Goal: Communication & Community: Answer question/provide support

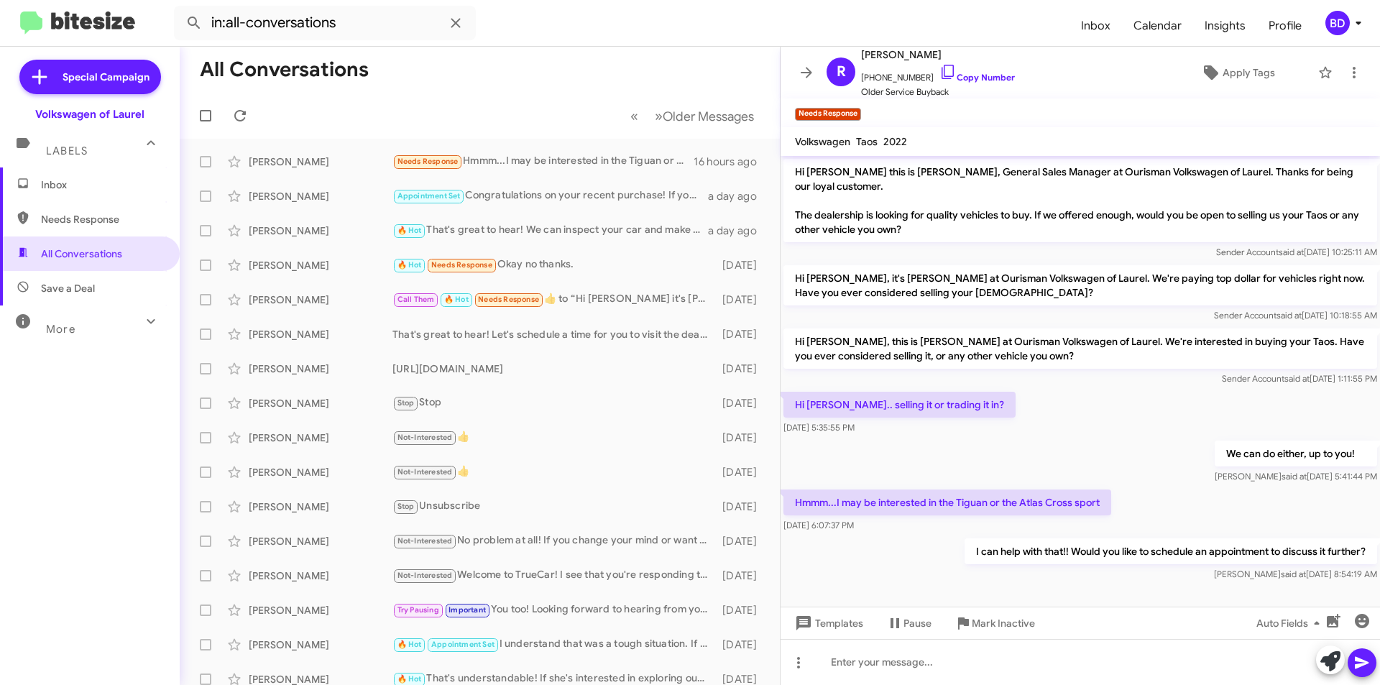
scroll to position [3, 0]
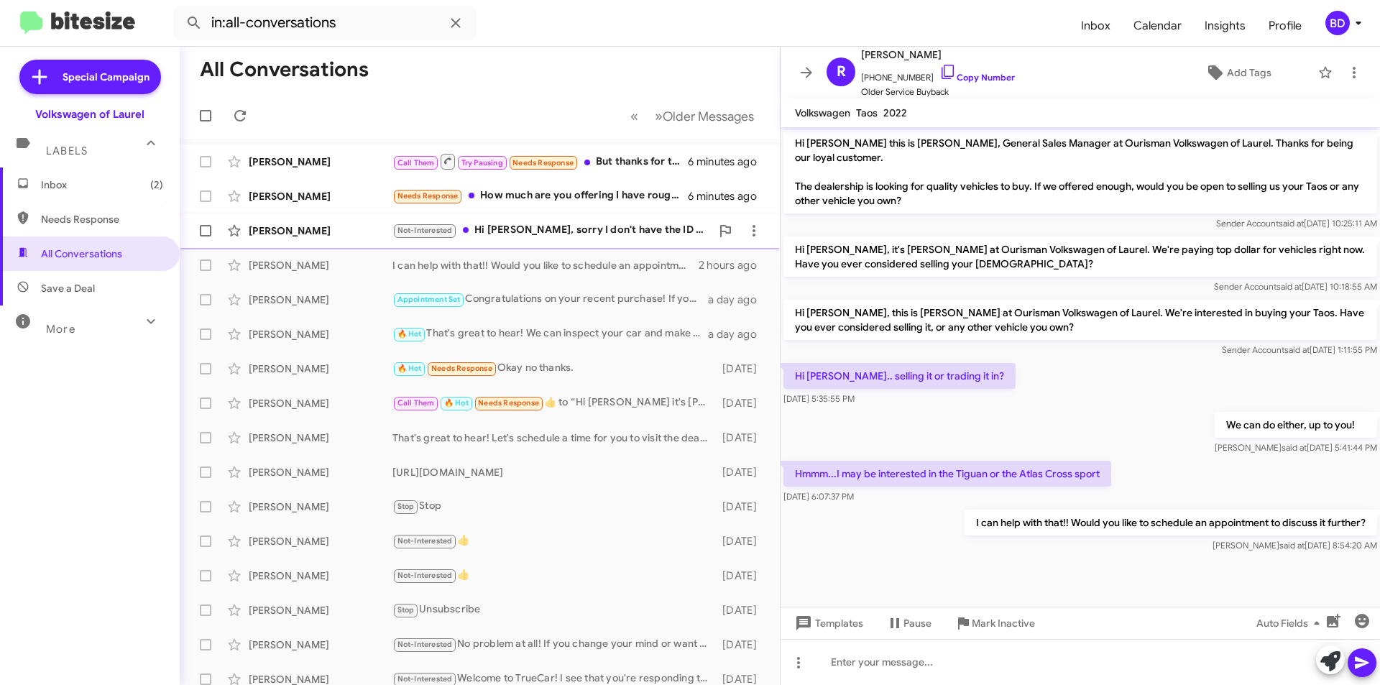
click at [521, 228] on div "Not-Interested Hi [PERSON_NAME], sorry I don't have the ID 4 anymore." at bounding box center [551, 230] width 318 height 17
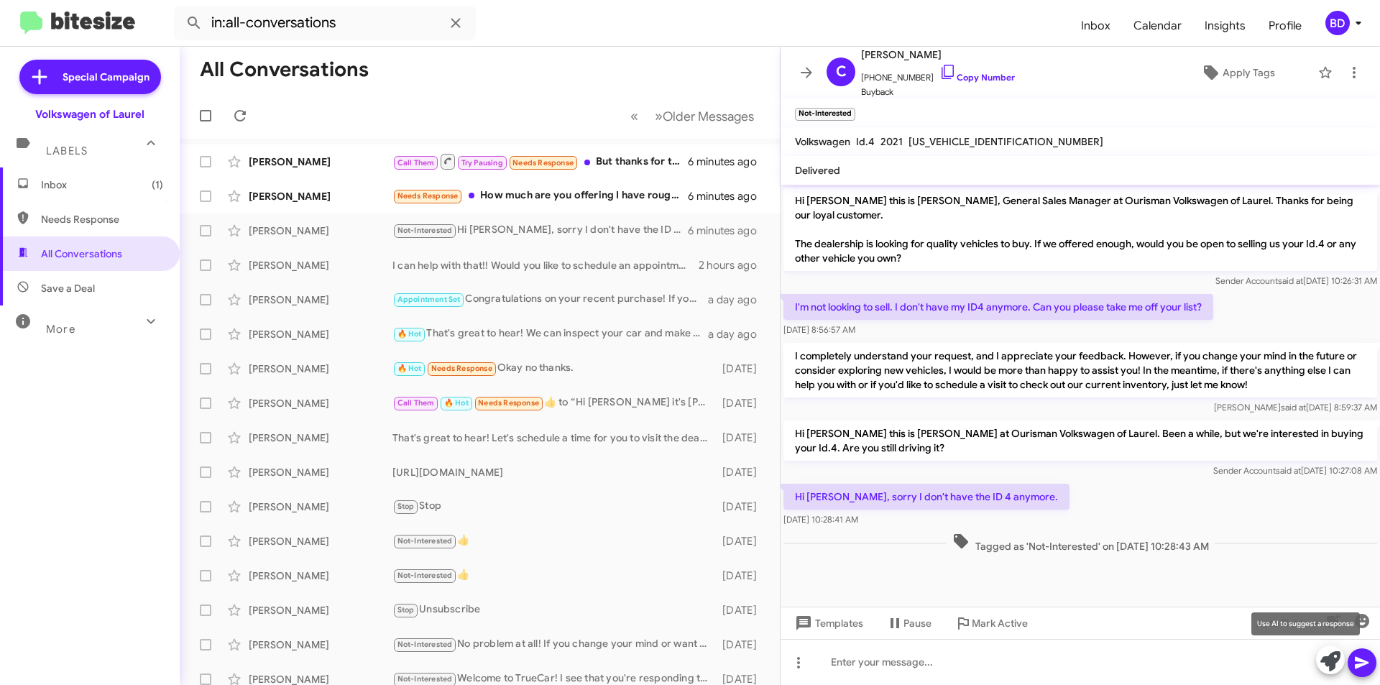
click at [1330, 657] on icon at bounding box center [1330, 661] width 20 height 20
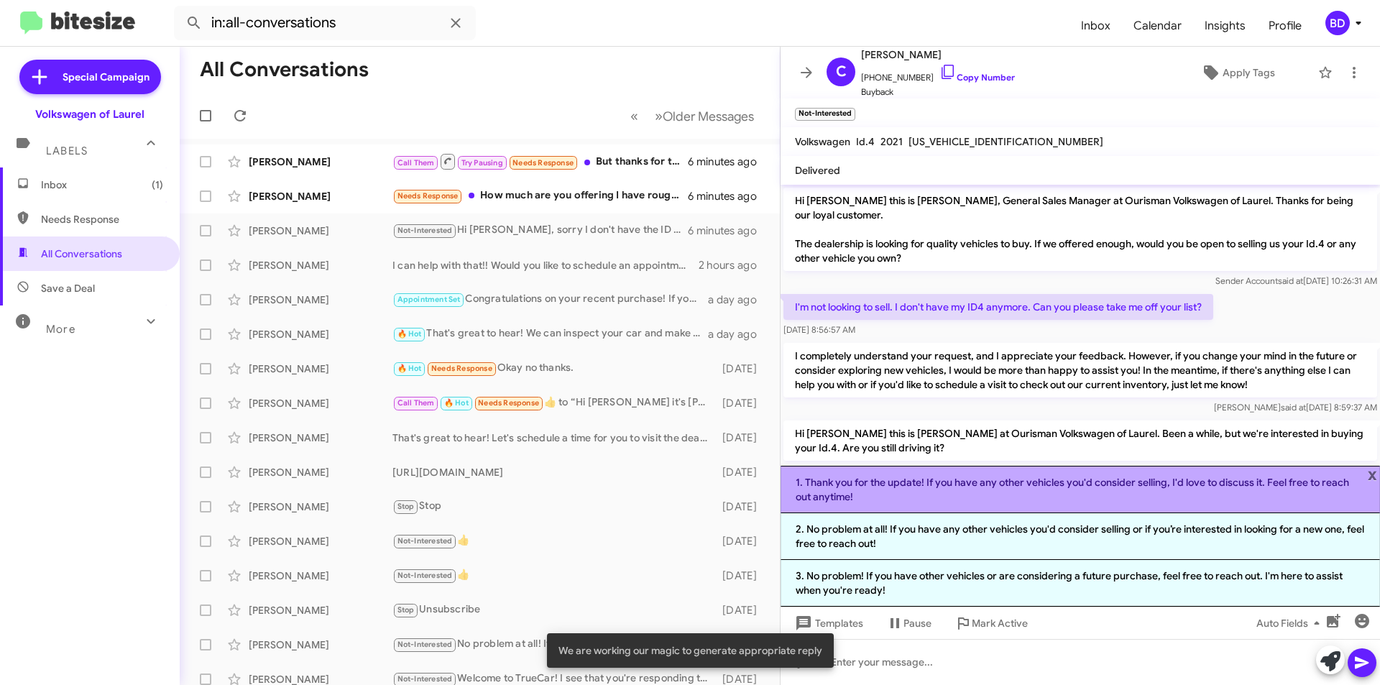
click at [993, 486] on li "1. Thank you for the update! If you have any other vehicles you'd consider sell…" at bounding box center [1080, 489] width 599 height 47
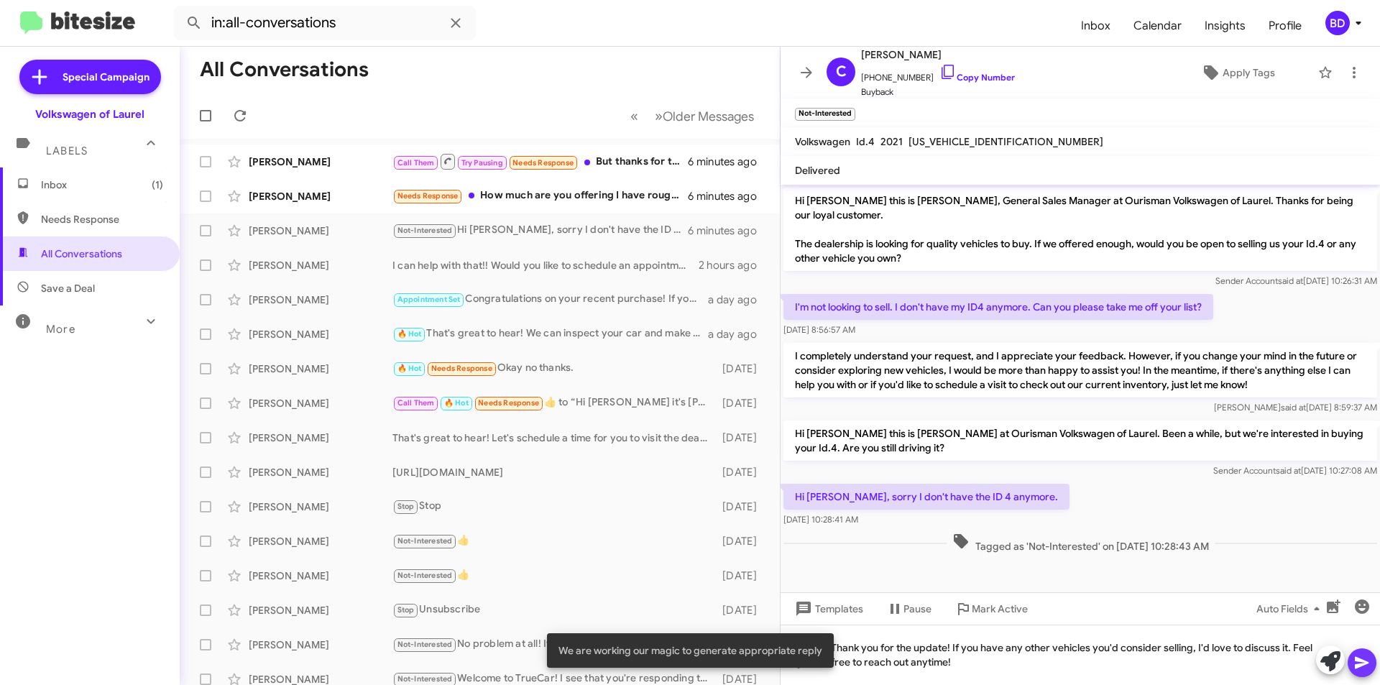
click at [1366, 665] on icon at bounding box center [1361, 662] width 17 height 17
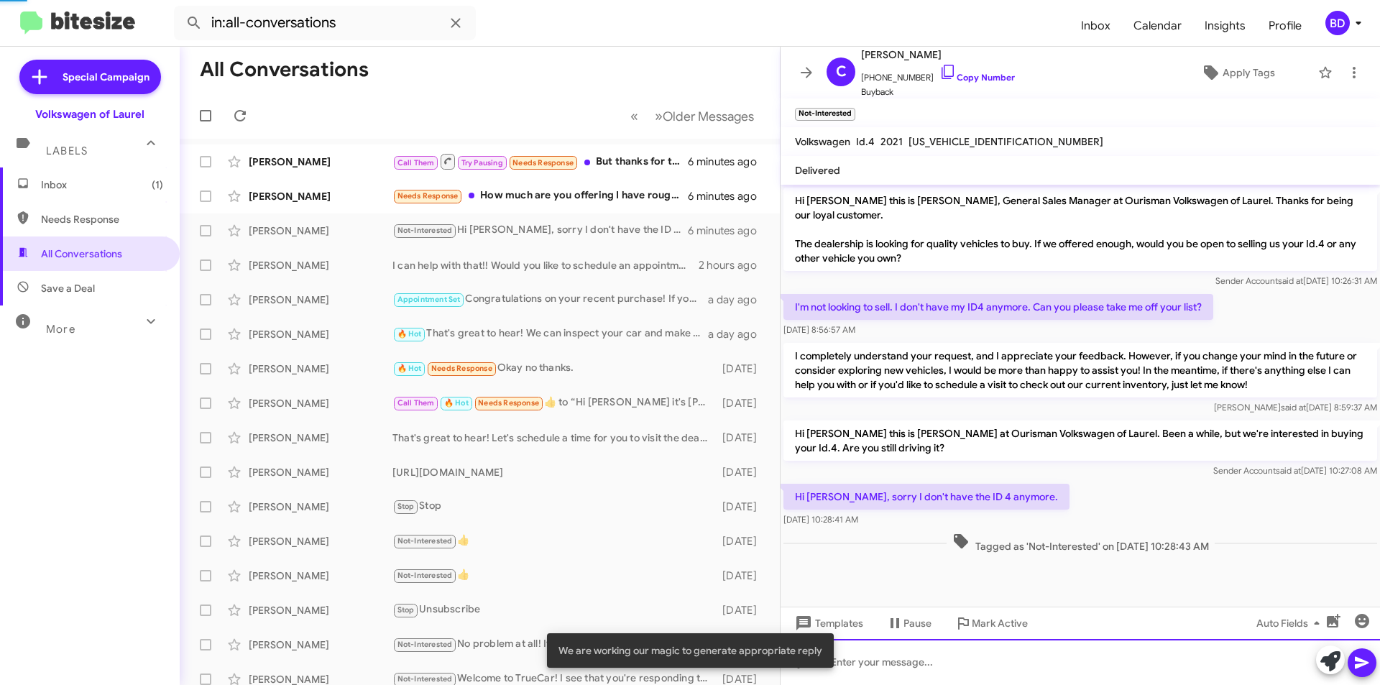
scroll to position [38, 0]
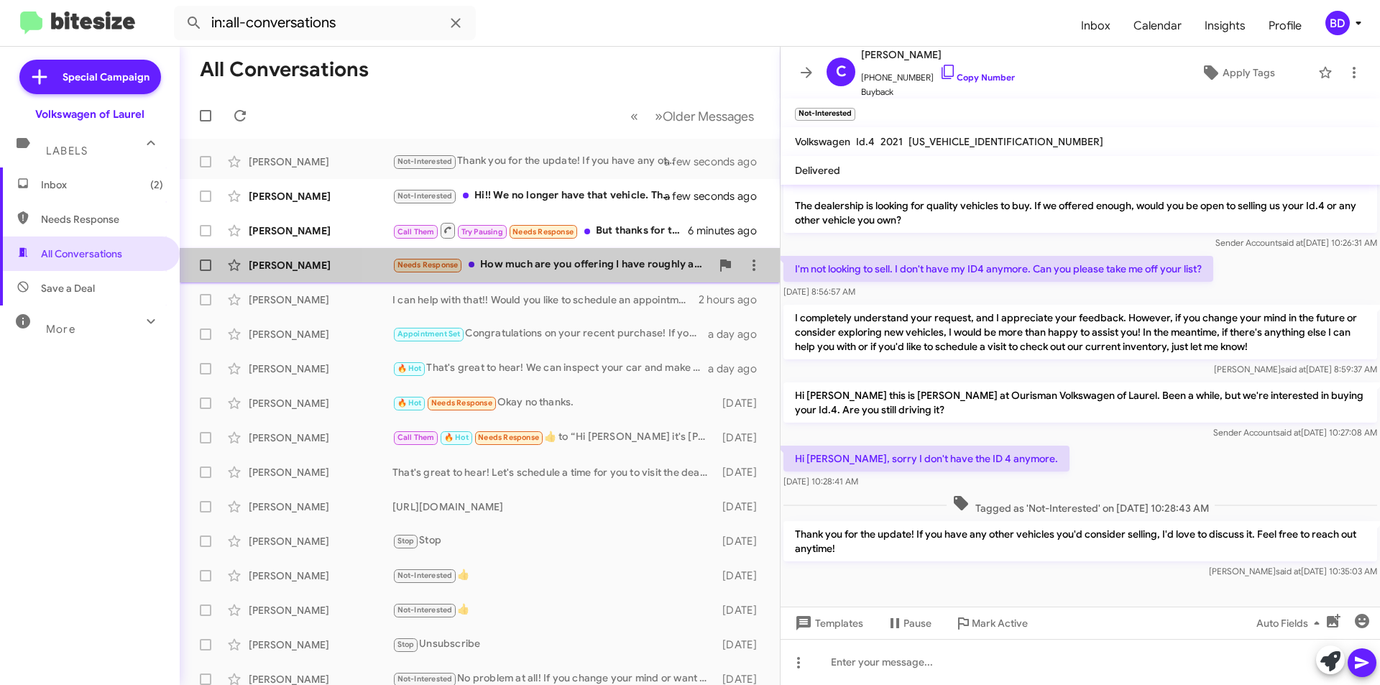
click at [566, 263] on div "Needs Response How much are you offering I have roughly about 150,000 miles on …" at bounding box center [551, 265] width 318 height 17
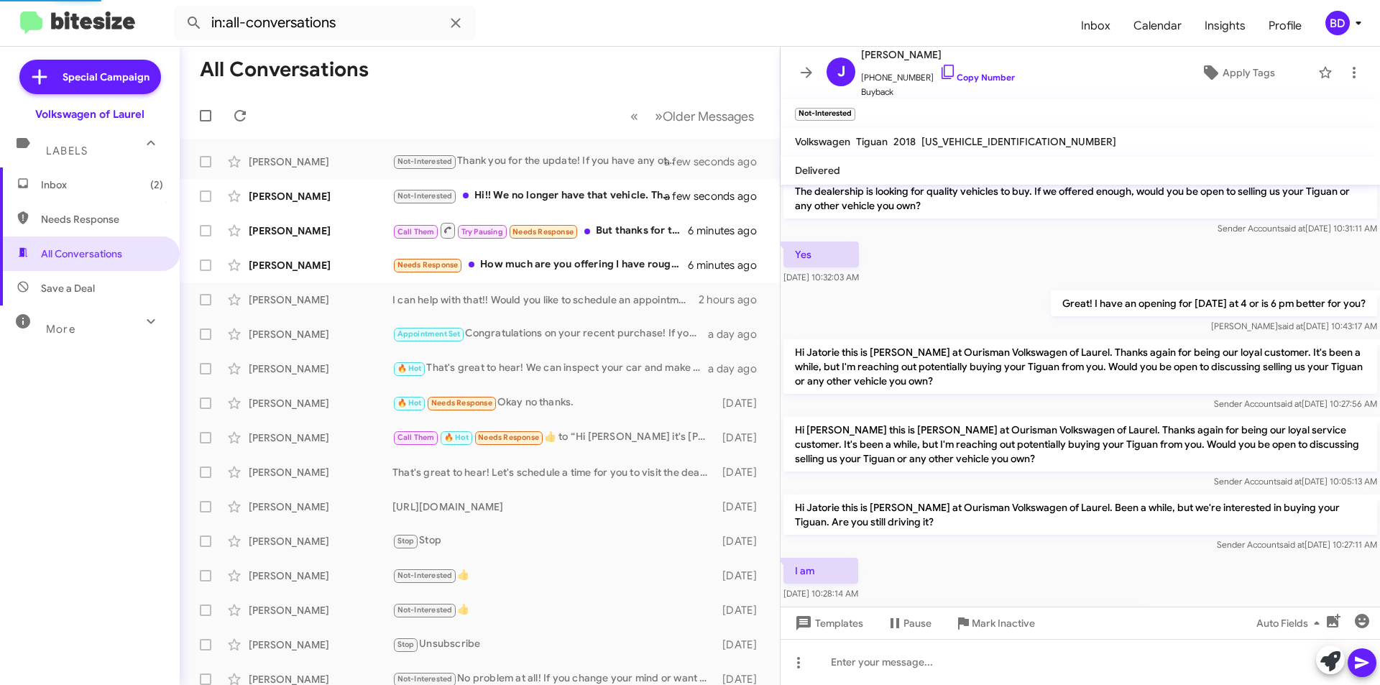
scroll to position [113, 0]
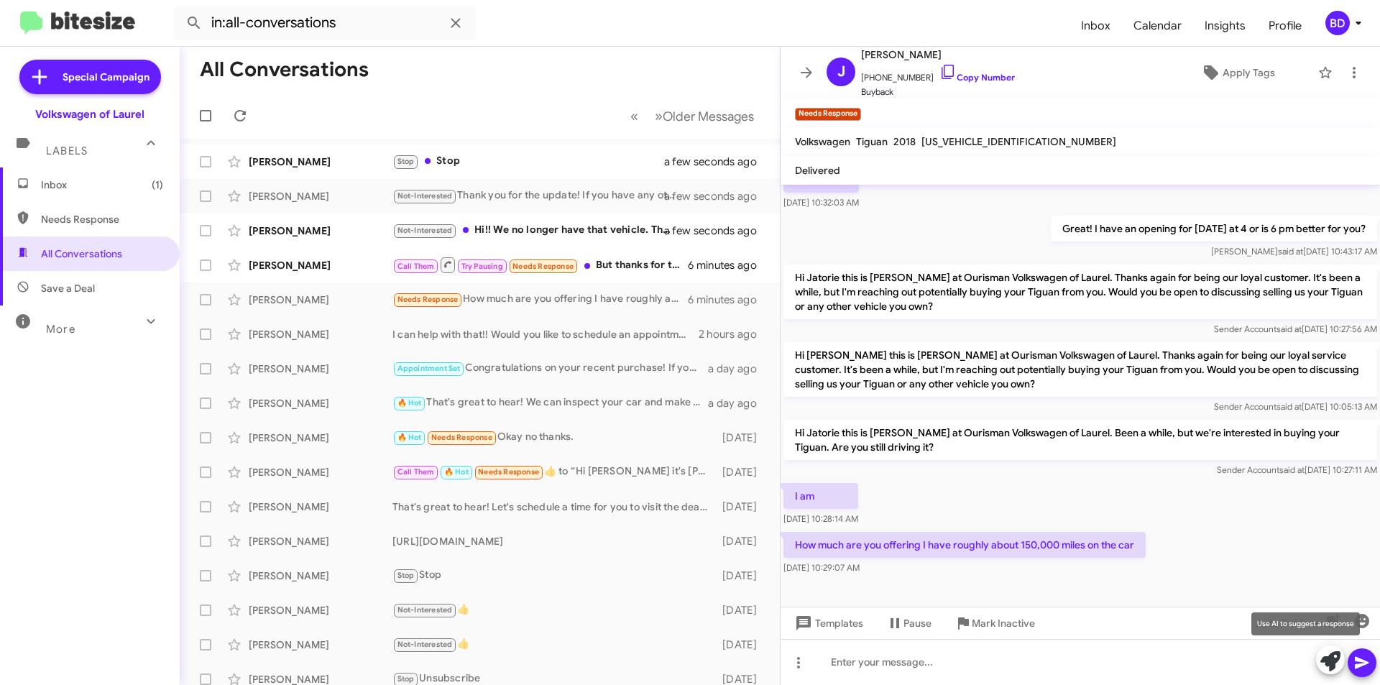
click at [1332, 658] on icon at bounding box center [1330, 661] width 20 height 20
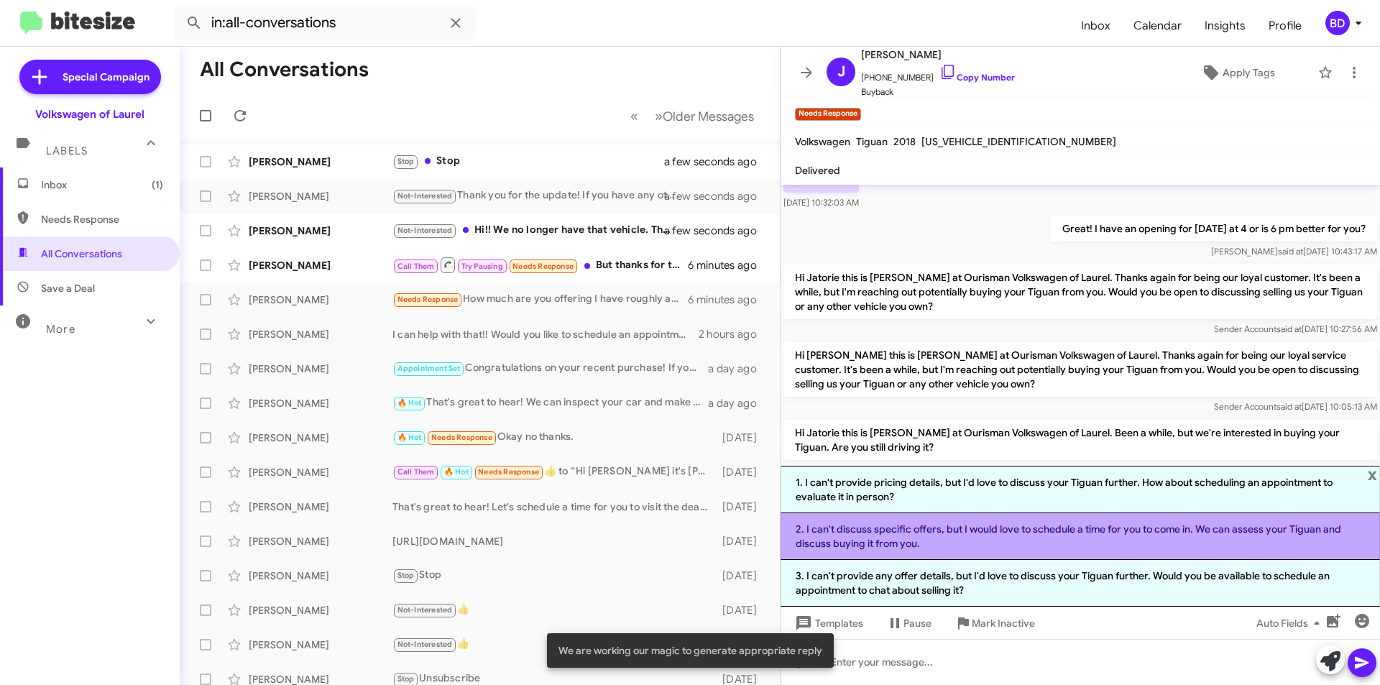
click at [948, 541] on li "2. I can't discuss specific offers, but I would love to schedule a time for you…" at bounding box center [1080, 536] width 599 height 47
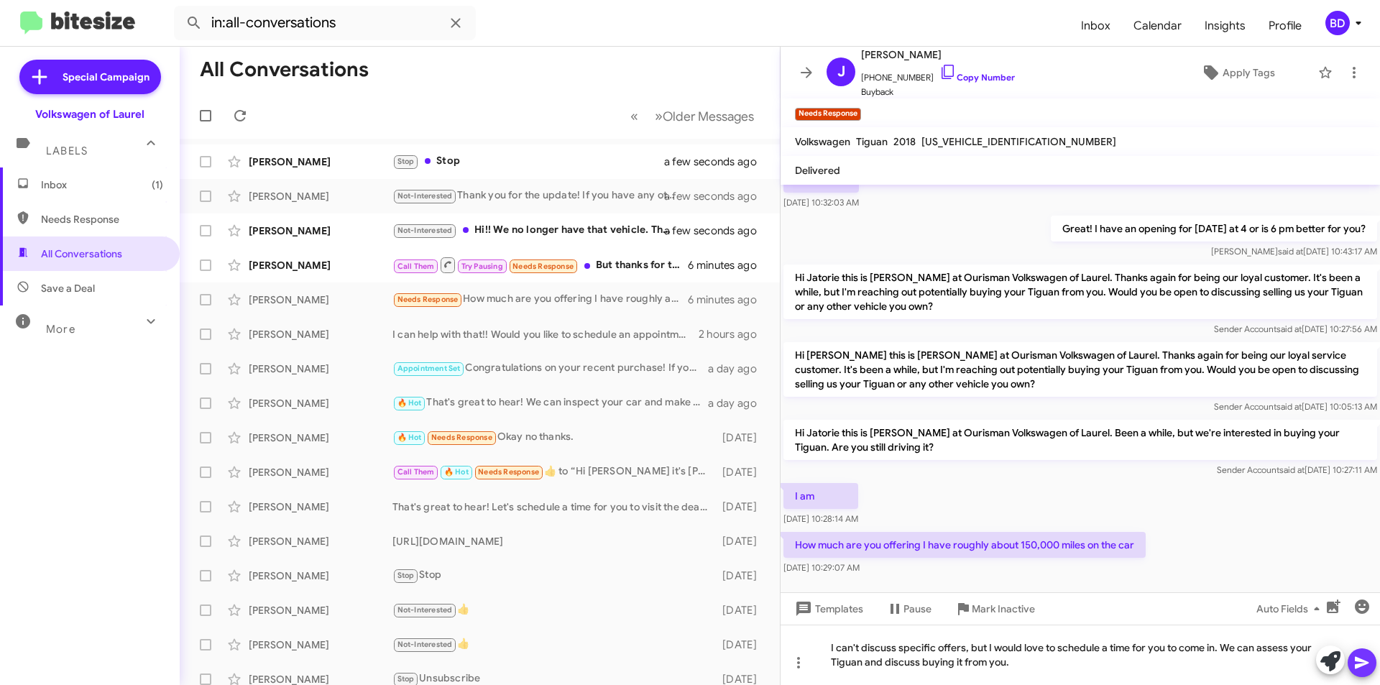
click at [1363, 675] on span at bounding box center [1361, 662] width 17 height 29
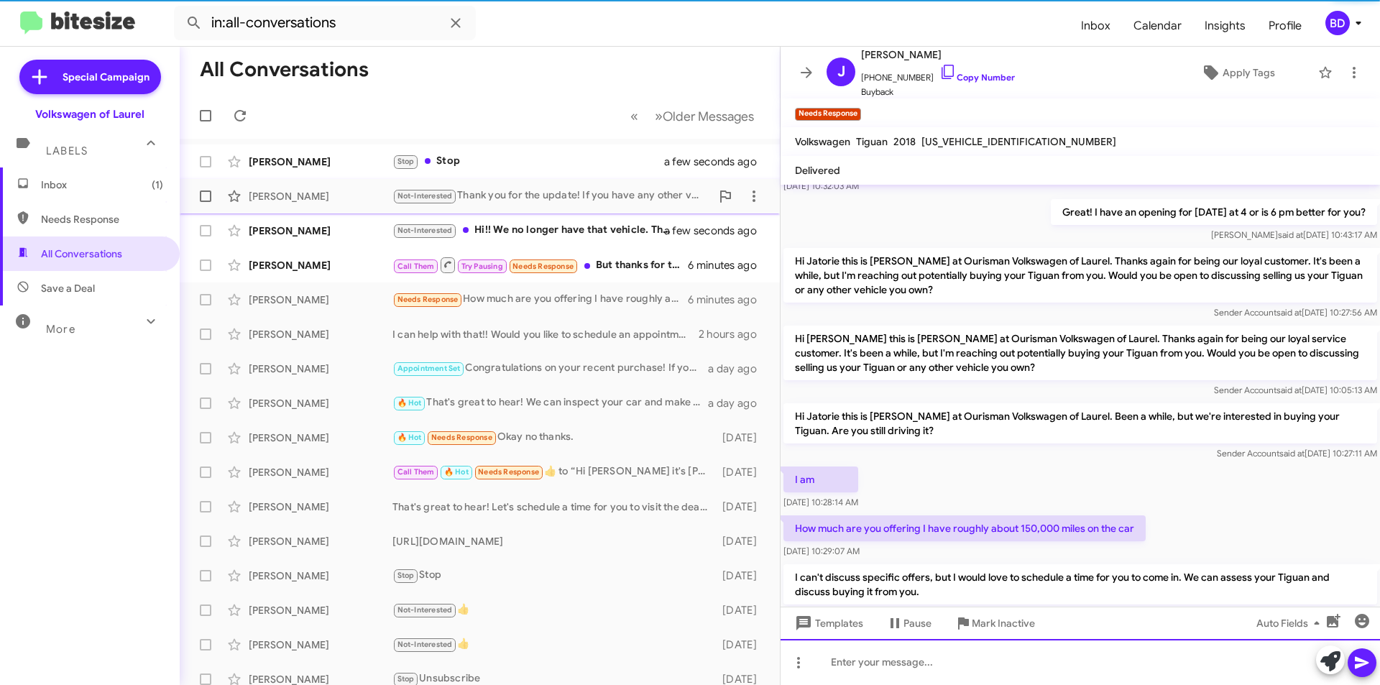
scroll to position [180, 0]
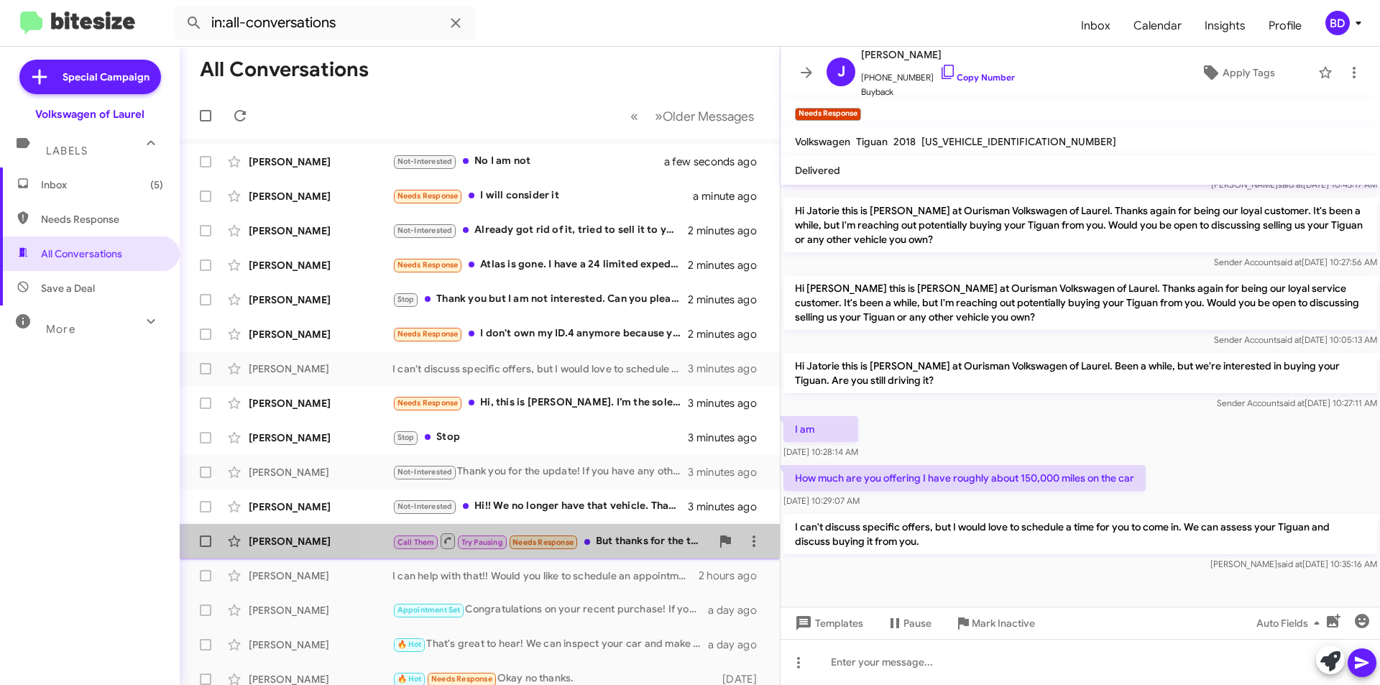
click at [625, 543] on div "Call Them Try Pausing Needs Response But thanks for the text" at bounding box center [551, 541] width 318 height 18
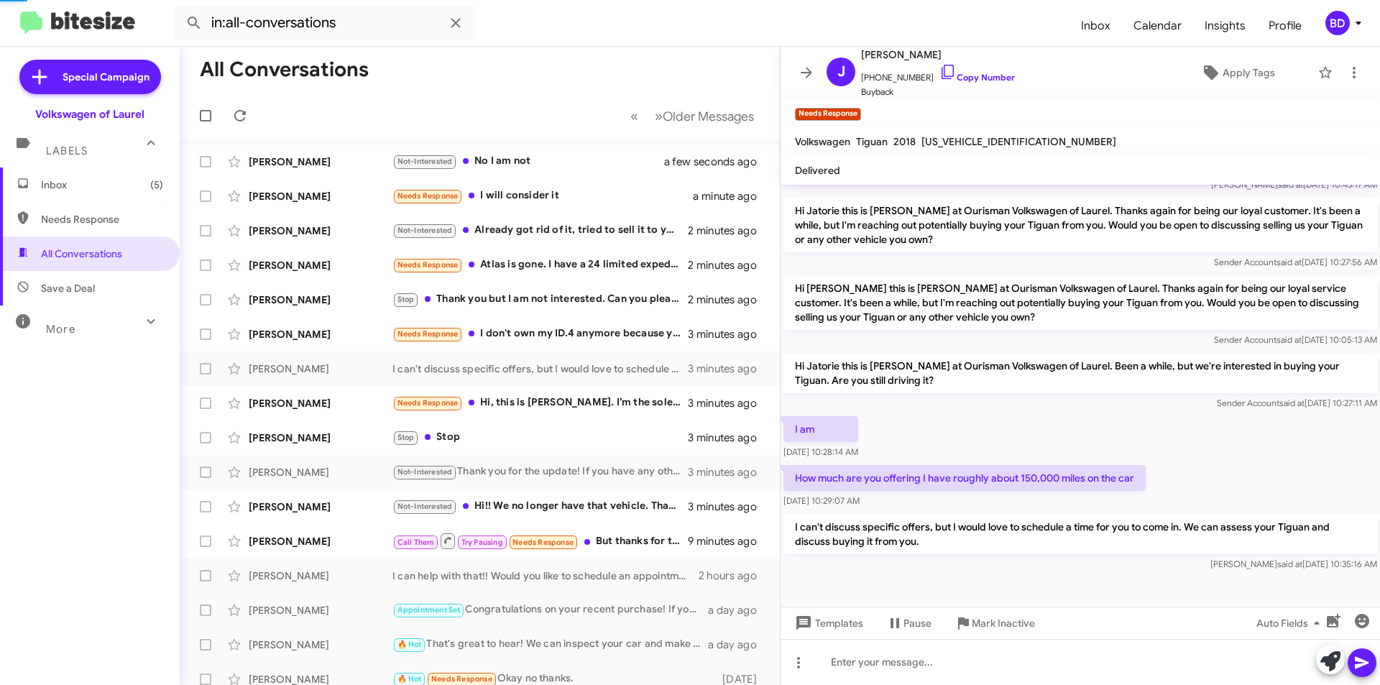
scroll to position [167, 0]
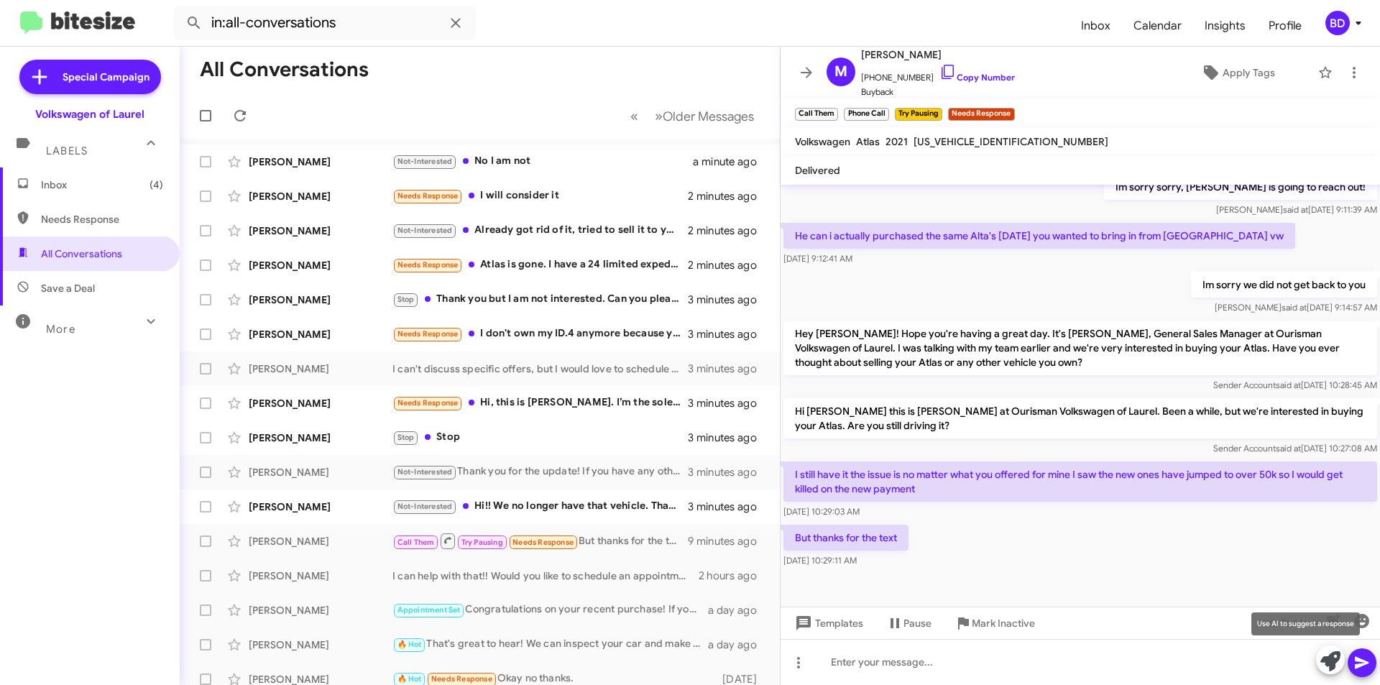
click at [1336, 660] on icon at bounding box center [1330, 661] width 20 height 20
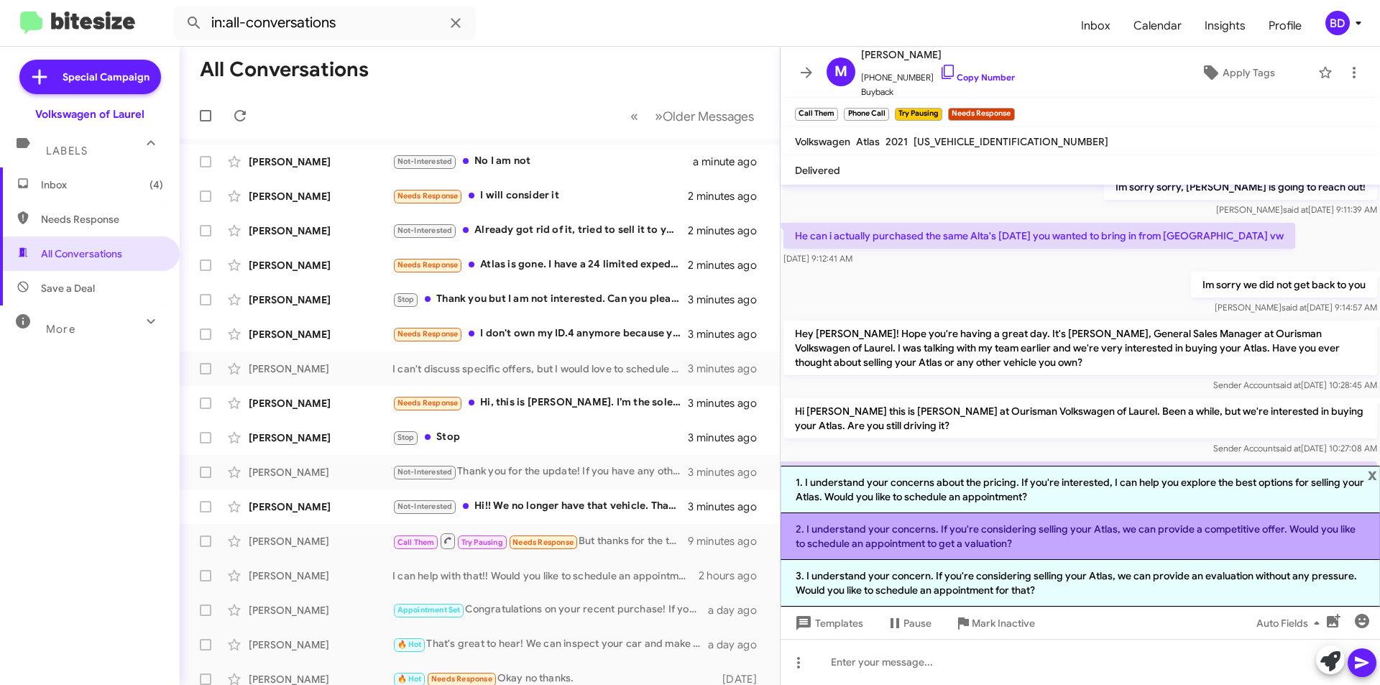
click at [1045, 535] on li "2. I understand your concerns. If you're considering selling your Atlas, we can…" at bounding box center [1080, 536] width 599 height 47
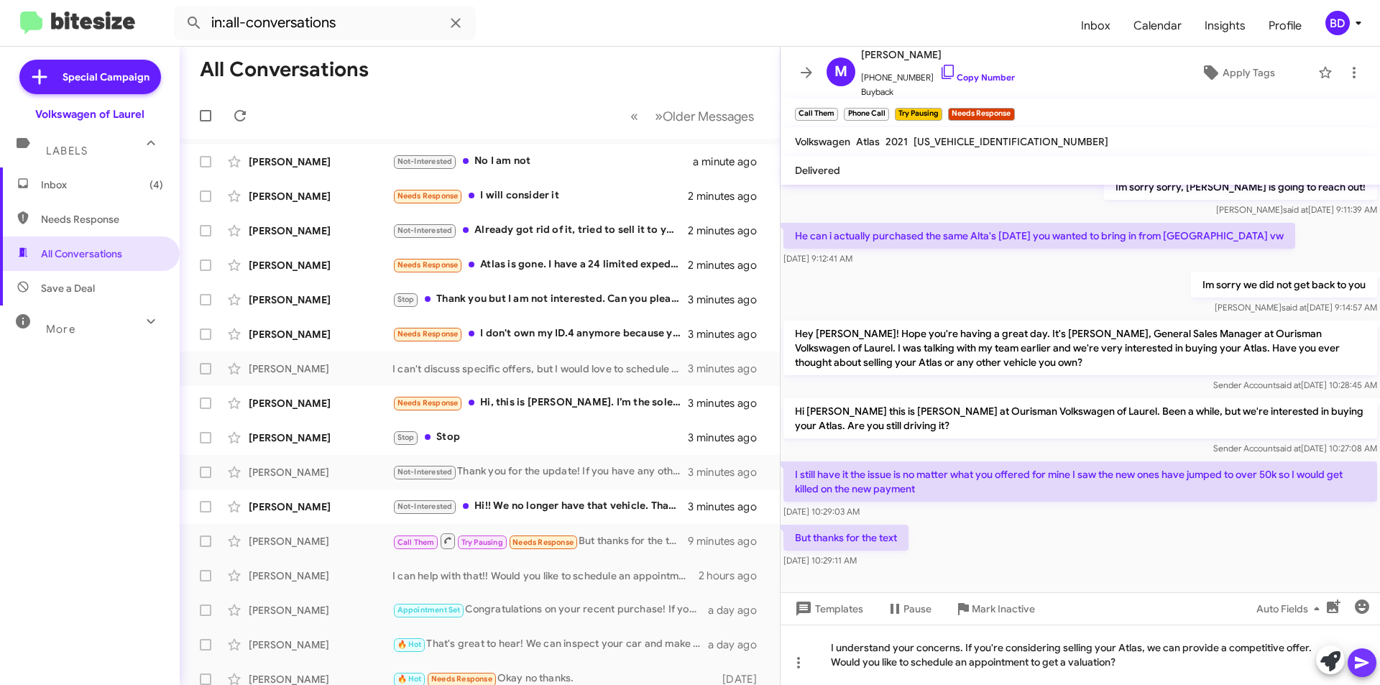
click at [1361, 660] on icon at bounding box center [1362, 663] width 14 height 12
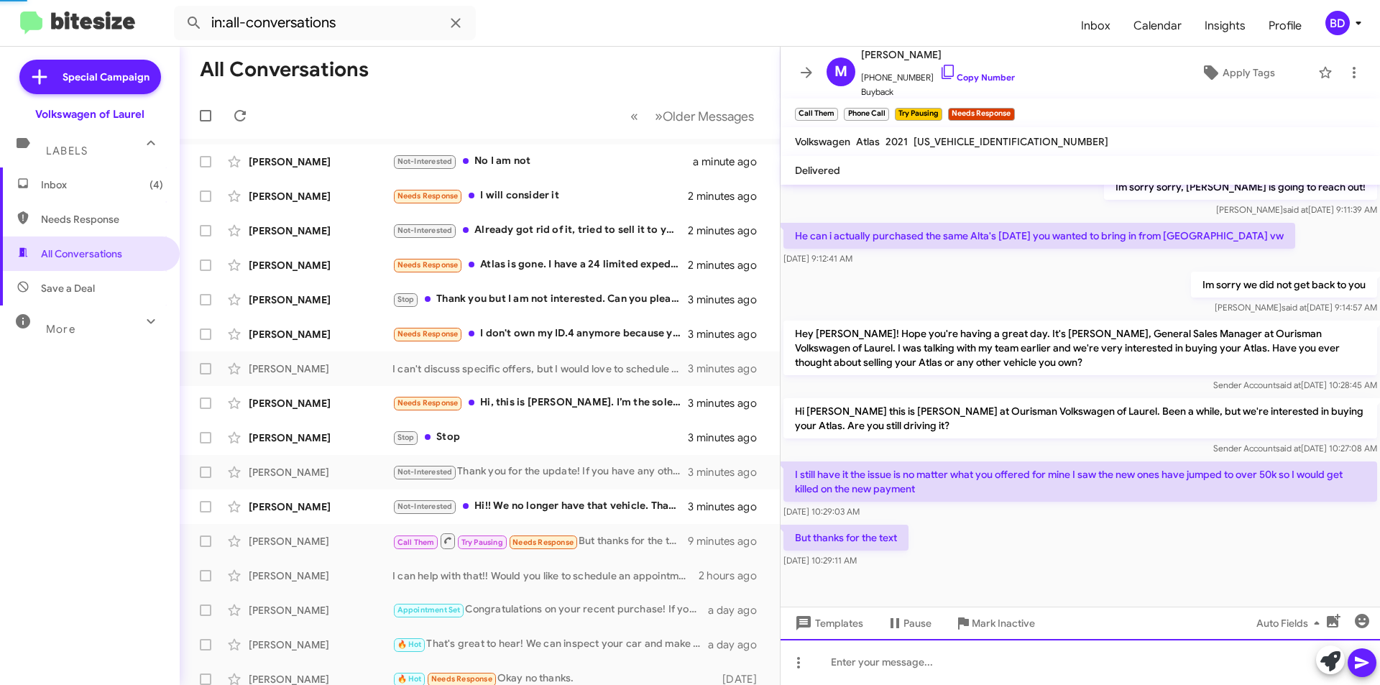
scroll to position [0, 0]
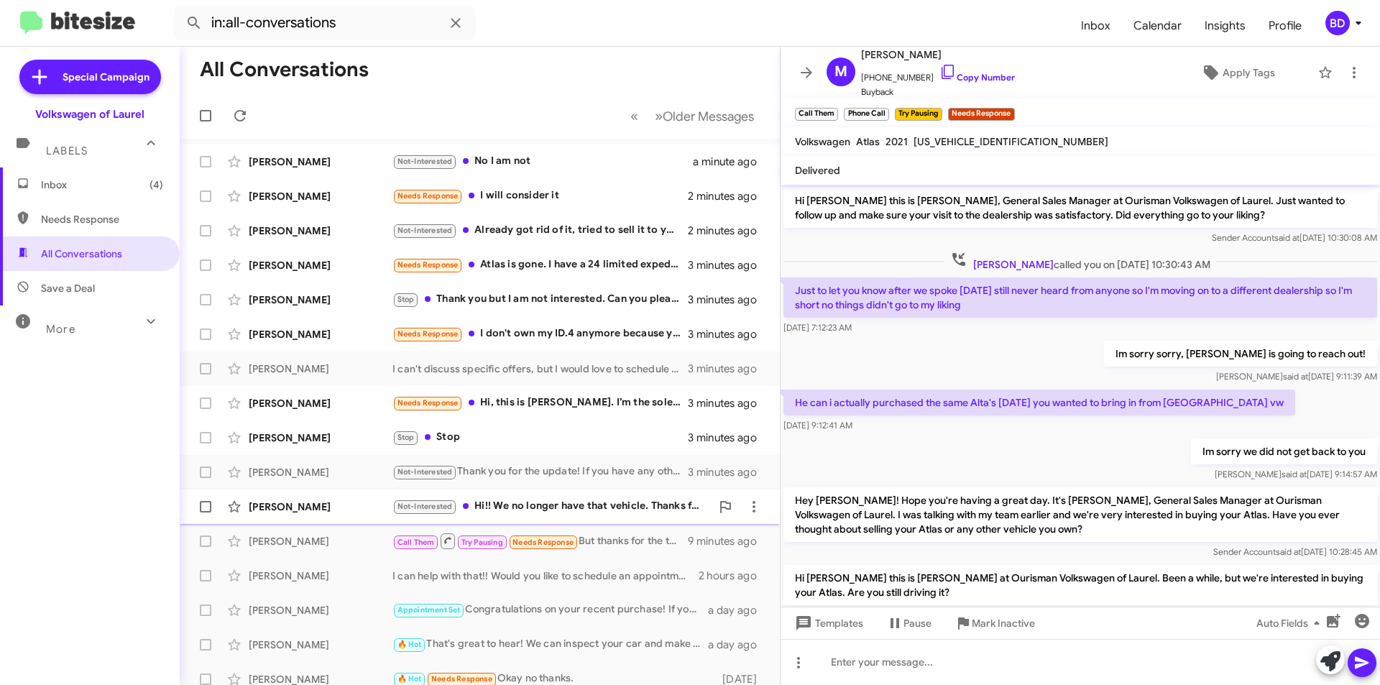
click at [594, 510] on div "Not-Interested Hi!! We no longer have that vehicle. Thanks for reaching out! Ti…" at bounding box center [551, 506] width 318 height 17
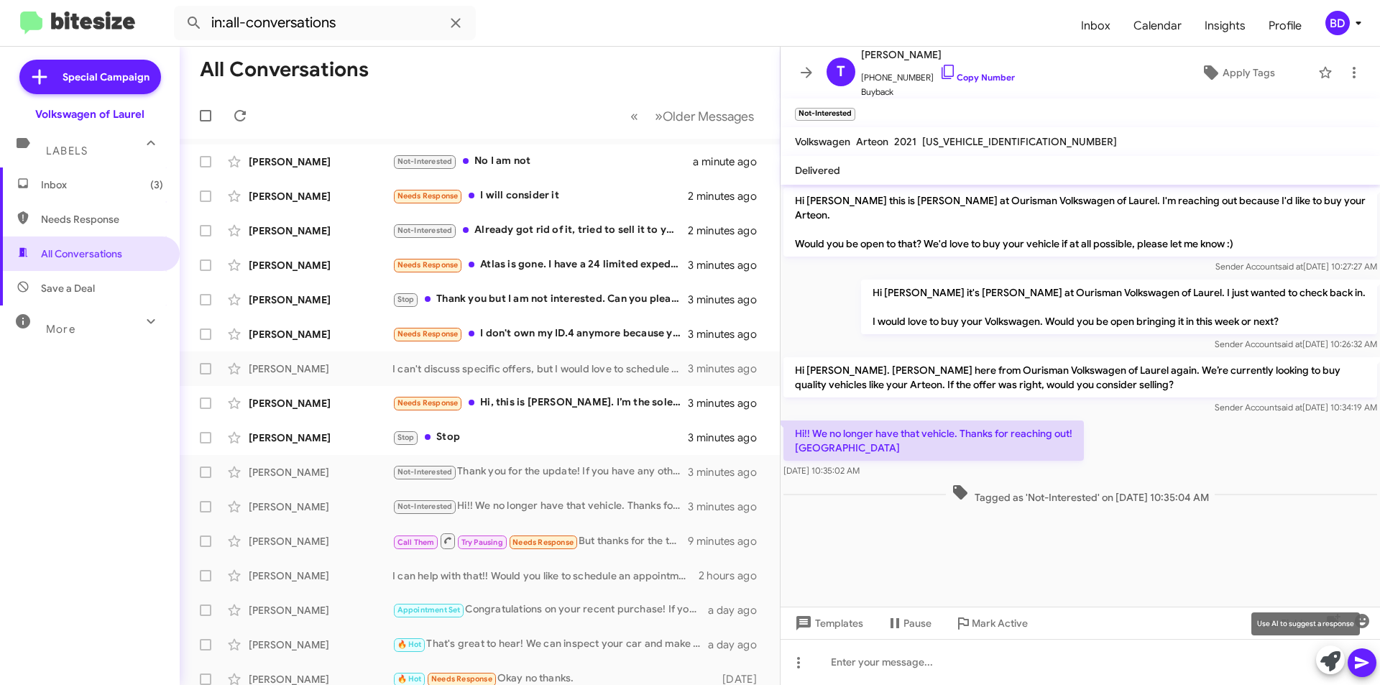
click at [1333, 662] on icon at bounding box center [1330, 661] width 20 height 20
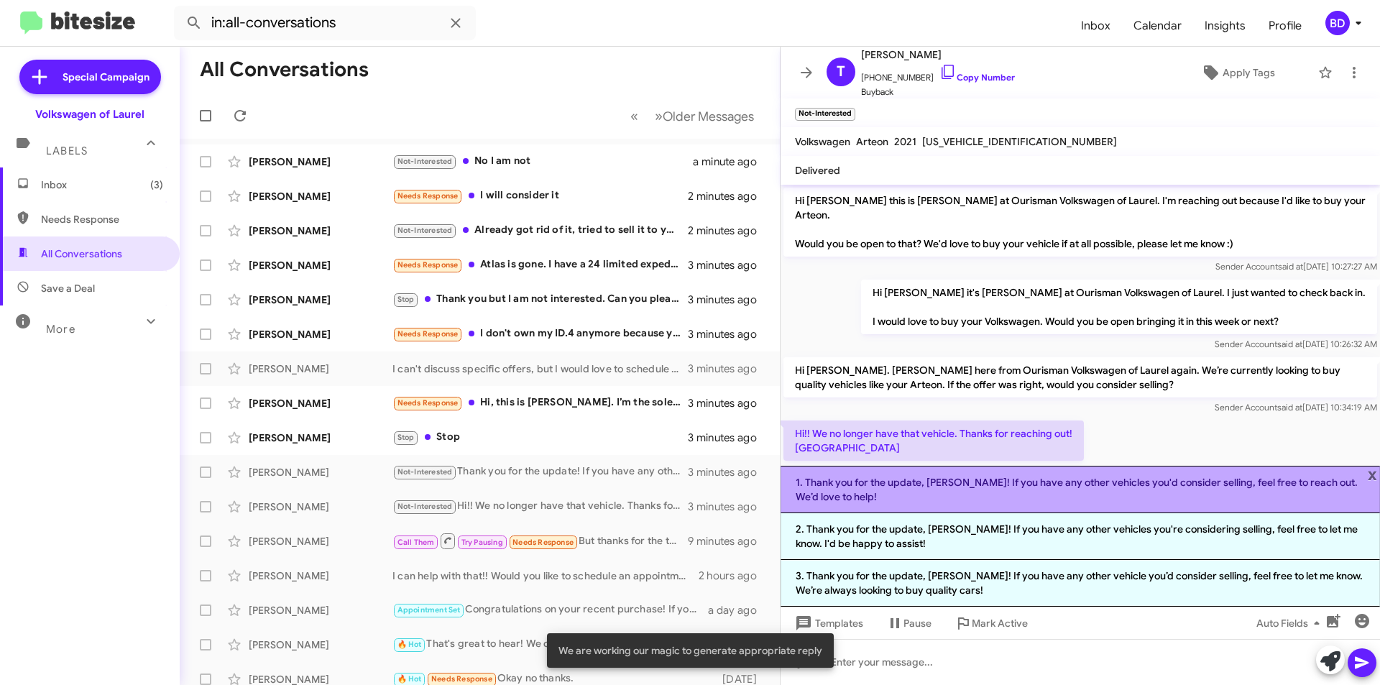
click at [978, 484] on li "1. Thank you for the update, Tijana! If you have any other vehicles you'd consi…" at bounding box center [1080, 489] width 599 height 47
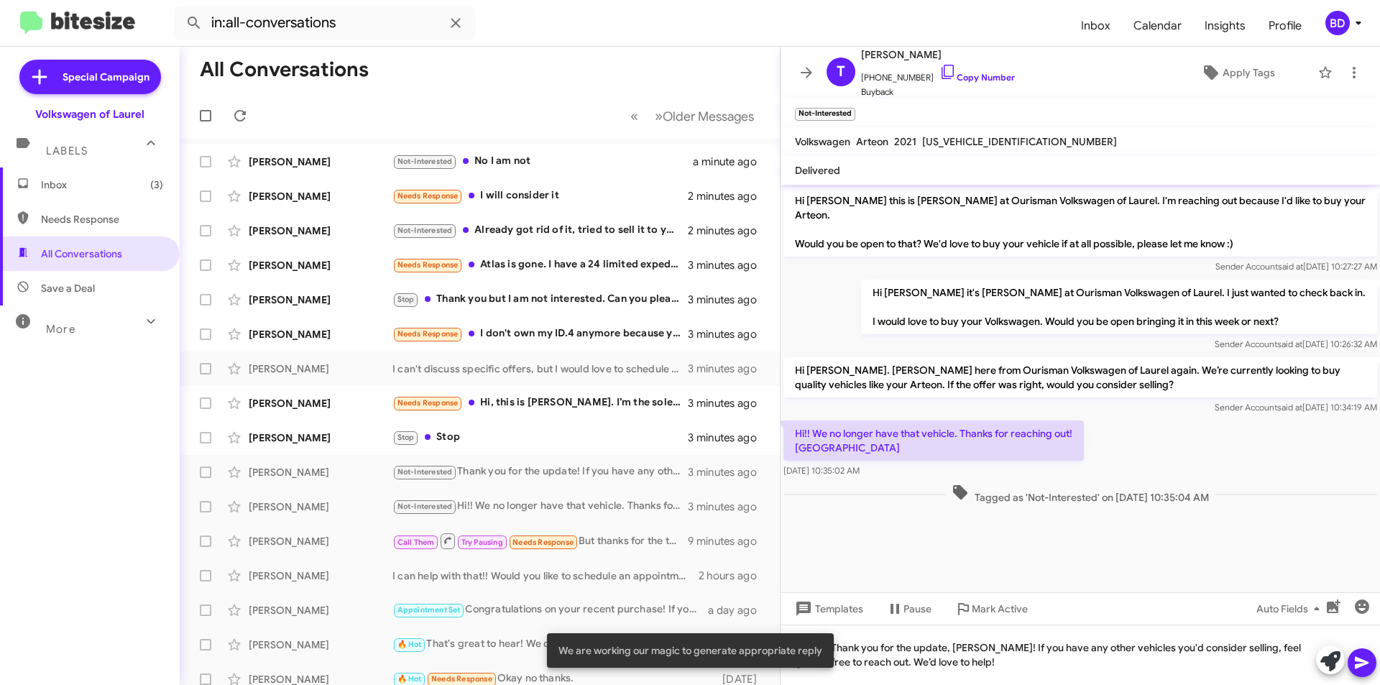
click at [1361, 659] on icon at bounding box center [1362, 663] width 14 height 12
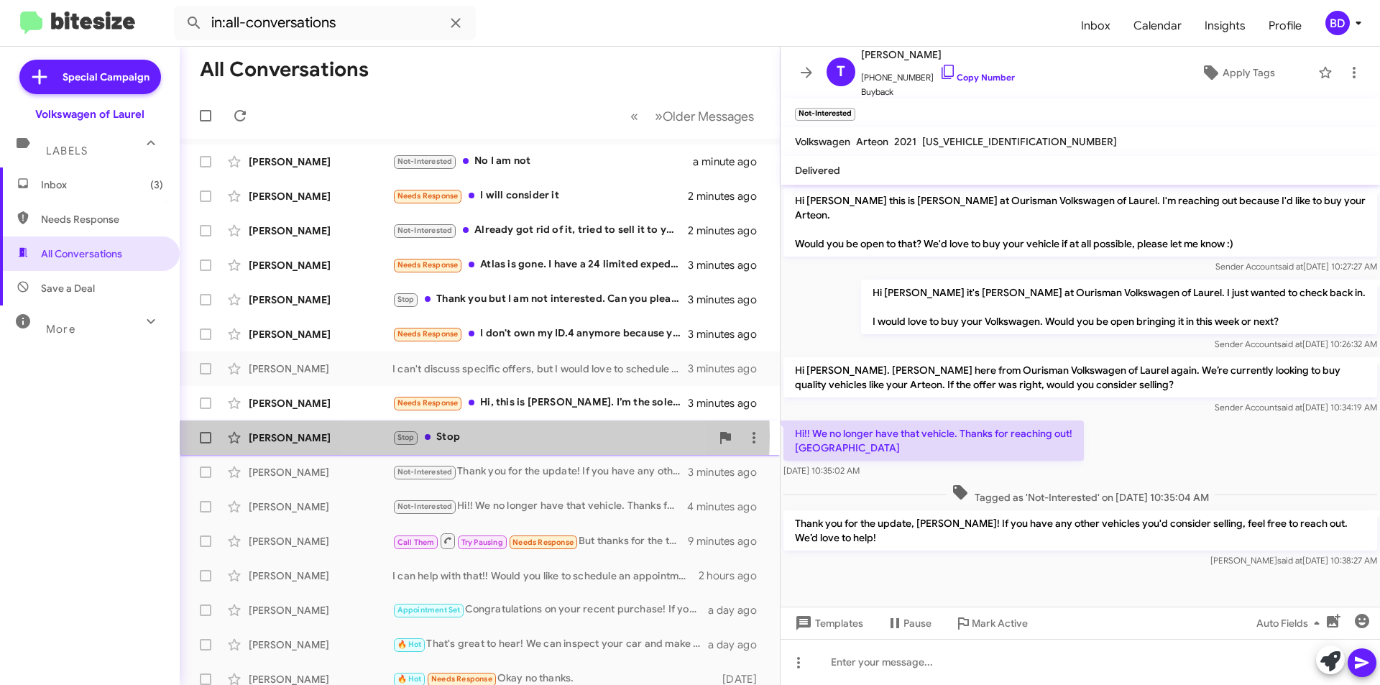
click at [464, 436] on div "Stop Stop" at bounding box center [551, 437] width 318 height 17
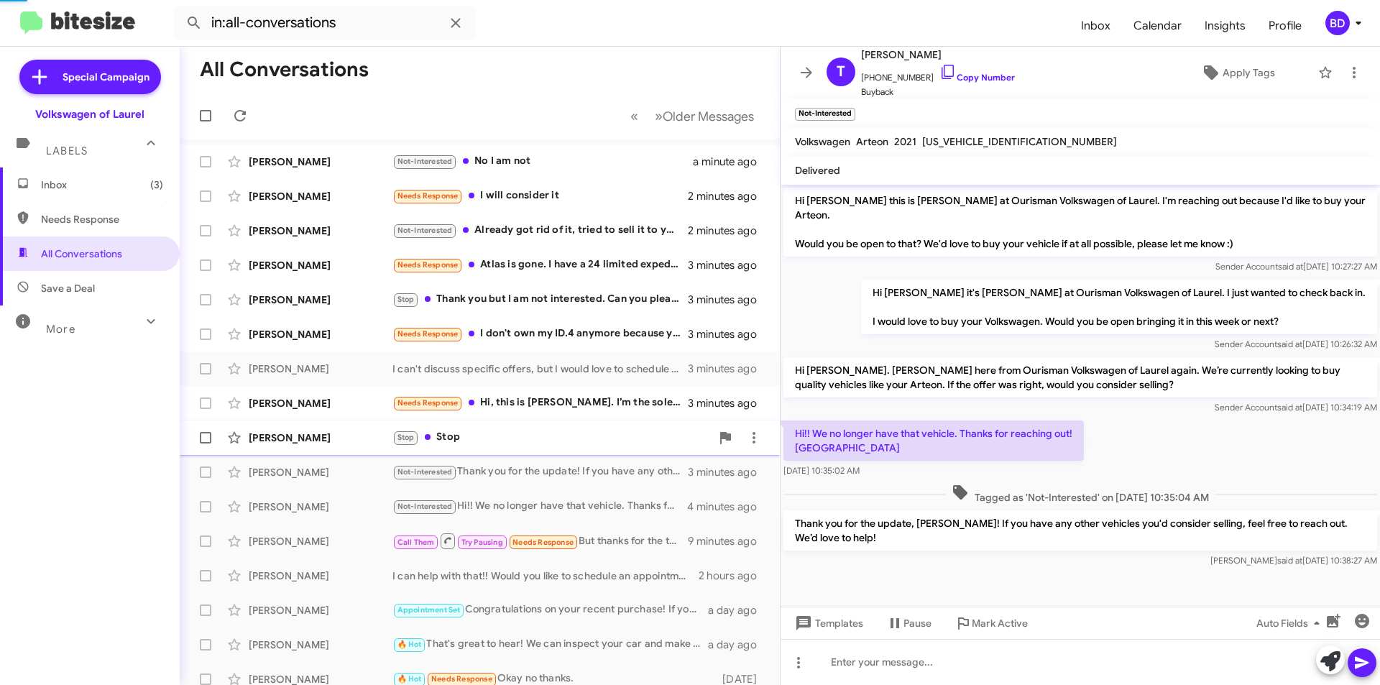
scroll to position [22, 0]
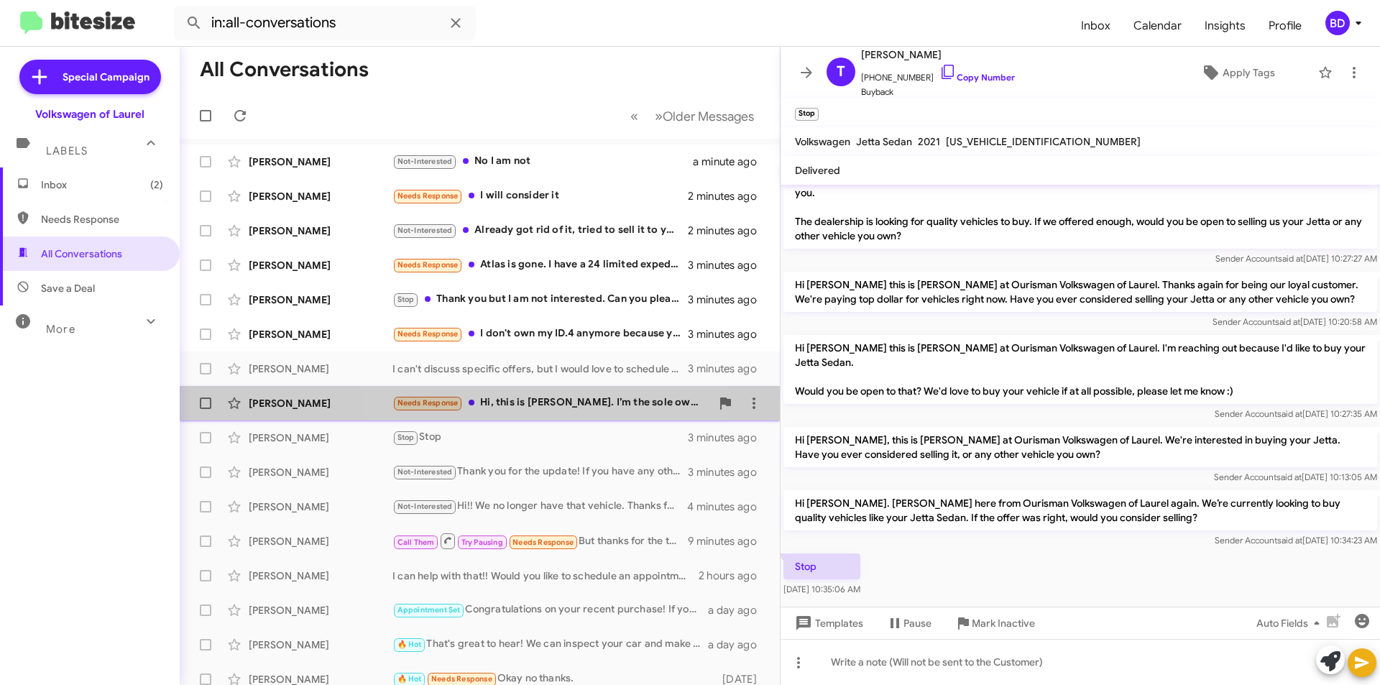
click at [531, 403] on div "Needs Response Hi, this is Amy. I’m the sole owner of the car. What type of off…" at bounding box center [551, 403] width 318 height 17
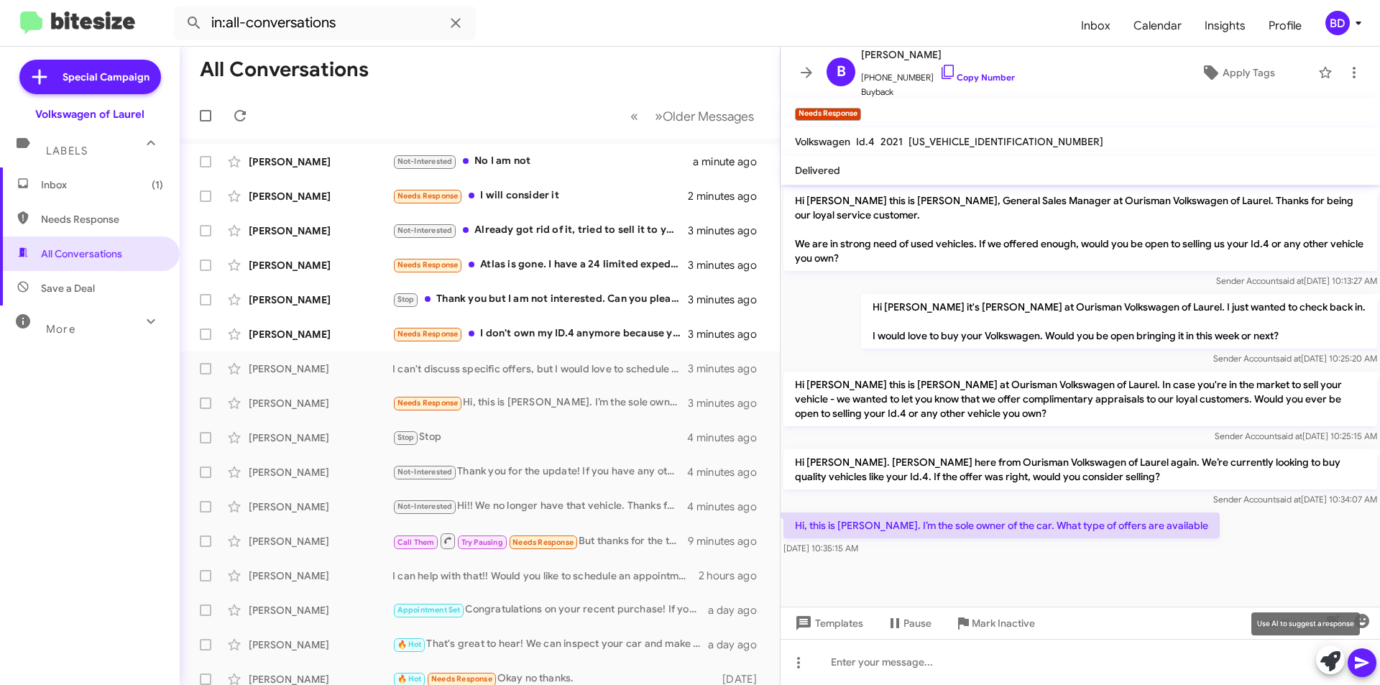
click at [1328, 663] on icon at bounding box center [1330, 661] width 20 height 20
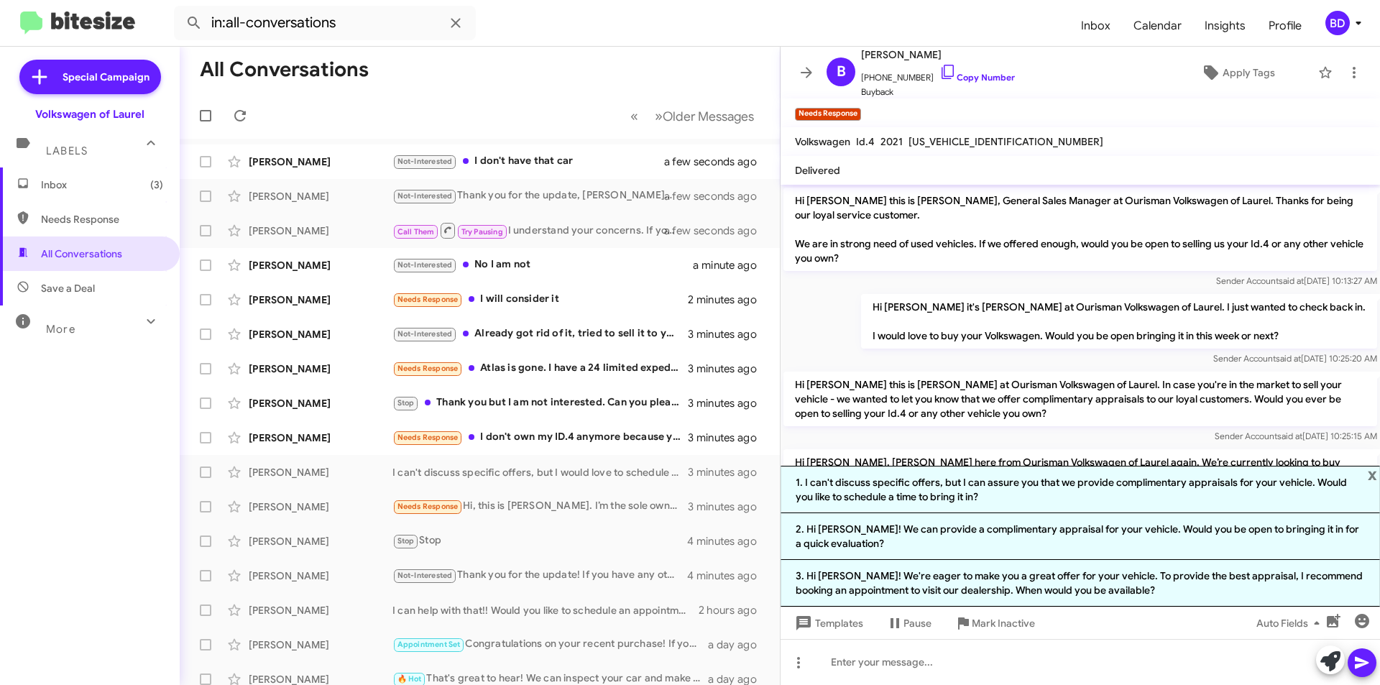
click at [983, 536] on li "2. Hi Amy! We can provide a complimentary appraisal for your vehicle. Would you…" at bounding box center [1080, 536] width 599 height 47
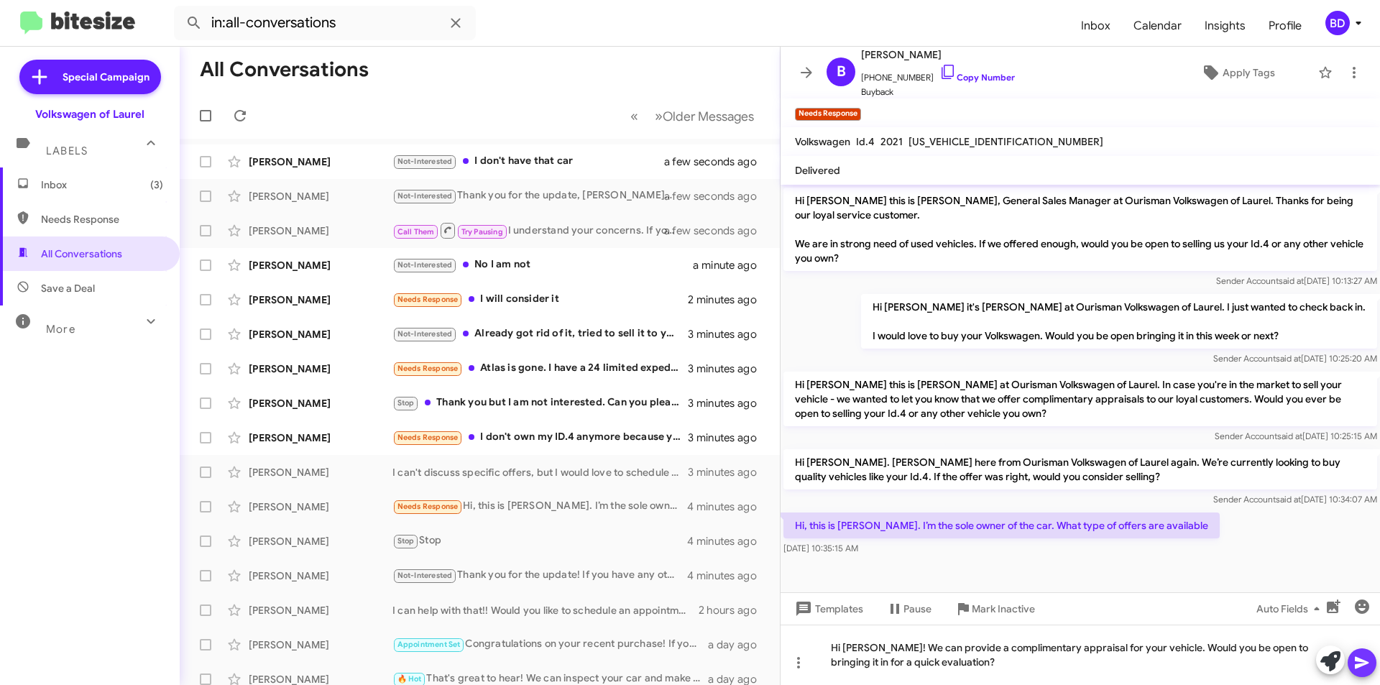
click at [1365, 666] on icon at bounding box center [1361, 662] width 17 height 17
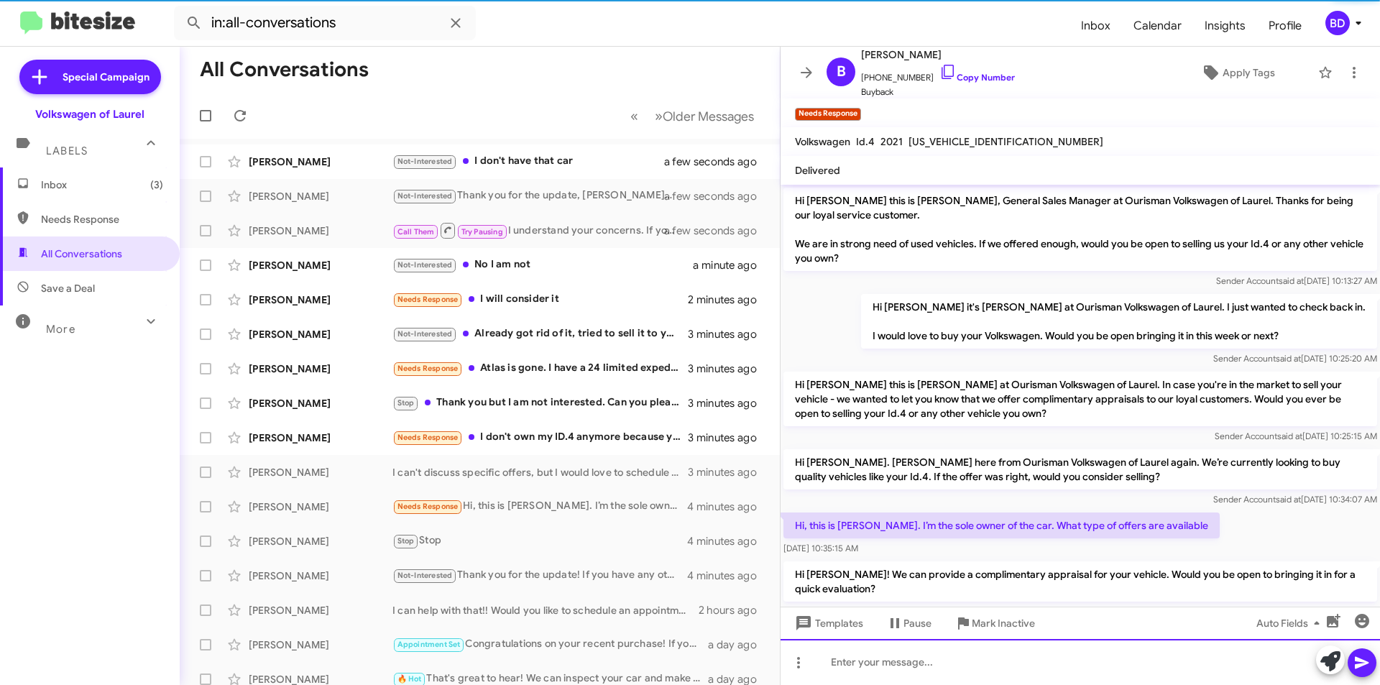
scroll to position [37, 0]
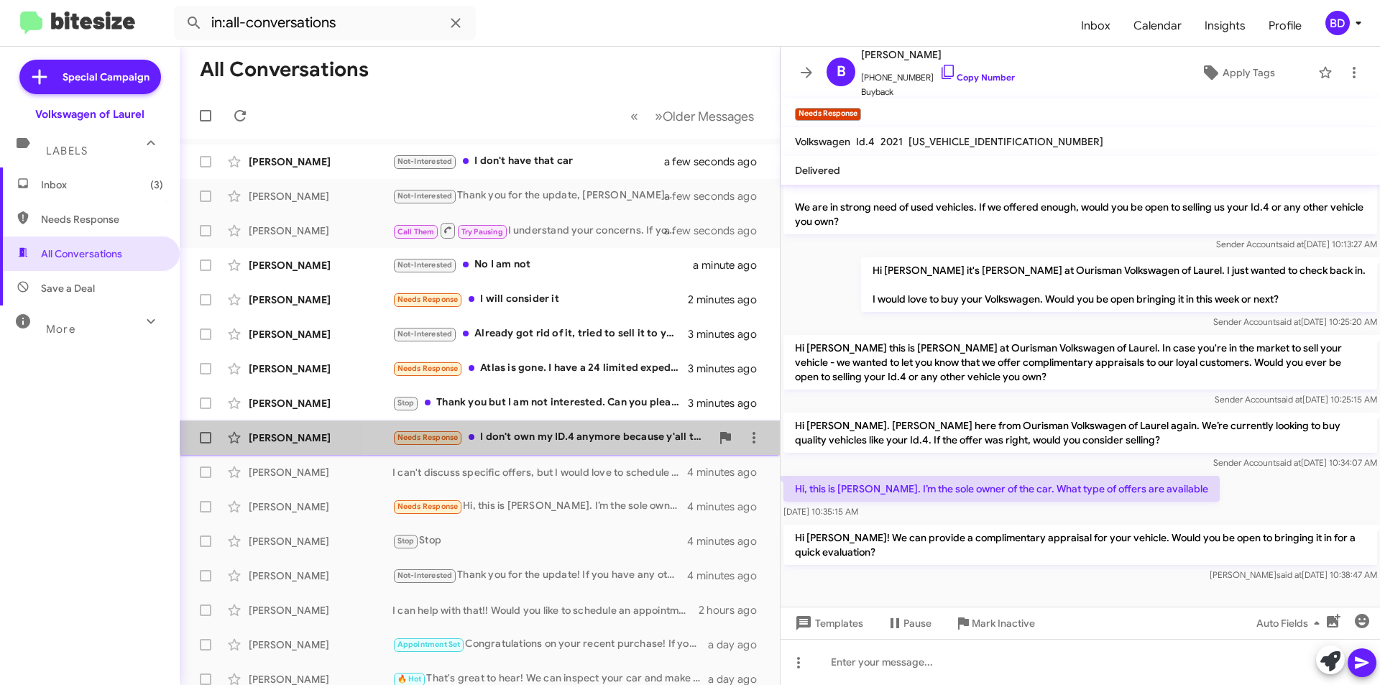
click at [580, 431] on div "Needs Response I don't own my ID.4 anymore because y'all told me to kick rocks …" at bounding box center [551, 437] width 318 height 17
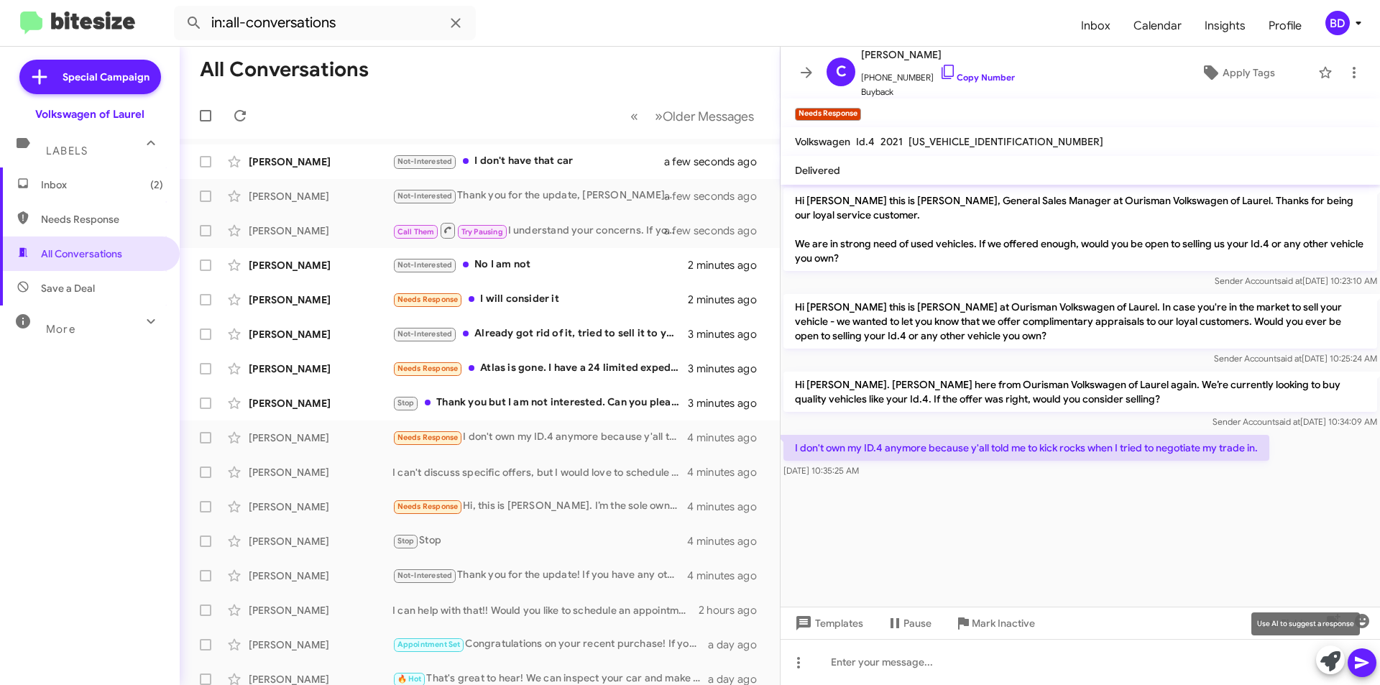
click at [1338, 656] on icon at bounding box center [1330, 661] width 20 height 20
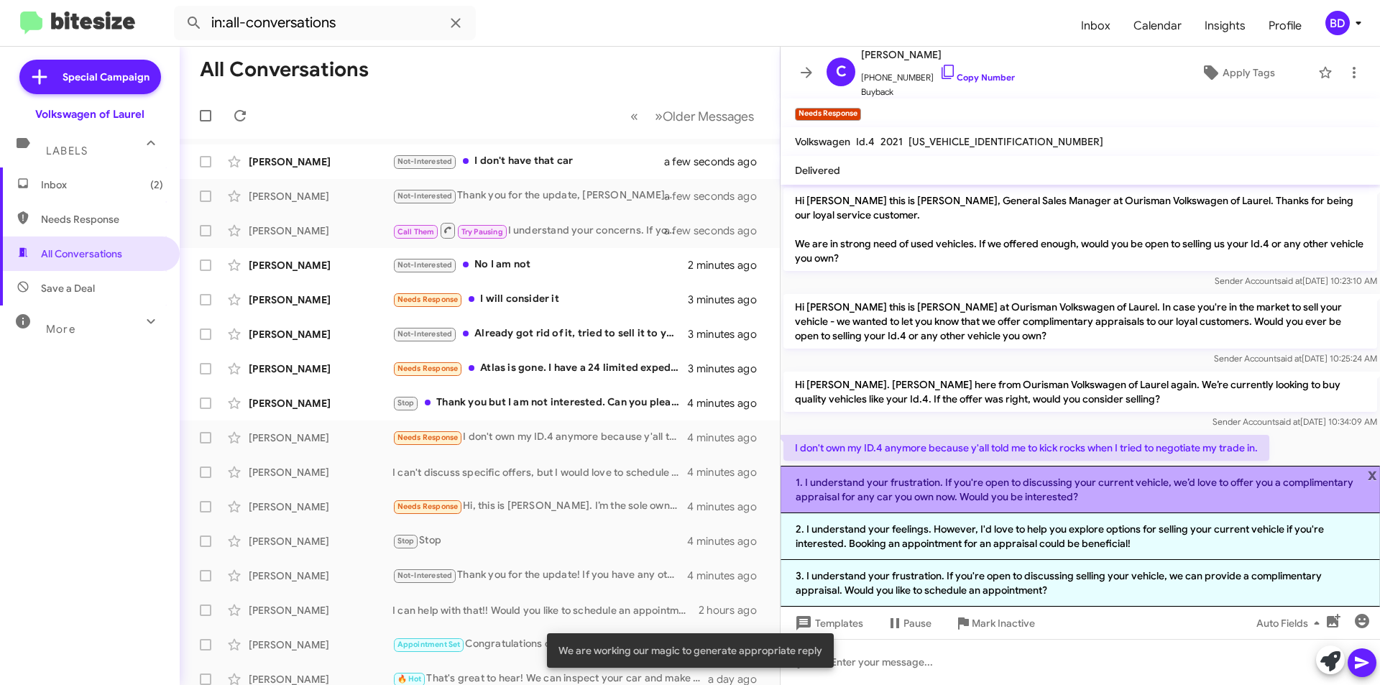
click at [962, 491] on li "1. I understand your frustration. If you're open to discussing your current veh…" at bounding box center [1080, 489] width 599 height 47
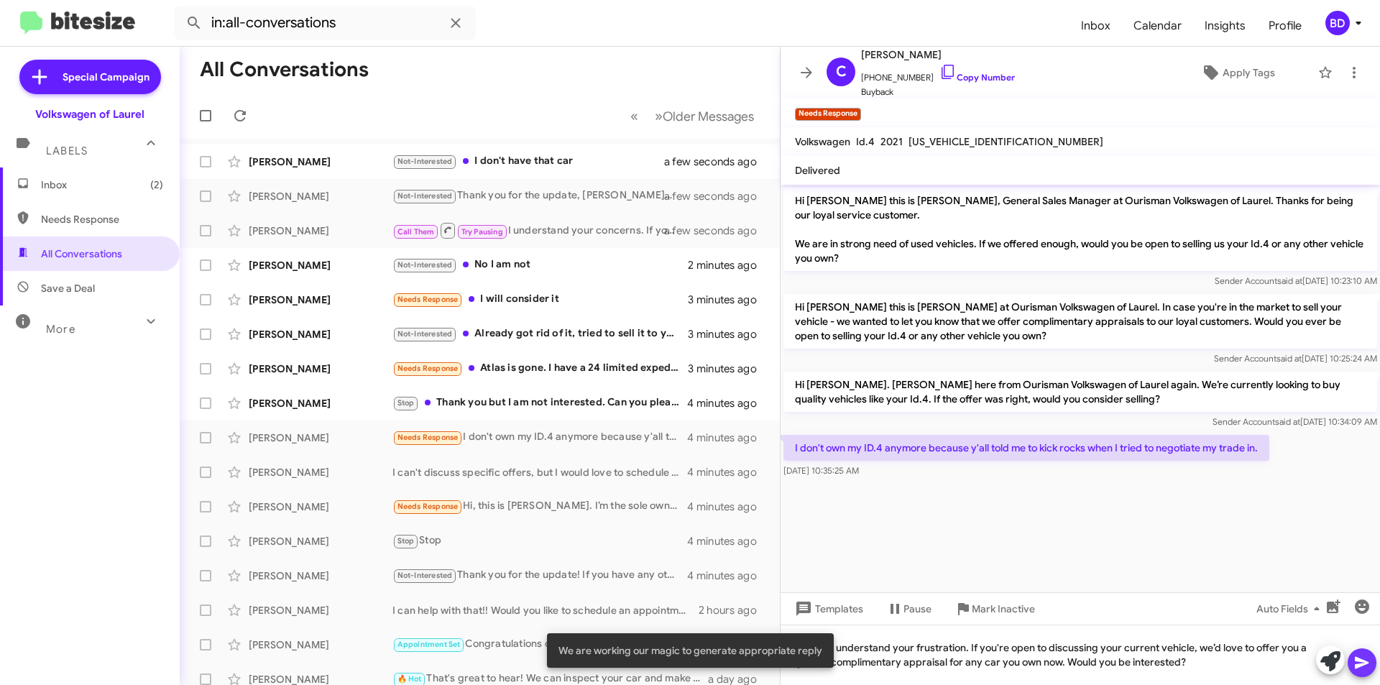
click at [1369, 665] on icon at bounding box center [1361, 662] width 17 height 17
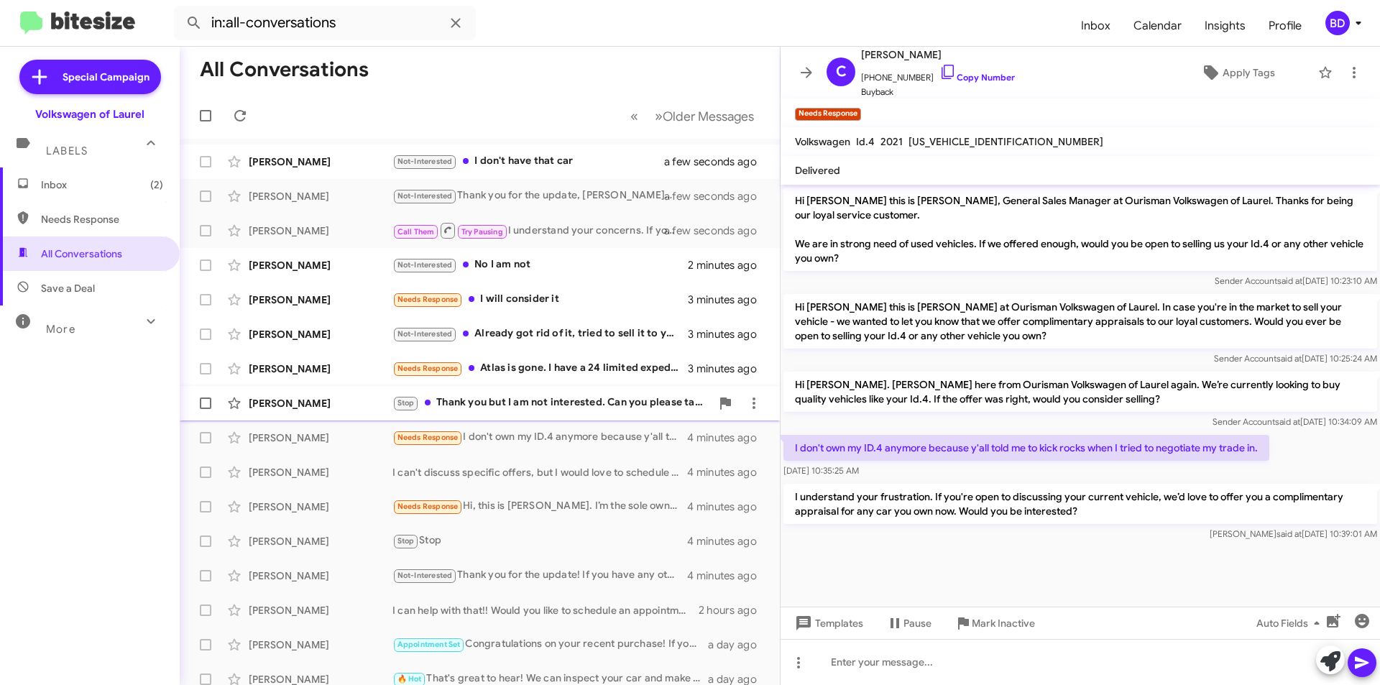
click at [534, 395] on div "Stop Thank you but I am not interested. Can you please take me off of your list?" at bounding box center [551, 403] width 318 height 17
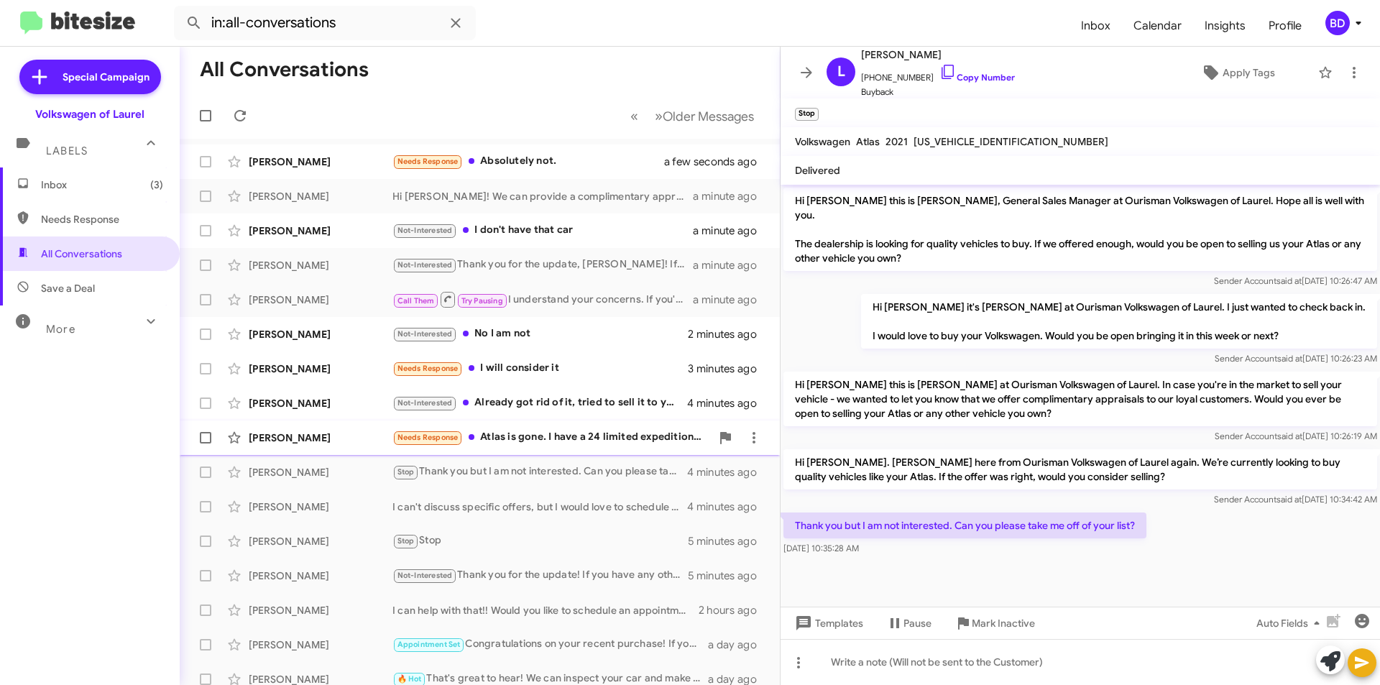
click at [519, 440] on div "Needs Response Atlas is gone. I have a 24 limited expedition now. Sorry." at bounding box center [551, 437] width 318 height 17
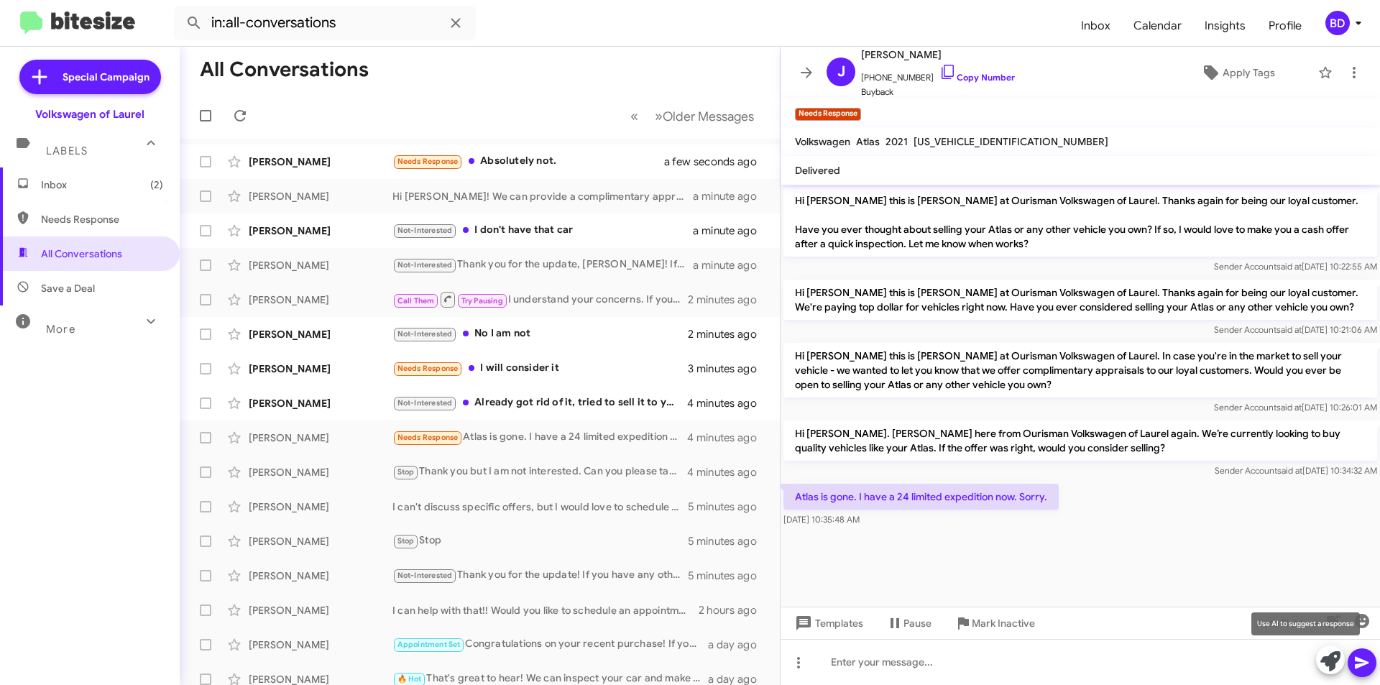
click at [1328, 658] on icon at bounding box center [1330, 661] width 20 height 20
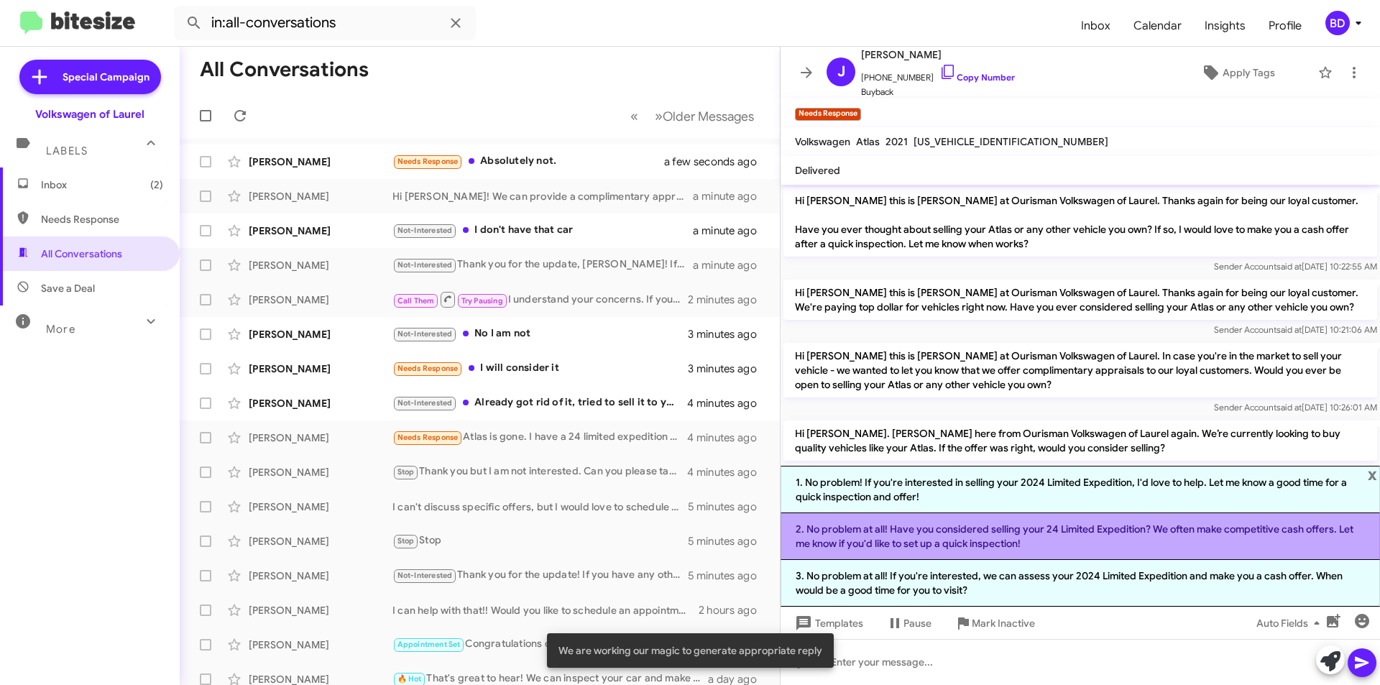
click at [1043, 540] on li "2. No problem at all! Have you considered selling your 24 Limited Expedition? W…" at bounding box center [1080, 536] width 599 height 47
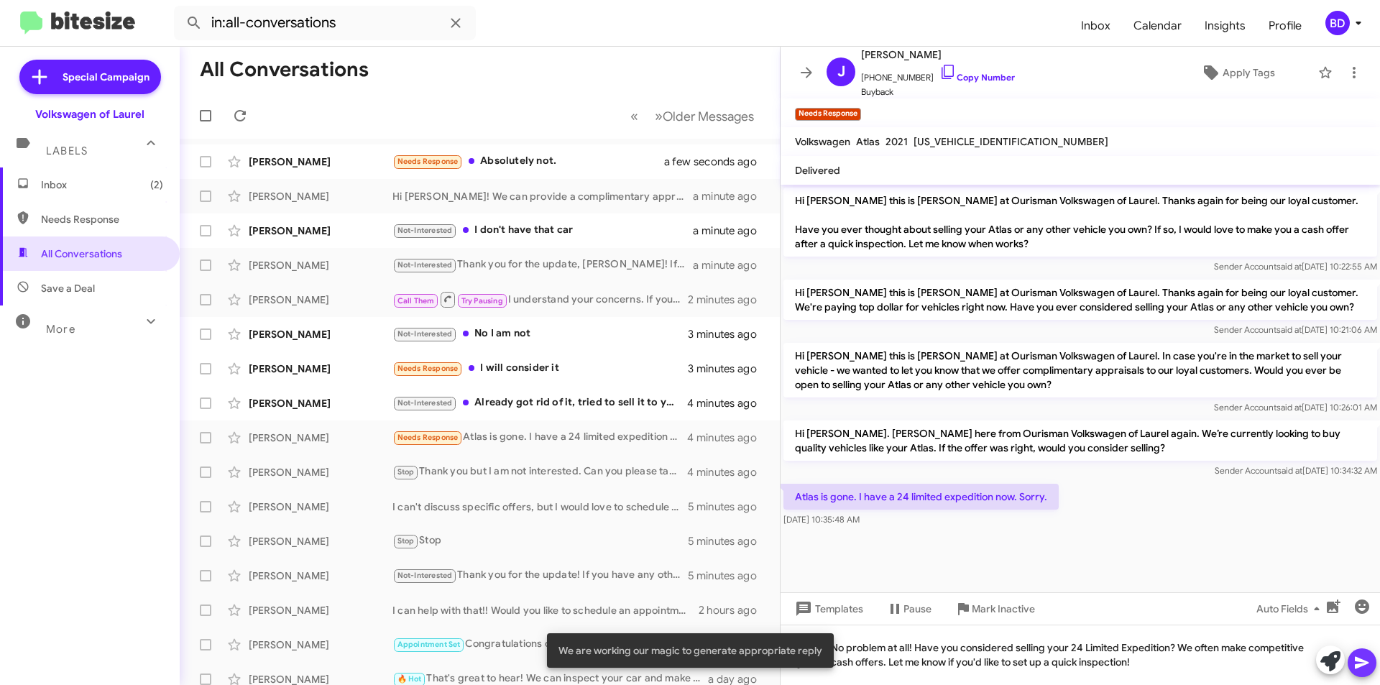
click at [1361, 660] on icon at bounding box center [1362, 663] width 14 height 12
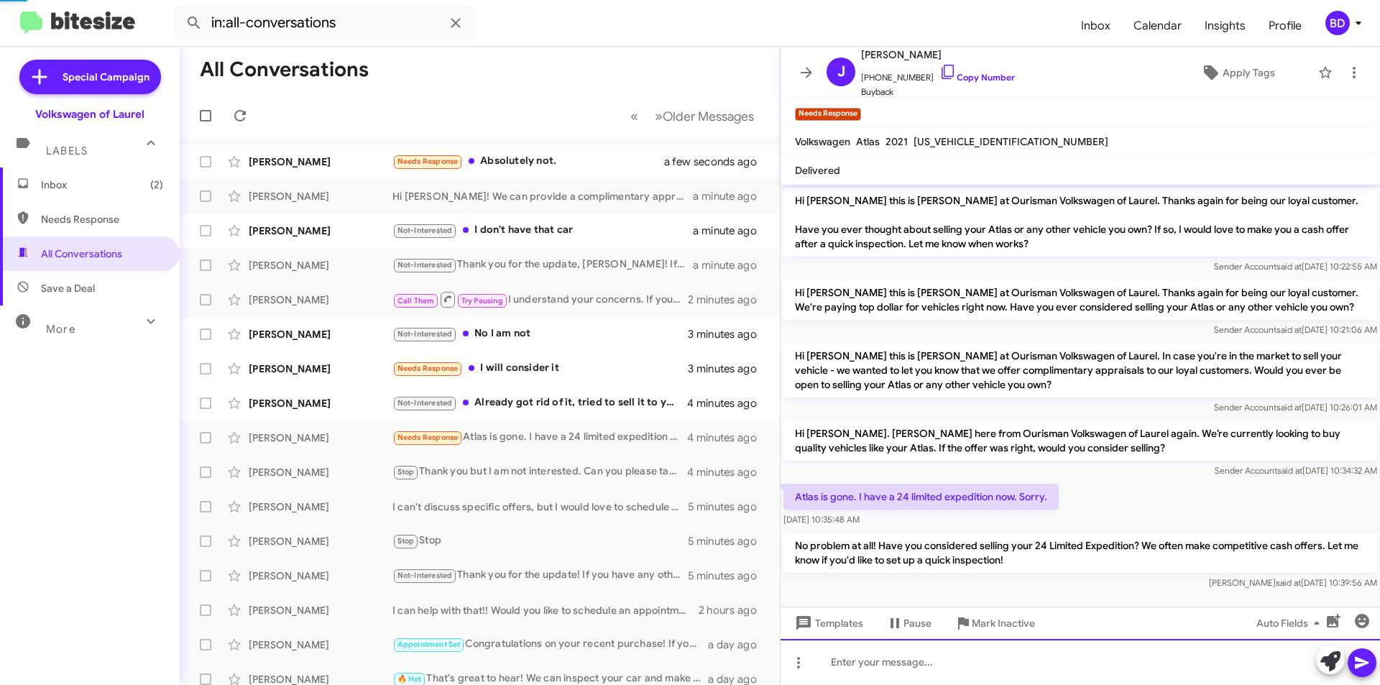
scroll to position [8, 0]
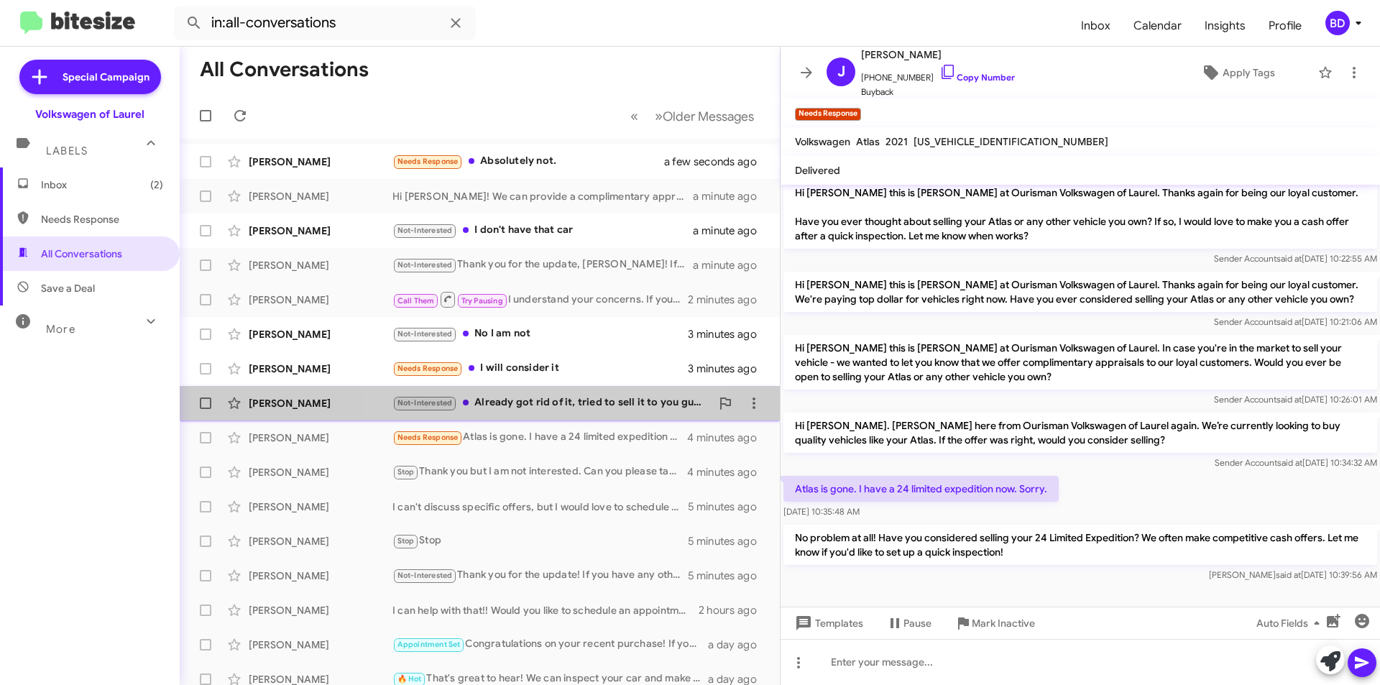
click at [557, 405] on div "Not-Interested Already got rid of it, tried to sell it to you guys lol" at bounding box center [551, 403] width 318 height 17
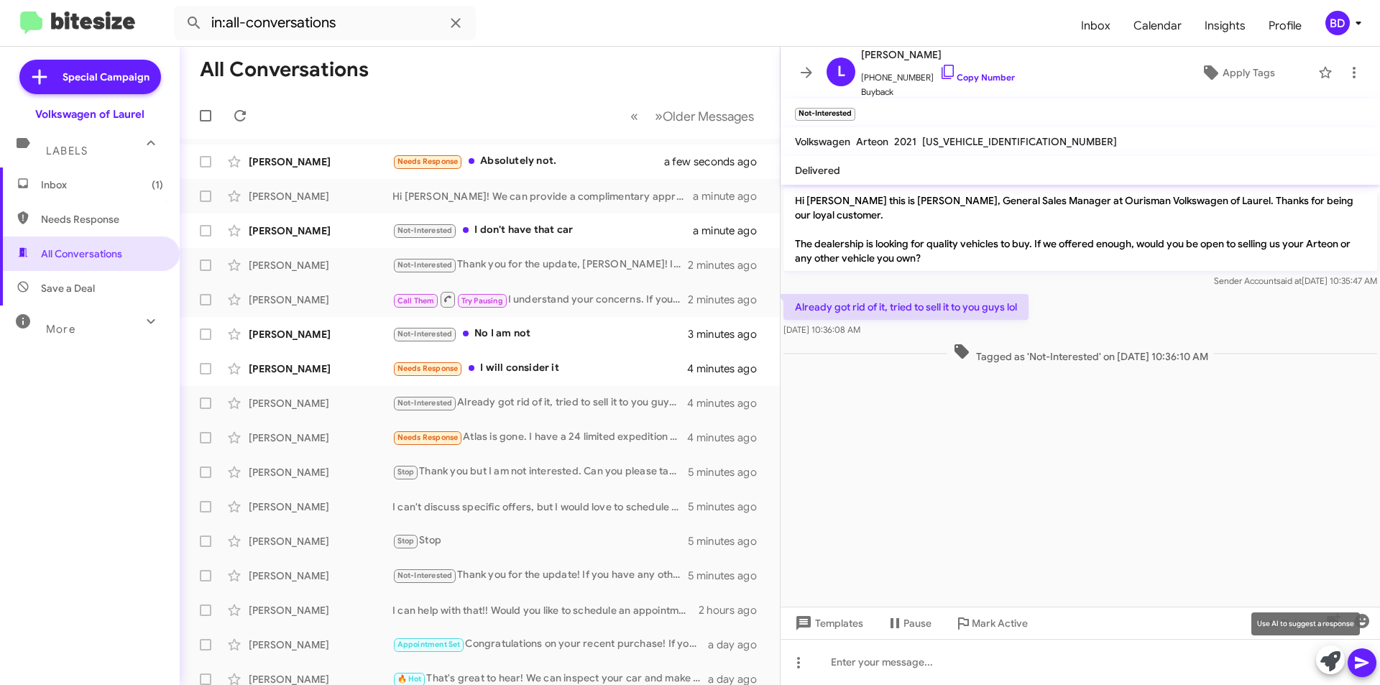
click at [1328, 657] on icon at bounding box center [1330, 661] width 20 height 20
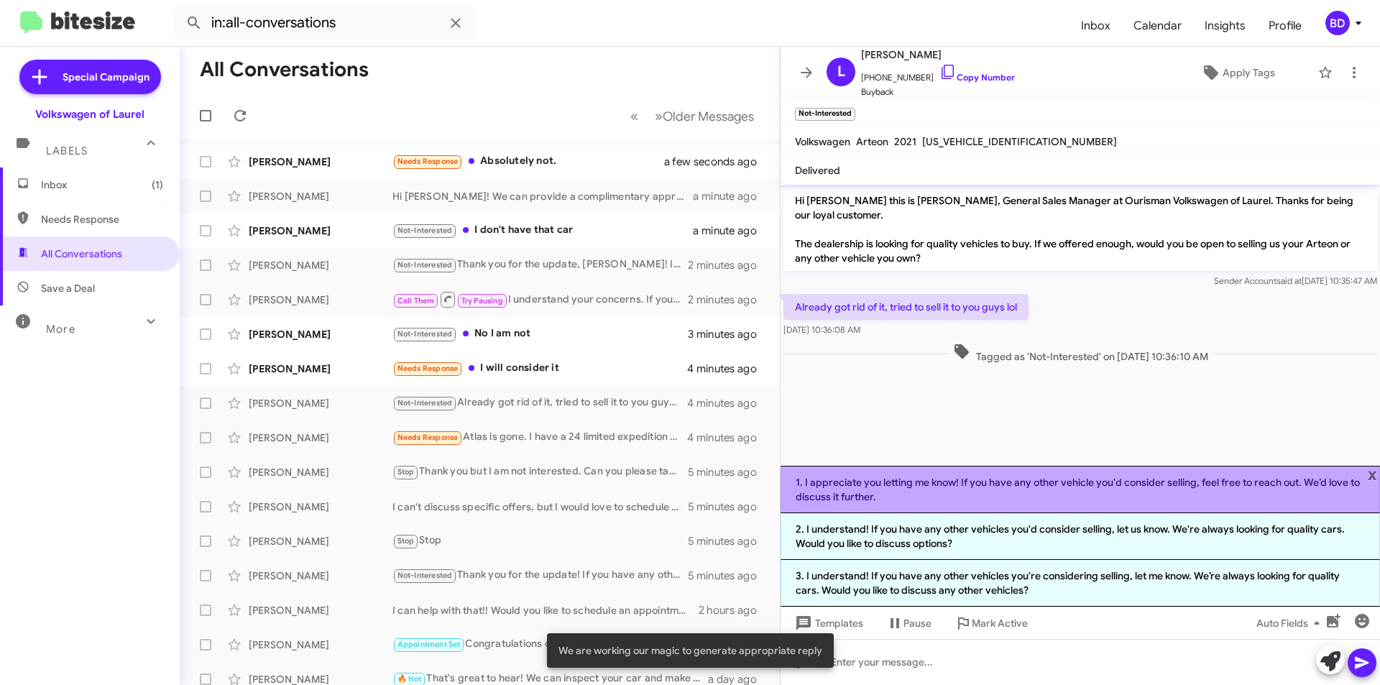
click at [995, 497] on li "1. I appreciate you letting me know! If you have any other vehicle you'd consid…" at bounding box center [1080, 489] width 599 height 47
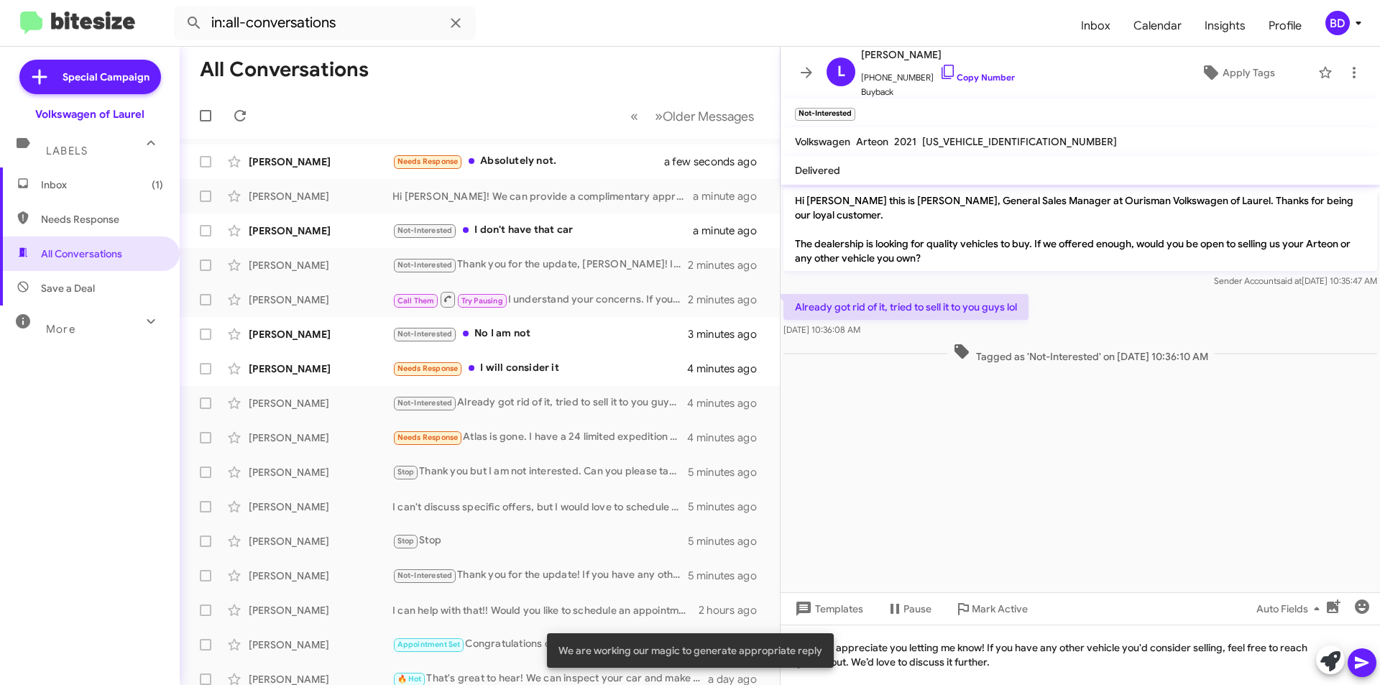
click at [1364, 659] on icon at bounding box center [1361, 662] width 17 height 17
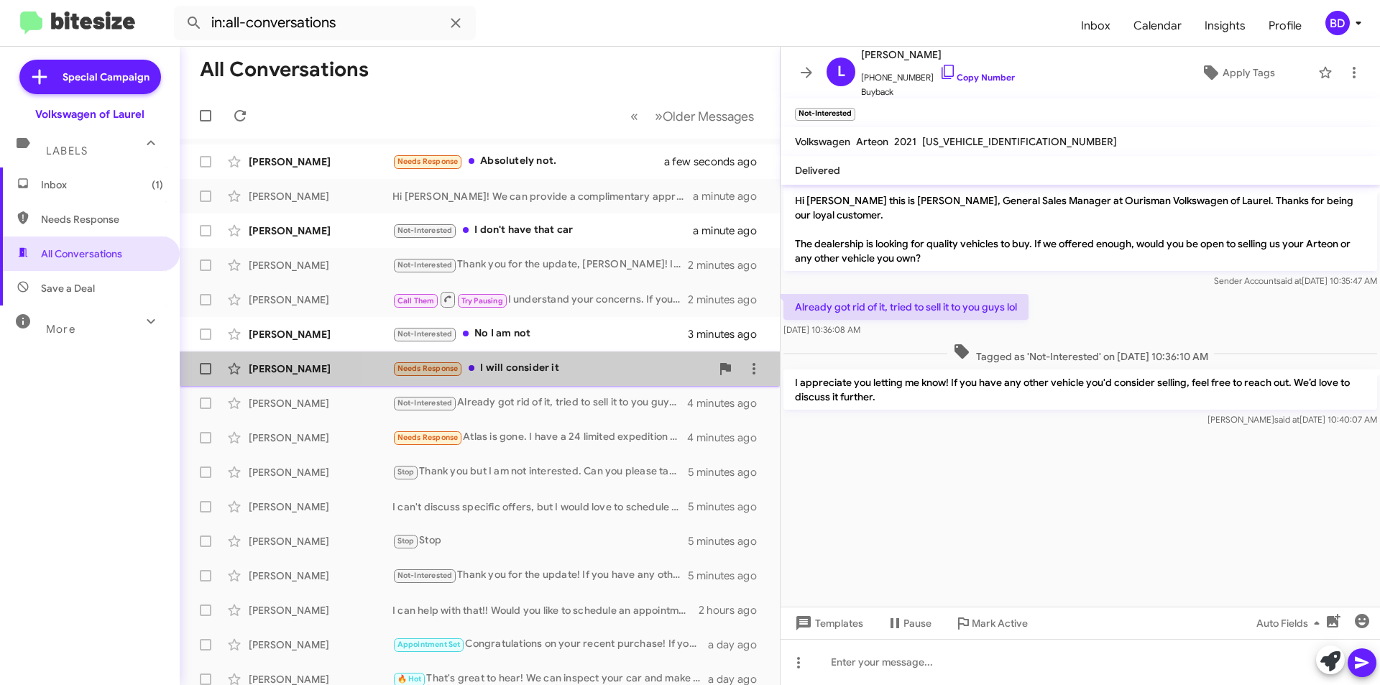
click at [583, 368] on div "Needs Response I will consider it" at bounding box center [551, 368] width 318 height 17
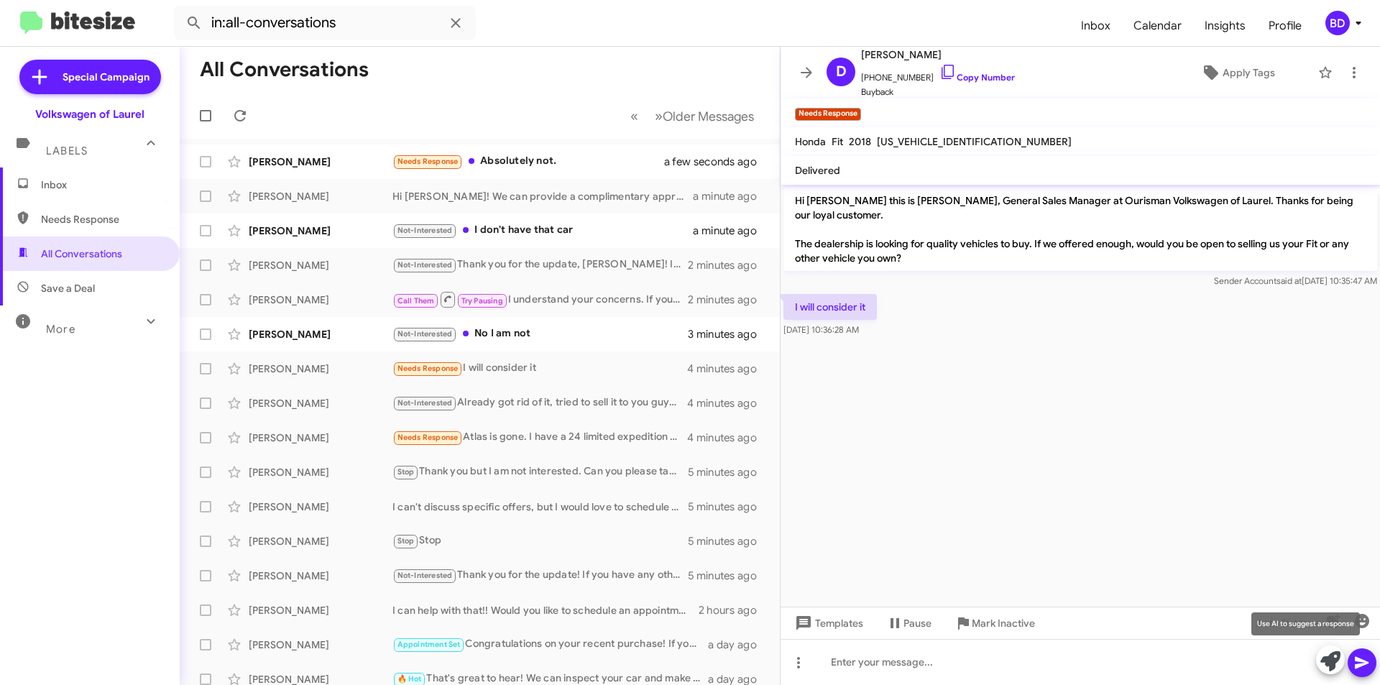
click at [1336, 662] on icon at bounding box center [1330, 661] width 20 height 20
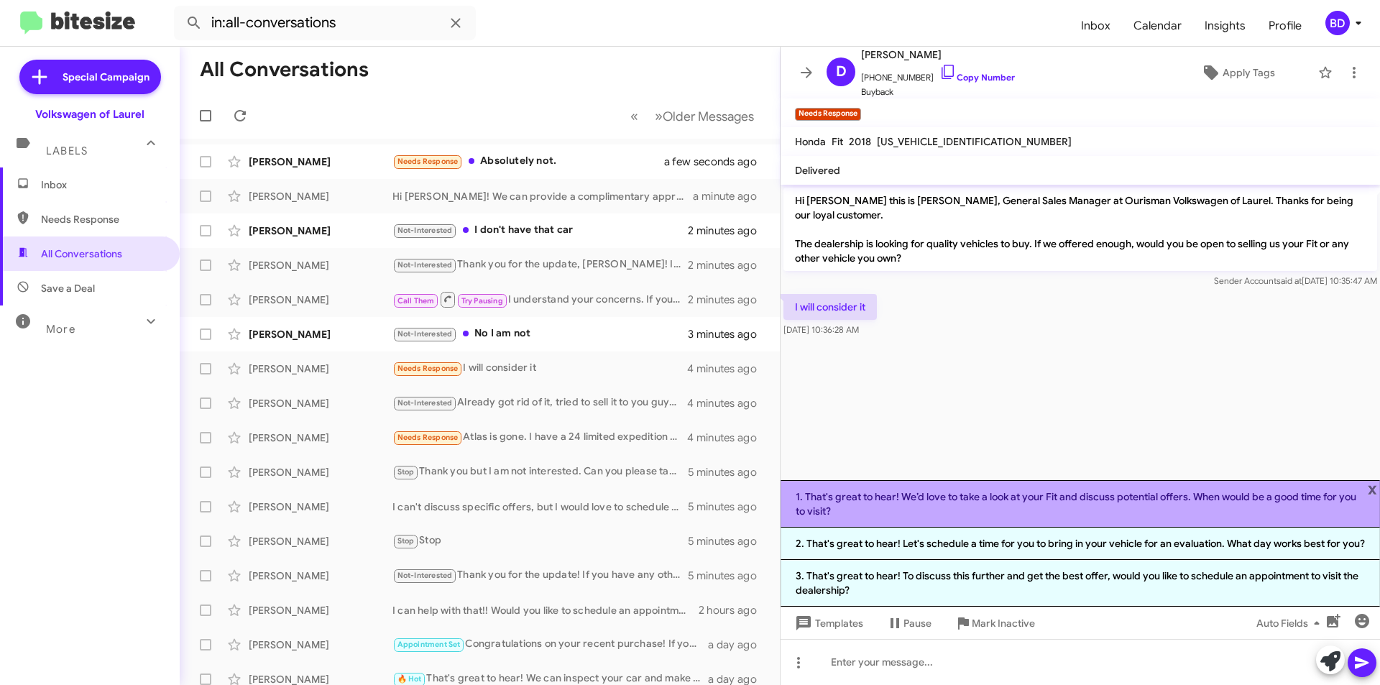
click at [913, 499] on li "1. That's great to hear! We’d love to take a look at your Fit and discuss poten…" at bounding box center [1080, 503] width 599 height 47
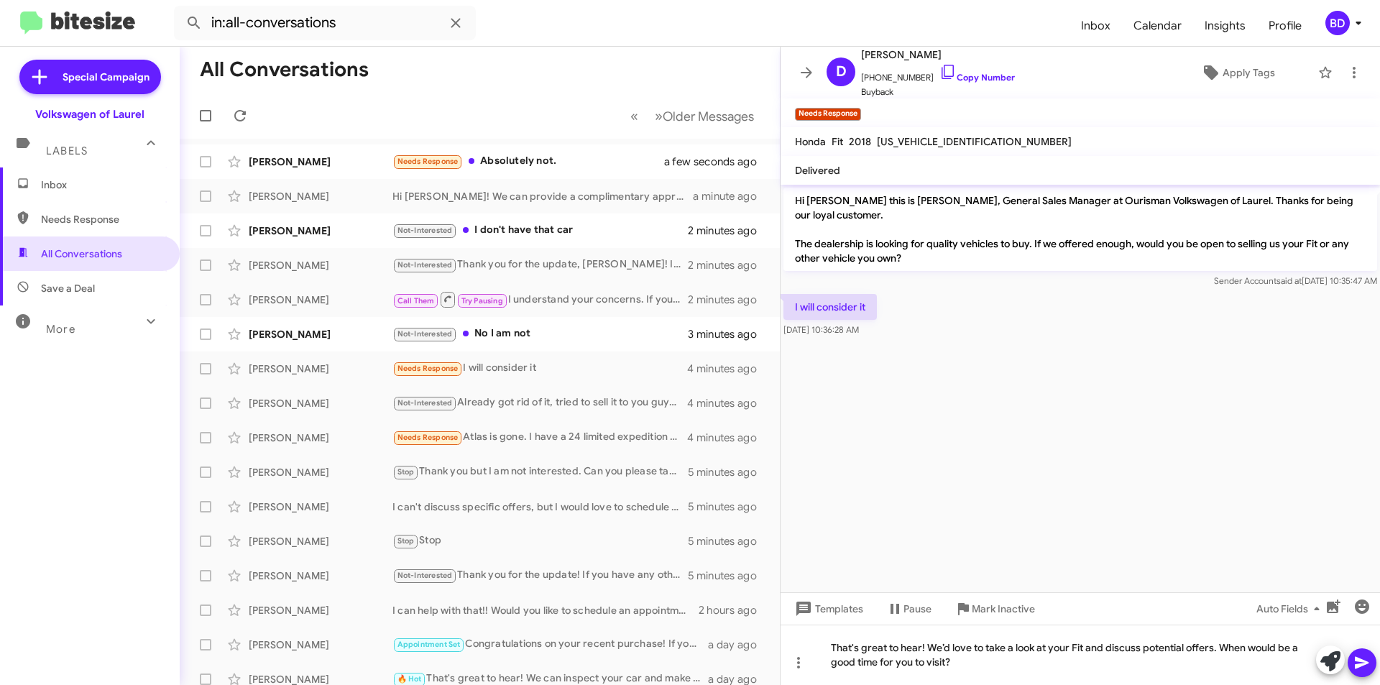
click at [1363, 661] on icon at bounding box center [1362, 663] width 14 height 12
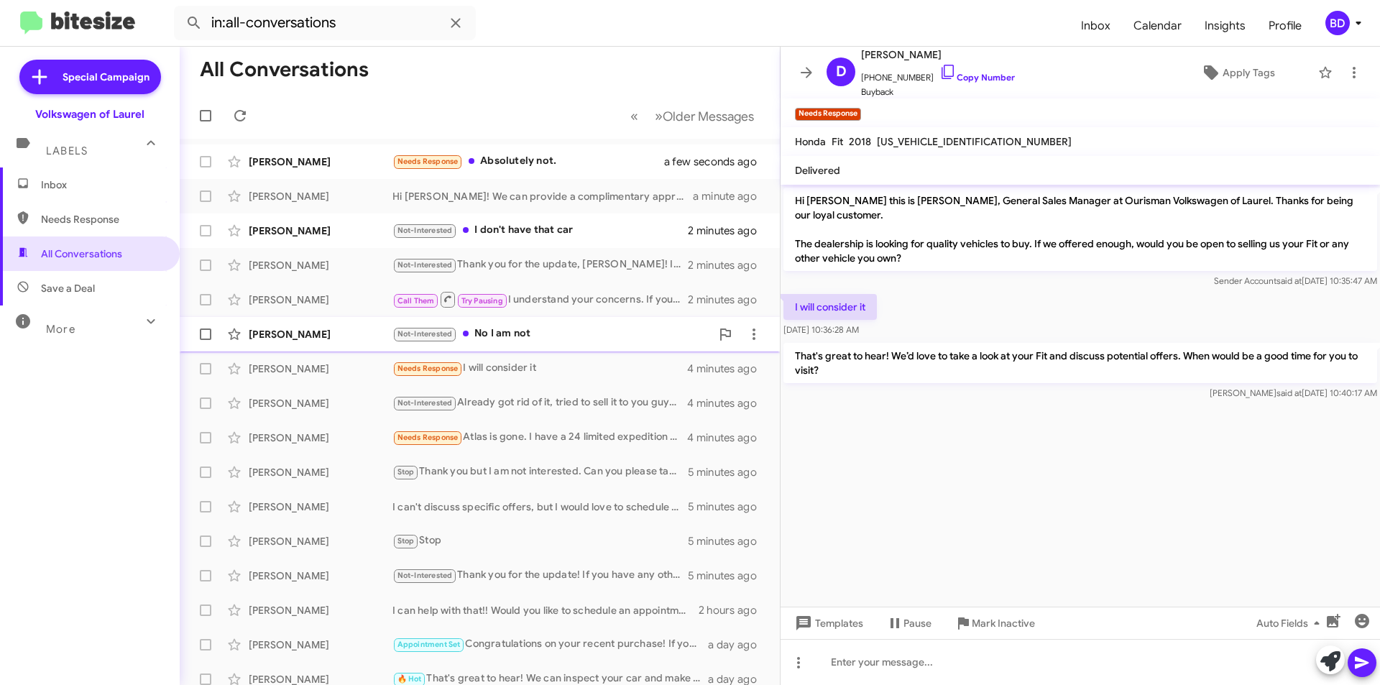
click at [543, 334] on div "Not-Interested No I am not" at bounding box center [551, 334] width 318 height 17
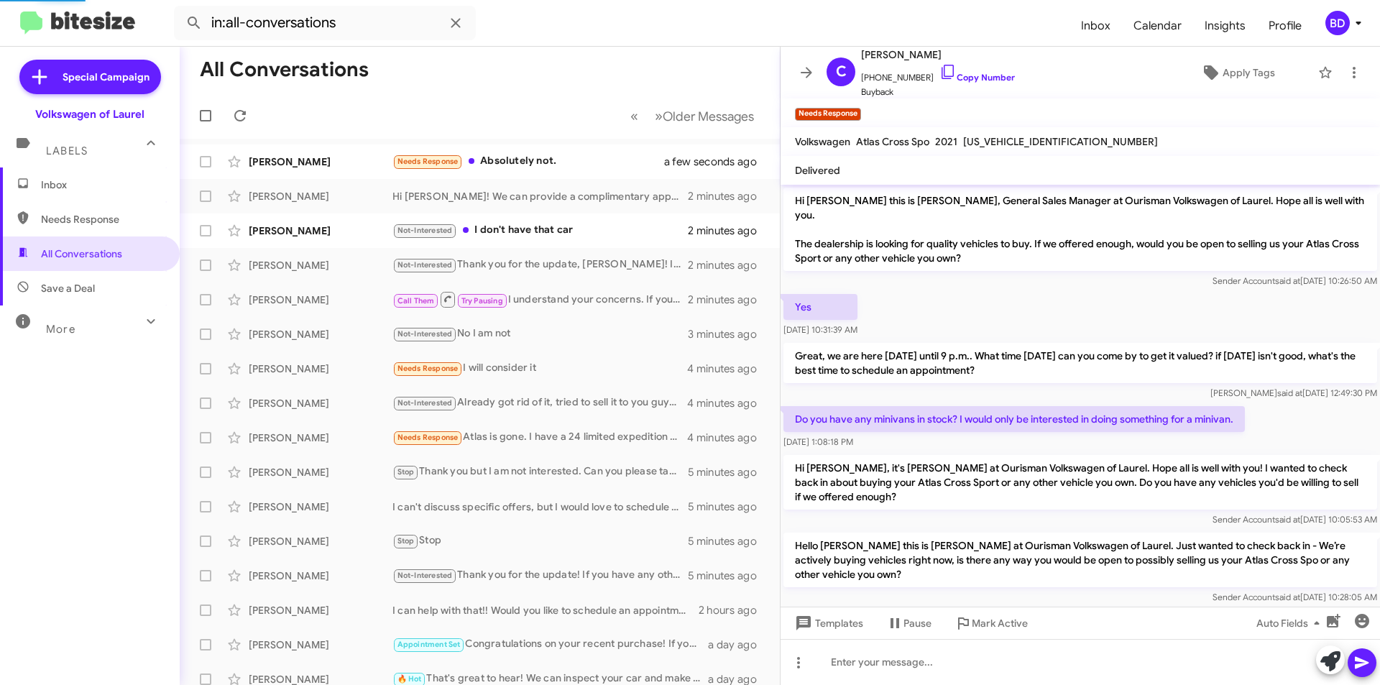
scroll to position [239, 0]
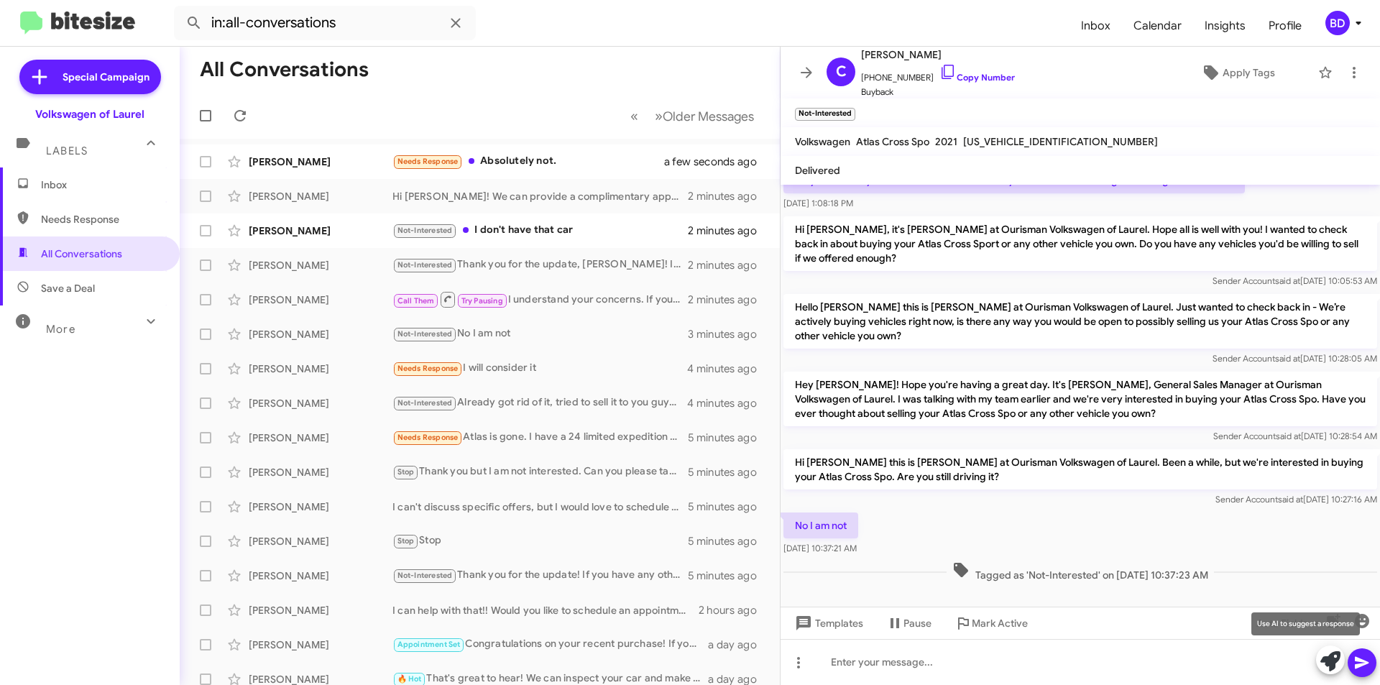
click at [1329, 656] on icon at bounding box center [1330, 661] width 20 height 20
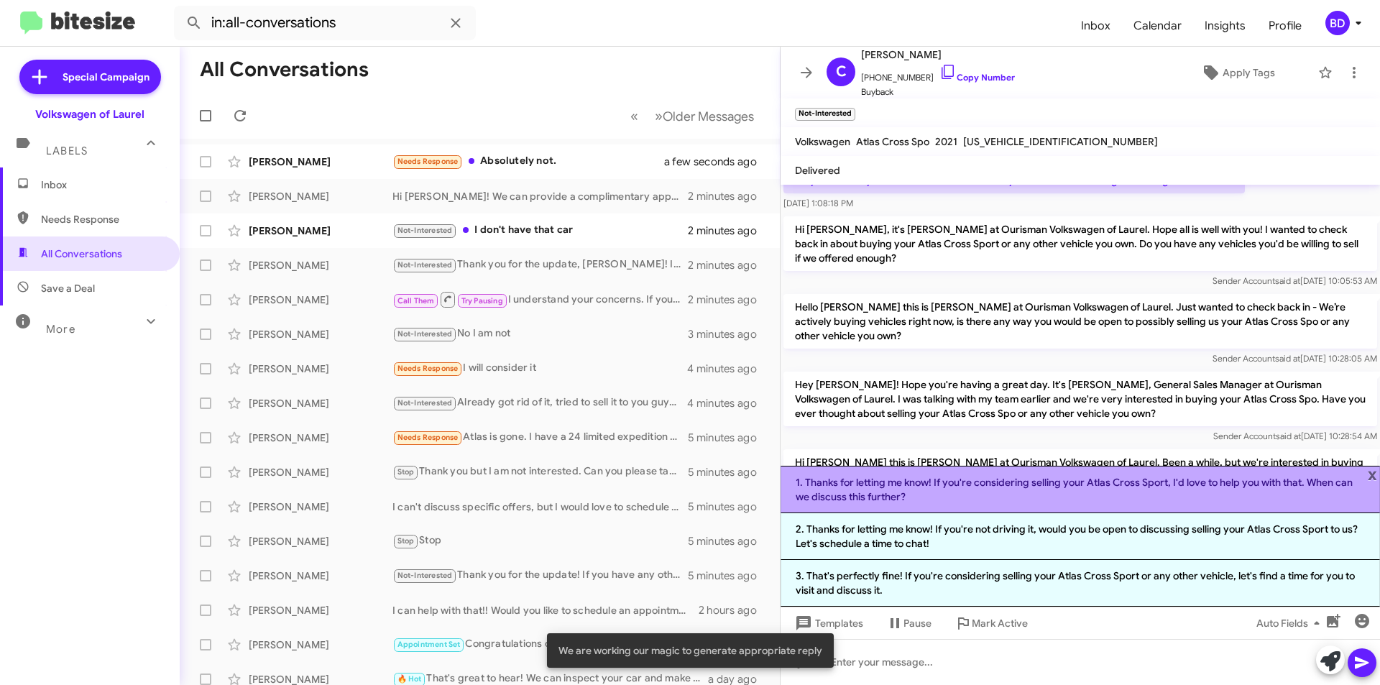
click at [948, 482] on li "1. Thanks for letting me know! If you're considering selling your Atlas Cross S…" at bounding box center [1080, 489] width 599 height 47
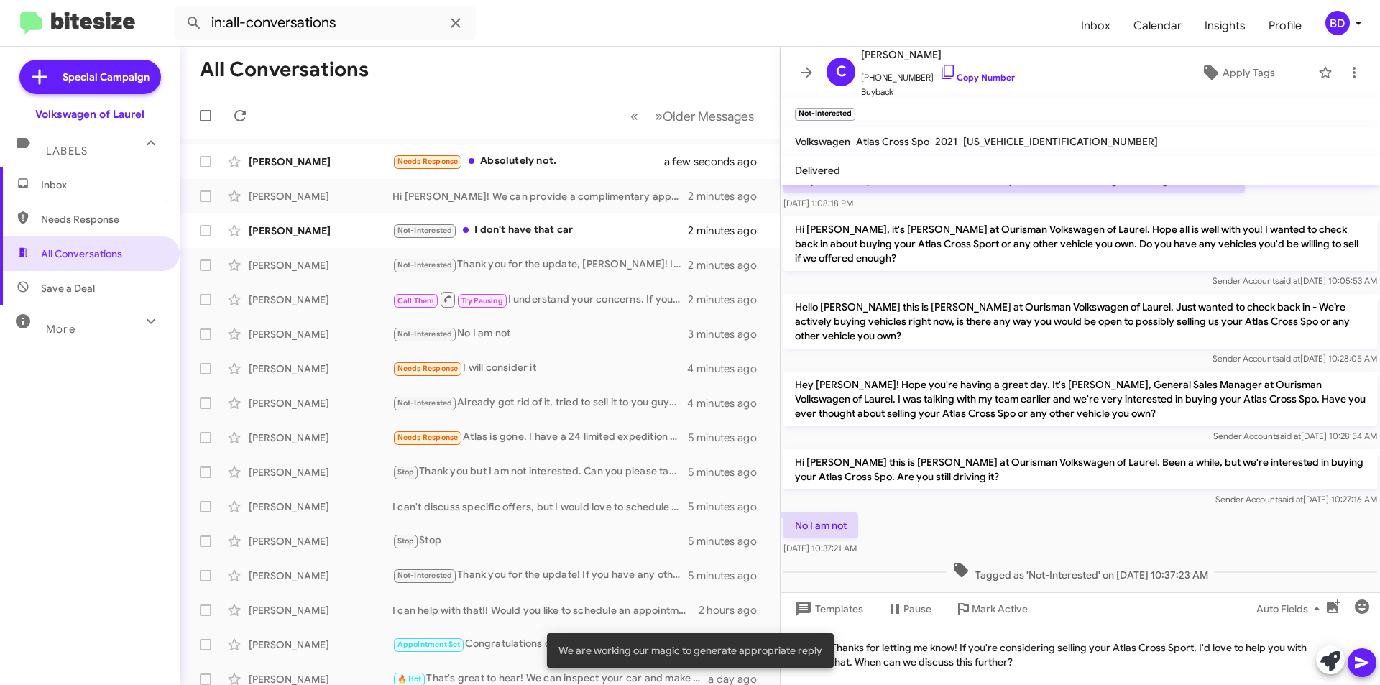
click at [1361, 660] on icon at bounding box center [1362, 663] width 14 height 12
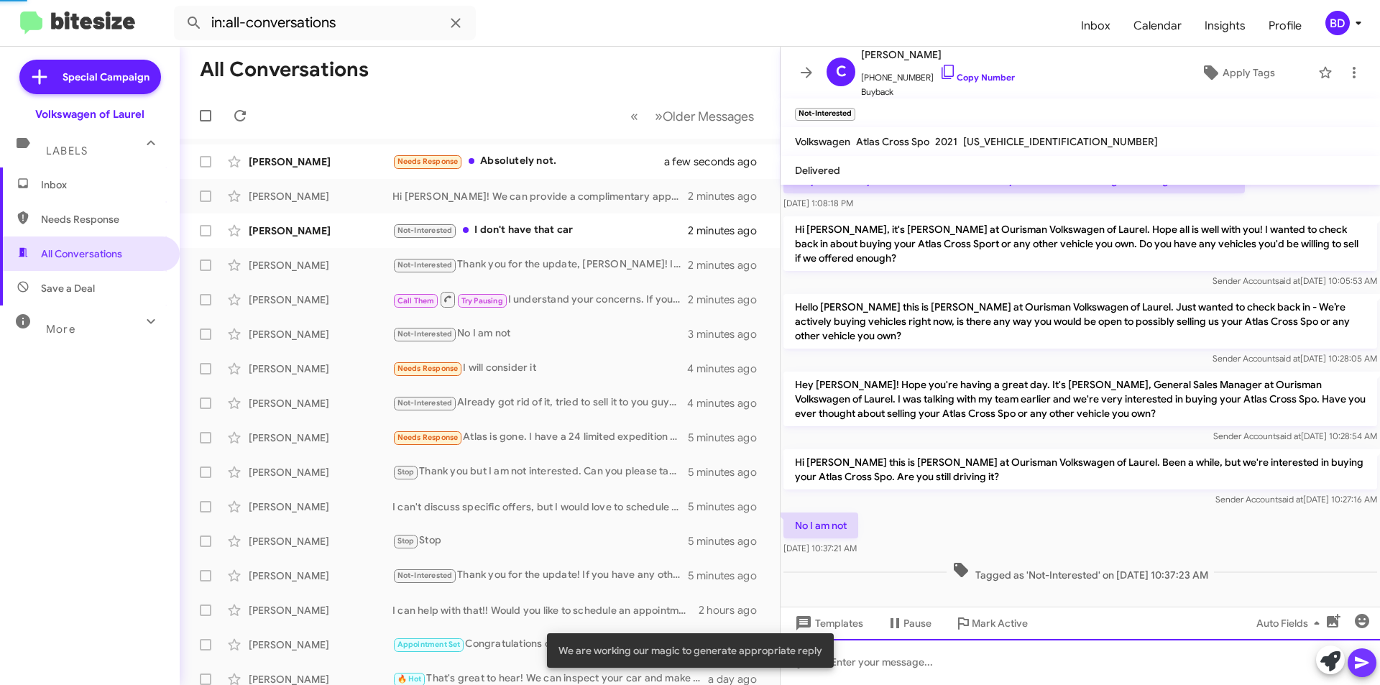
scroll to position [0, 0]
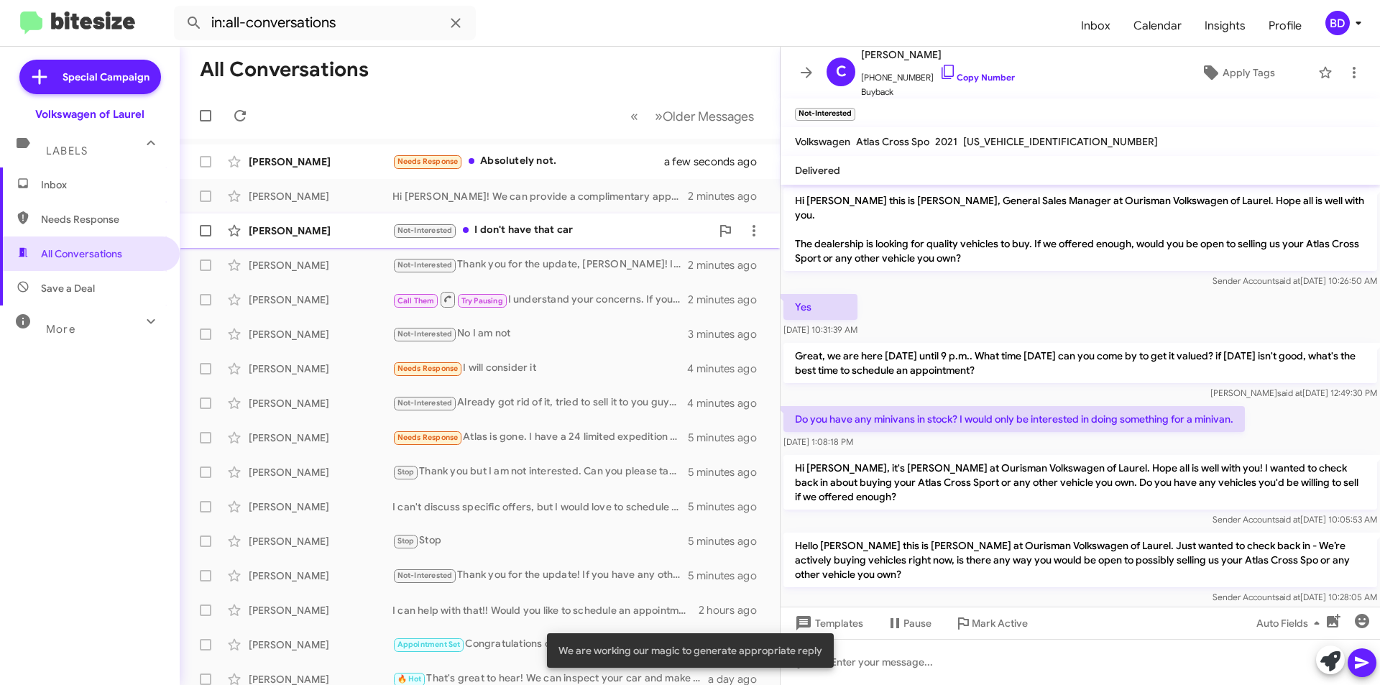
click at [507, 230] on div "Not-Interested I don't have that car" at bounding box center [551, 230] width 318 height 17
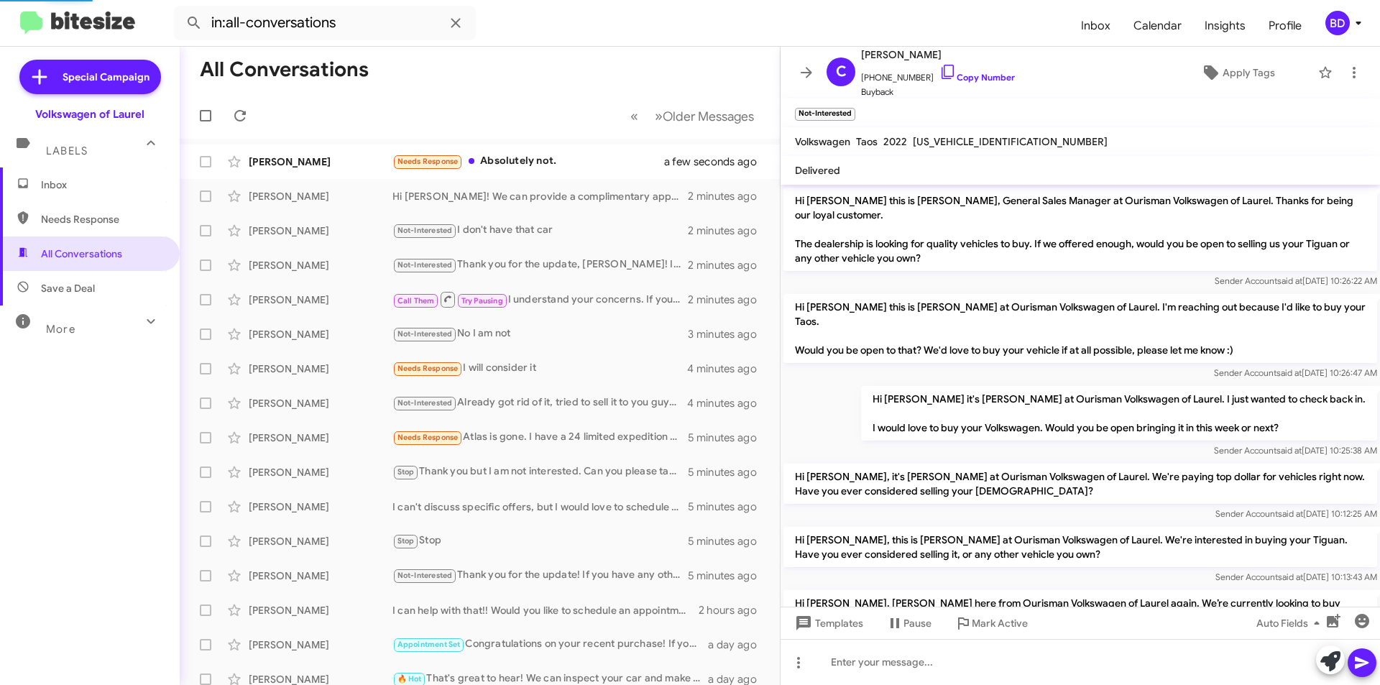
scroll to position [148, 0]
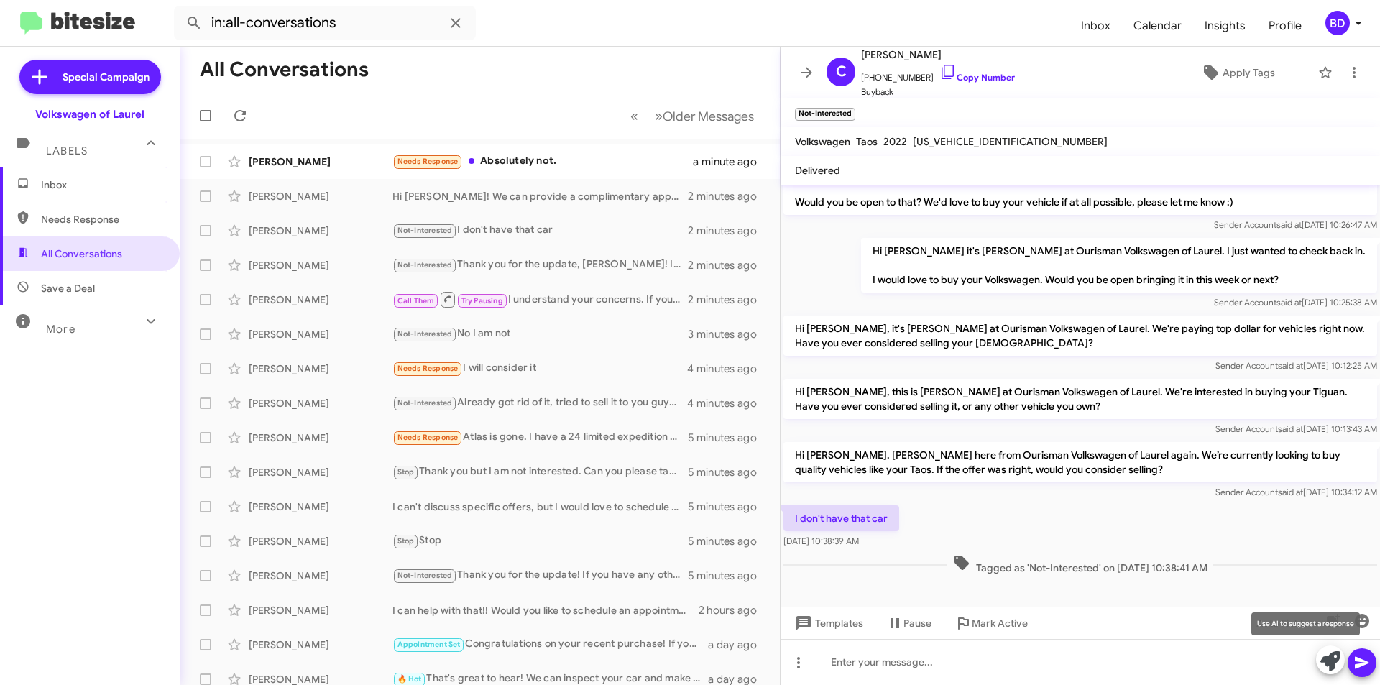
click at [1342, 656] on button at bounding box center [1330, 659] width 29 height 29
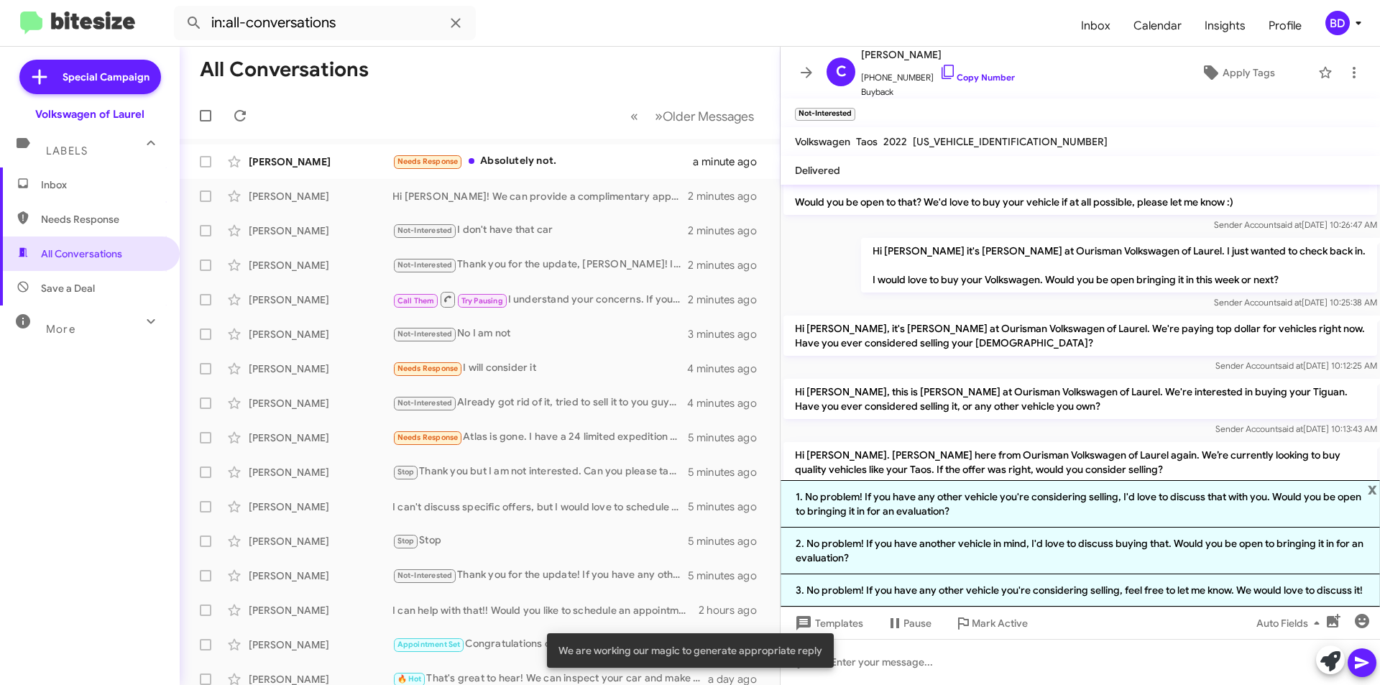
click at [1102, 497] on li "1. No problem! If you have any other vehicle you're considering selling, I'd lo…" at bounding box center [1080, 503] width 599 height 47
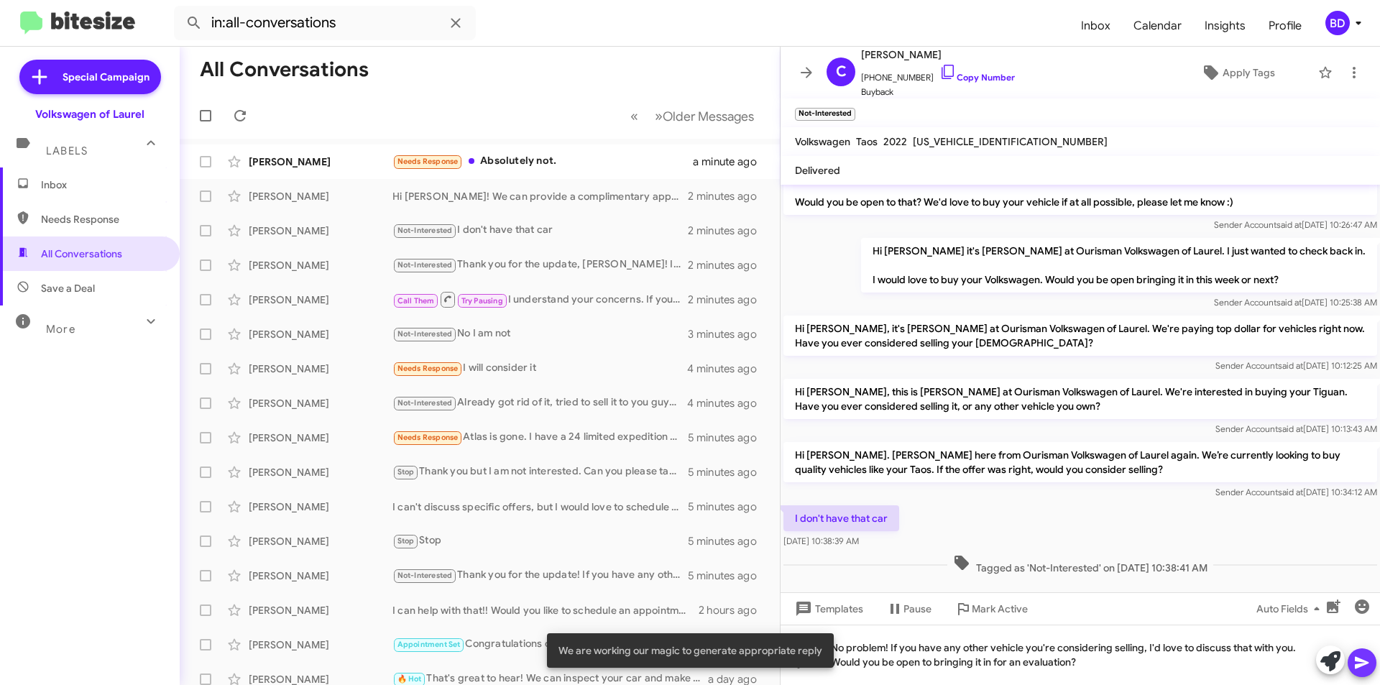
click at [1368, 658] on icon at bounding box center [1361, 662] width 17 height 17
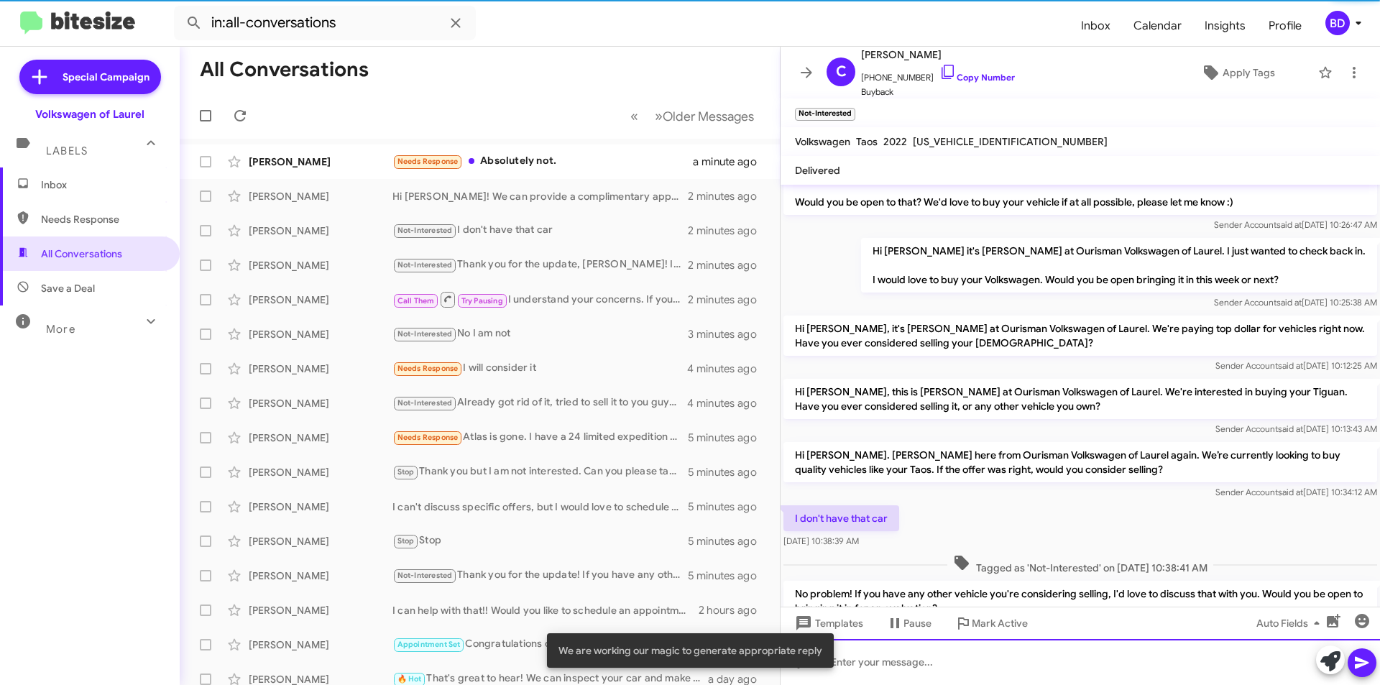
scroll to position [0, 0]
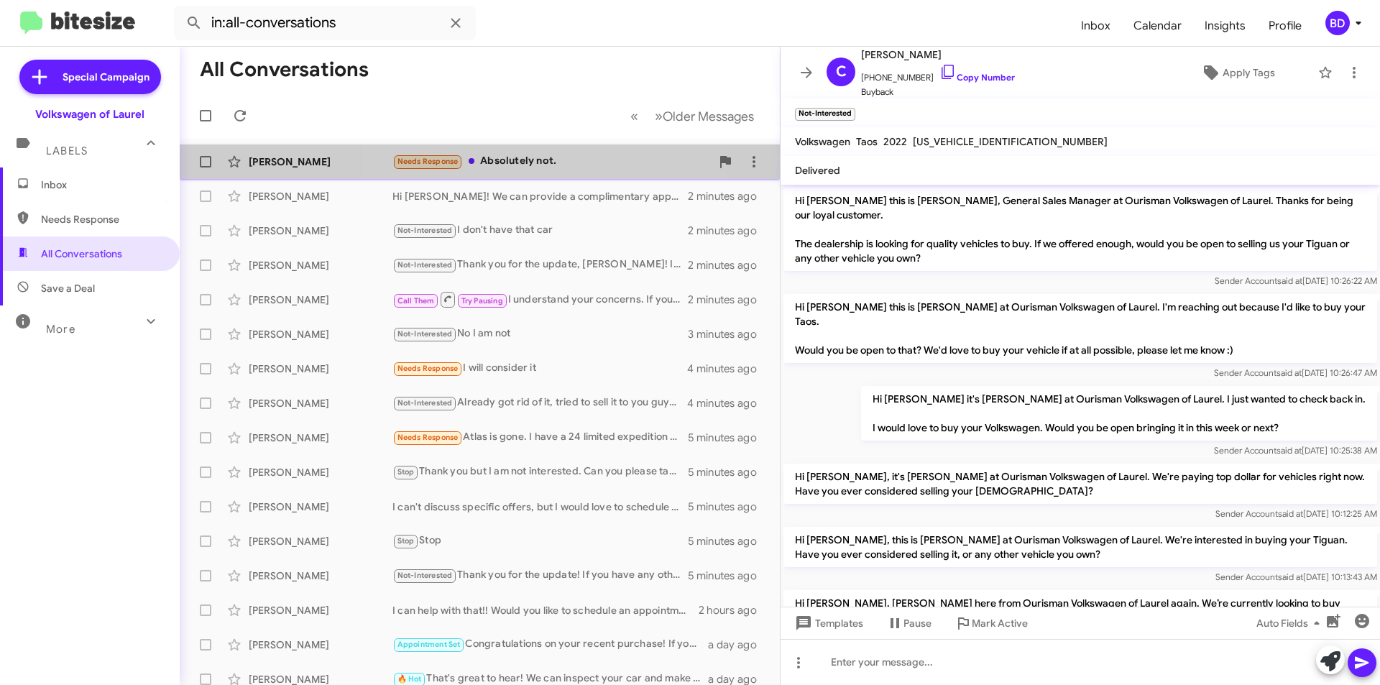
drag, startPoint x: 555, startPoint y: 161, endPoint x: 575, endPoint y: 174, distance: 23.9
click at [556, 161] on div "Needs Response Absolutely not." at bounding box center [551, 161] width 318 height 17
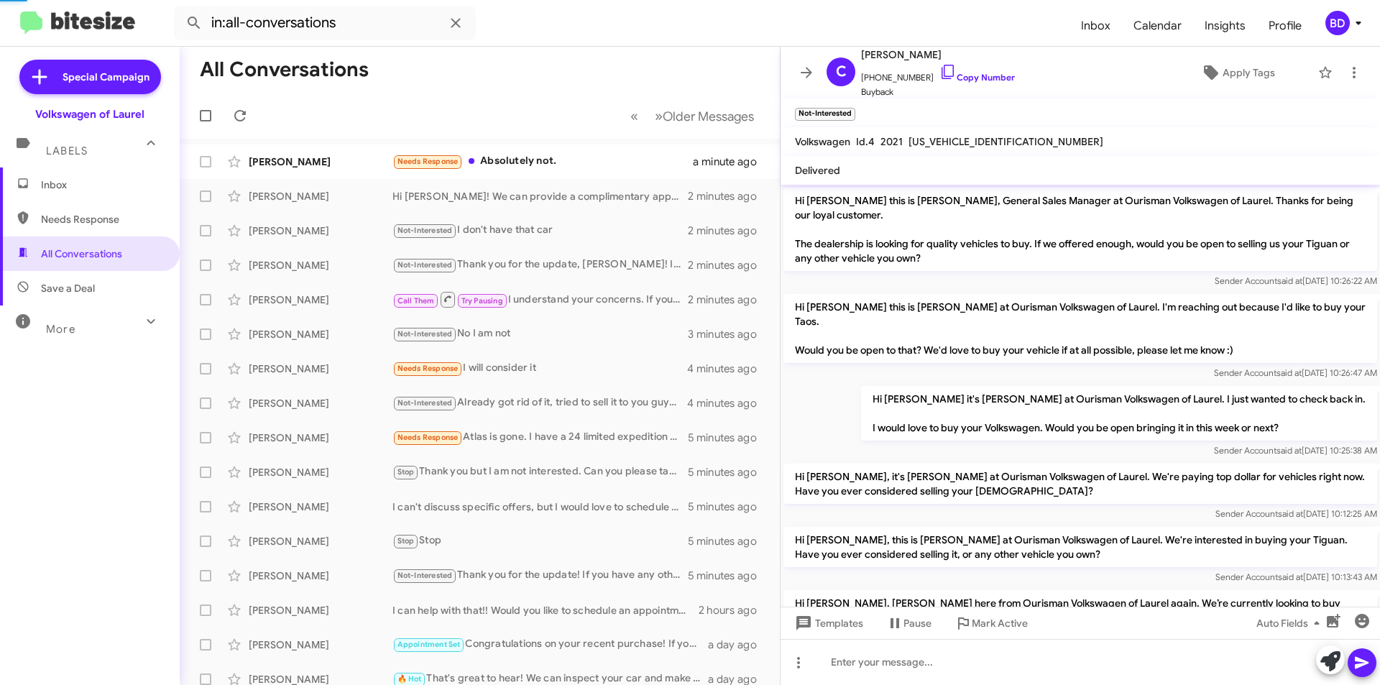
scroll to position [8, 0]
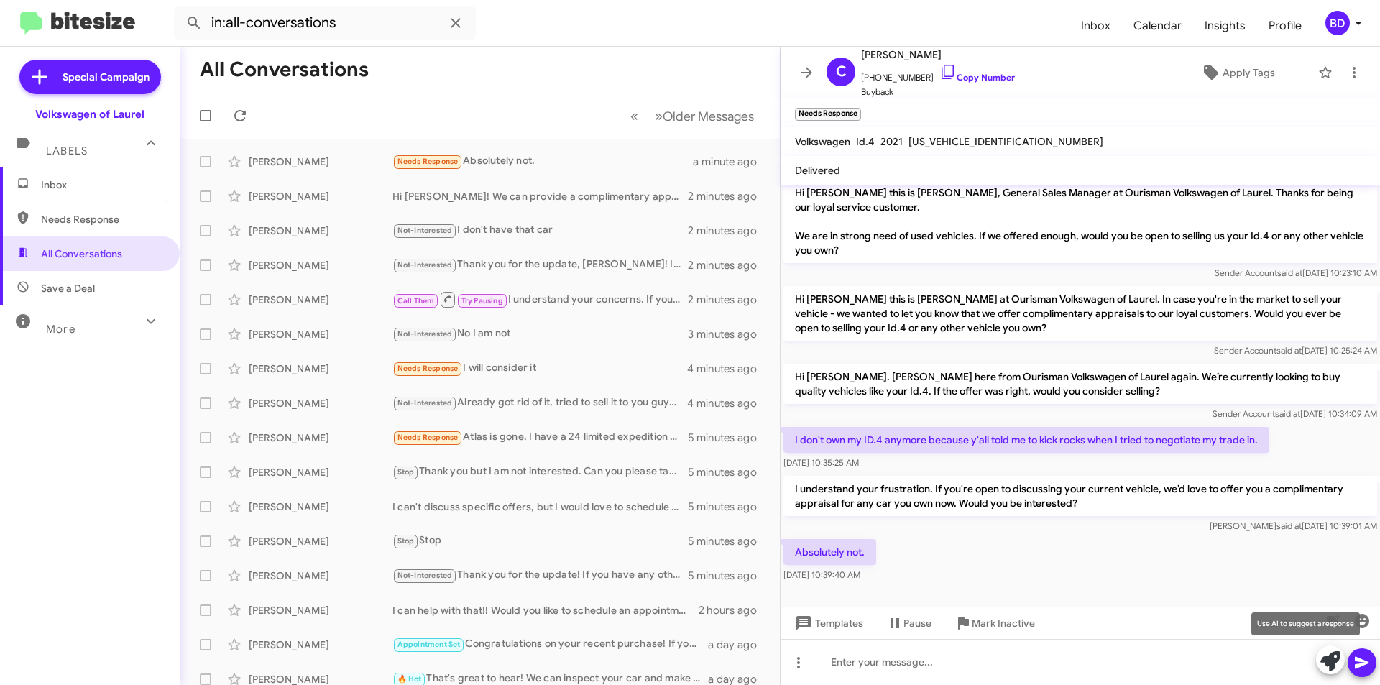
click at [1338, 661] on icon at bounding box center [1330, 661] width 20 height 20
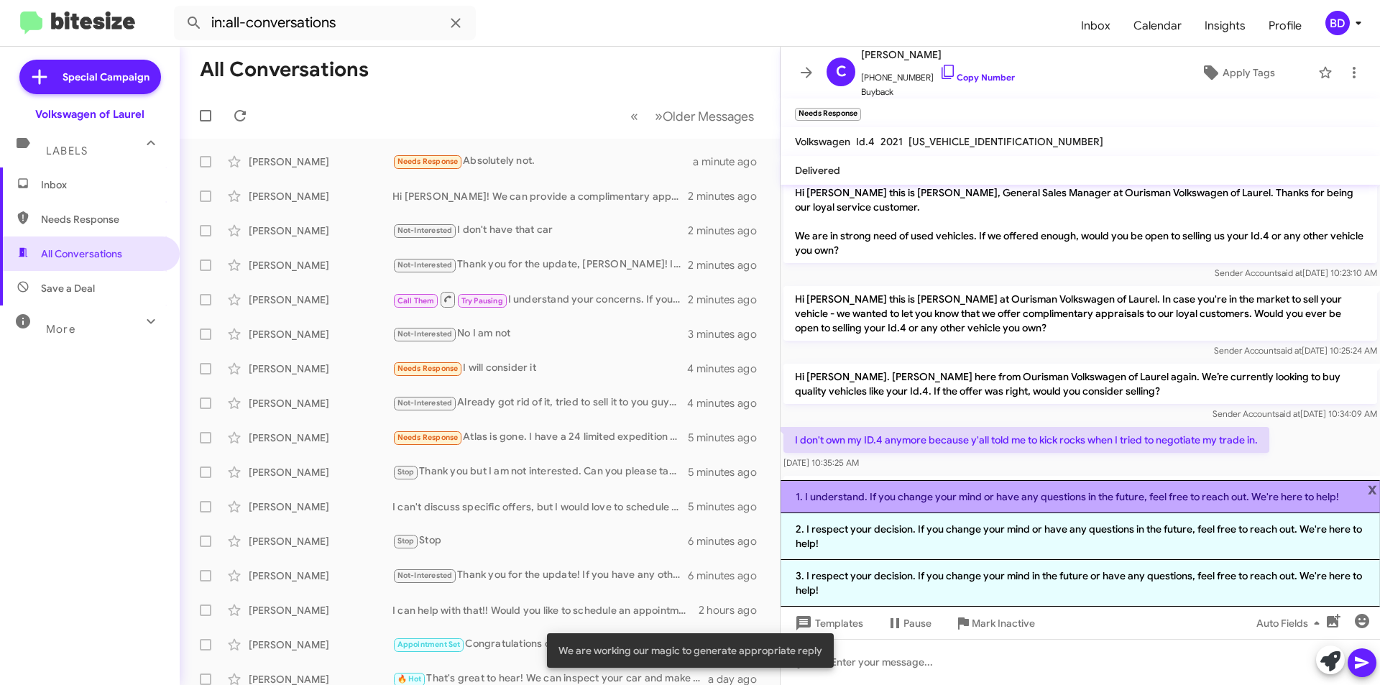
click at [1037, 500] on li "1. I understand. If you change your mind or have any questions in the future, f…" at bounding box center [1080, 496] width 599 height 33
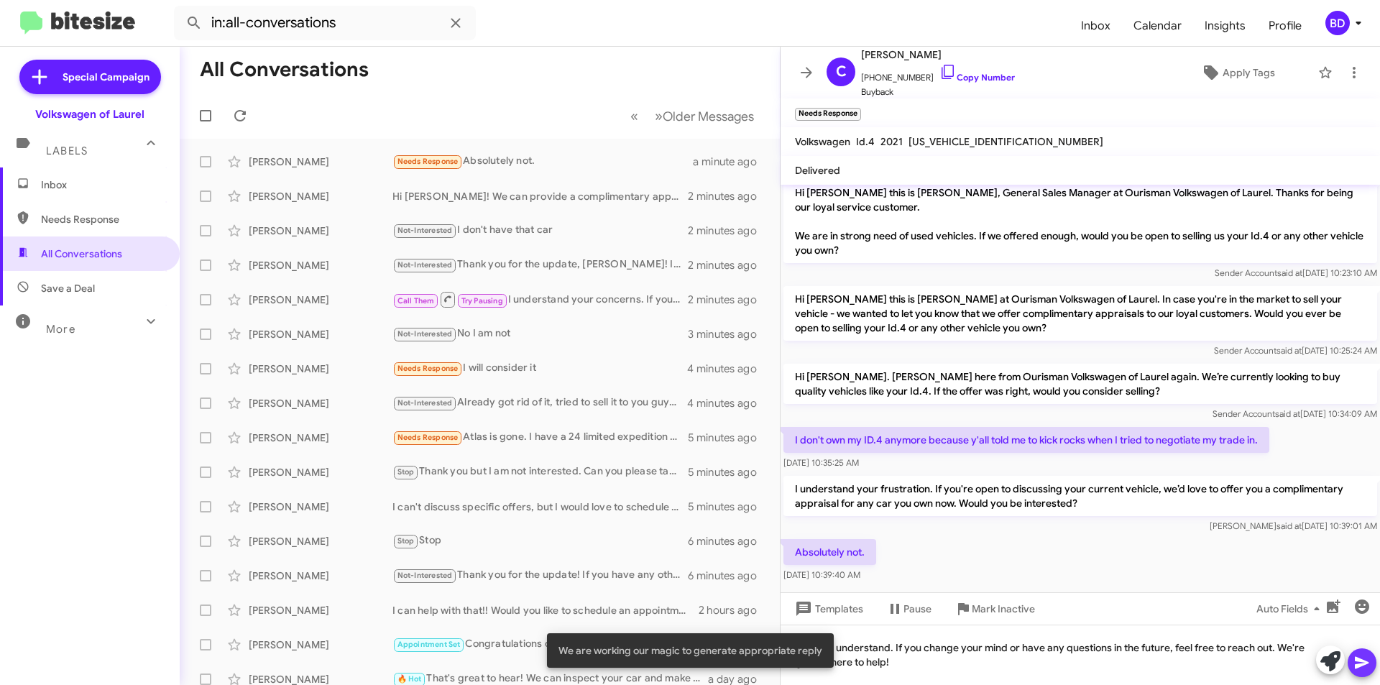
click at [1371, 670] on button at bounding box center [1362, 662] width 29 height 29
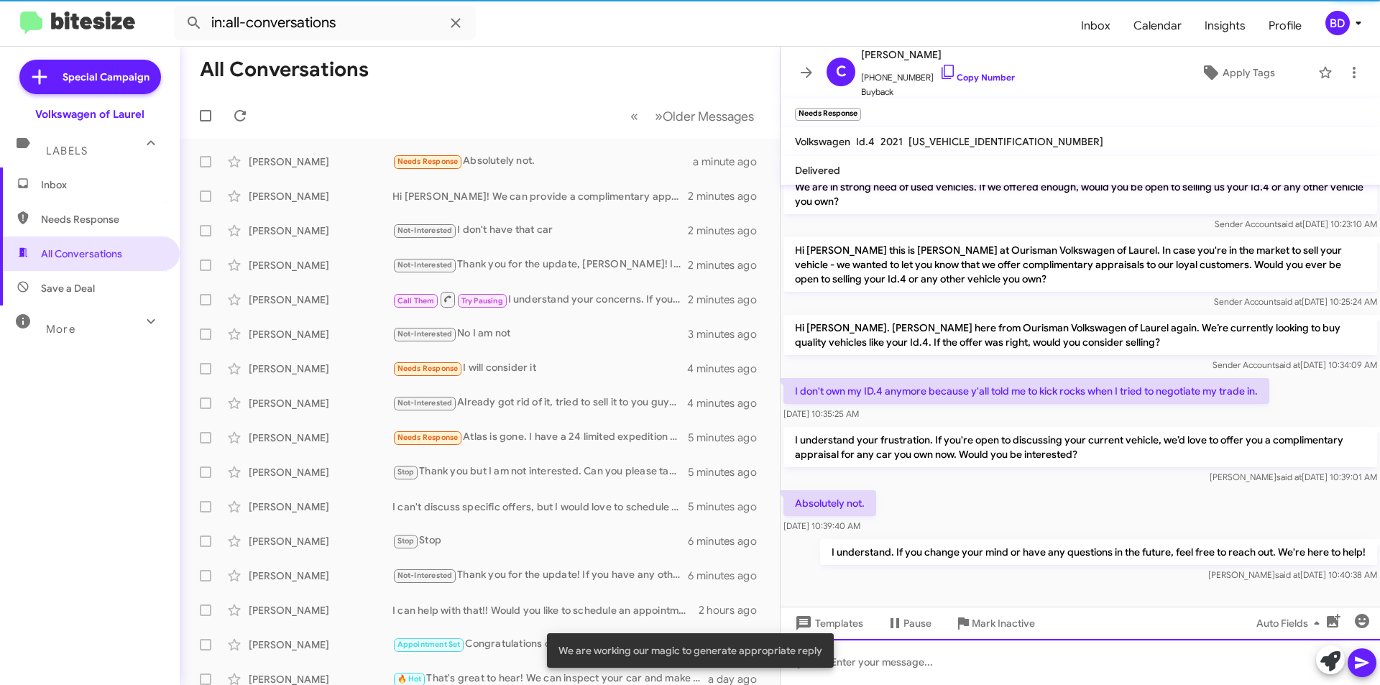
scroll to position [60, 0]
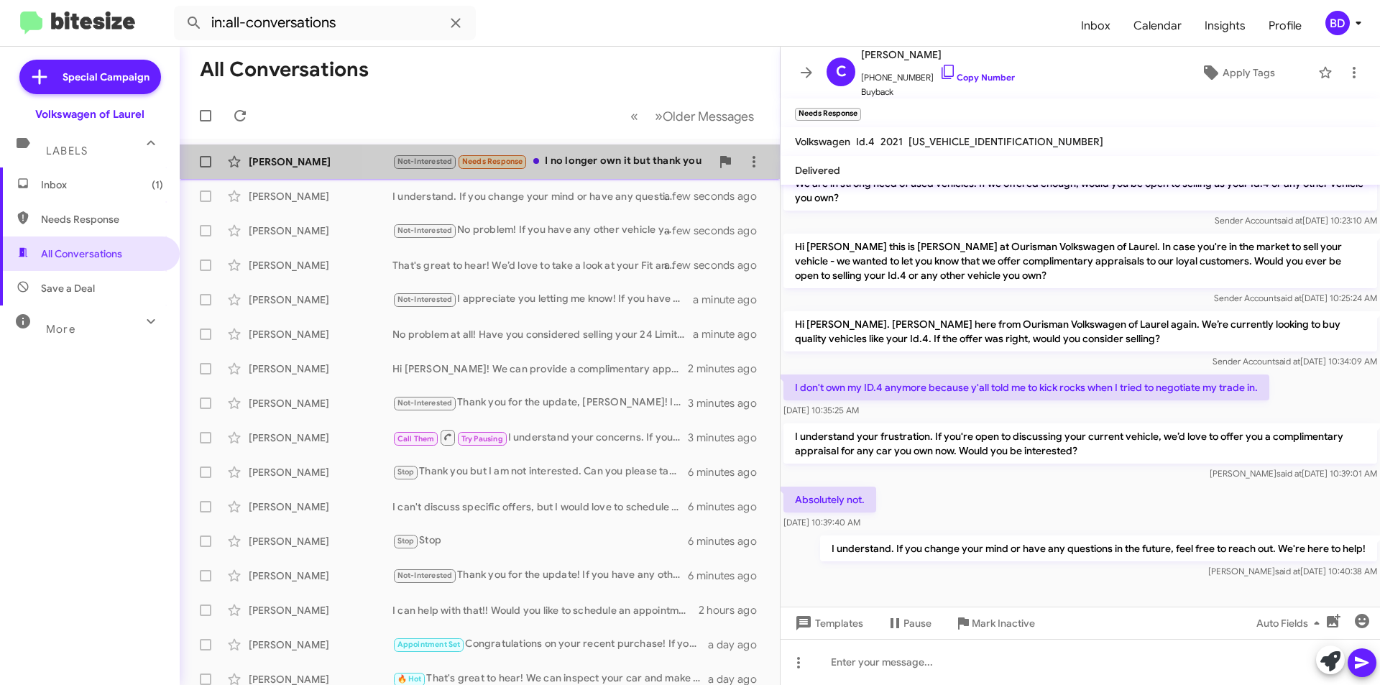
click at [587, 163] on div "Not-Interested Needs Response I no longer own it but thank you" at bounding box center [551, 161] width 318 height 17
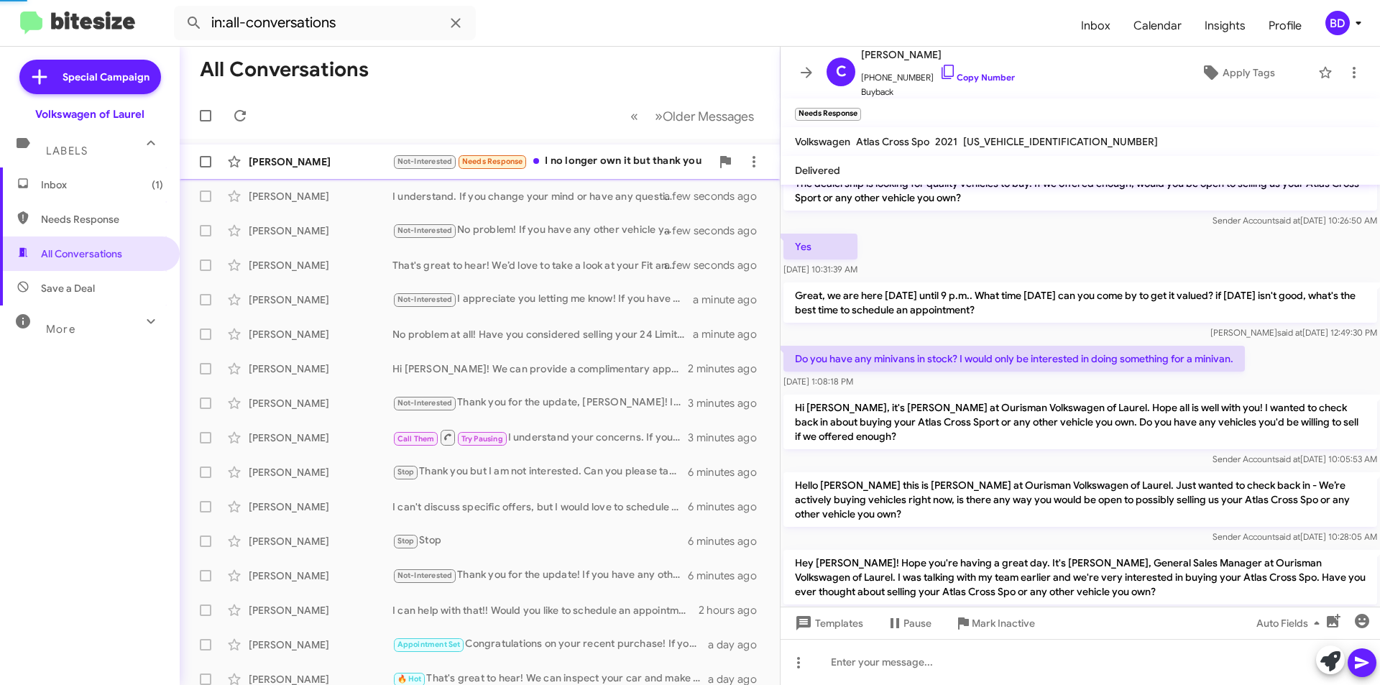
scroll to position [358, 0]
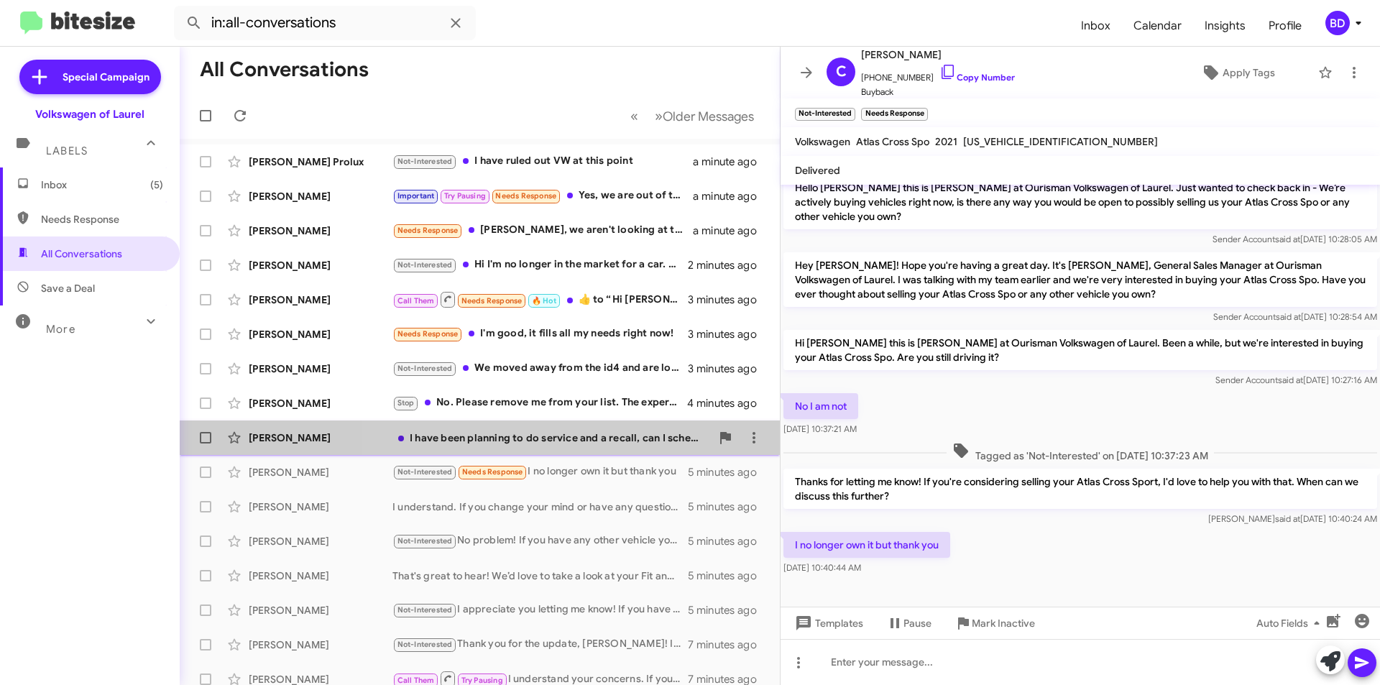
click at [604, 441] on div "I have been planning to do service and a recall, can I schedule that and have t…" at bounding box center [551, 438] width 318 height 14
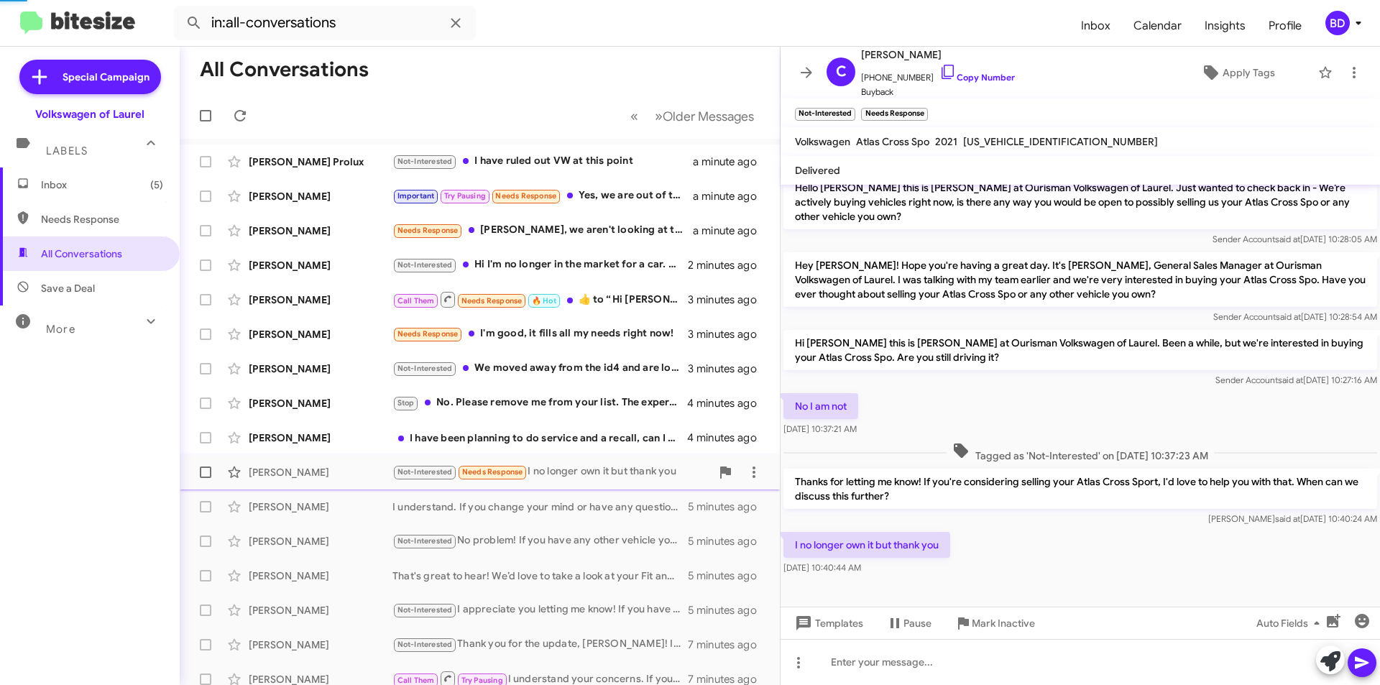
scroll to position [60, 0]
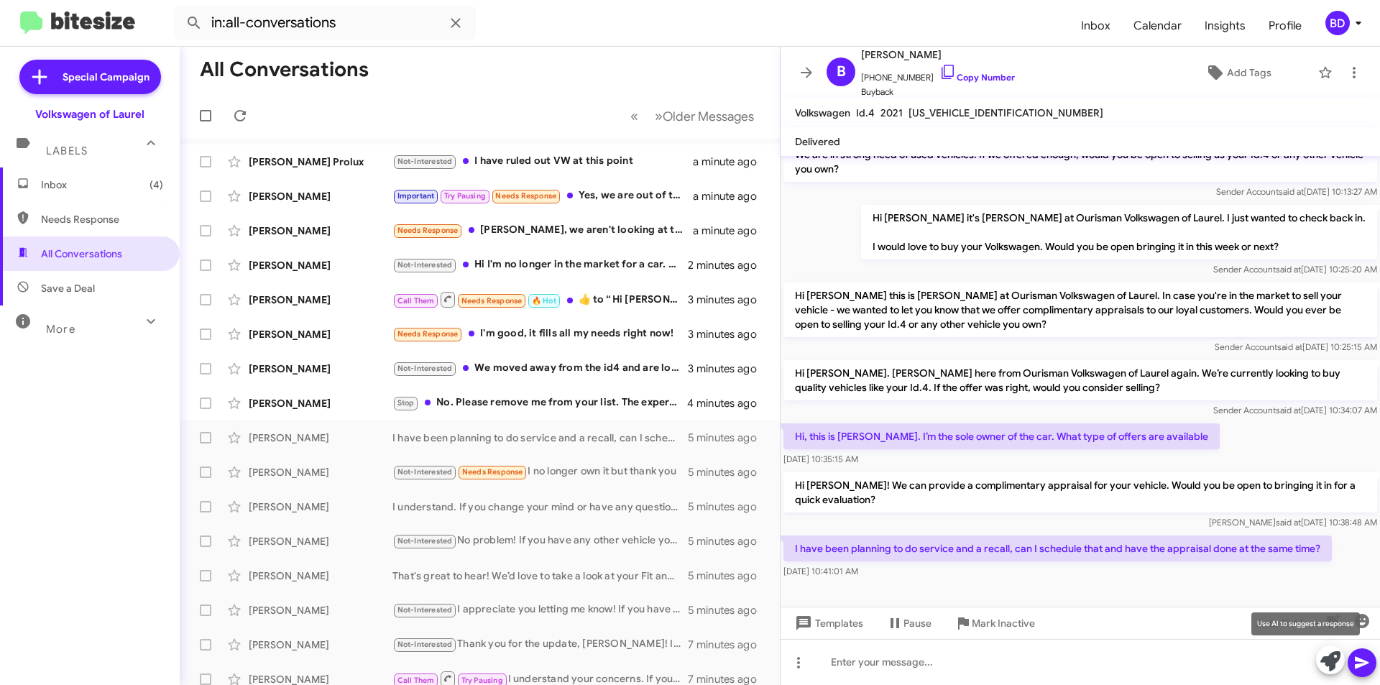
click at [1340, 660] on button at bounding box center [1330, 659] width 29 height 29
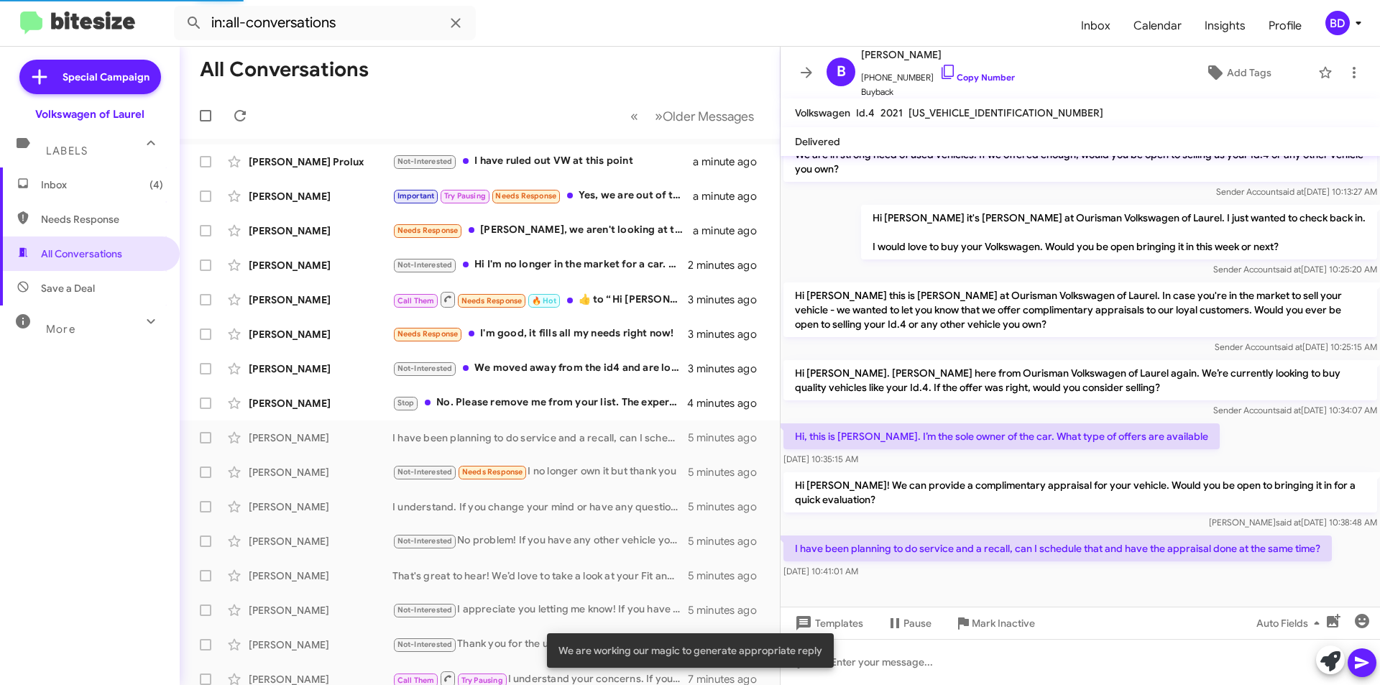
scroll to position [187, 0]
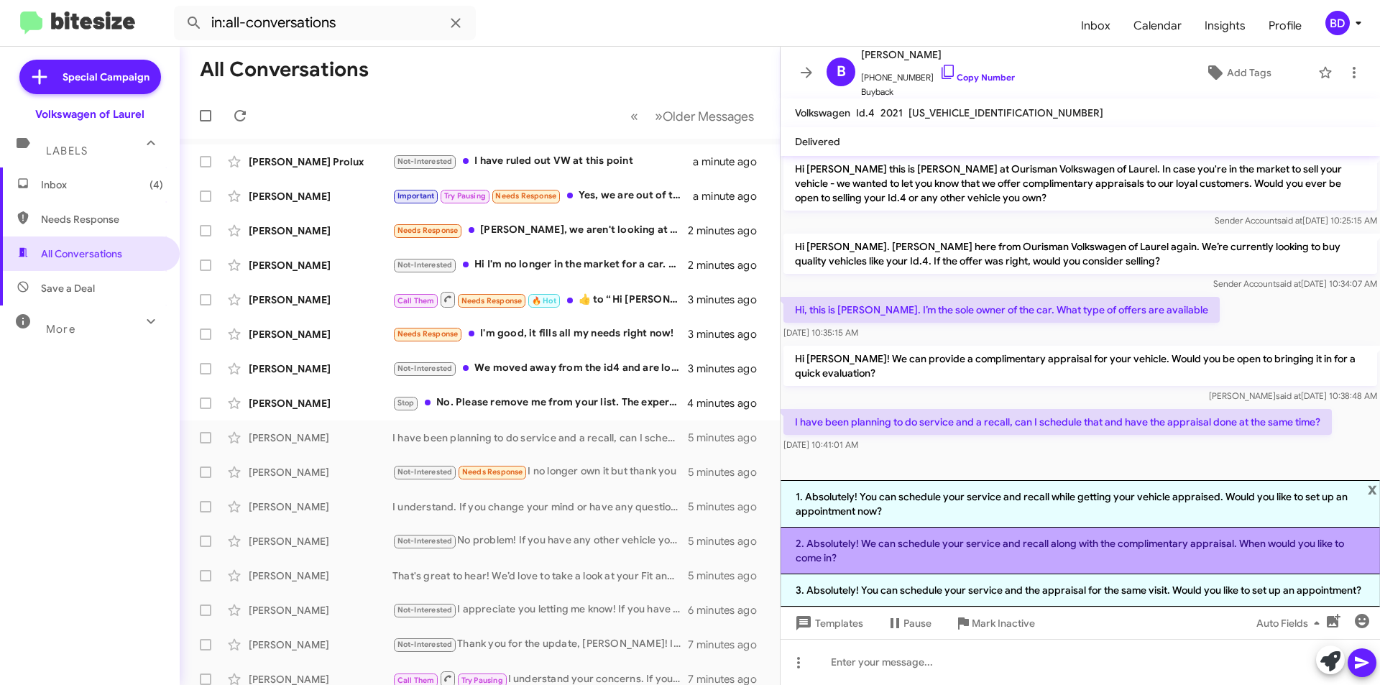
click at [1078, 553] on li "2. Absolutely! We can schedule your service and recall along with the complimen…" at bounding box center [1080, 551] width 599 height 47
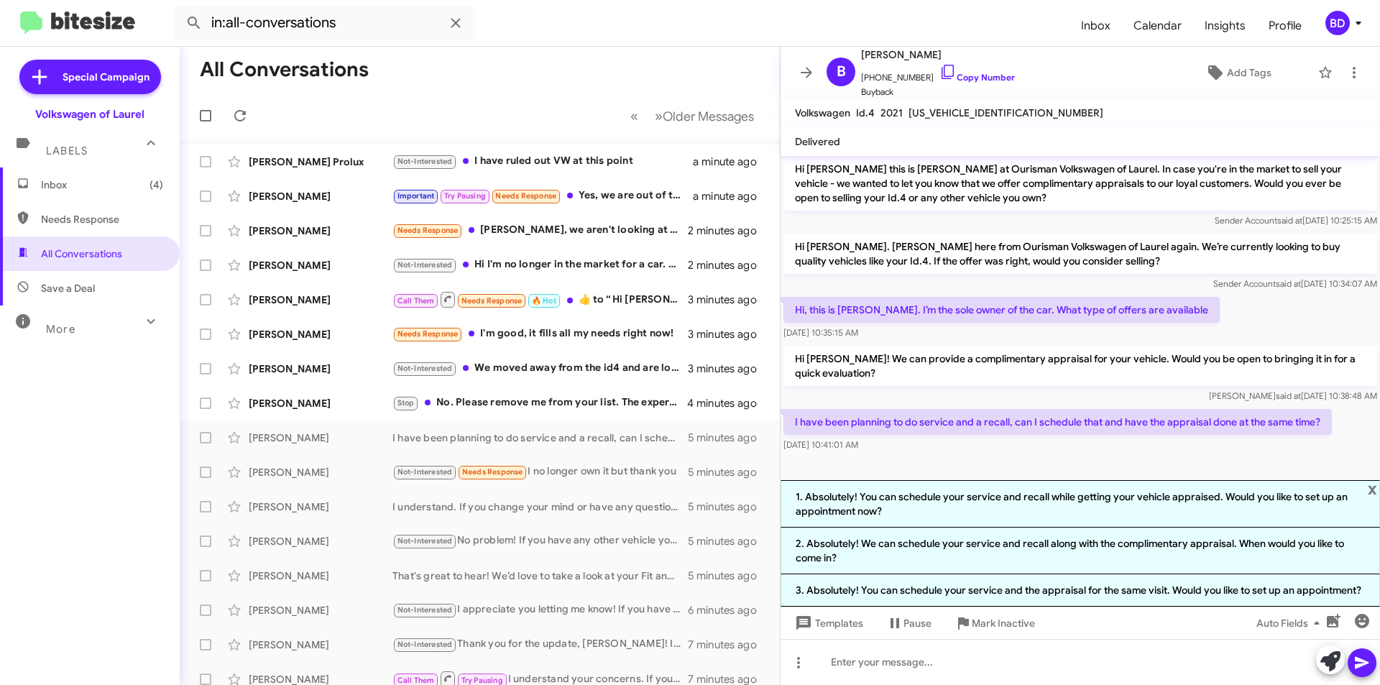
scroll to position [75, 0]
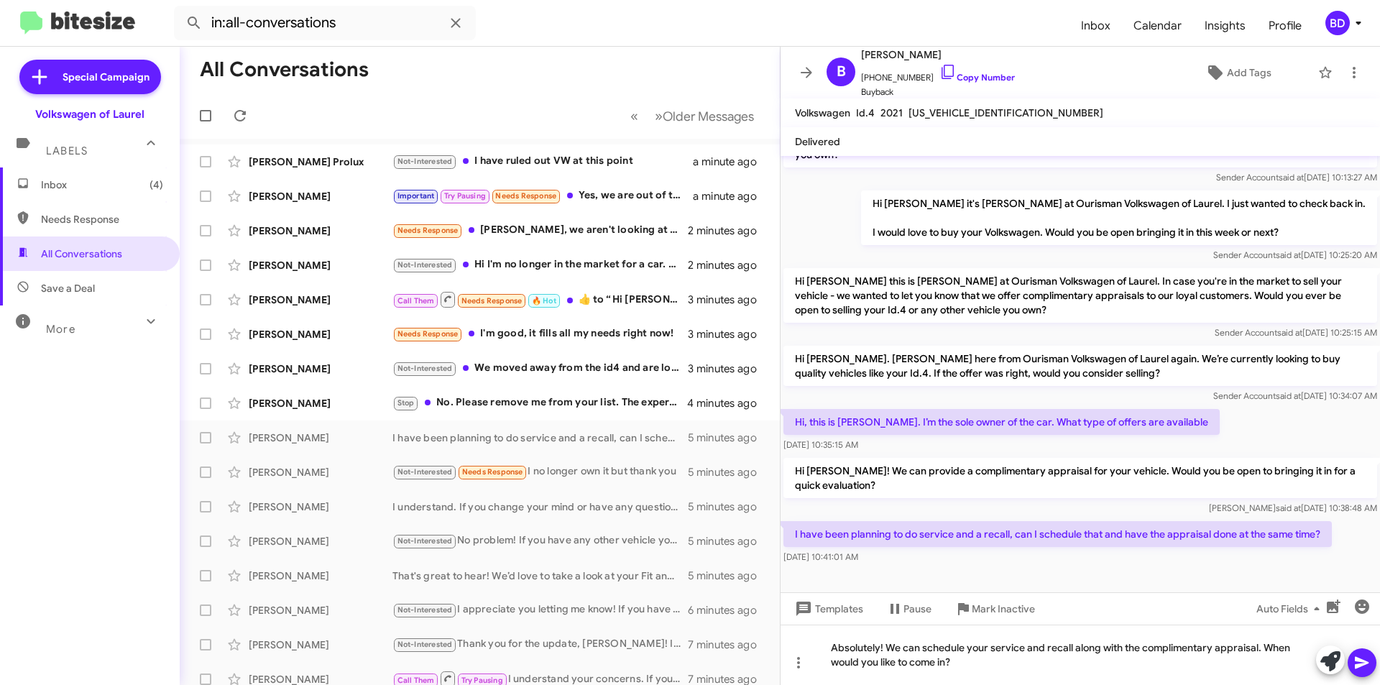
click at [1360, 657] on icon at bounding box center [1361, 662] width 17 height 17
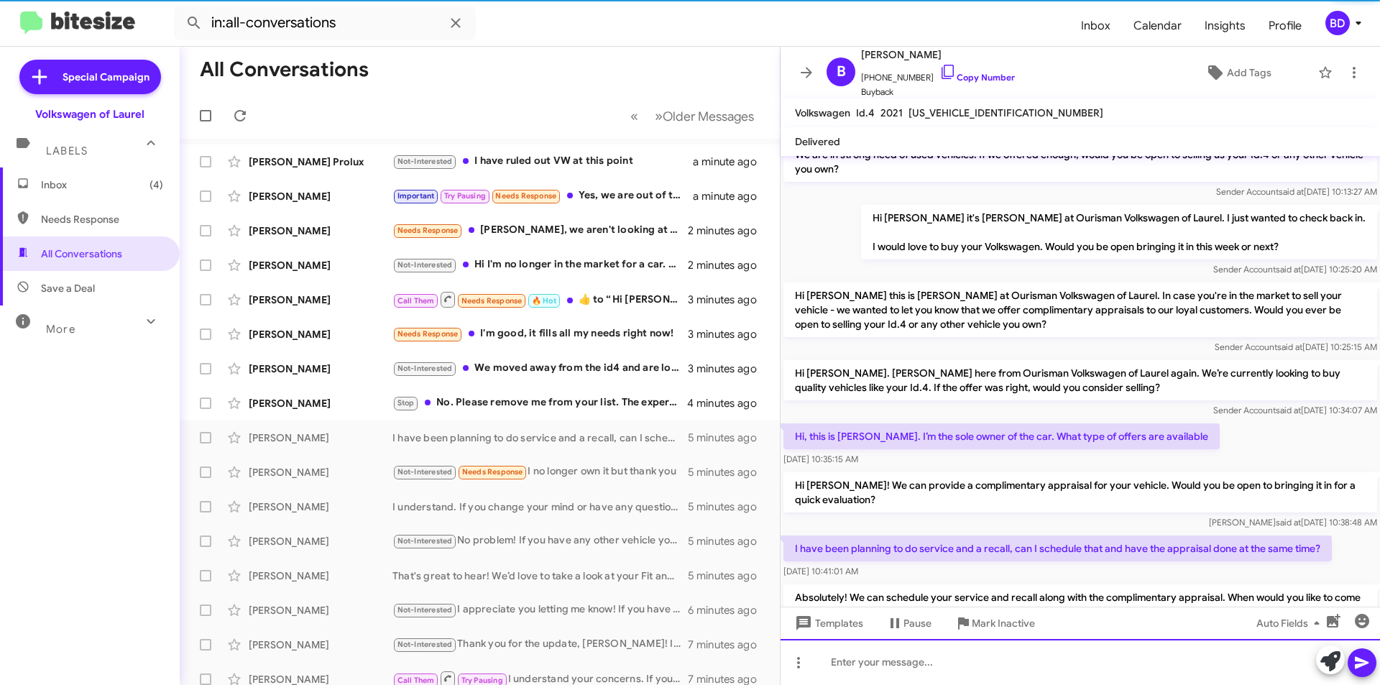
scroll to position [127, 0]
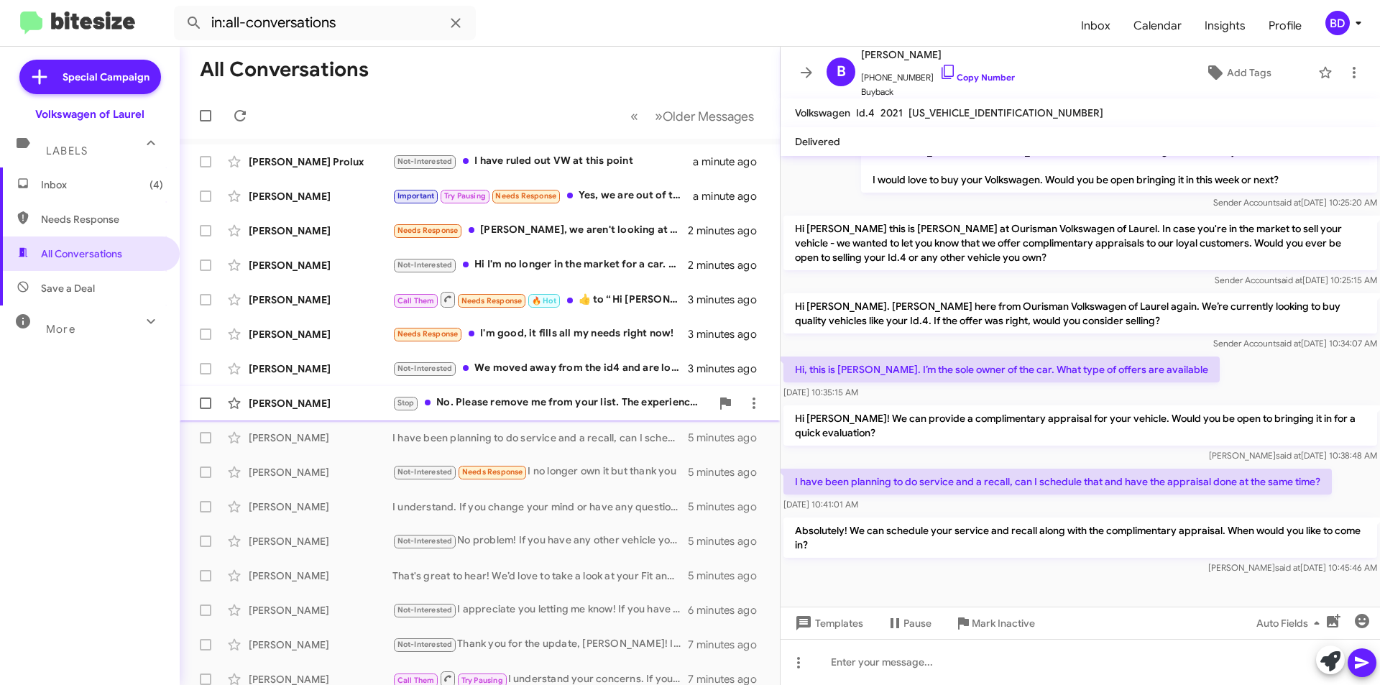
click at [599, 408] on div "Stop No. Please remove me from your list. The experience purchasing the vehicle…" at bounding box center [551, 403] width 318 height 17
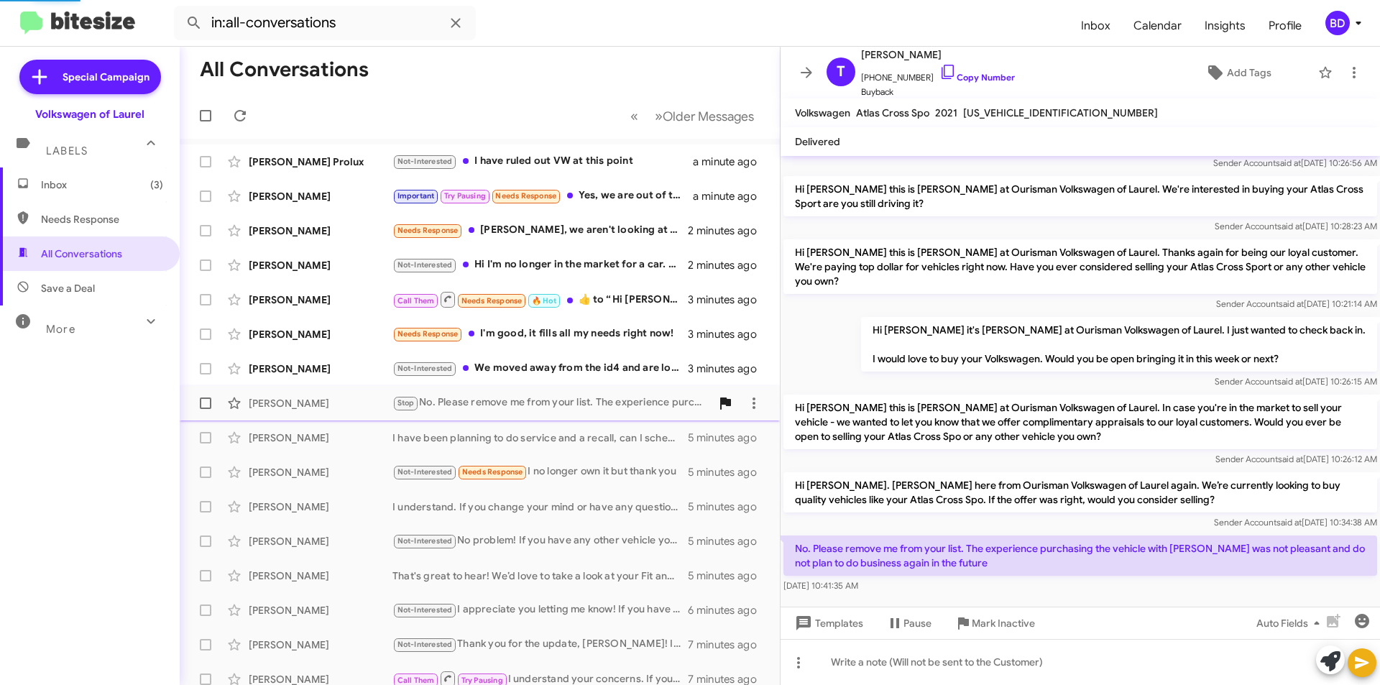
scroll to position [118, 0]
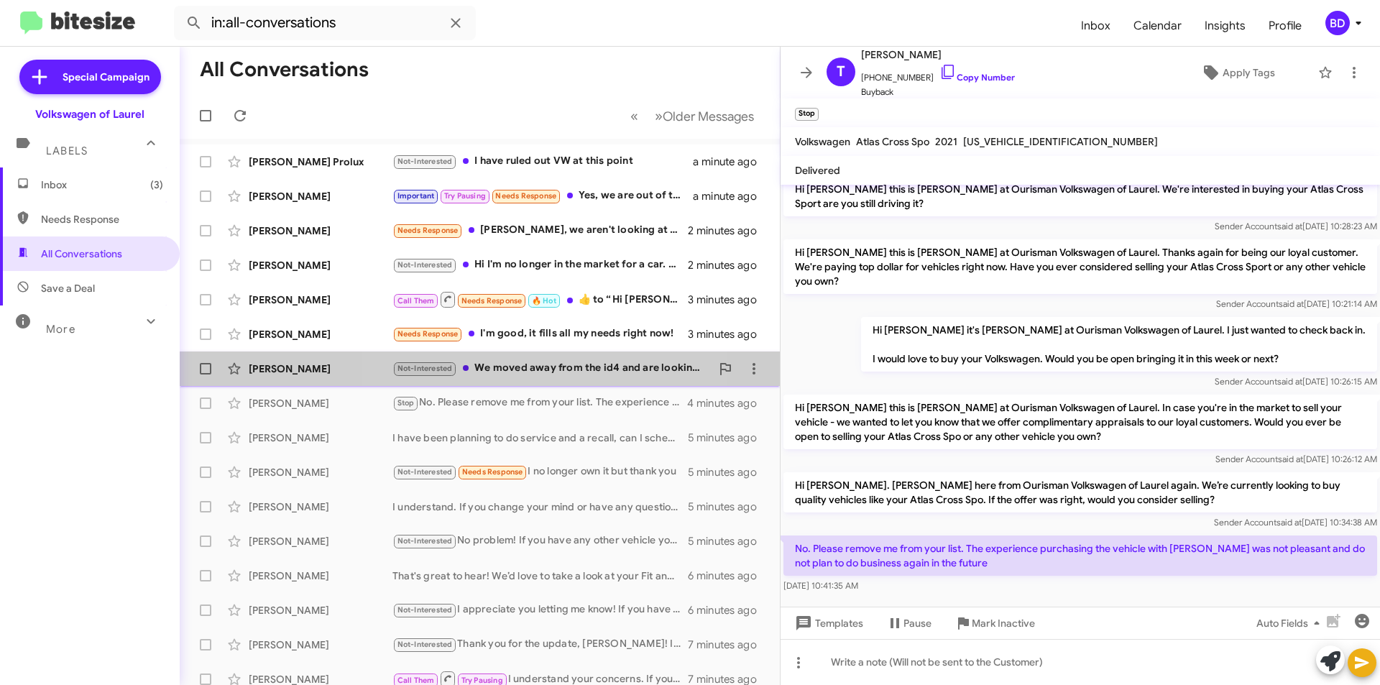
click at [556, 366] on div "Not-Interested We moved away from the id4 and are looking at the Taos. Do you h…" at bounding box center [551, 368] width 318 height 17
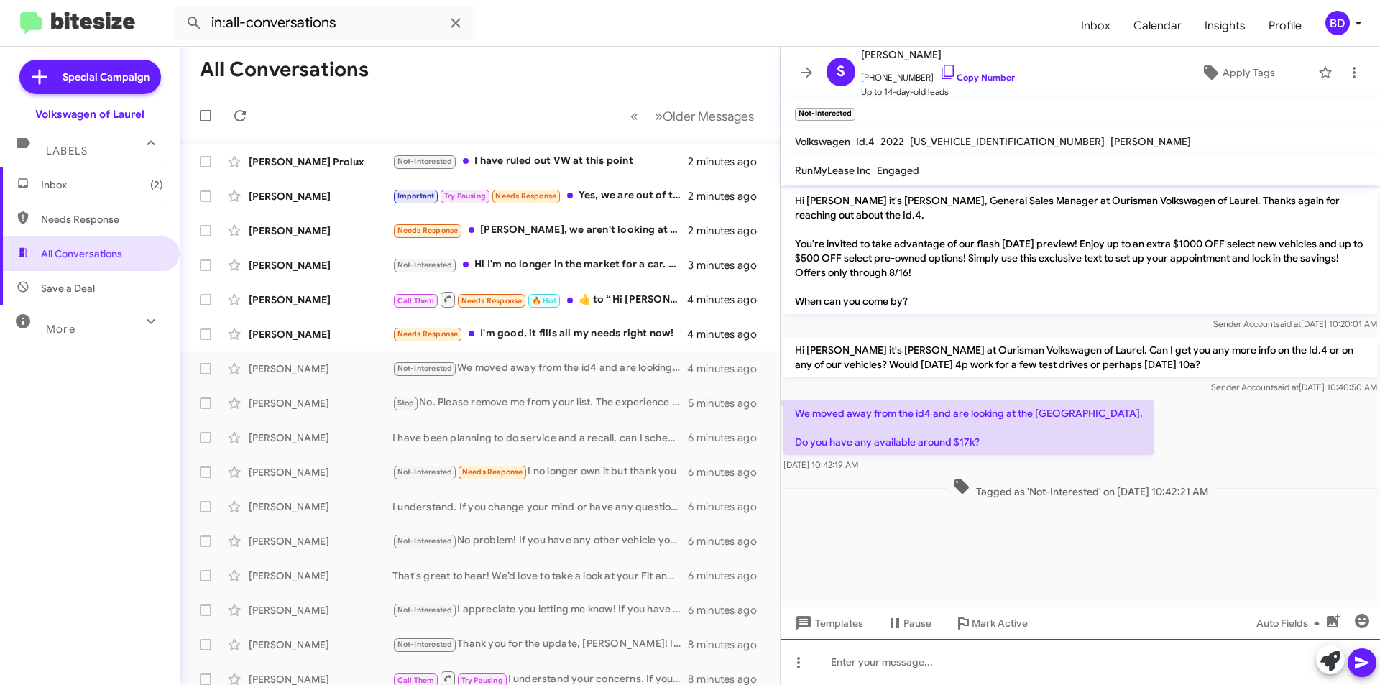
click at [842, 668] on div at bounding box center [1080, 662] width 599 height 46
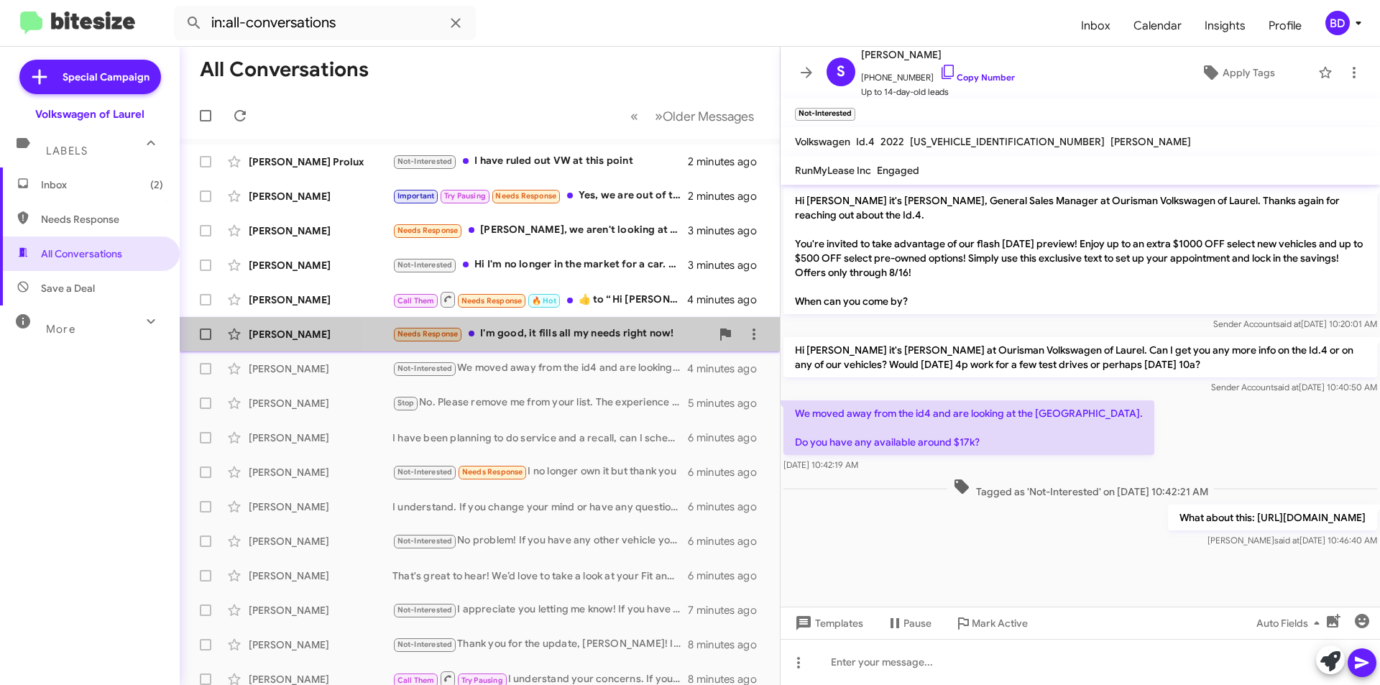
click at [558, 337] on div "Needs Response I'm good, it fills all my needs right now!" at bounding box center [551, 334] width 318 height 17
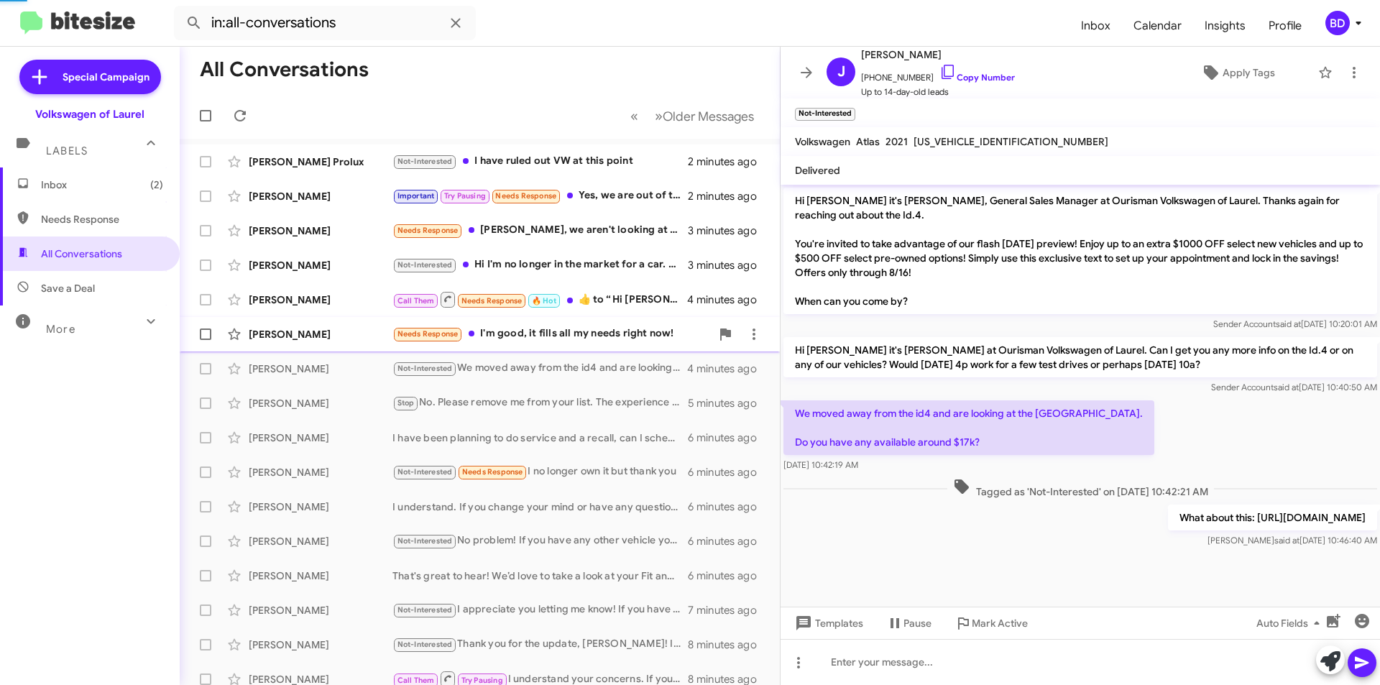
scroll to position [60, 0]
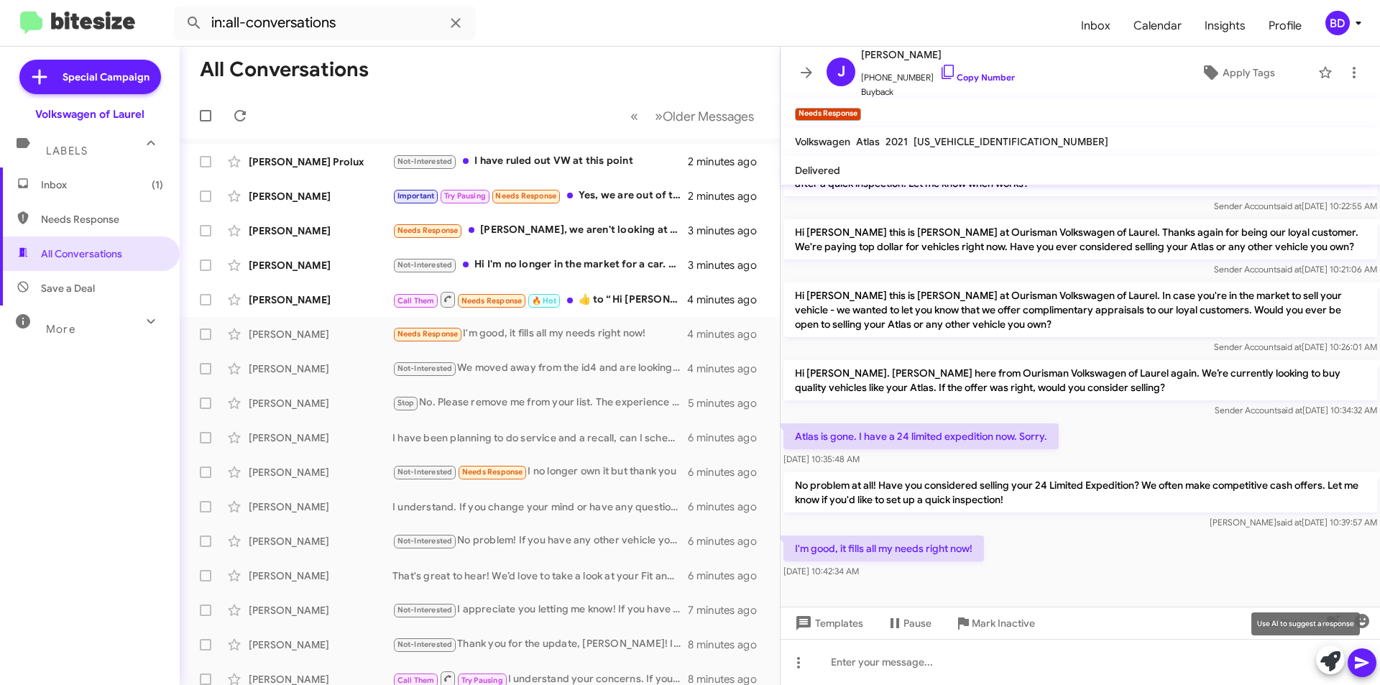
click at [1331, 658] on icon at bounding box center [1330, 661] width 20 height 20
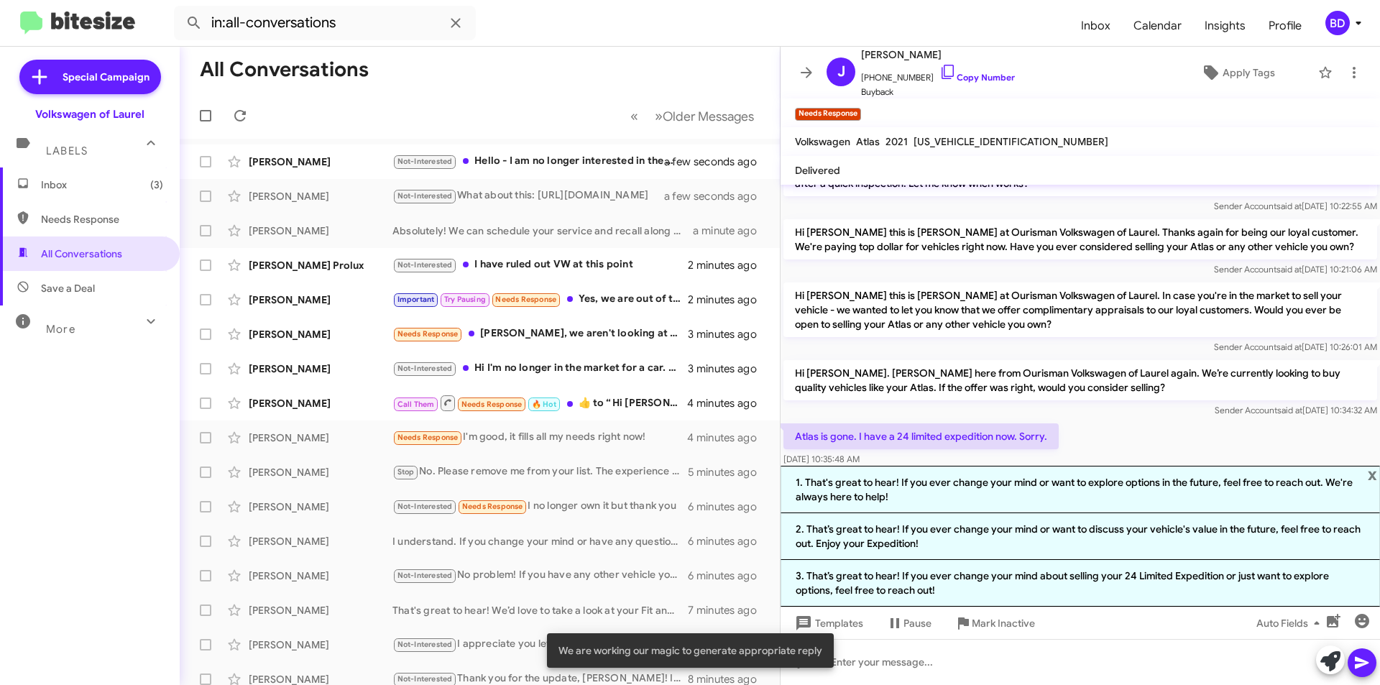
drag, startPoint x: 986, startPoint y: 538, endPoint x: 1059, endPoint y: 535, distance: 73.4
click at [988, 538] on li "2. That’s great to hear! If you ever change your mind or want to discuss your v…" at bounding box center [1080, 536] width 599 height 47
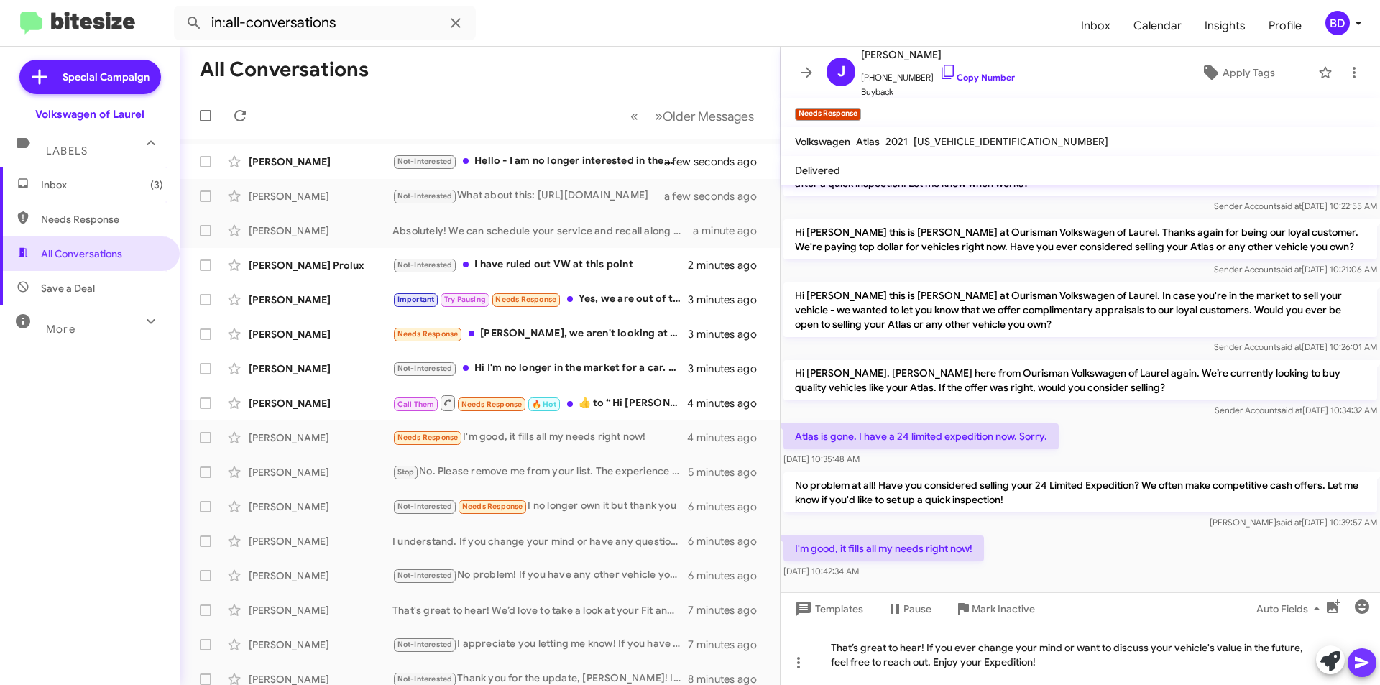
click at [1358, 663] on icon at bounding box center [1361, 662] width 17 height 17
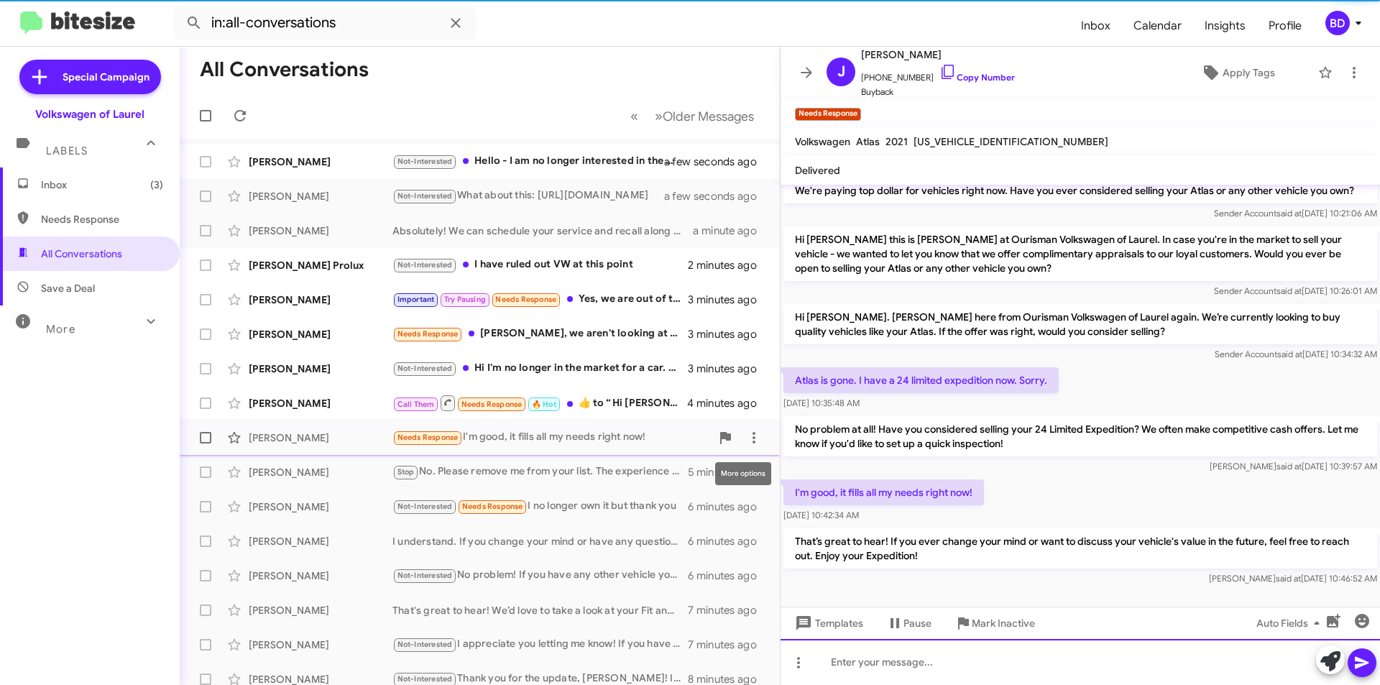
scroll to position [127, 0]
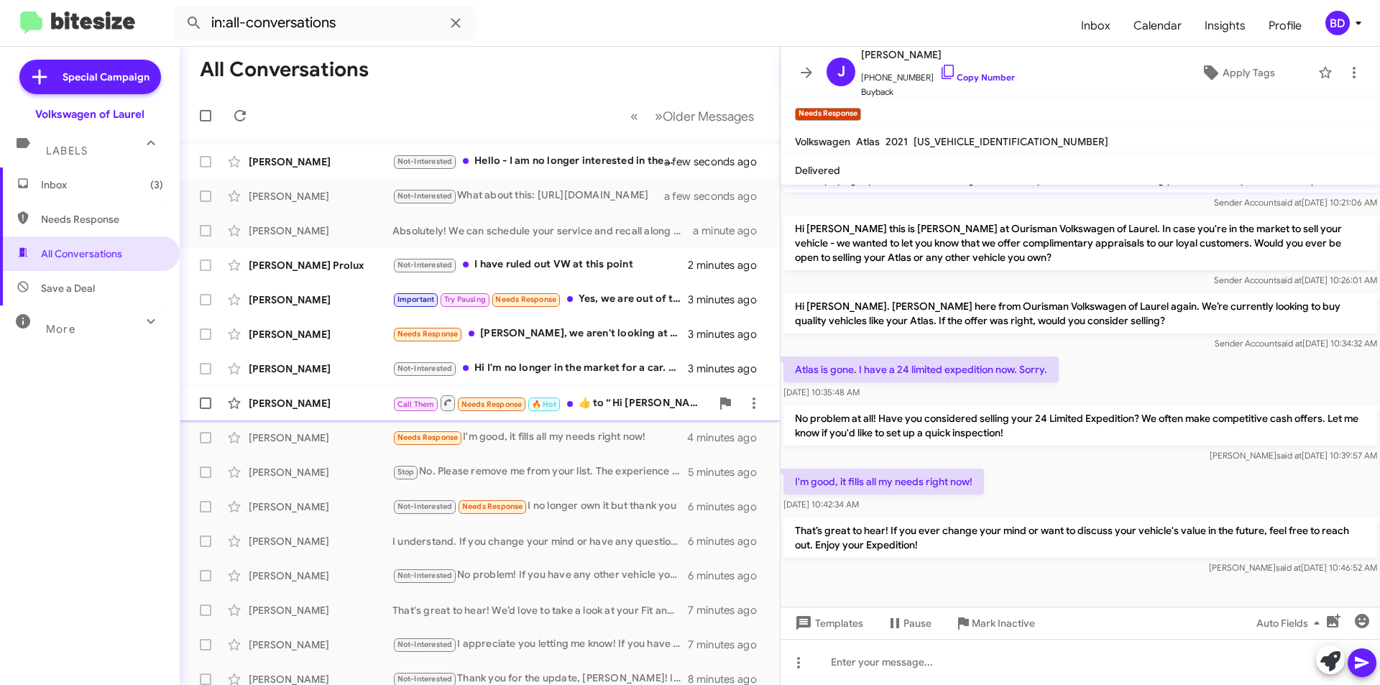
click at [642, 400] on div "Call Them Needs Response 🔥 Hot ​👍​ to “ Hi Scott it's Brian Deckert at Ourisman…" at bounding box center [551, 403] width 318 height 18
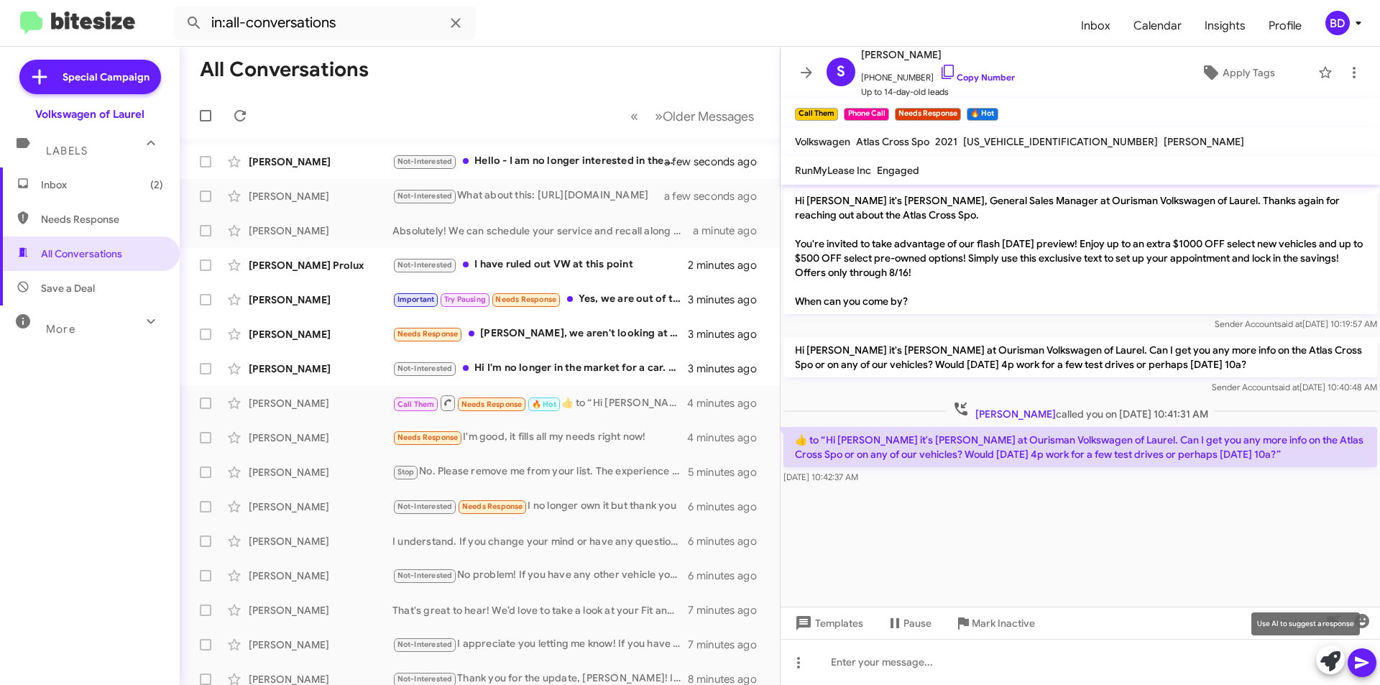
click at [1331, 662] on icon at bounding box center [1330, 661] width 20 height 20
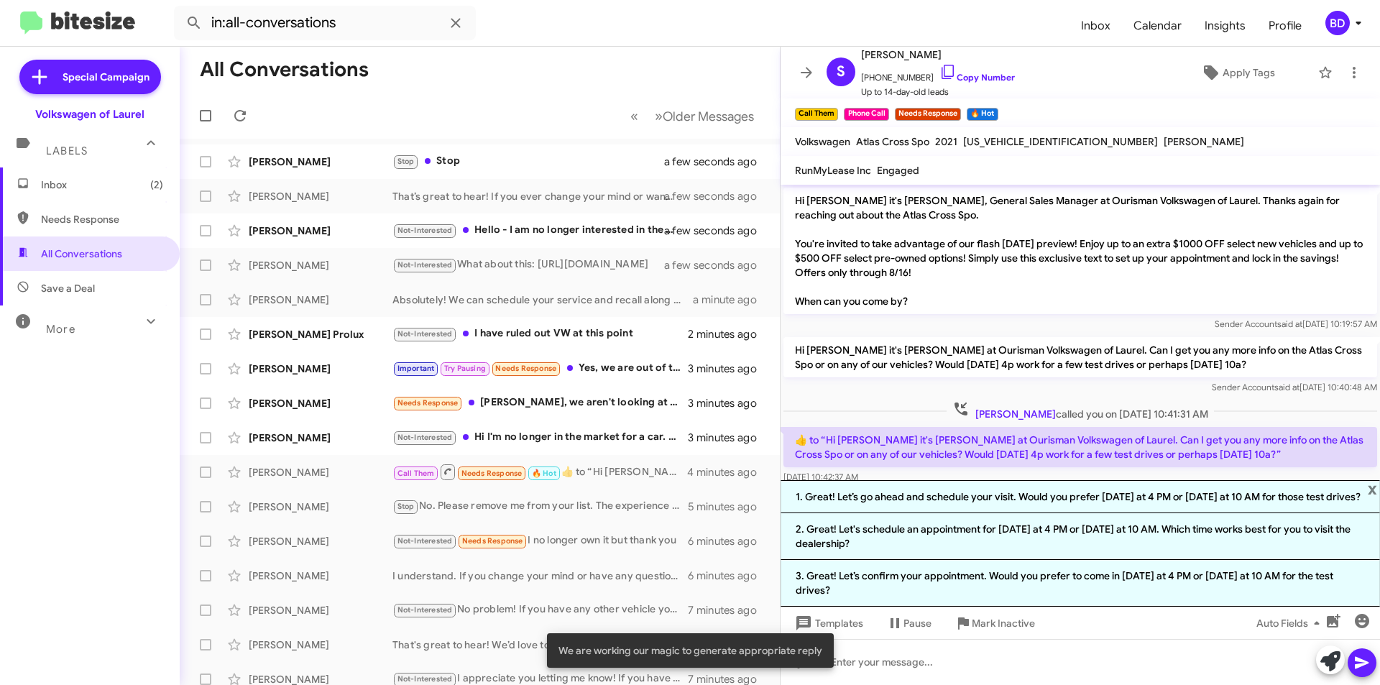
click at [988, 484] on li "1. Great! Let’s go ahead and schedule your visit. Would you prefer today at 4 P…" at bounding box center [1080, 496] width 599 height 33
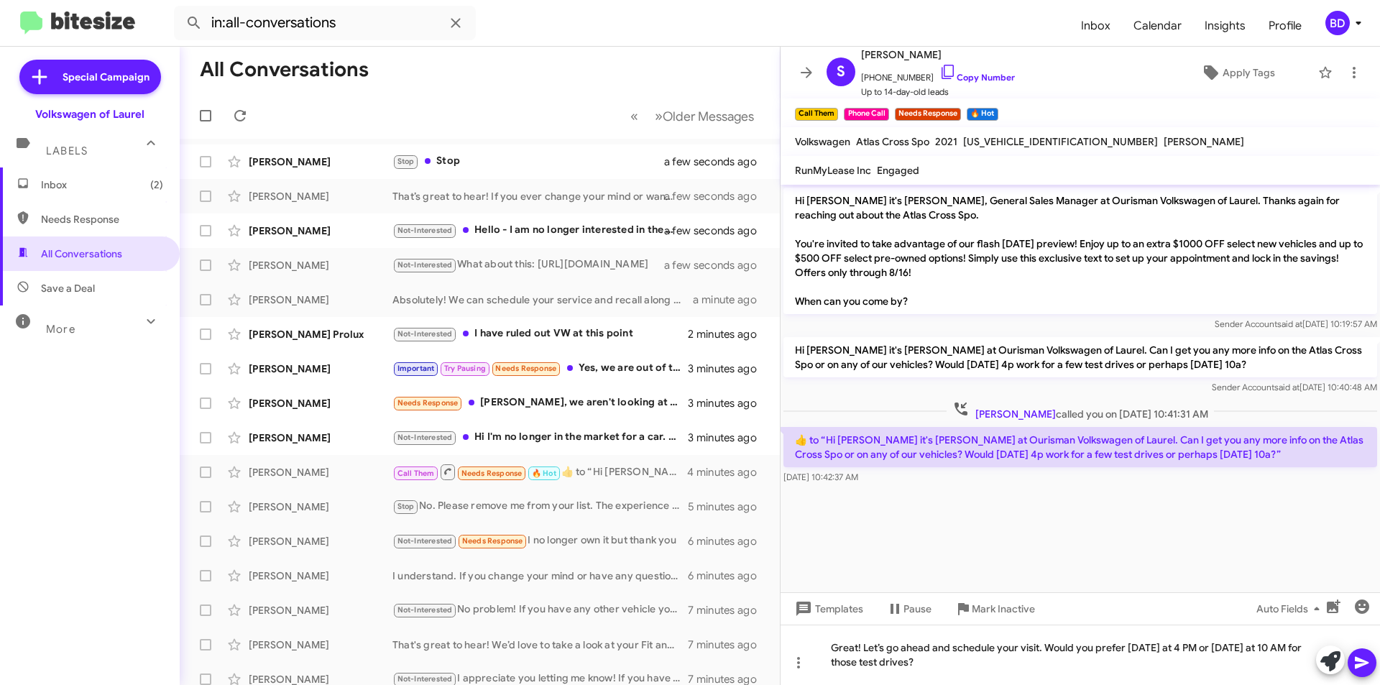
click at [1368, 662] on icon at bounding box center [1362, 663] width 14 height 12
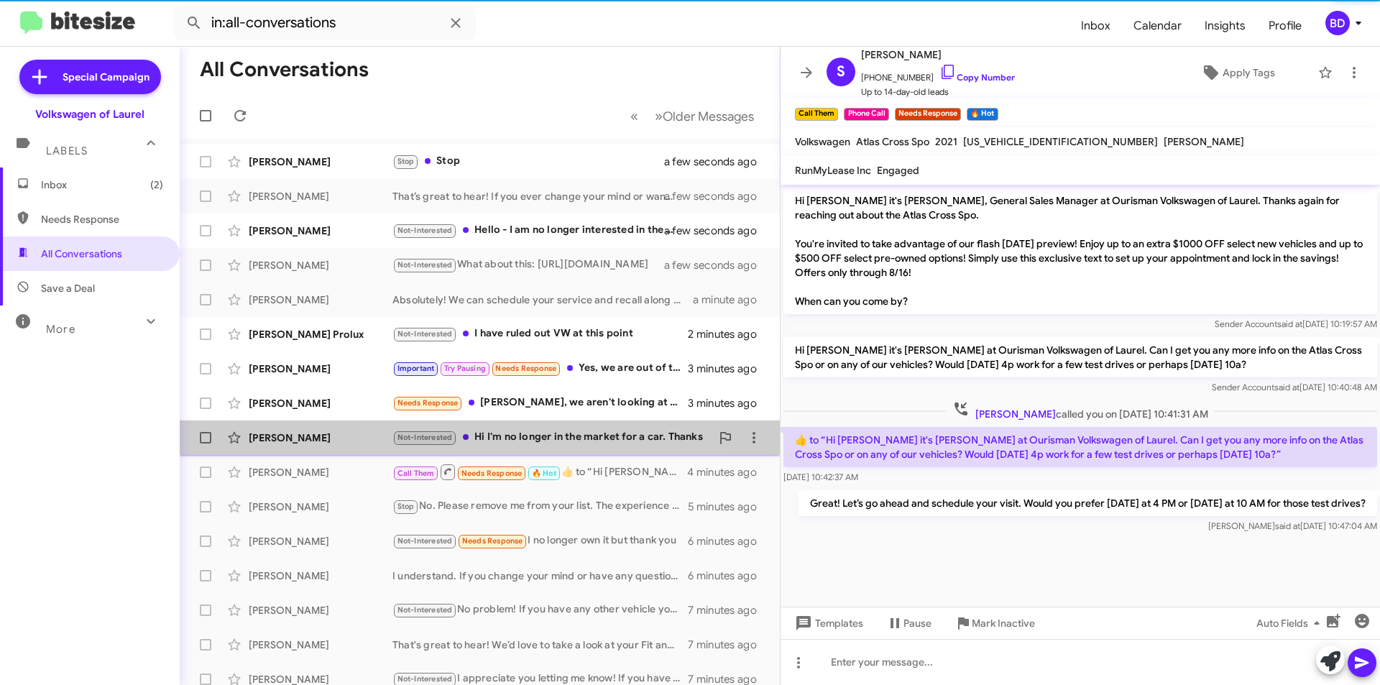
click at [561, 438] on div "Not-Interested Hi I'm no longer in the market for a car. Thanks" at bounding box center [551, 437] width 318 height 17
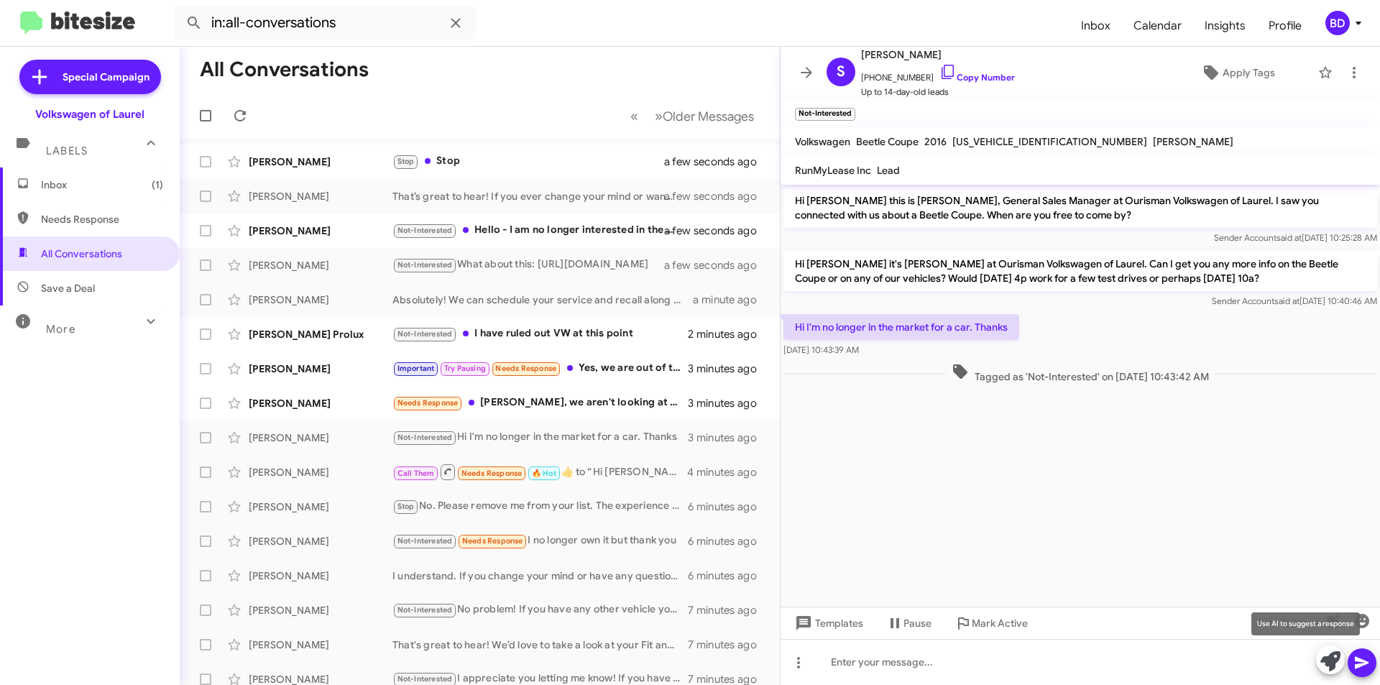
click at [1334, 661] on icon at bounding box center [1330, 661] width 20 height 20
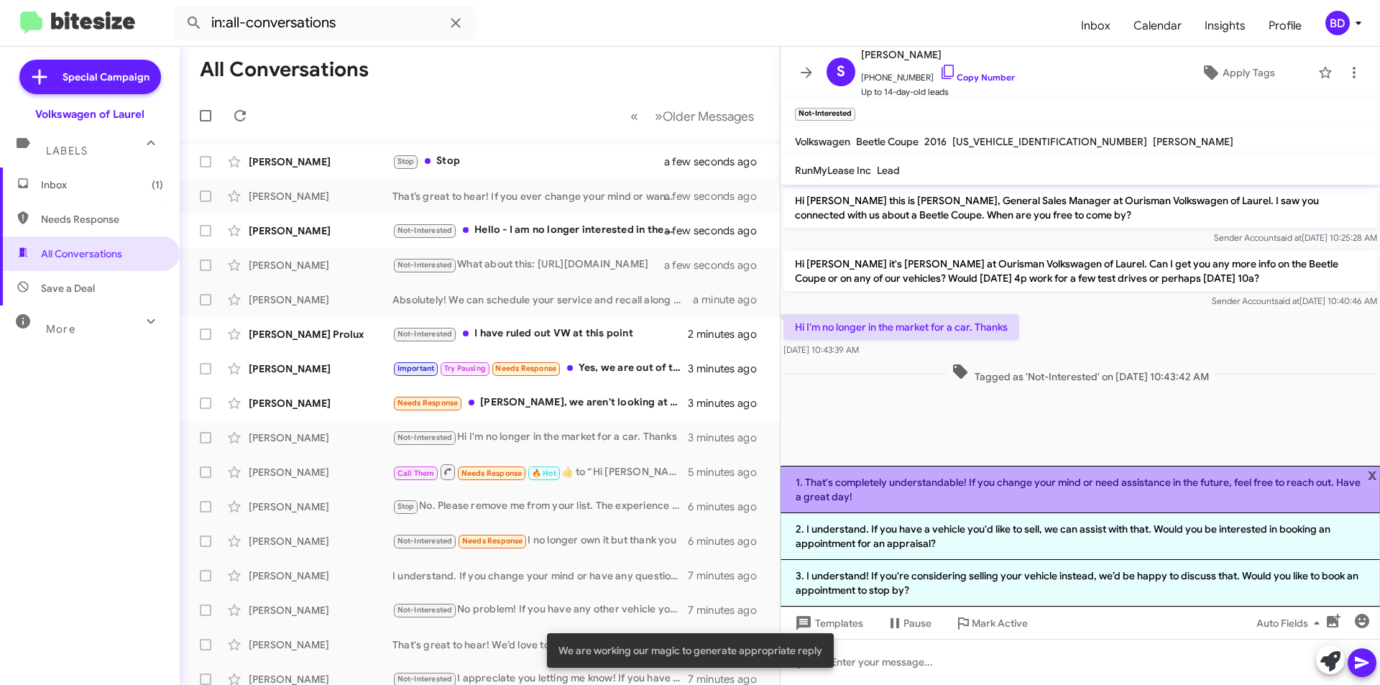
click at [1043, 492] on li "1. That's completely understandable! If you change your mind or need assistance…" at bounding box center [1080, 489] width 599 height 47
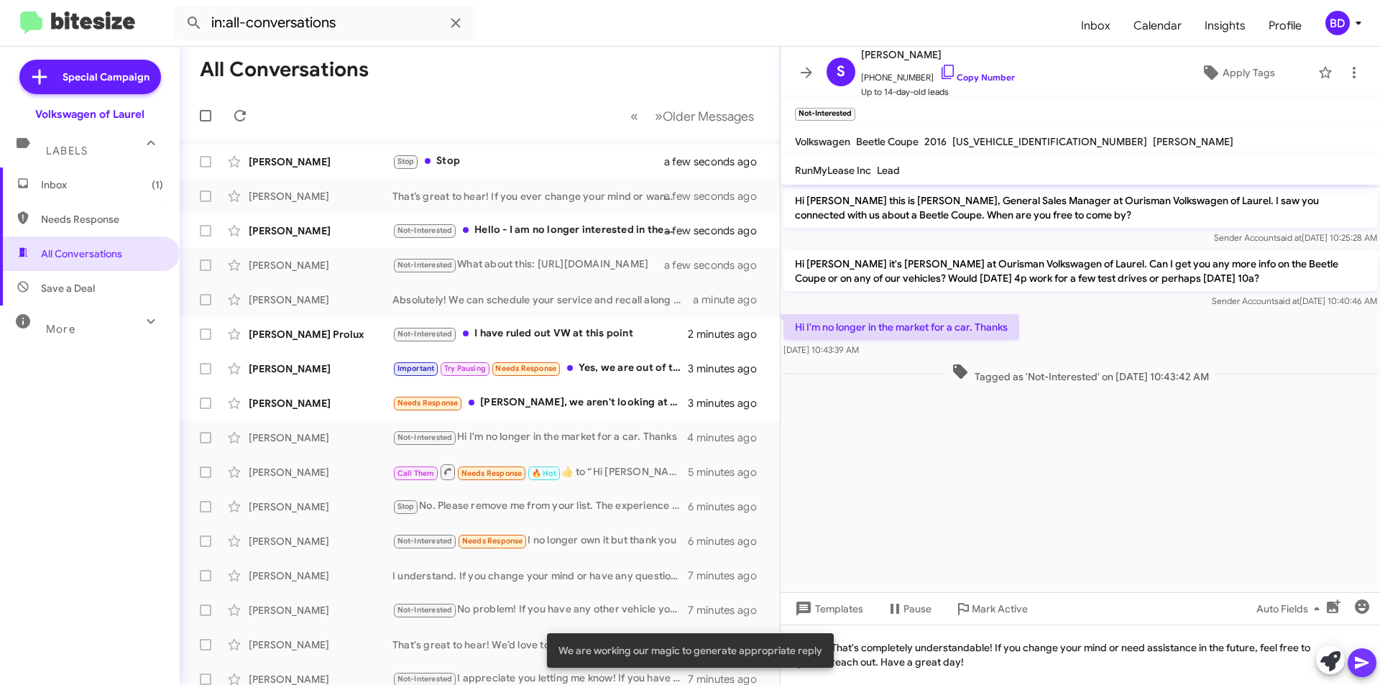
click at [1360, 666] on icon at bounding box center [1362, 663] width 14 height 12
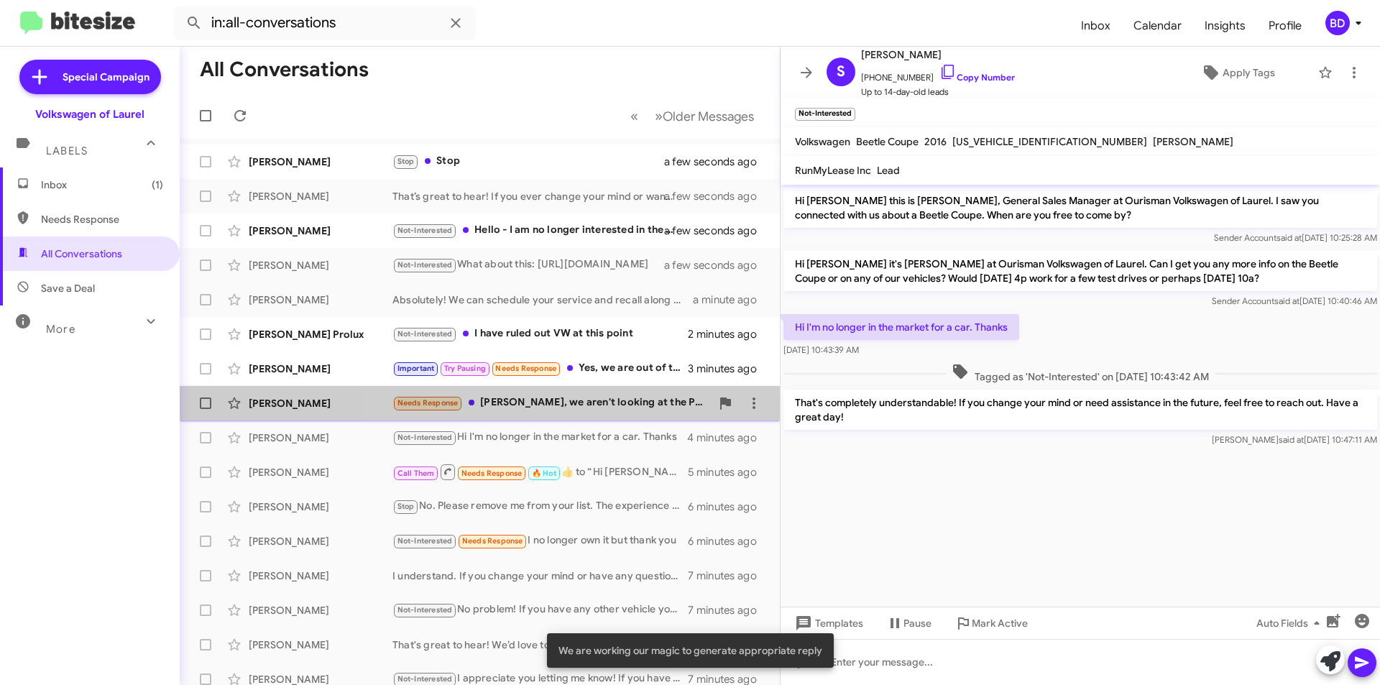
click at [614, 402] on div "Needs Response GM Bryan, we aren't looking at the Passats anymore Mike showed u…" at bounding box center [551, 403] width 318 height 17
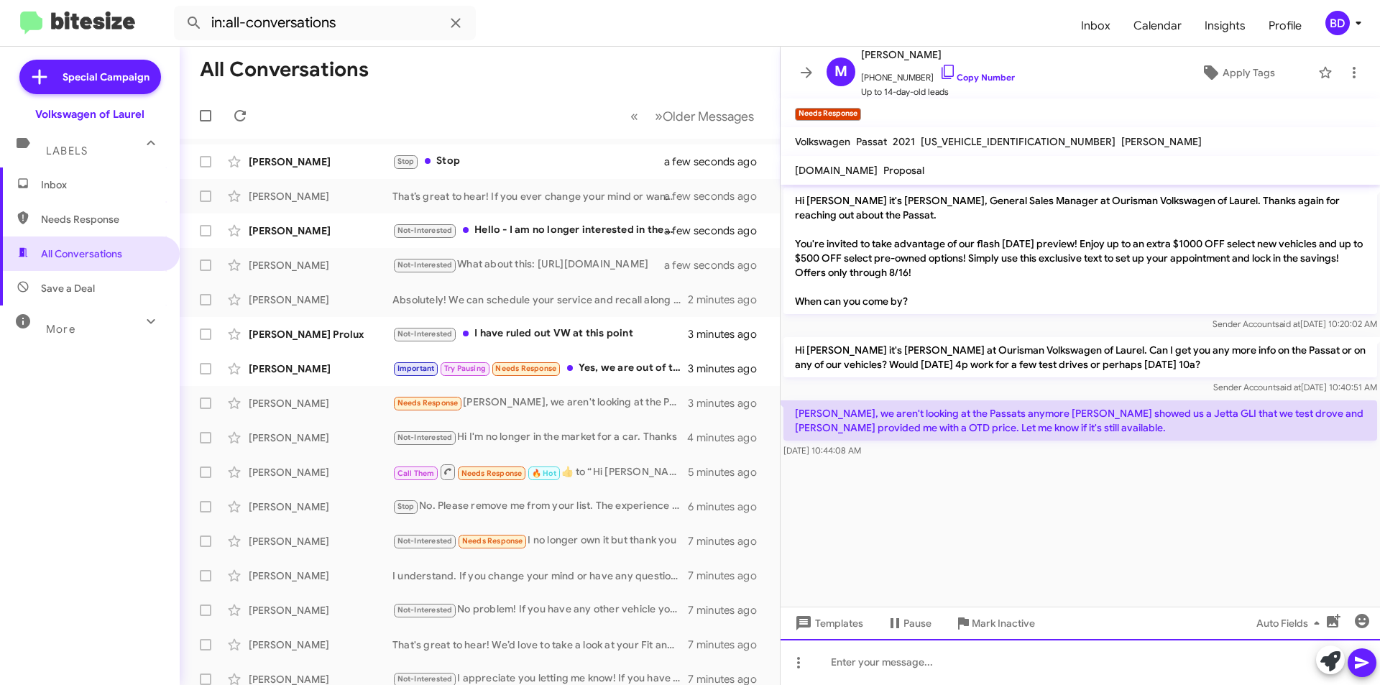
click at [858, 661] on div at bounding box center [1080, 662] width 599 height 46
click at [1360, 661] on icon at bounding box center [1362, 663] width 14 height 12
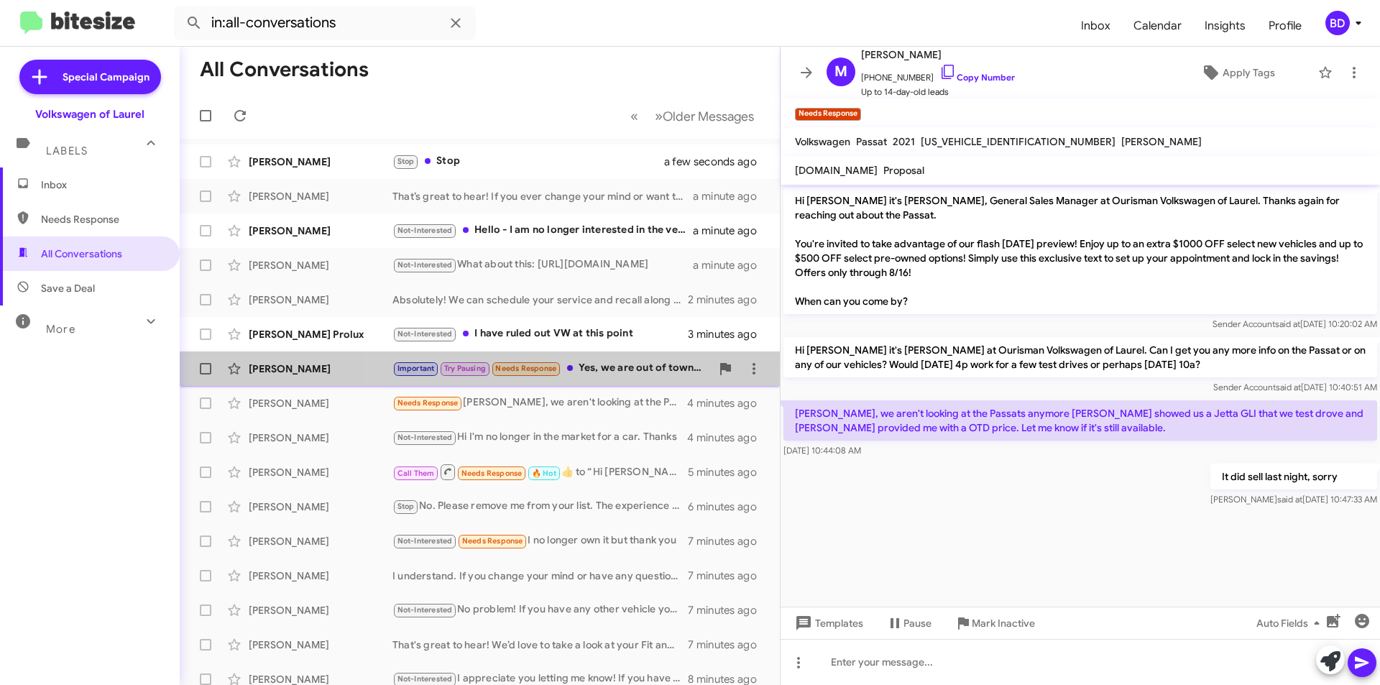
click at [615, 370] on div "Important Try Pausing Needs Response Yes, we are out of town but will be in tou…" at bounding box center [551, 368] width 318 height 17
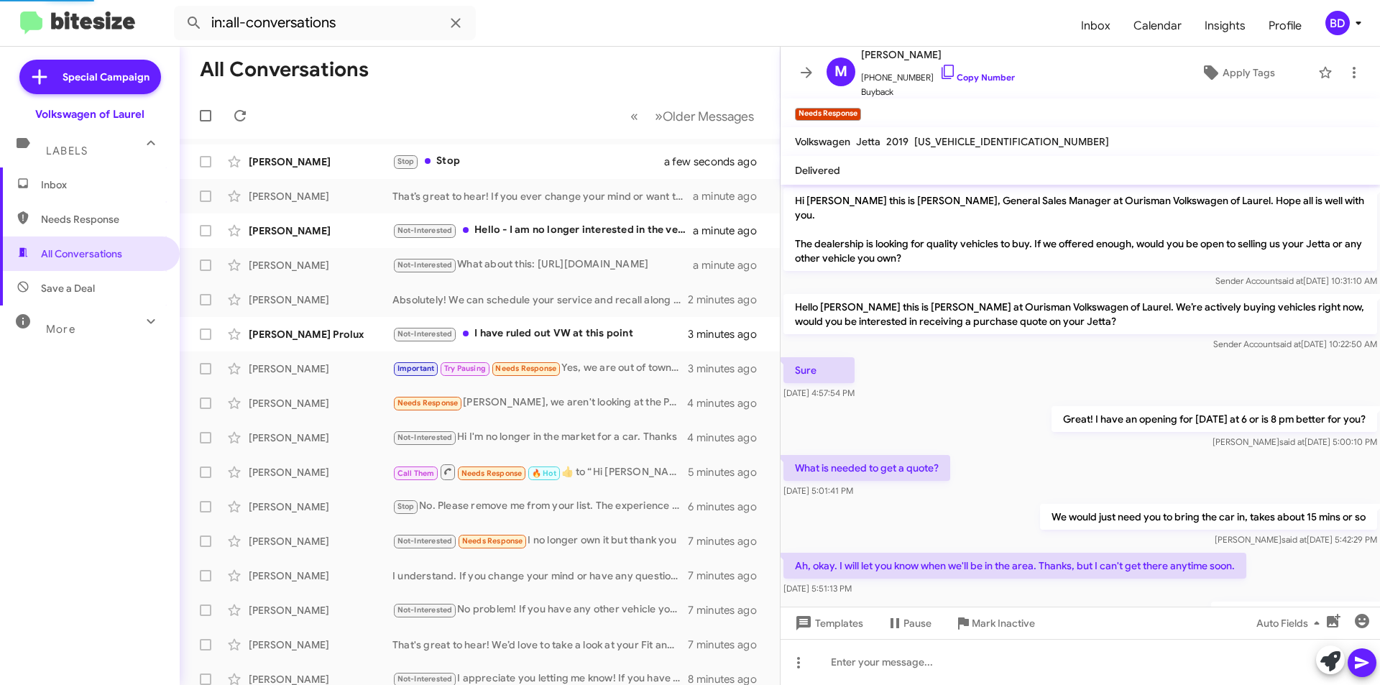
scroll to position [390, 0]
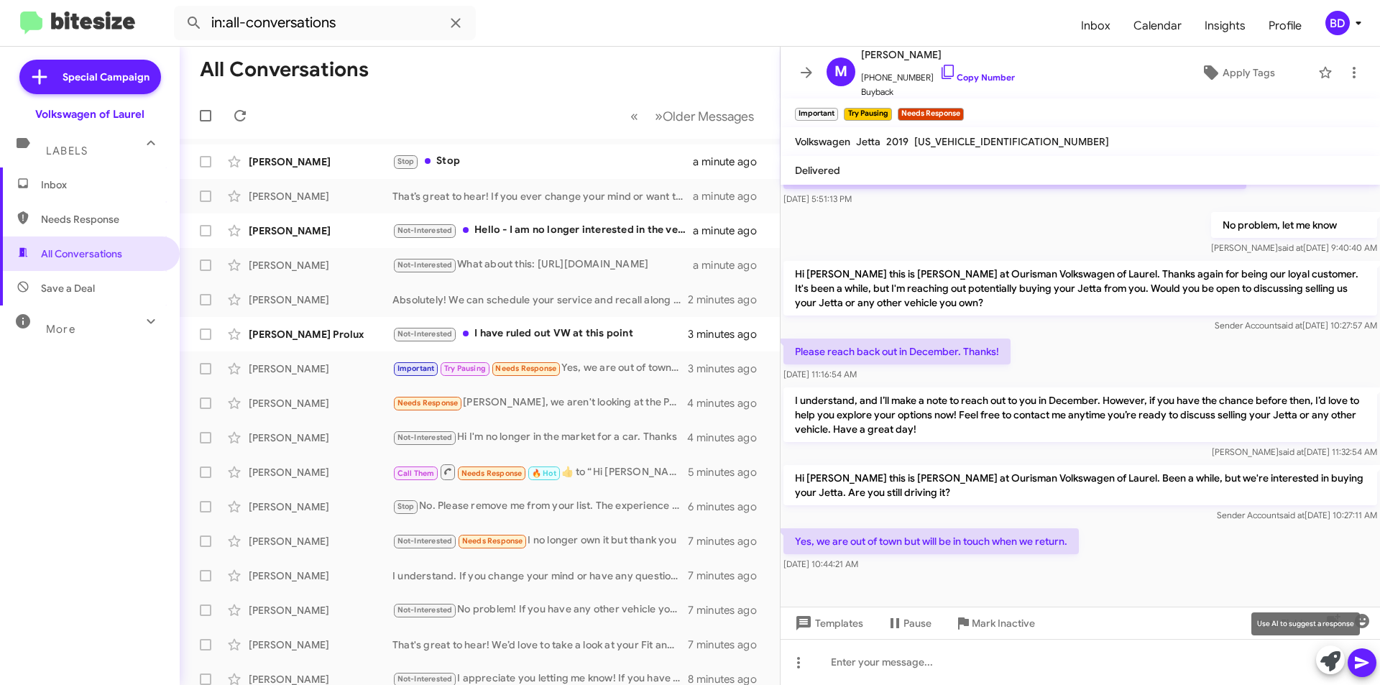
click at [1335, 656] on icon at bounding box center [1330, 661] width 20 height 20
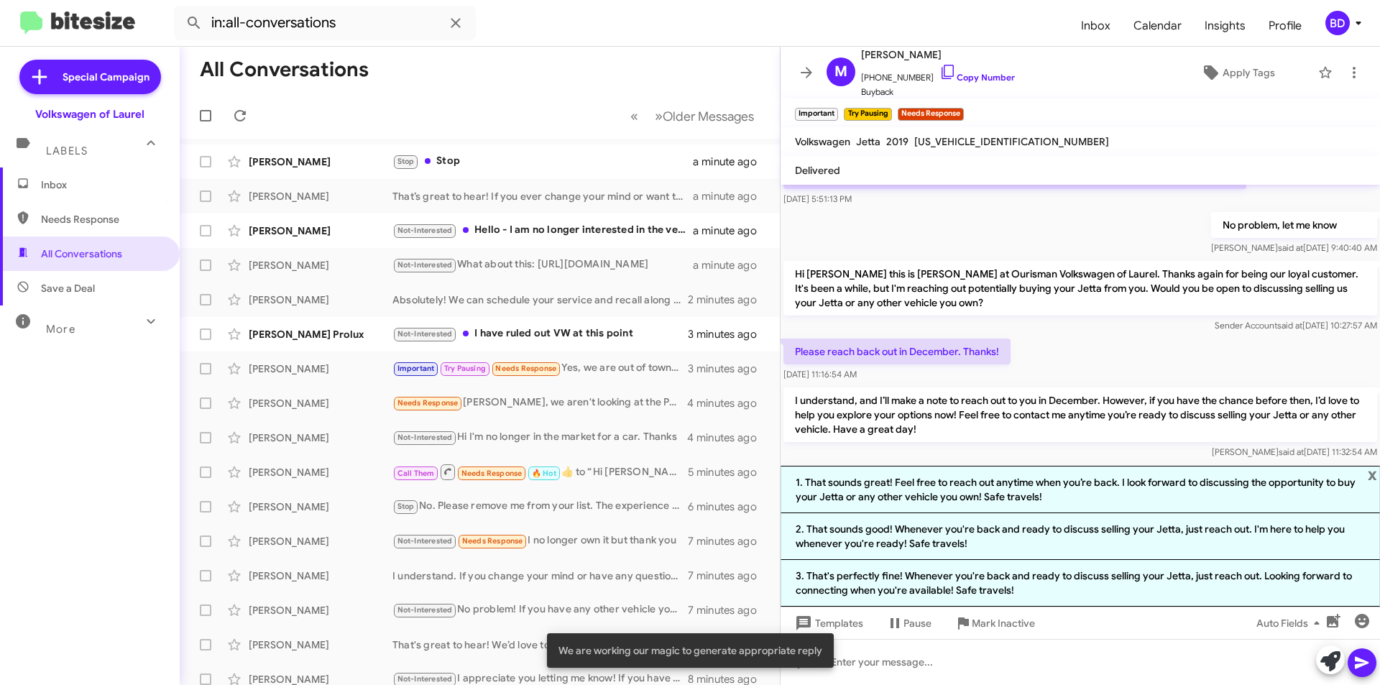
click at [1024, 489] on li "1. That sounds great! Feel free to reach out anytime when you’re back. I look f…" at bounding box center [1080, 489] width 599 height 47
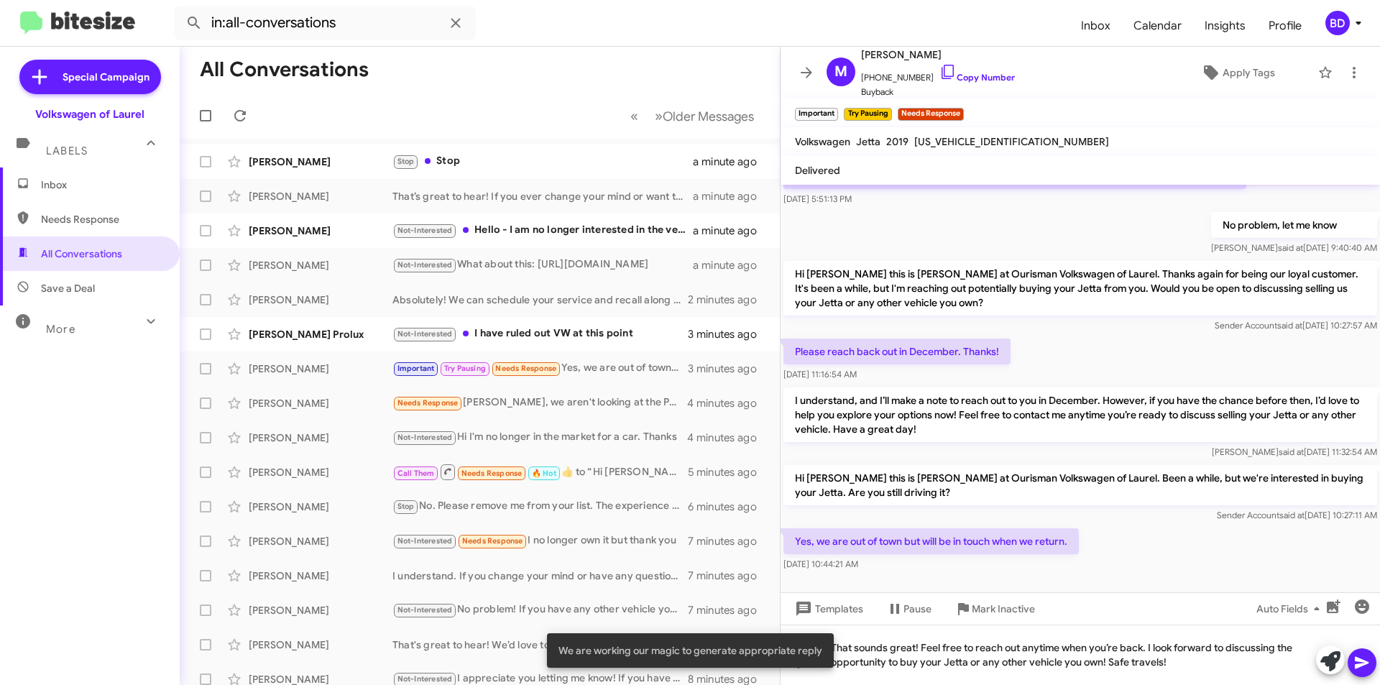
click at [1358, 663] on icon at bounding box center [1361, 662] width 17 height 17
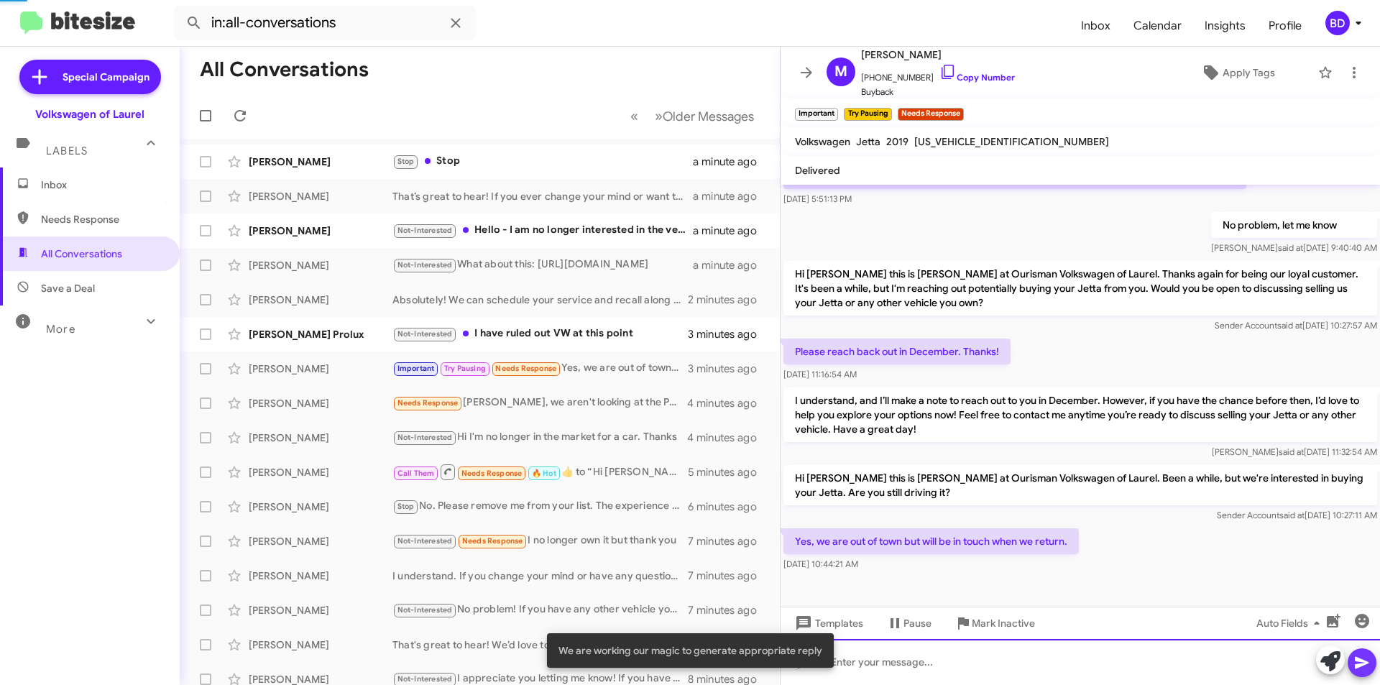
scroll to position [0, 0]
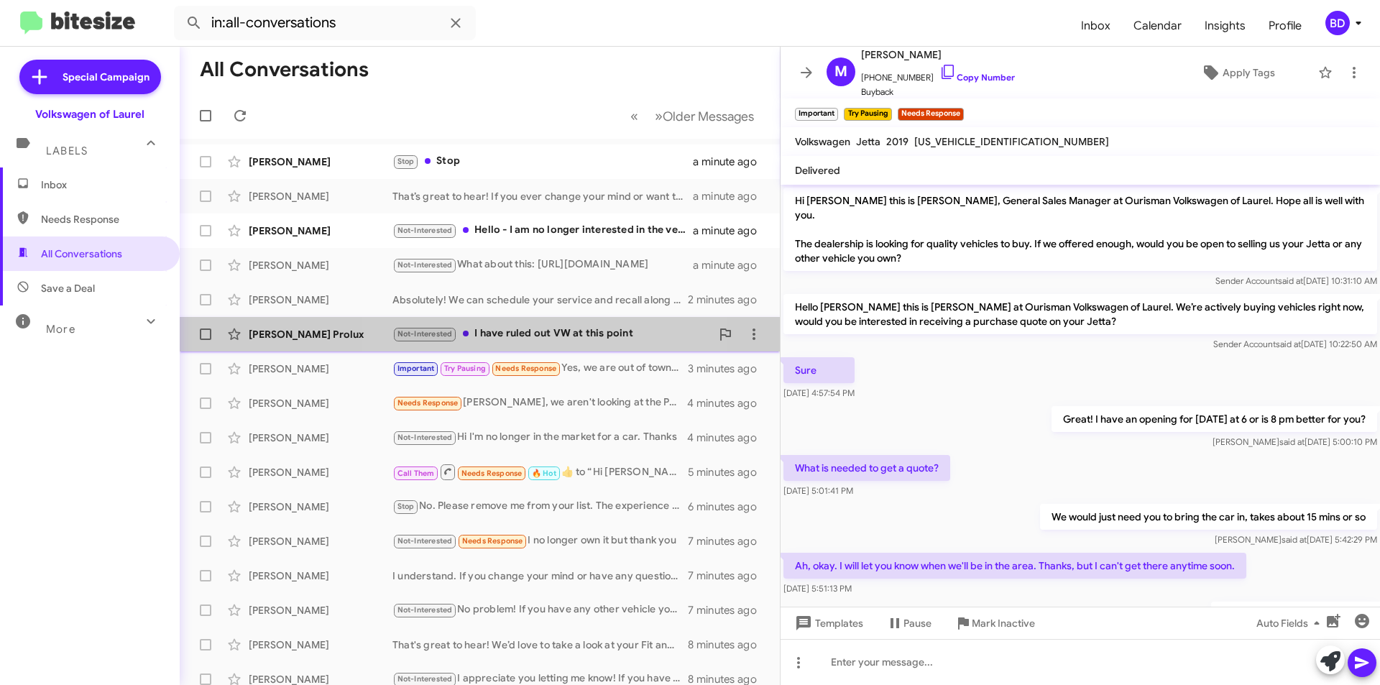
click at [555, 331] on div "Not-Interested I have ruled out VW at this point" at bounding box center [551, 334] width 318 height 17
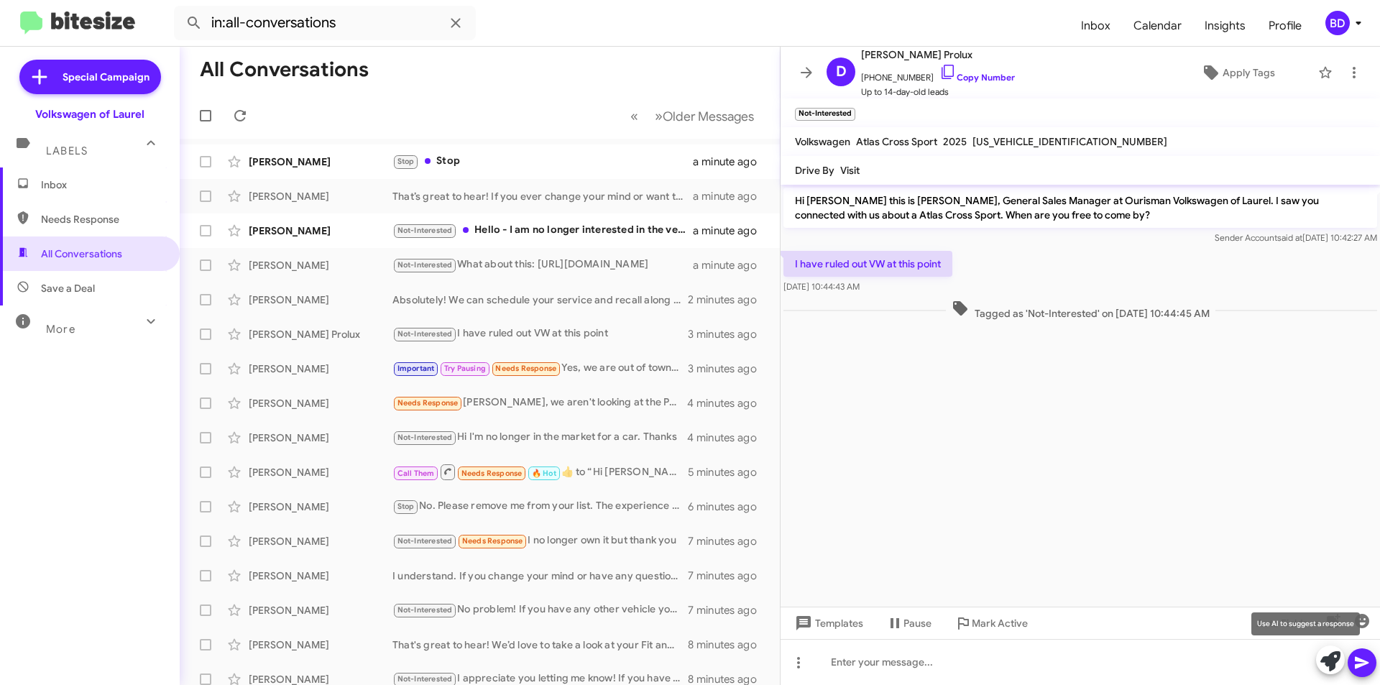
click at [1335, 664] on icon at bounding box center [1330, 661] width 20 height 20
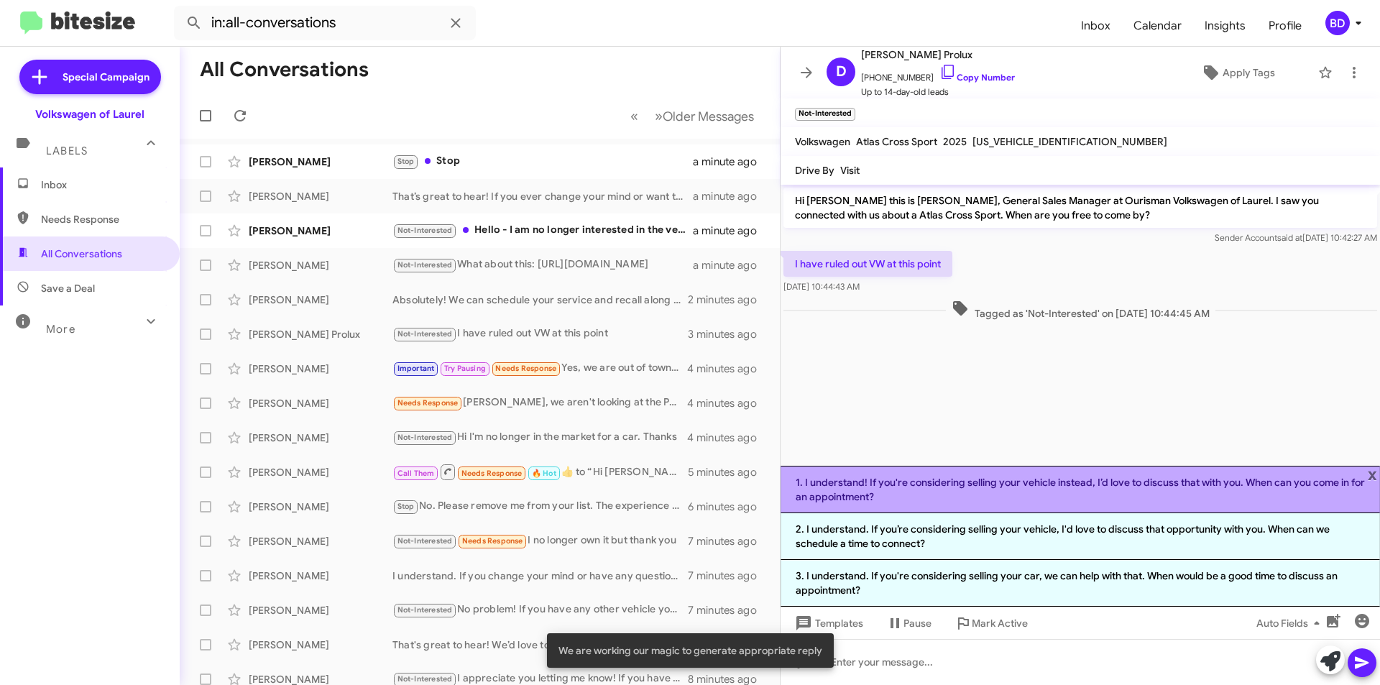
click at [1047, 491] on li "1. I understand! If you're considering selling your vehicle instead, I’d love t…" at bounding box center [1080, 489] width 599 height 47
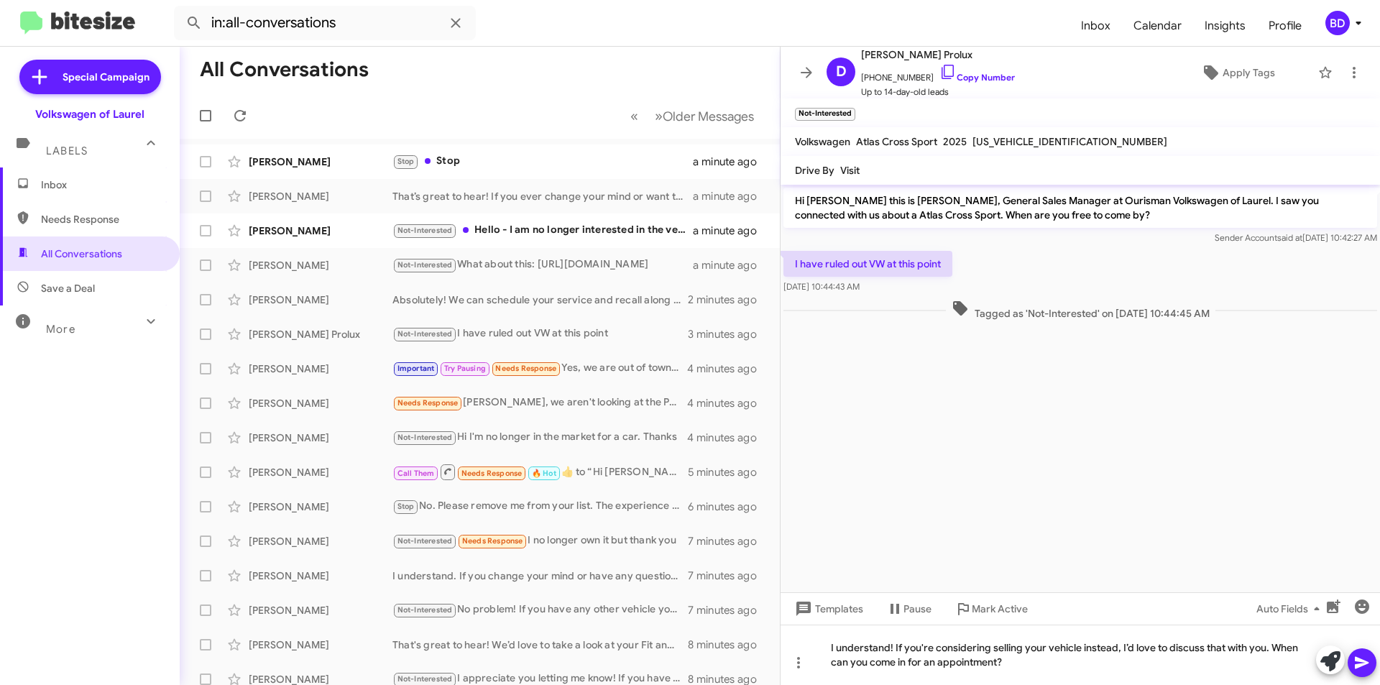
click at [1353, 663] on icon at bounding box center [1361, 662] width 17 height 17
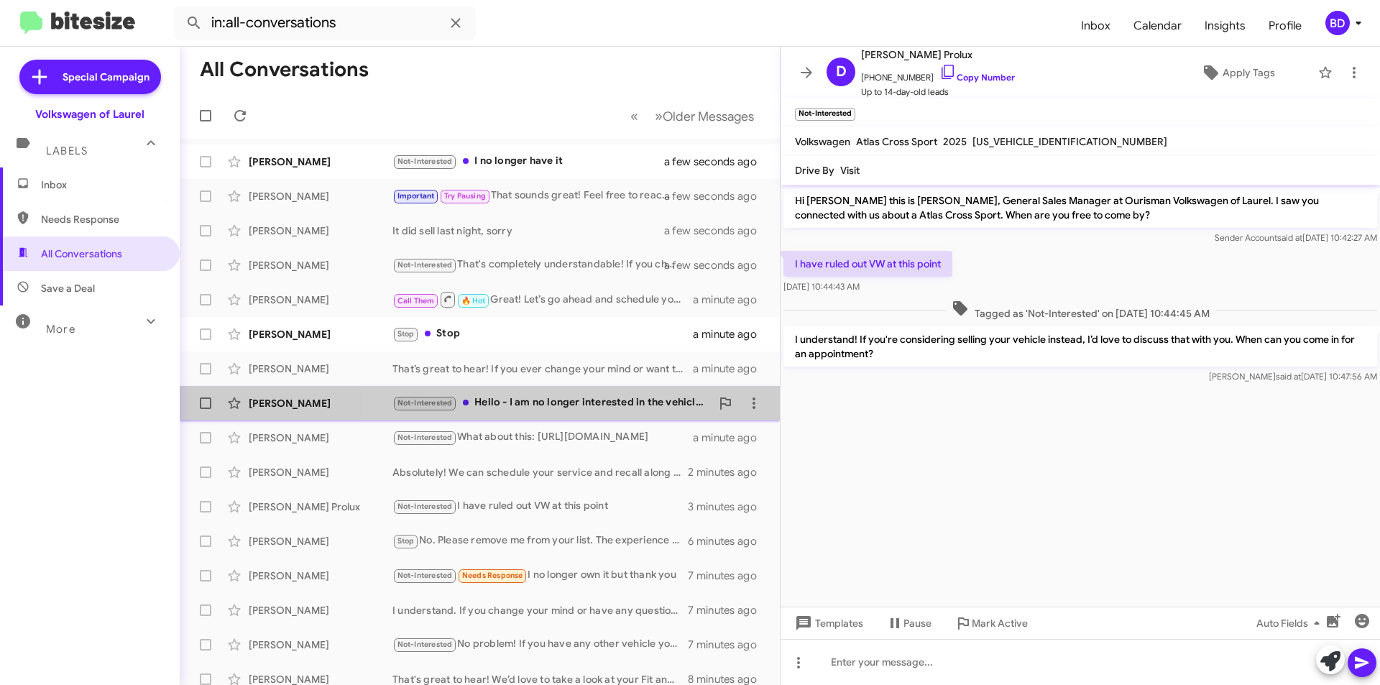
click at [595, 405] on div "Not-Interested Hello - I am no longer interested in the vehicle. Thank you." at bounding box center [551, 403] width 318 height 17
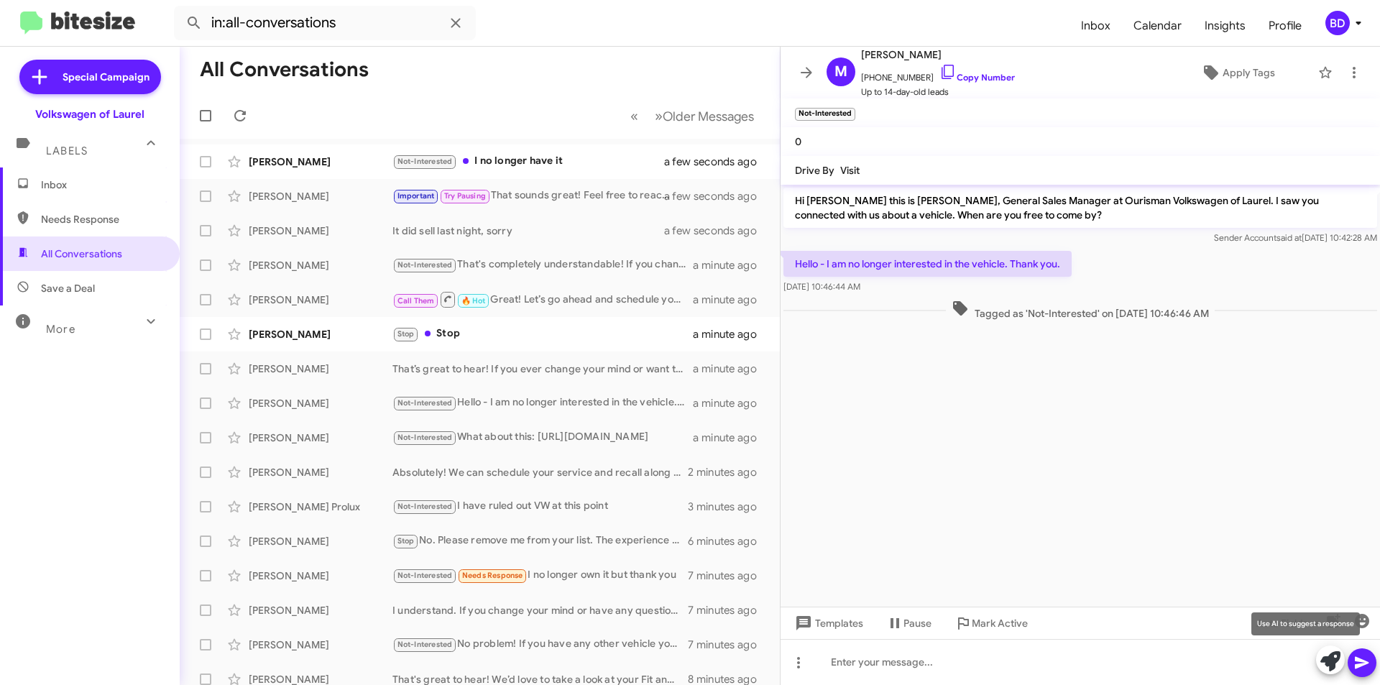
click at [1320, 660] on button at bounding box center [1330, 659] width 29 height 29
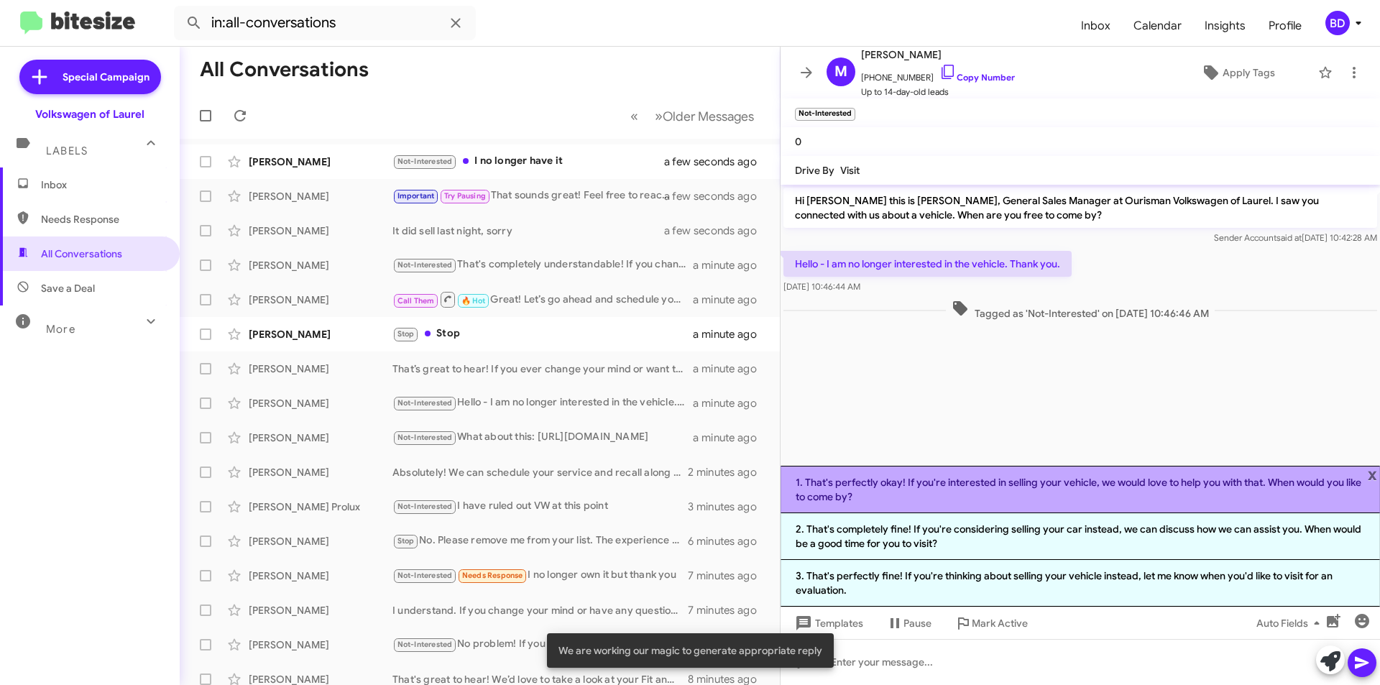
click at [930, 489] on li "1. That's perfectly okay! If you're interested in selling your vehicle, we woul…" at bounding box center [1080, 489] width 599 height 47
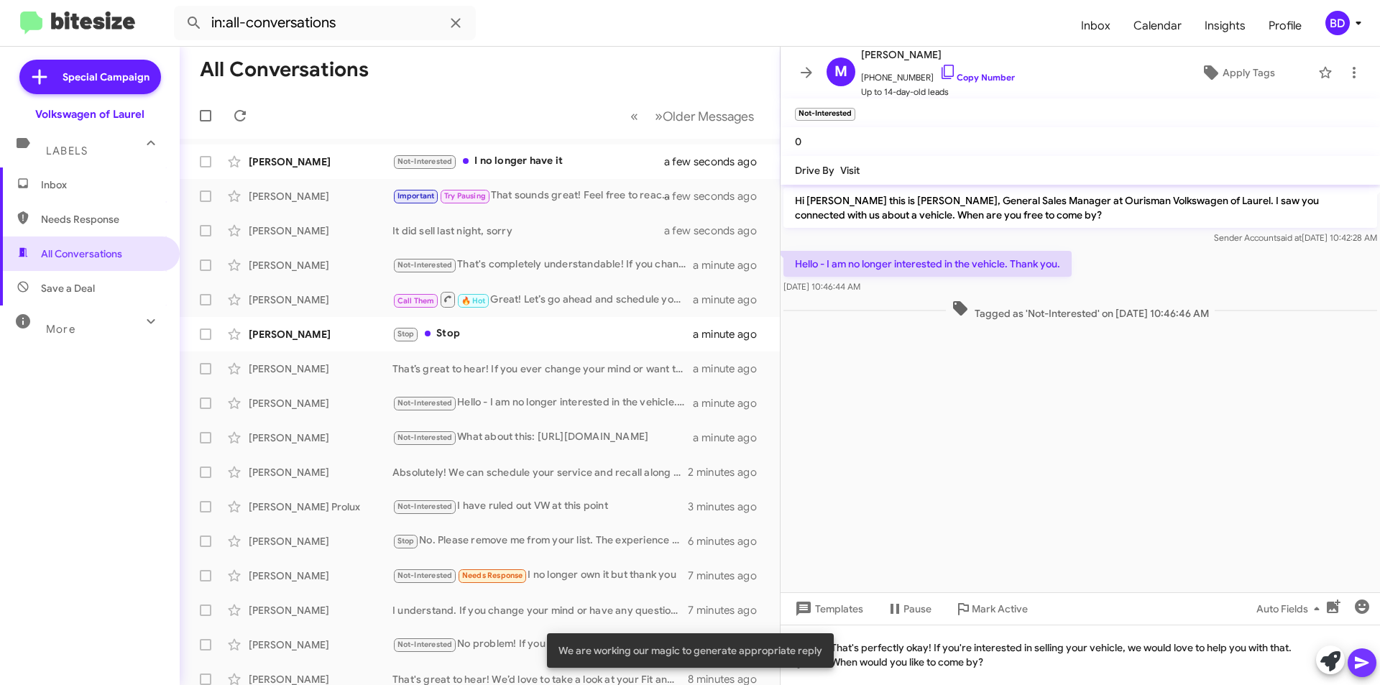
click at [1364, 656] on icon at bounding box center [1361, 662] width 17 height 17
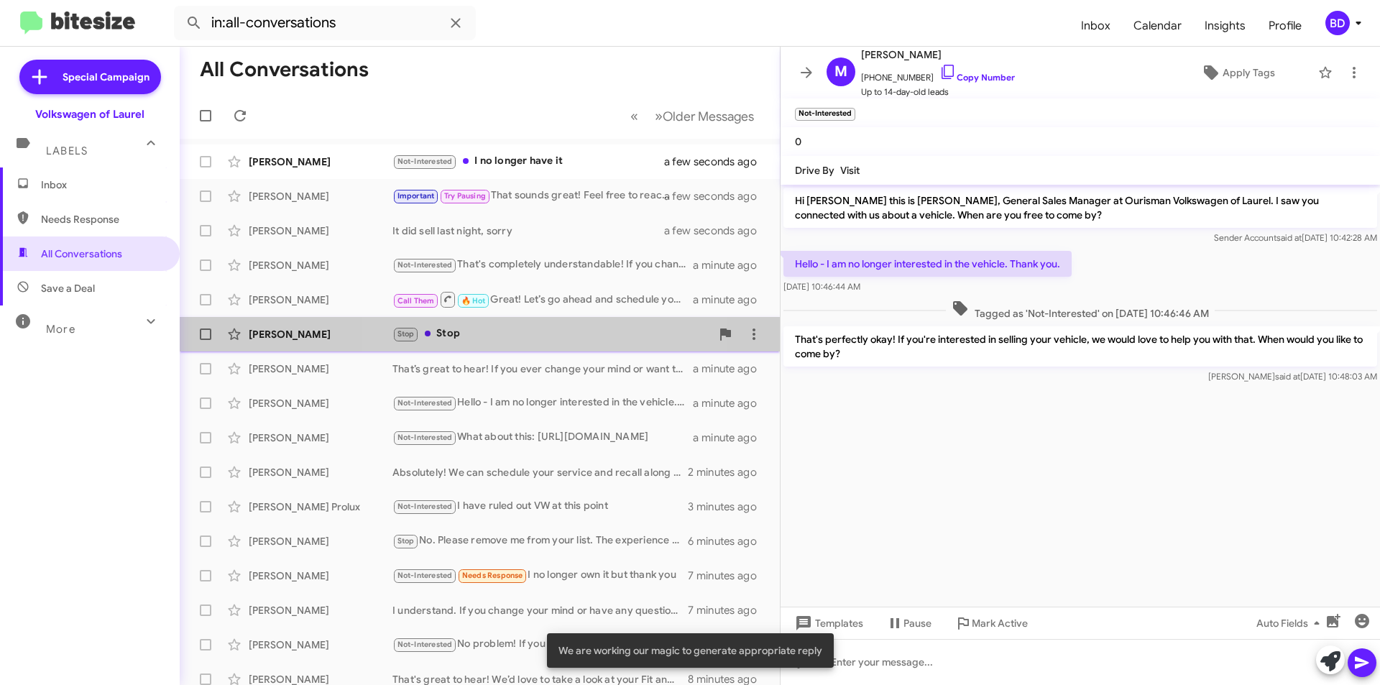
click at [488, 344] on div "Rebecca Le Stop Stop a minute ago" at bounding box center [479, 334] width 577 height 29
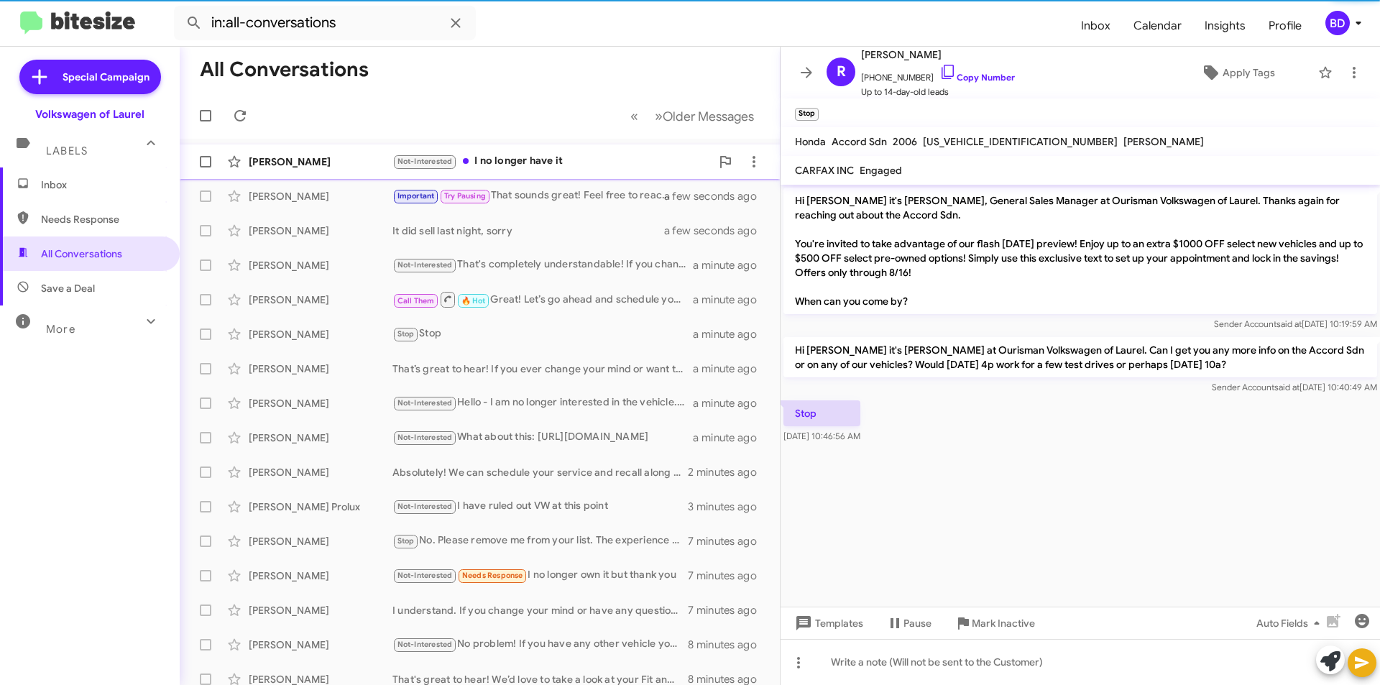
click at [547, 160] on div "Not-Interested I no longer have it" at bounding box center [551, 161] width 318 height 17
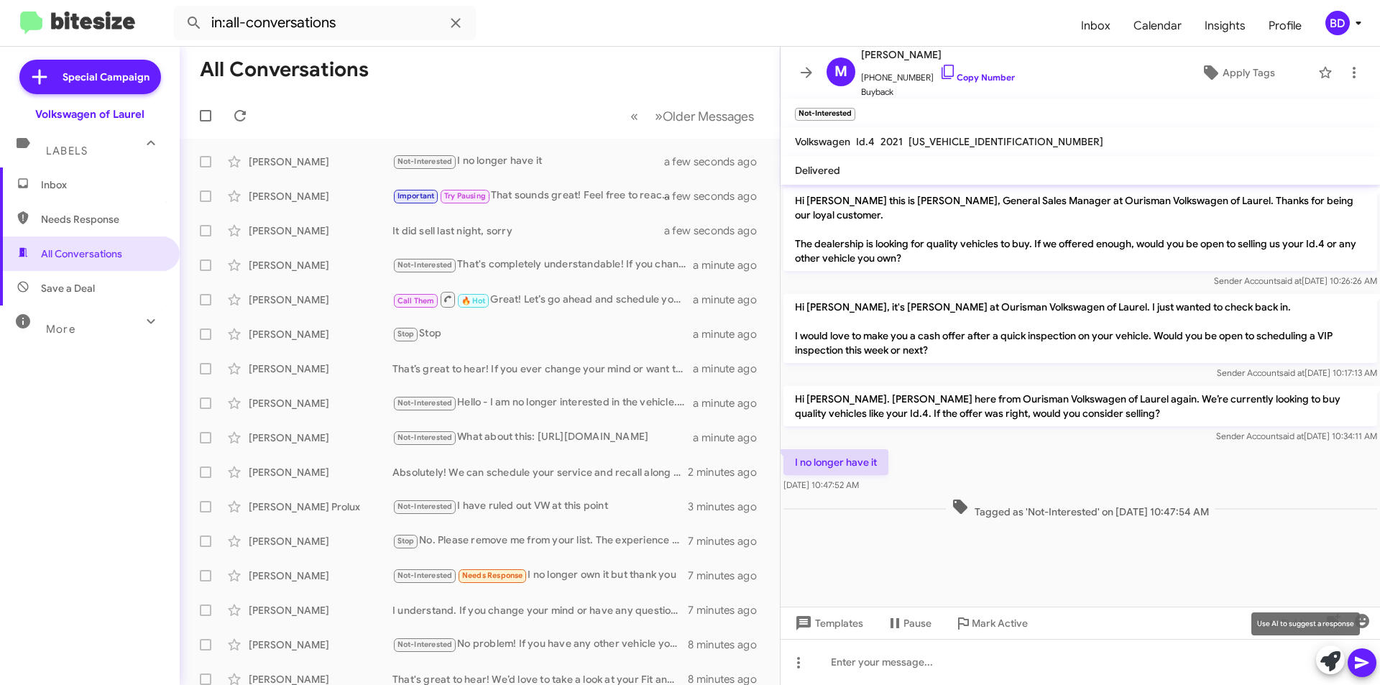
click at [1336, 662] on icon at bounding box center [1330, 661] width 20 height 20
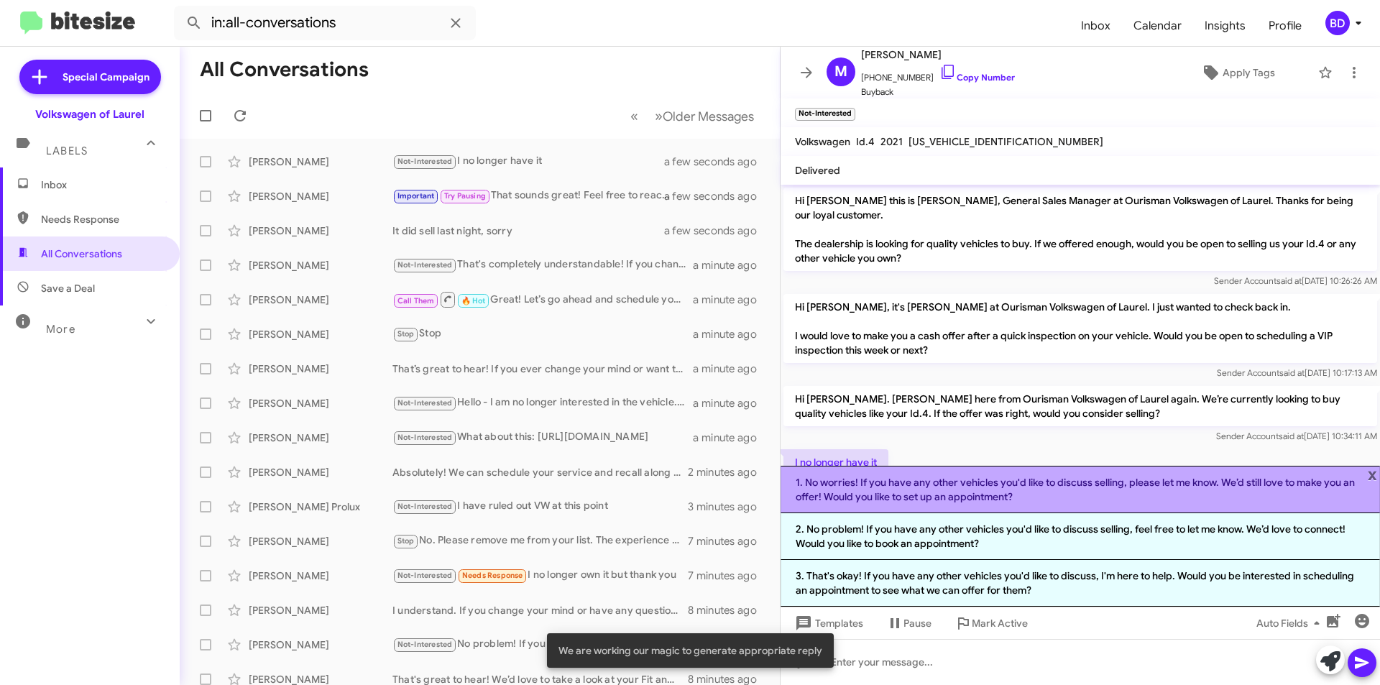
click at [1018, 491] on li "1. No worries! If you have any other vehicles you'd like to discuss selling, pl…" at bounding box center [1080, 489] width 599 height 47
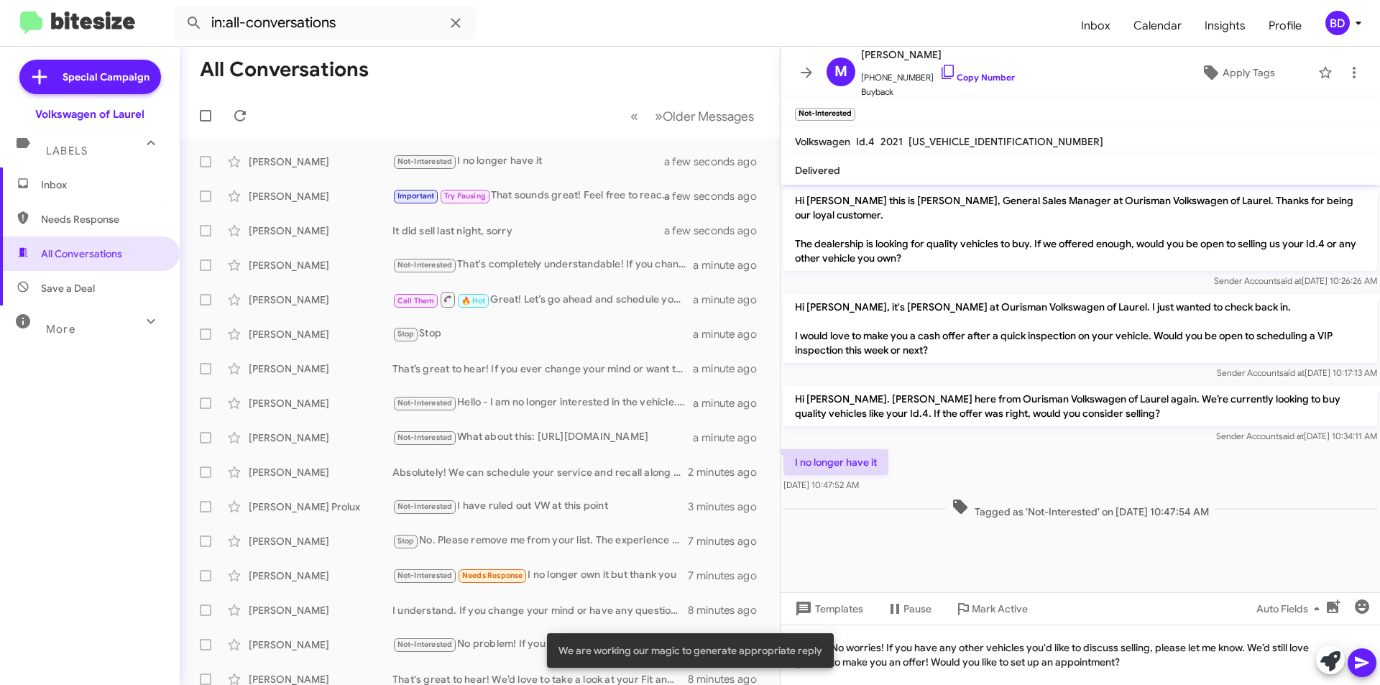
click at [1365, 661] on icon at bounding box center [1362, 663] width 14 height 12
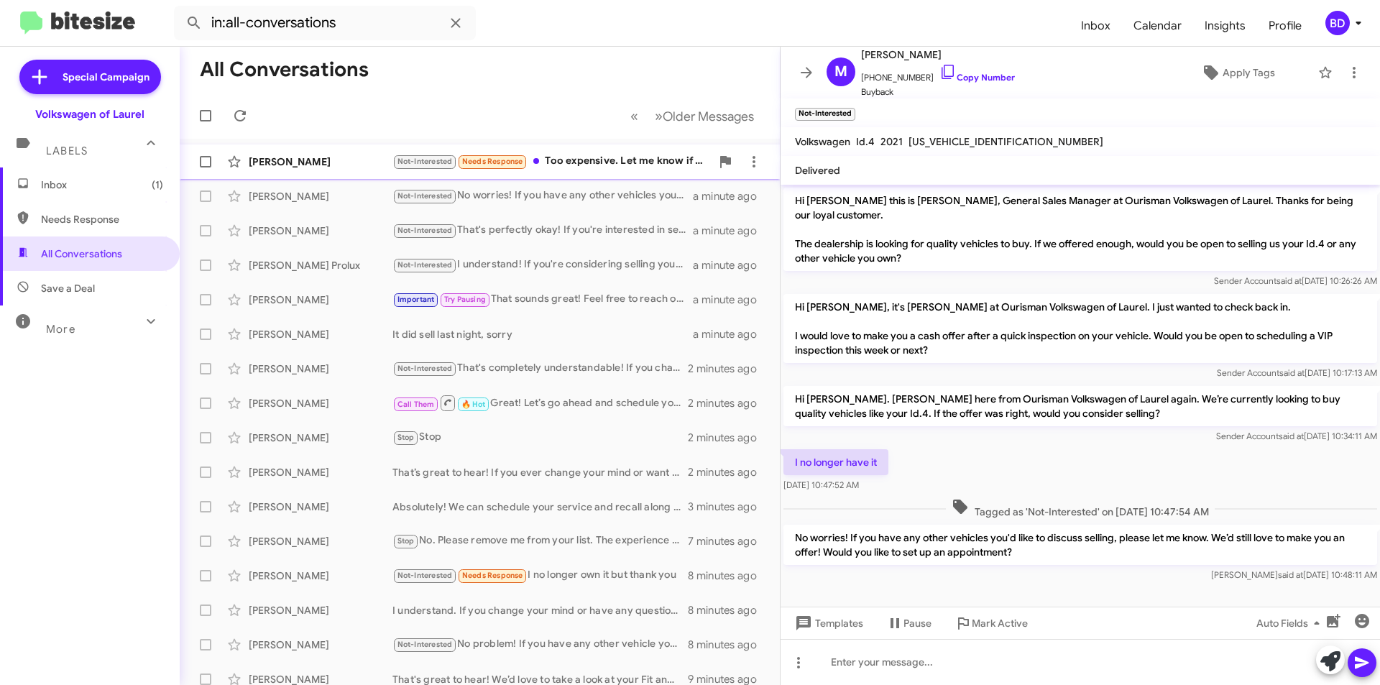
click at [611, 160] on div "Not-Interested Needs Response Too expensive. Let me know if you have anything e…" at bounding box center [551, 161] width 318 height 17
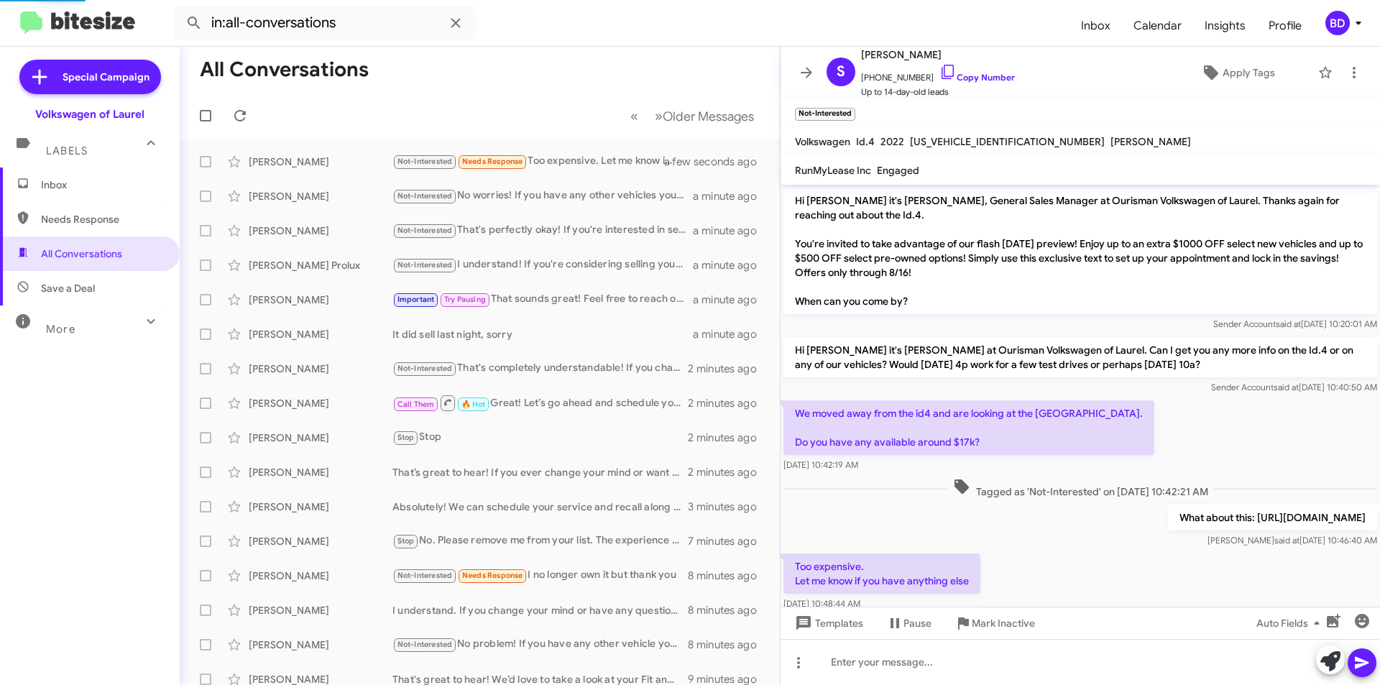
scroll to position [43, 0]
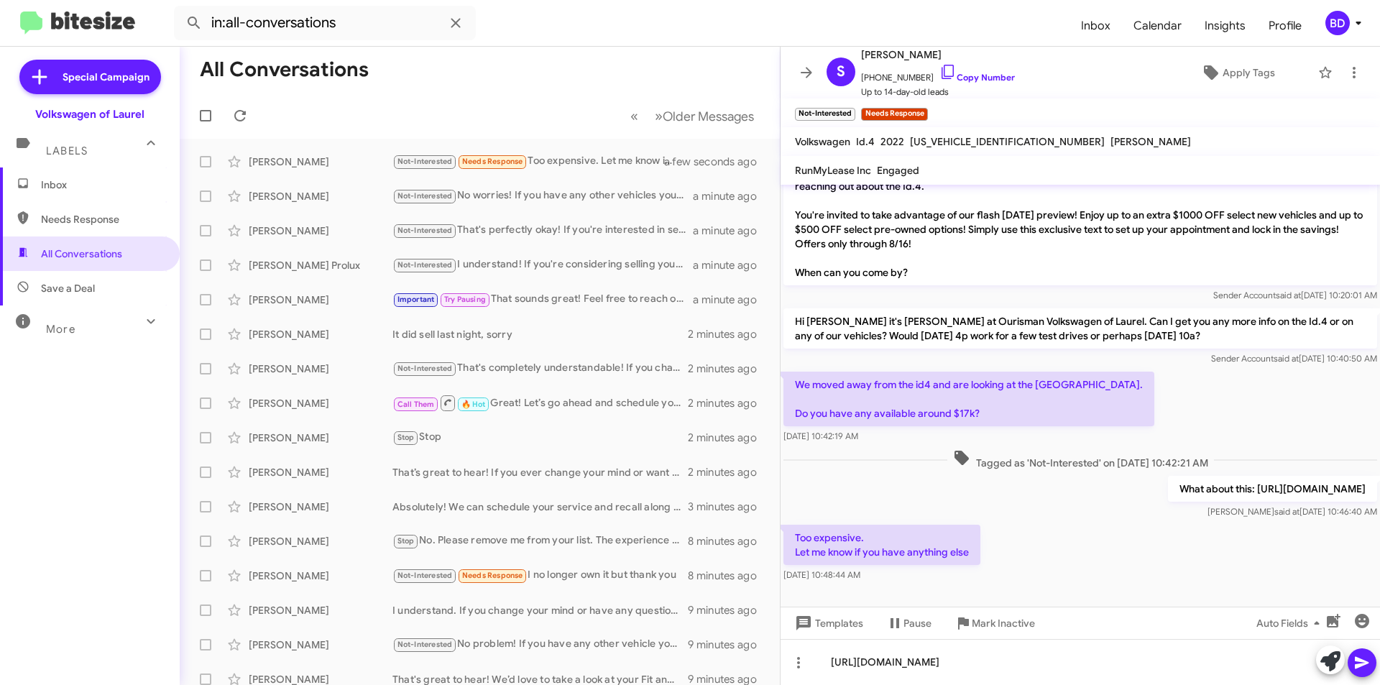
click at [1358, 660] on icon at bounding box center [1362, 663] width 14 height 12
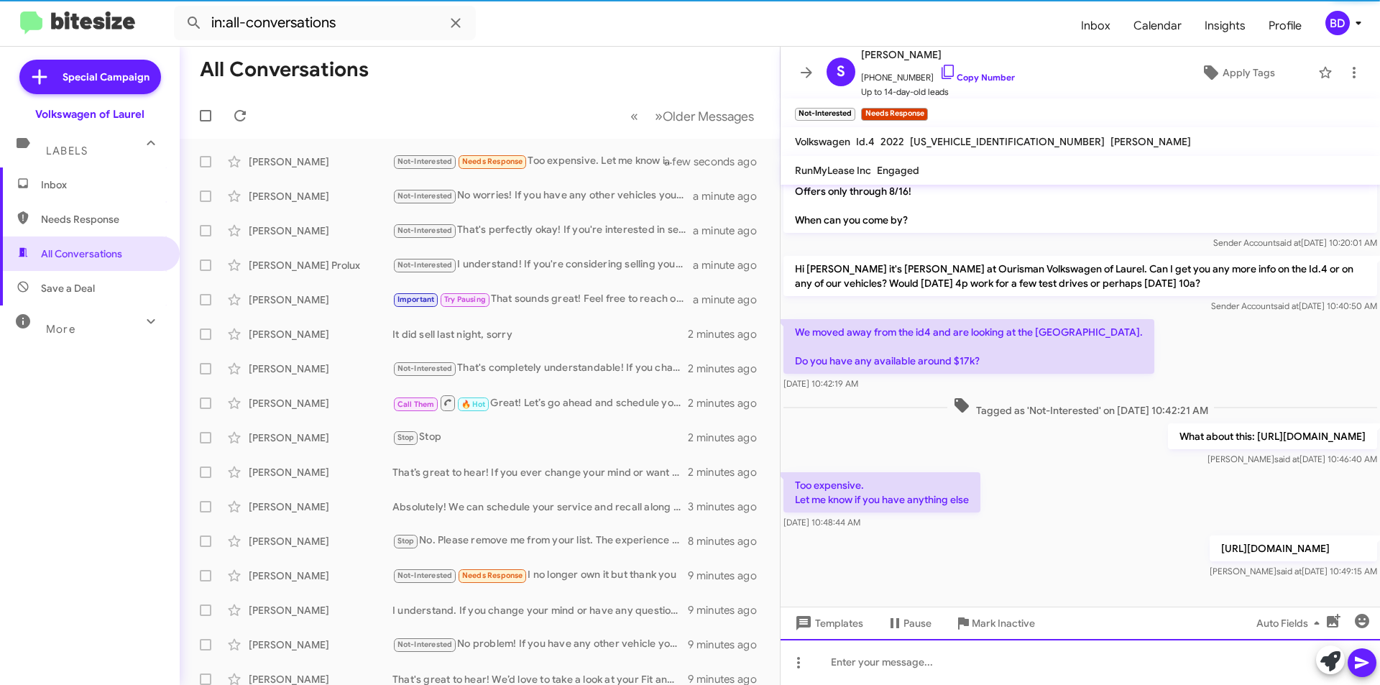
scroll to position [96, 0]
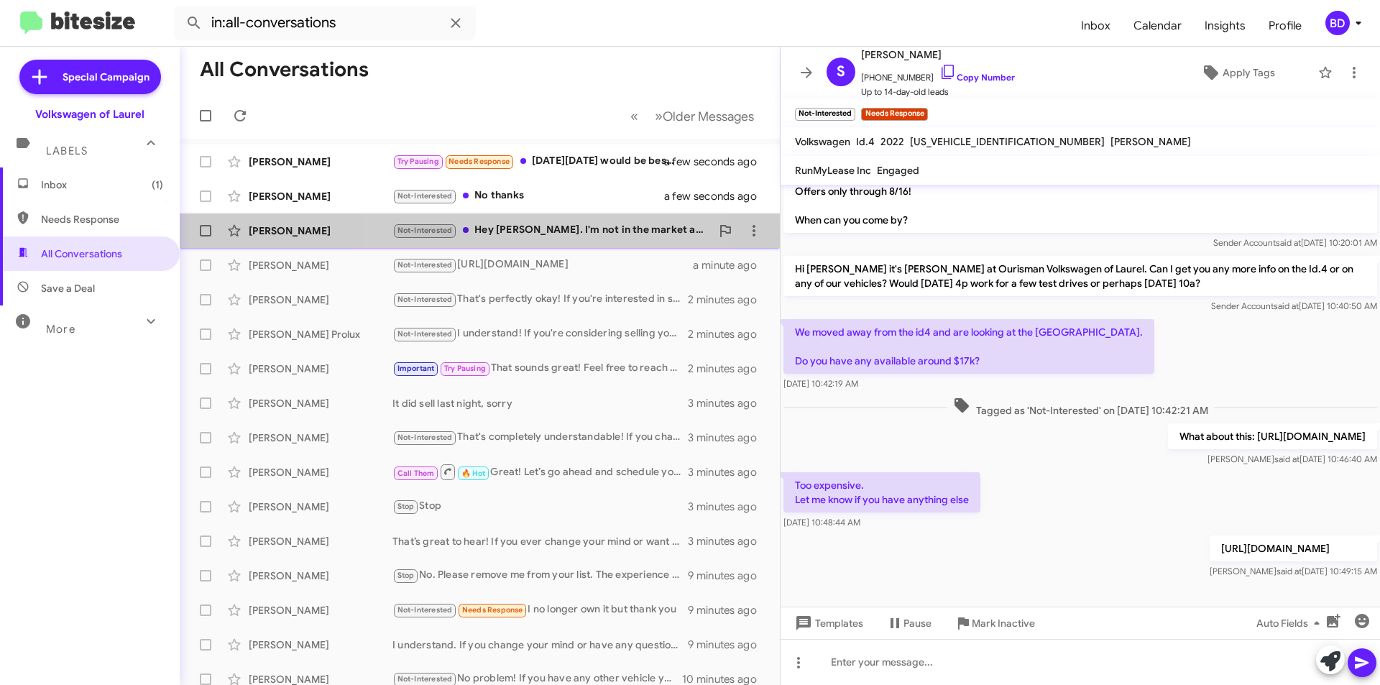
click at [525, 230] on div "Not-Interested Hey Brian. I'm not in the market anymore. Thank you." at bounding box center [551, 230] width 318 height 17
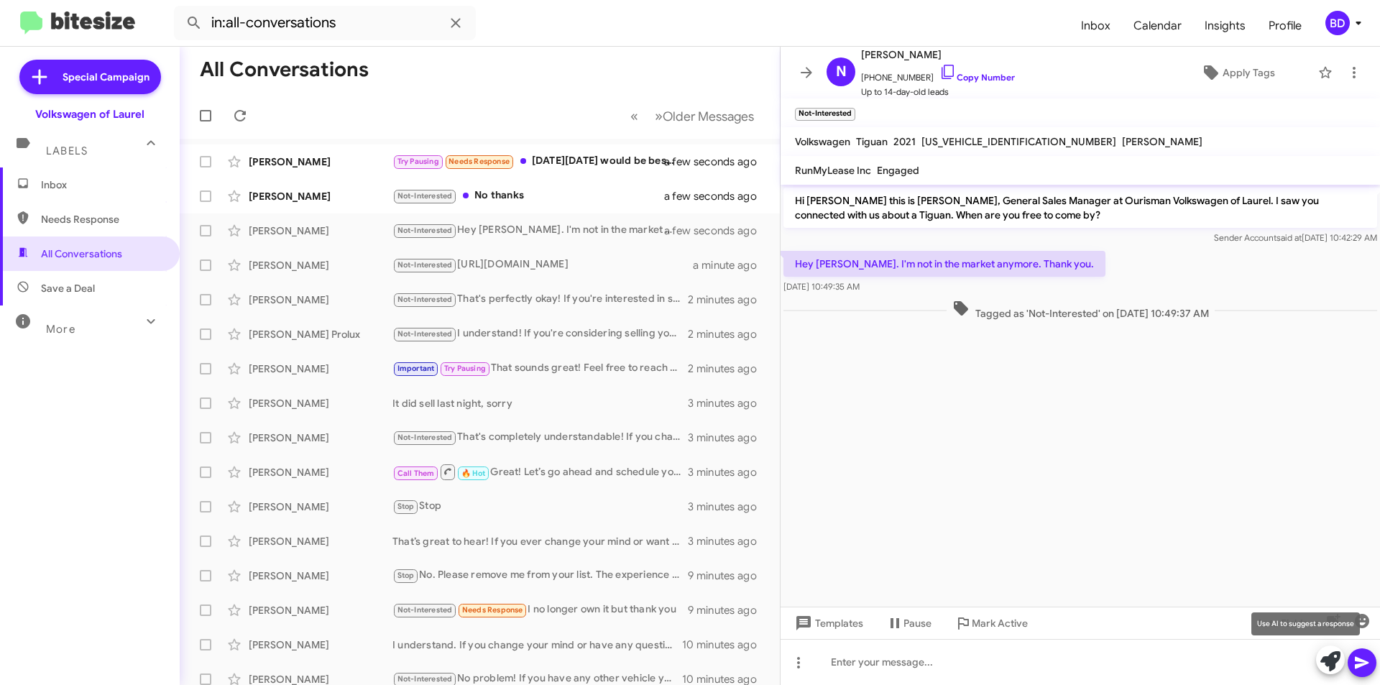
click at [1338, 658] on icon at bounding box center [1330, 661] width 20 height 20
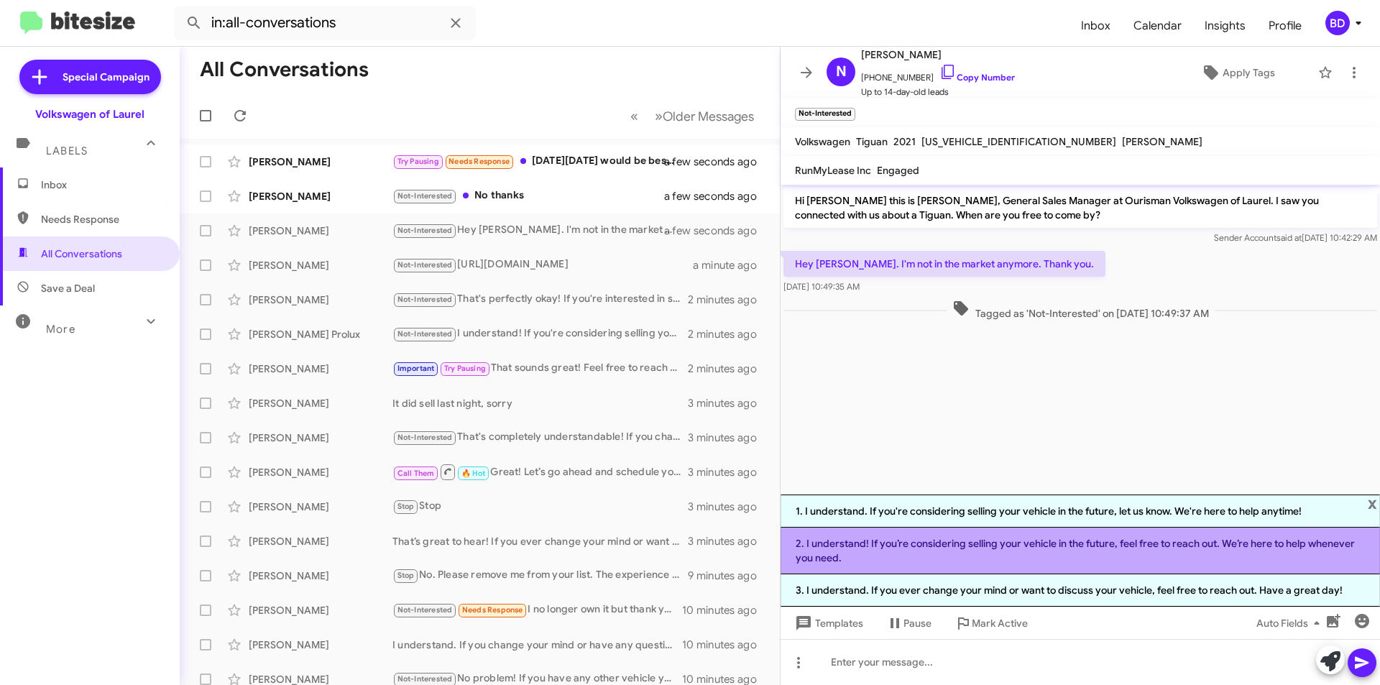
click at [976, 548] on li "2. I understand! If you’re considering selling your vehicle in the future, feel…" at bounding box center [1080, 551] width 599 height 47
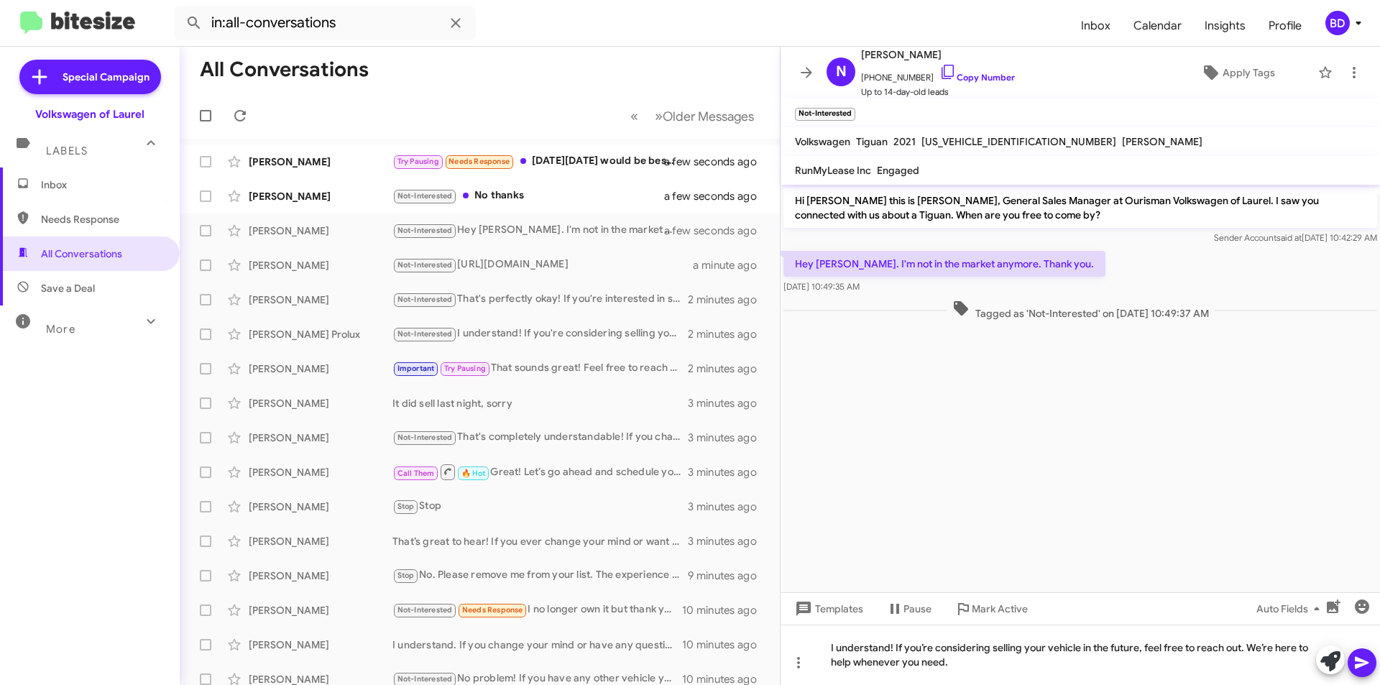
click at [1361, 662] on icon at bounding box center [1362, 663] width 14 height 12
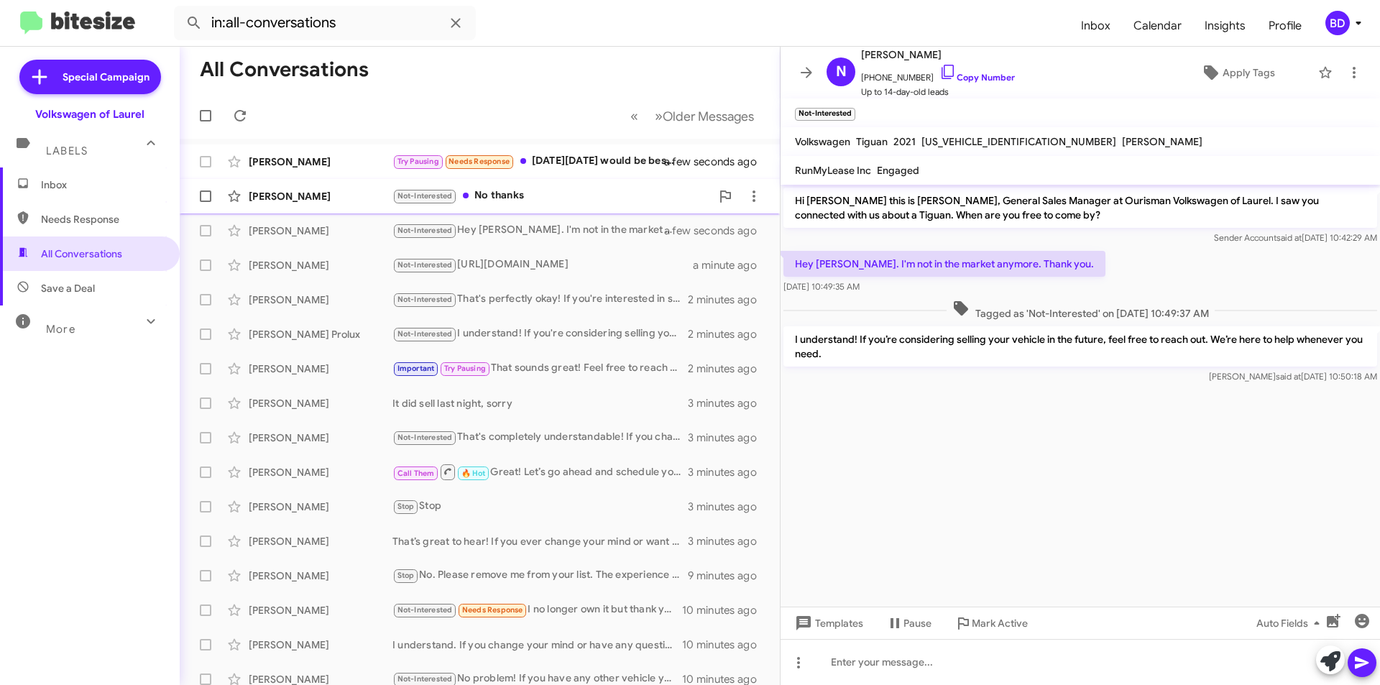
click at [574, 191] on div "Not-Interested No thanks" at bounding box center [551, 196] width 318 height 17
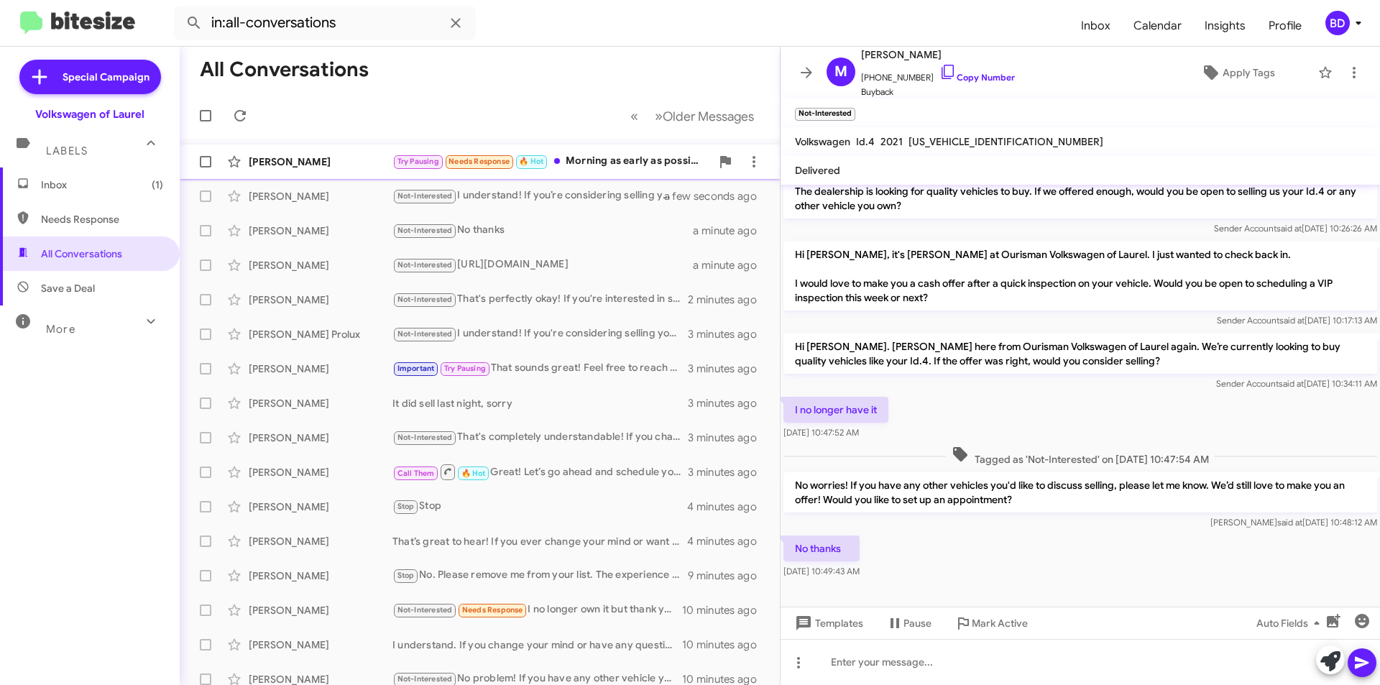
click at [580, 161] on div "Try Pausing Needs Response 🔥 Hot Morning as early as possible." at bounding box center [551, 161] width 318 height 17
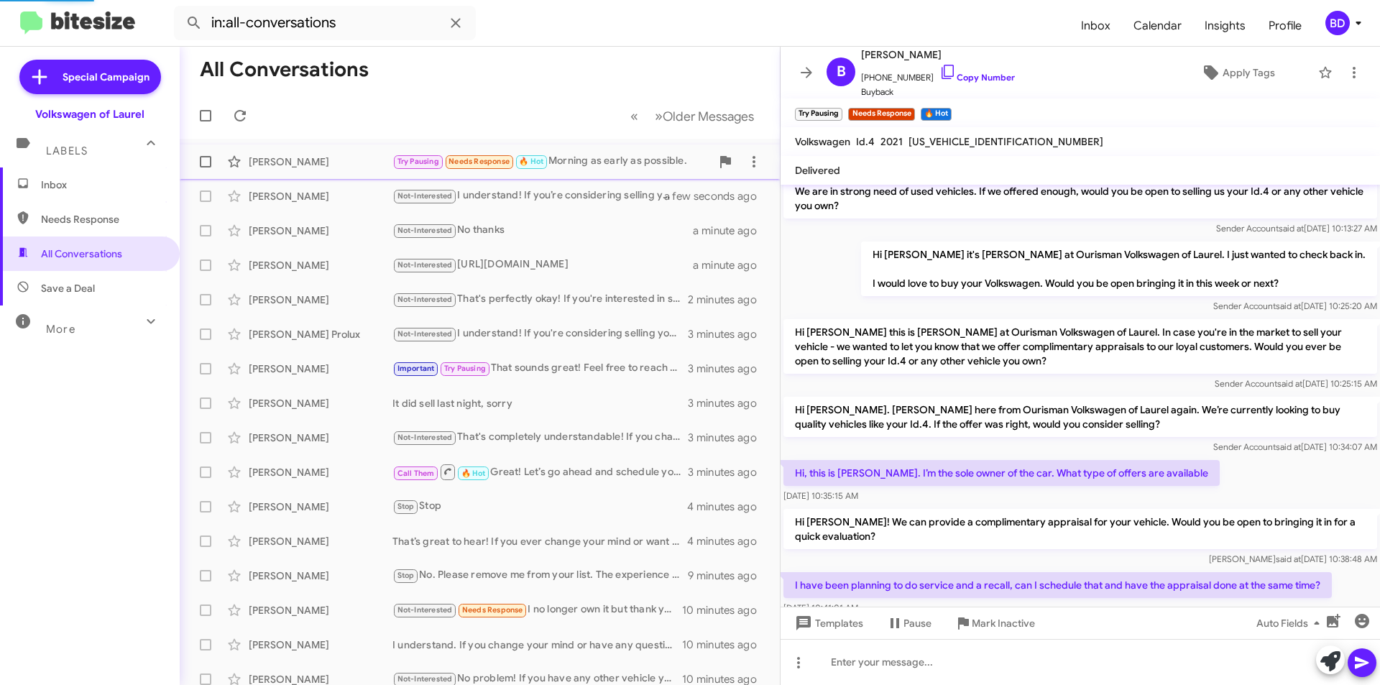
scroll to position [275, 0]
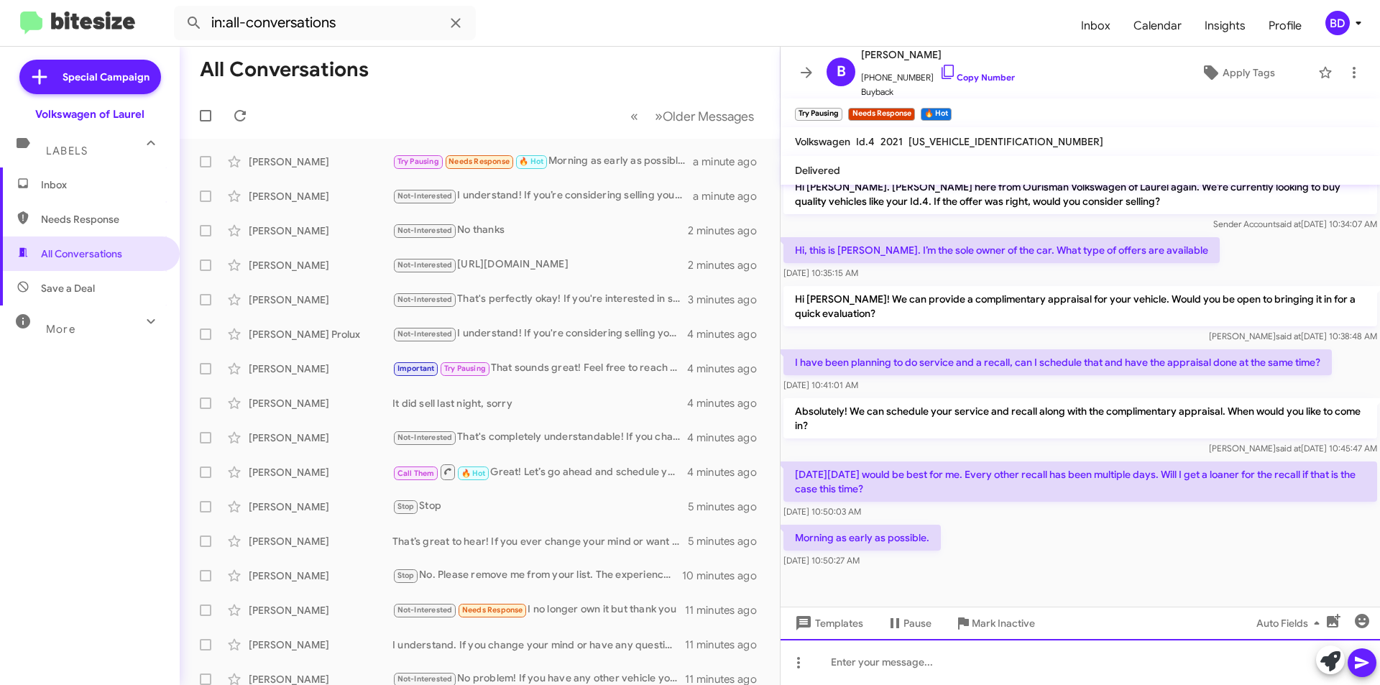
click at [908, 654] on div at bounding box center [1080, 662] width 599 height 46
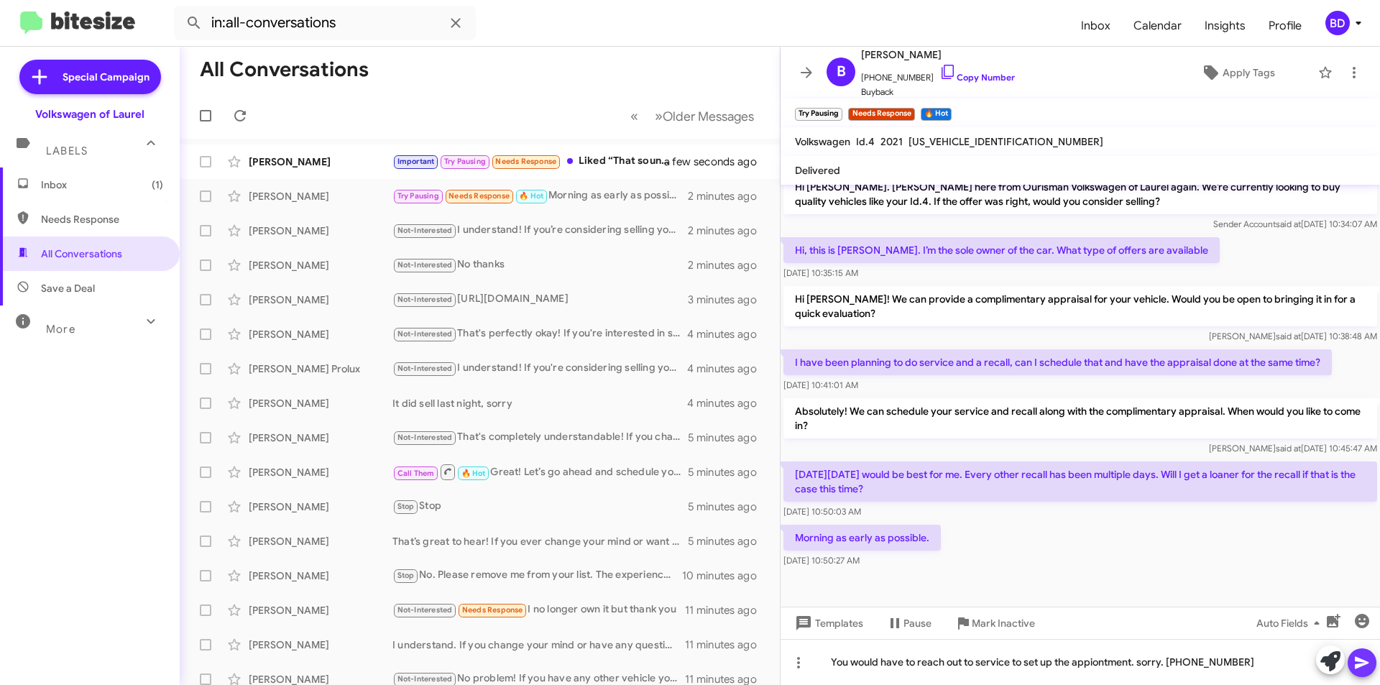
click at [1360, 659] on icon at bounding box center [1361, 662] width 17 height 17
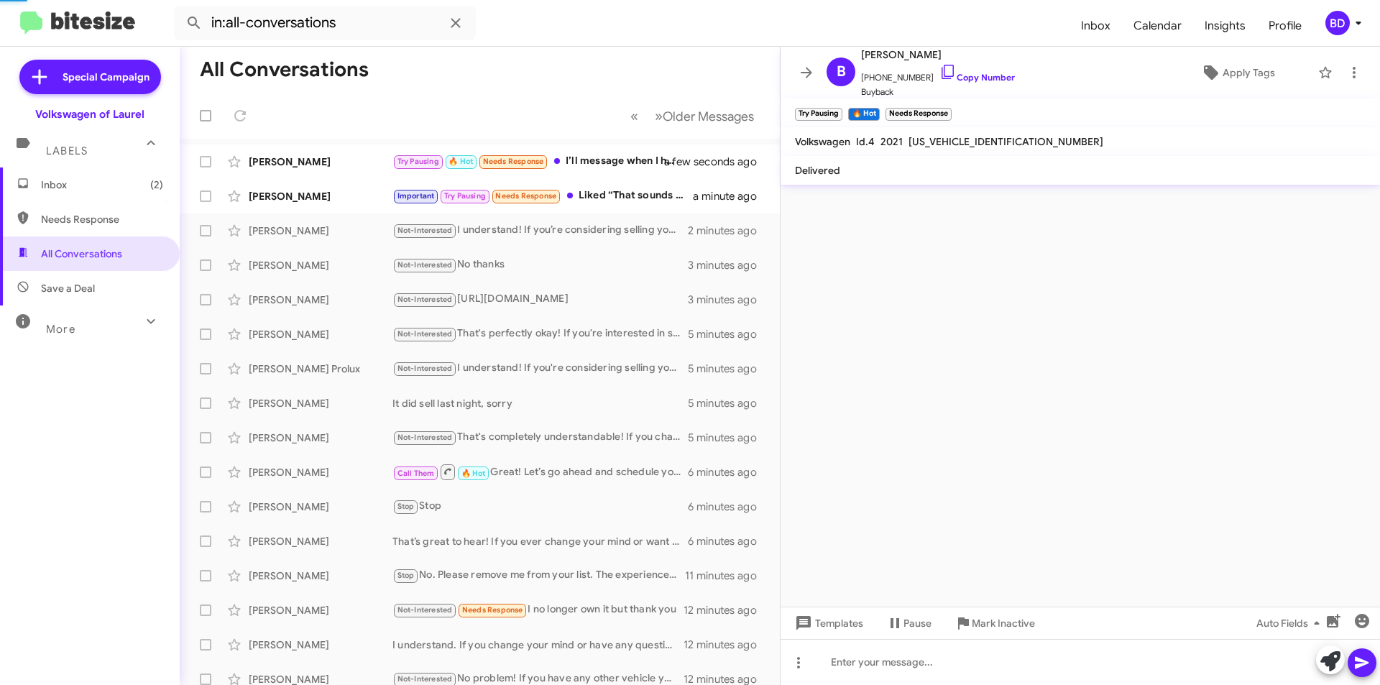
scroll to position [0, 0]
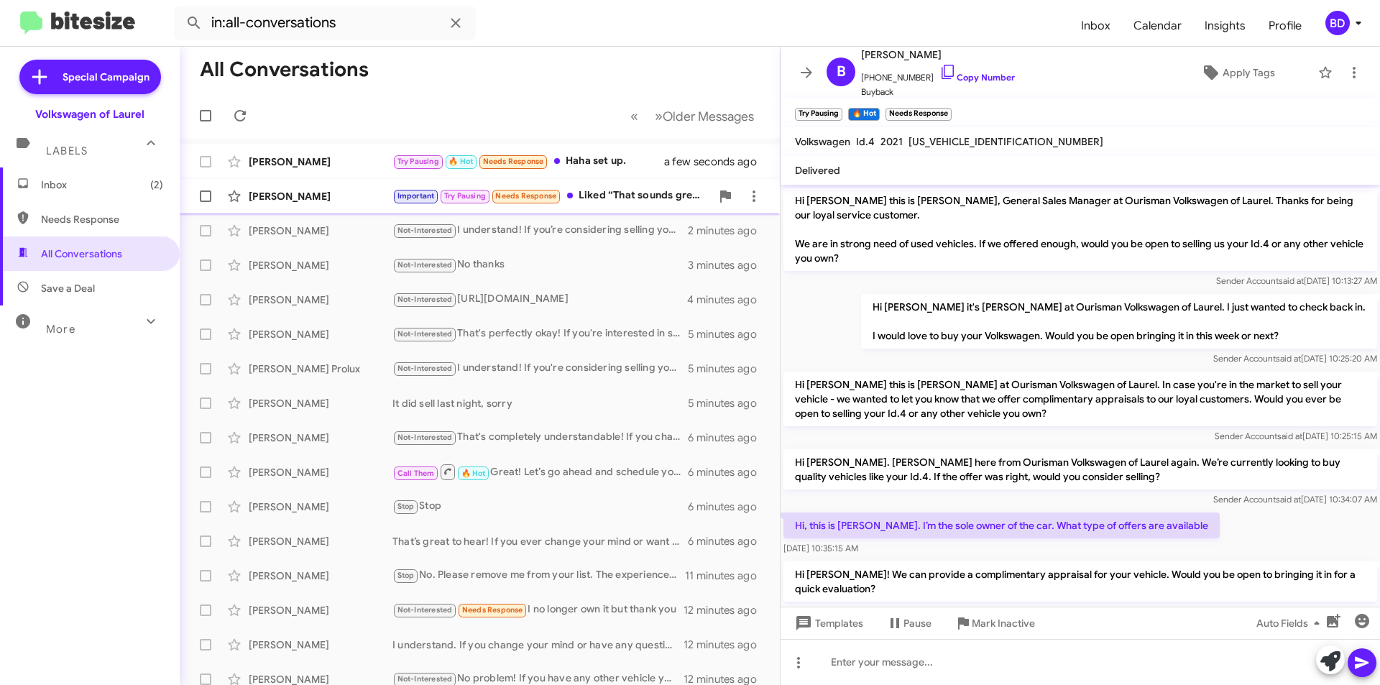
click at [645, 197] on div "Important Try Pausing Needs Response Liked “That sounds great! Feel free to rea…" at bounding box center [551, 196] width 318 height 17
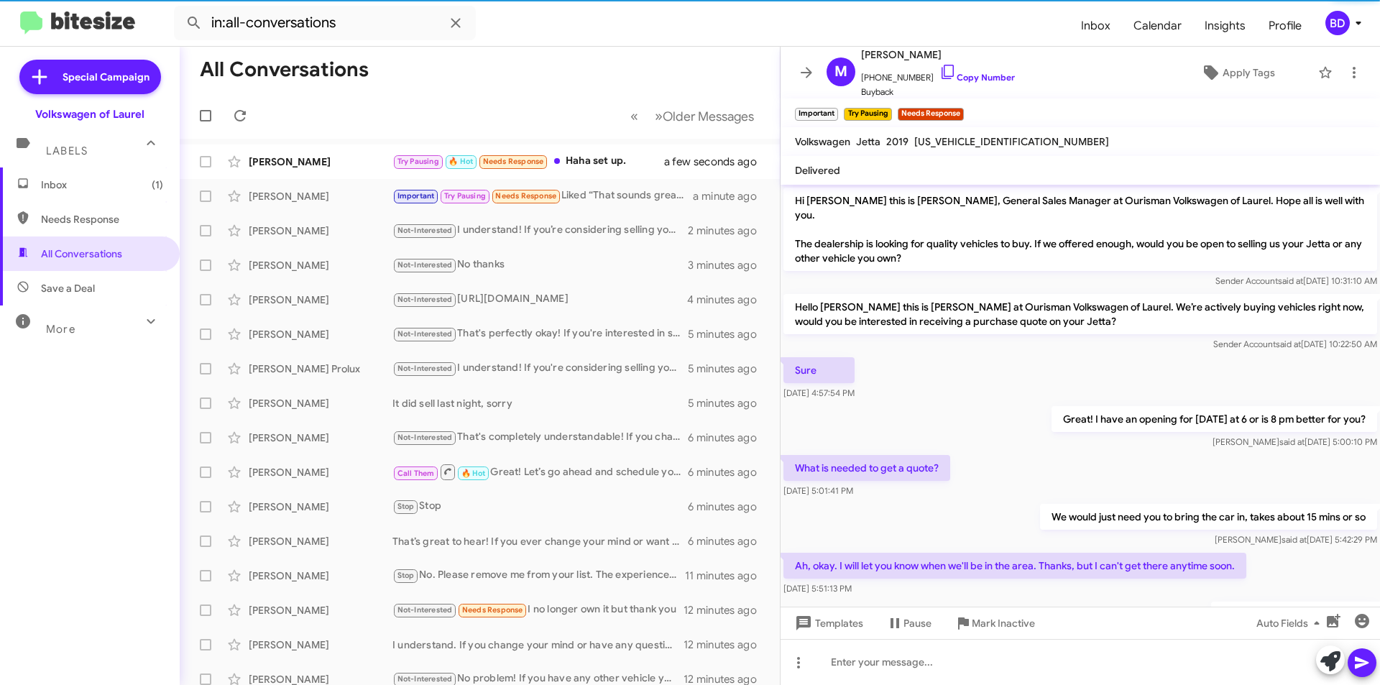
scroll to position [523, 0]
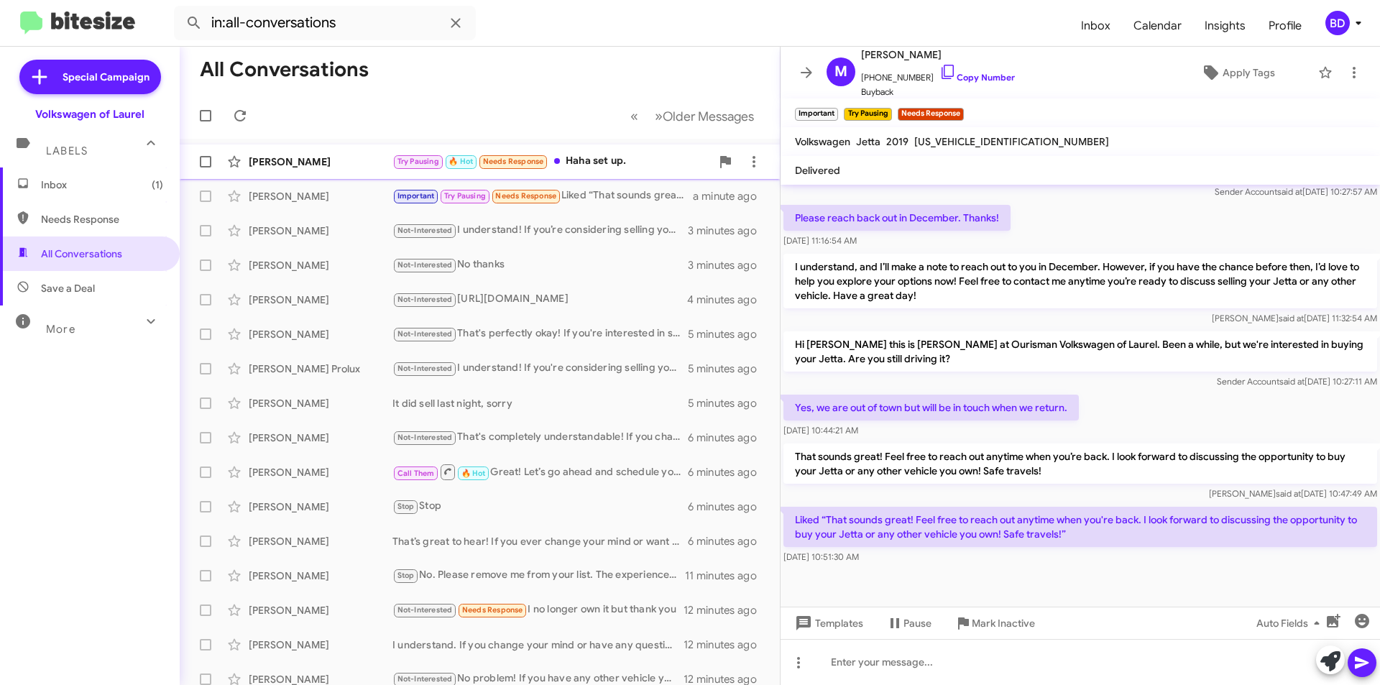
click at [579, 165] on div "Try Pausing 🔥 Hot Needs Response Haha set up." at bounding box center [551, 161] width 318 height 17
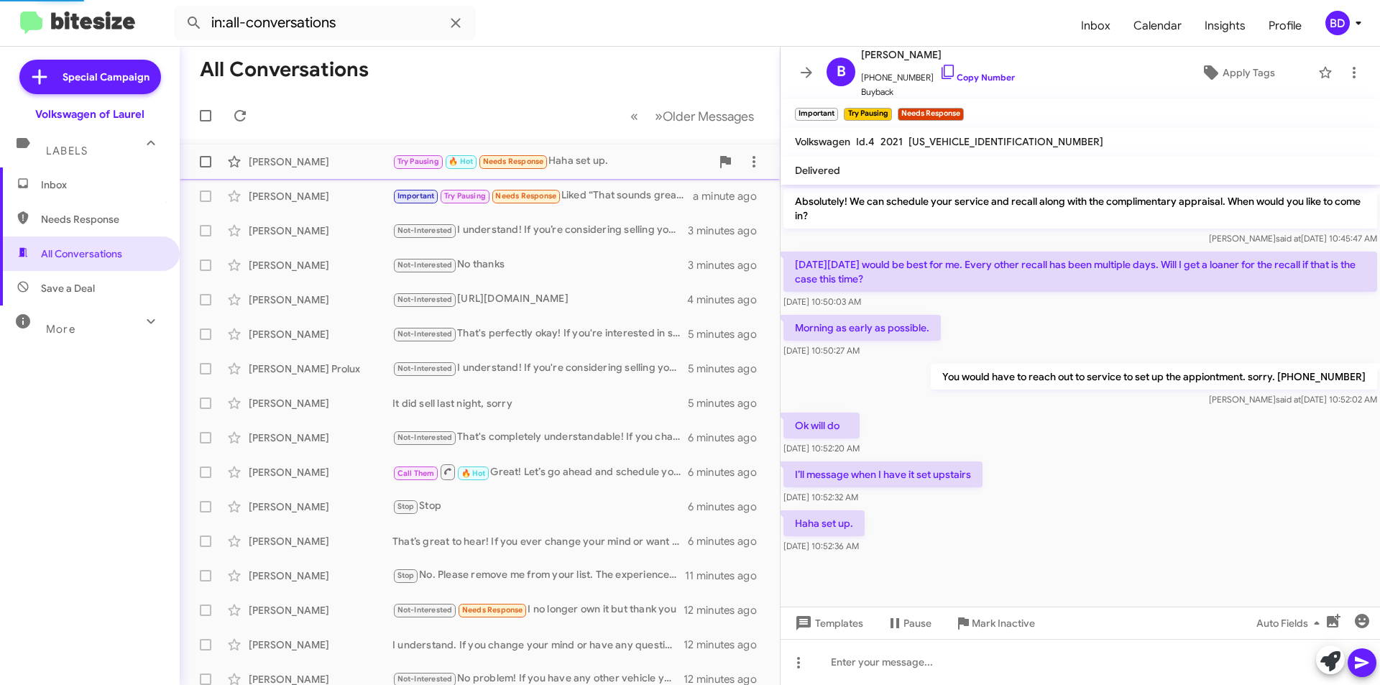
scroll to position [485, 0]
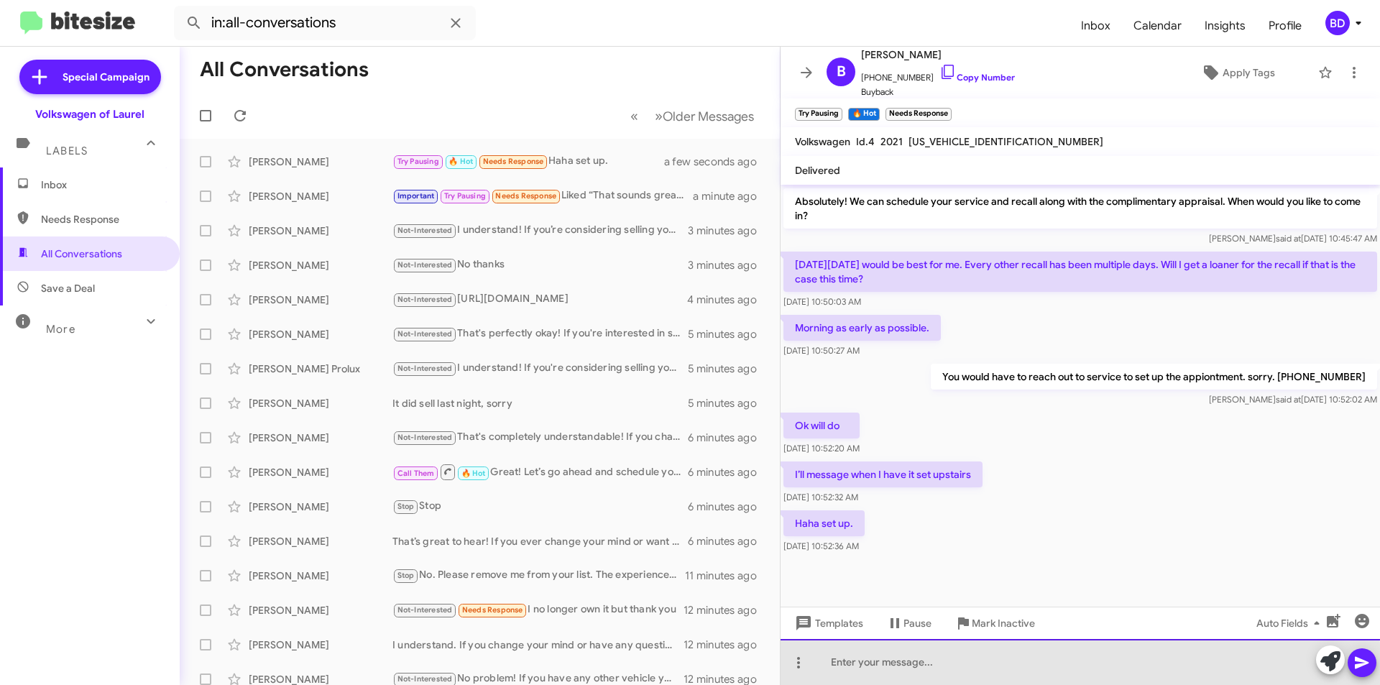
click at [870, 670] on div at bounding box center [1080, 662] width 599 height 46
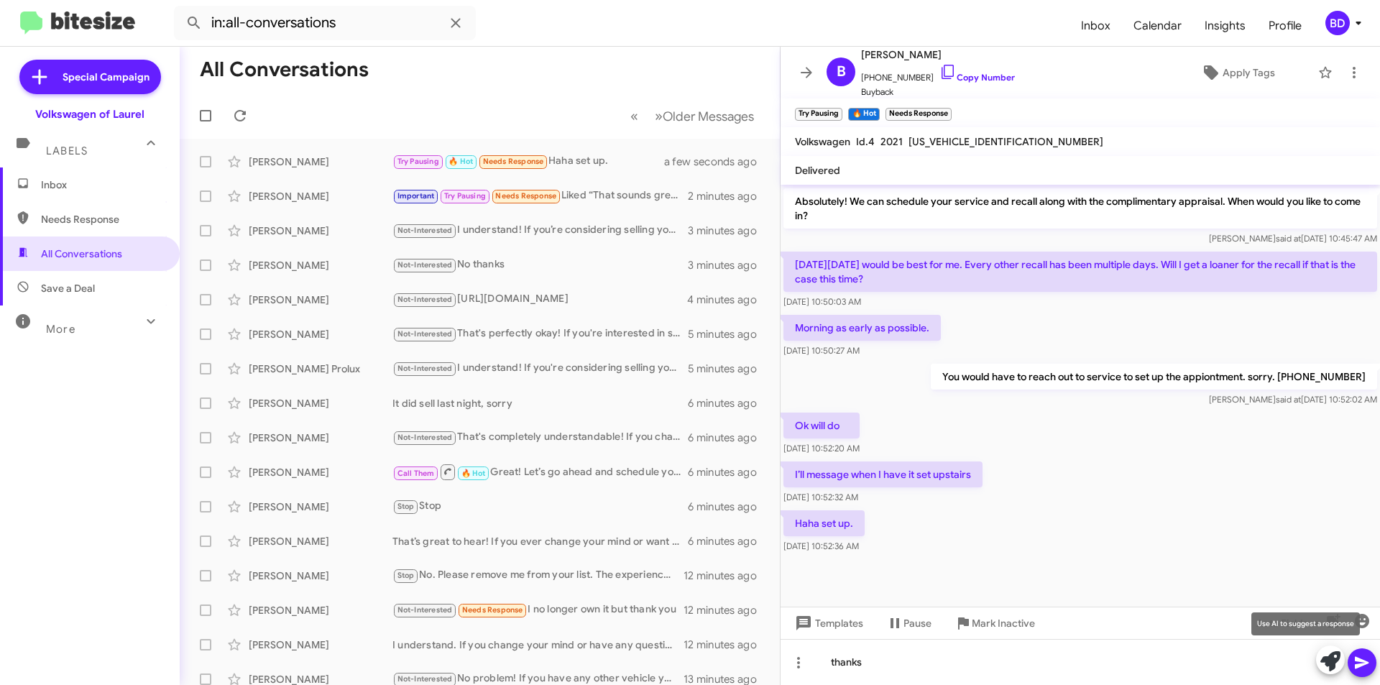
click at [1323, 659] on icon at bounding box center [1330, 661] width 20 height 20
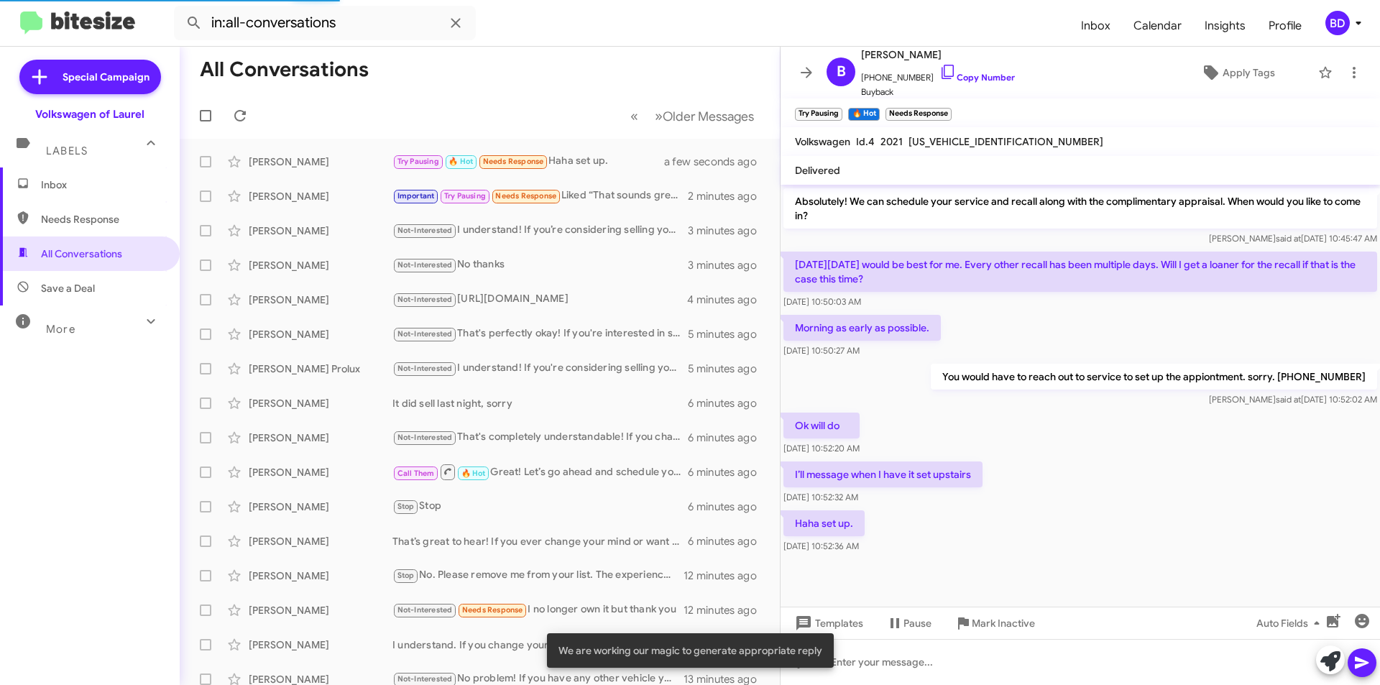
scroll to position [523, 0]
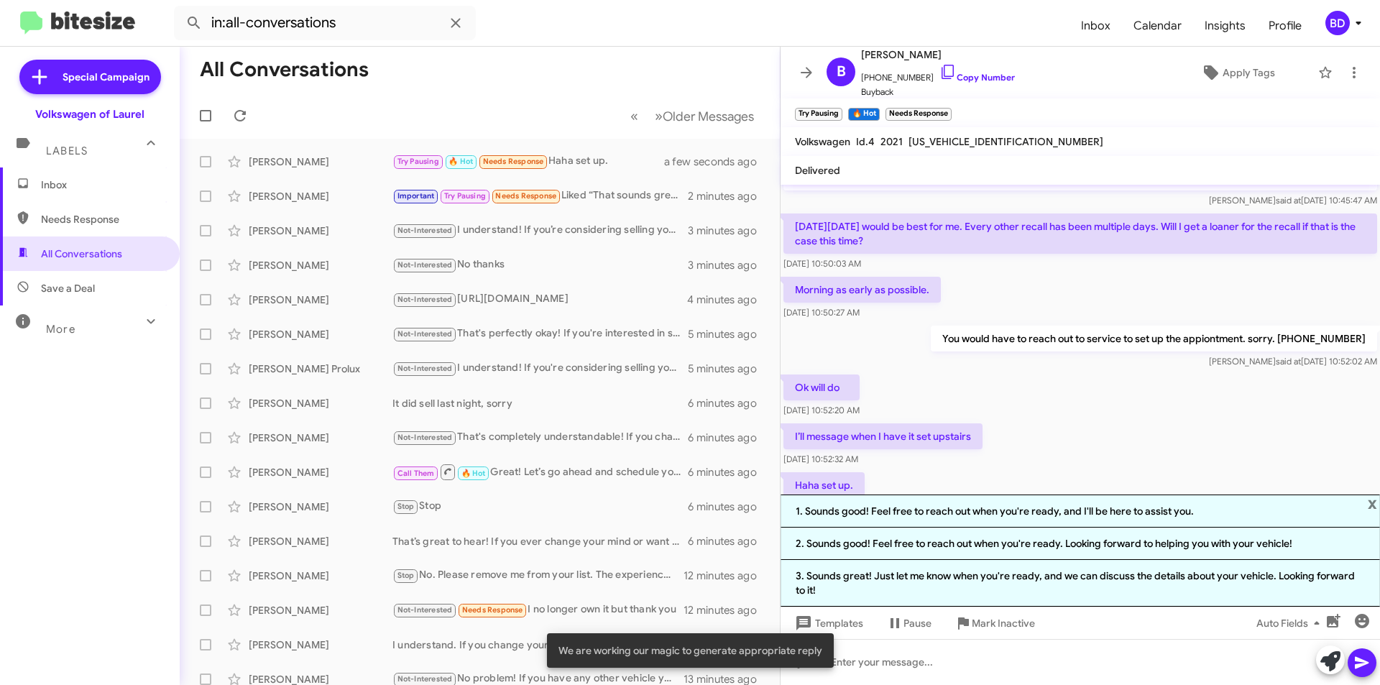
click at [1251, 452] on div "I’ll message when I have it set upstairs Aug 19, 2025, 10:52:32 AM" at bounding box center [1080, 444] width 599 height 49
click at [1371, 505] on span "x" at bounding box center [1372, 503] width 9 height 17
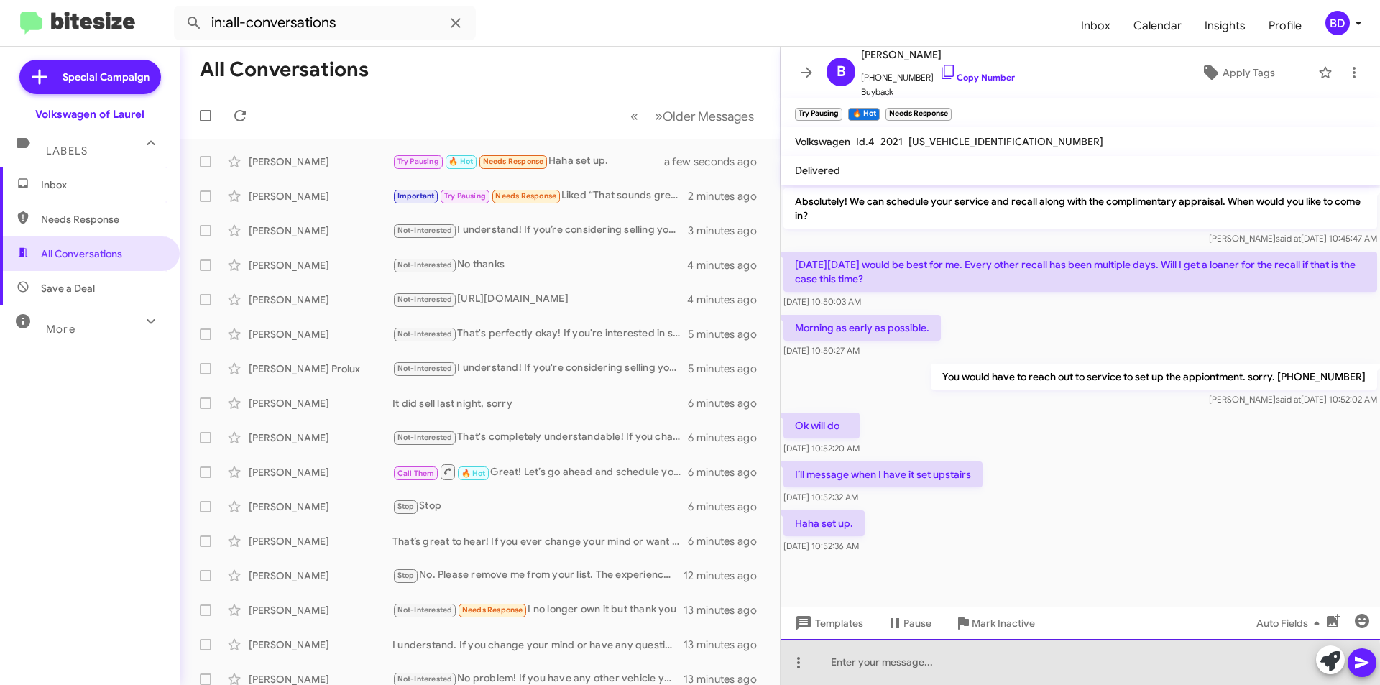
click at [873, 671] on div at bounding box center [1080, 662] width 599 height 46
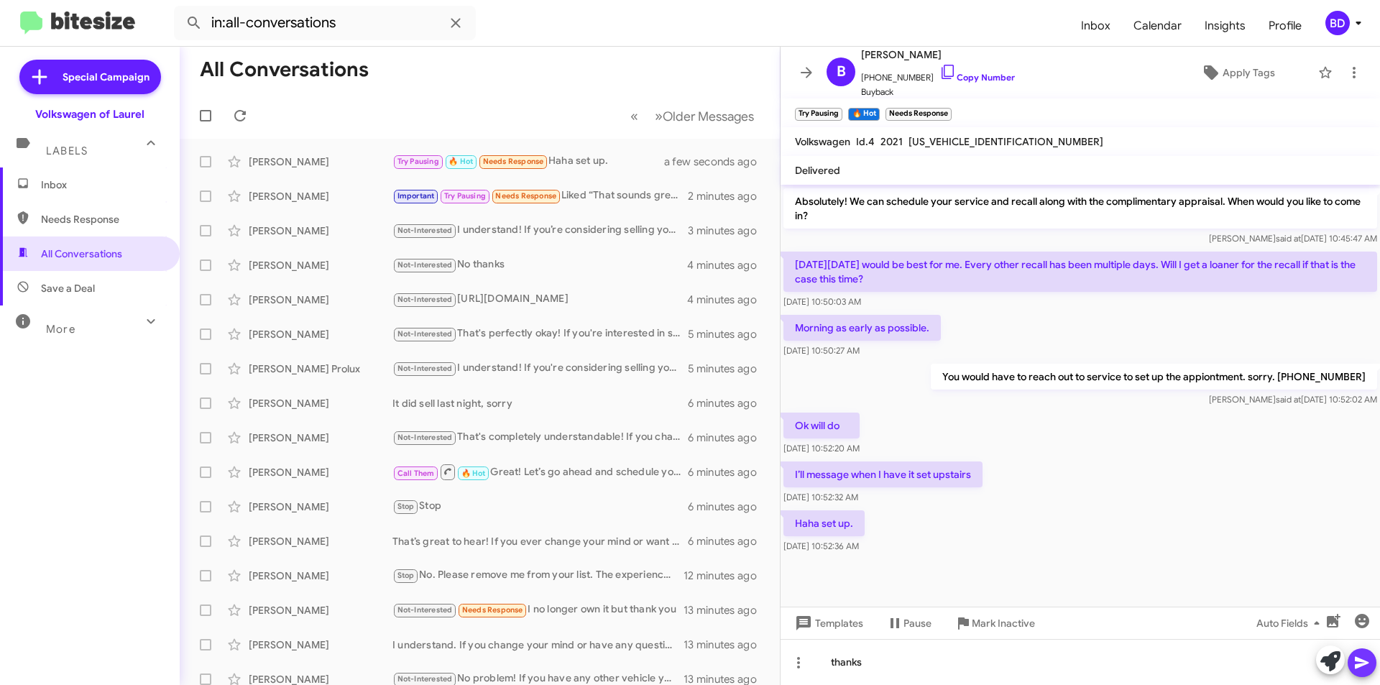
click at [1351, 665] on button at bounding box center [1362, 662] width 29 height 29
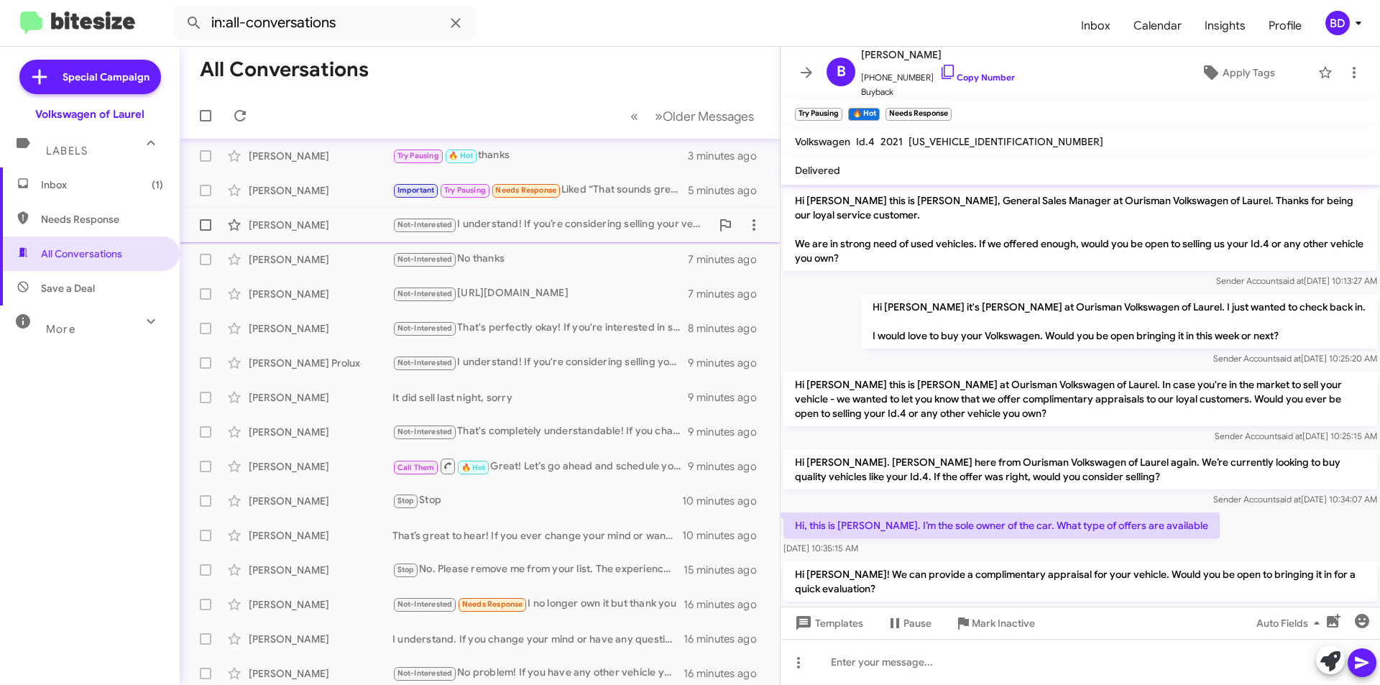
scroll to position [0, 0]
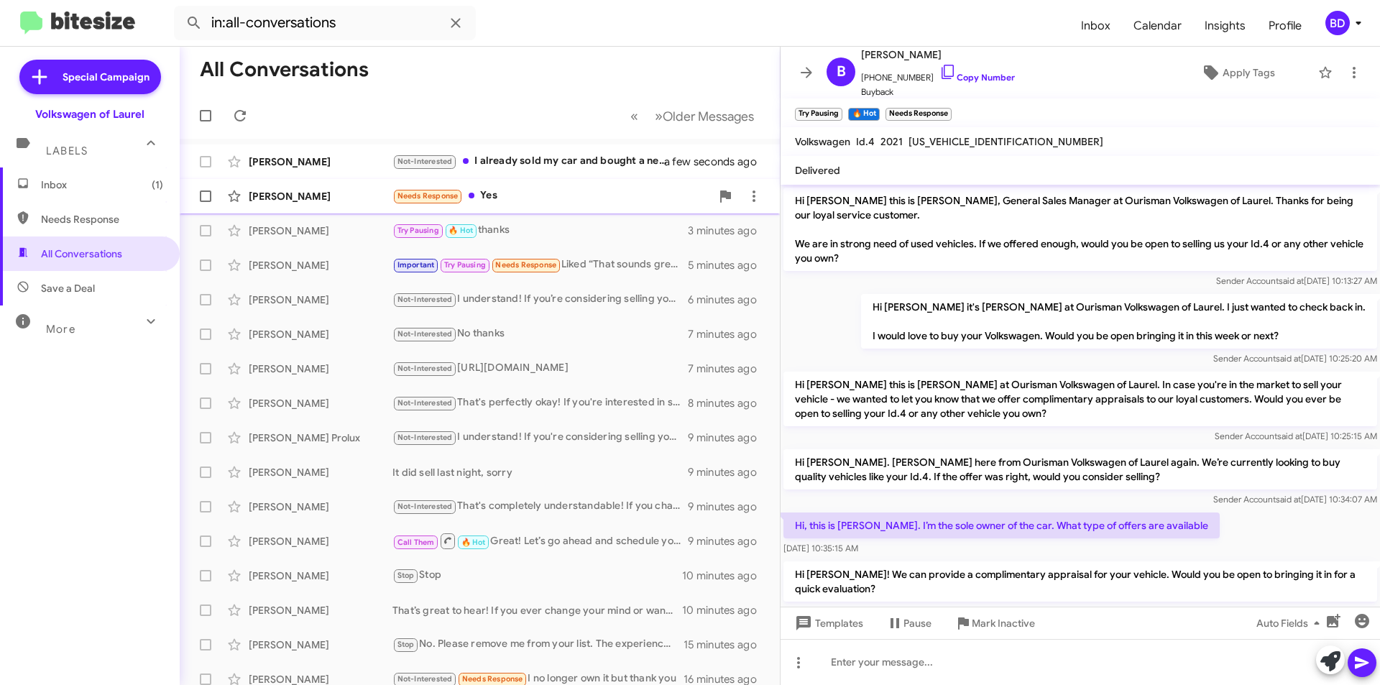
click at [525, 198] on div "Needs Response Yes" at bounding box center [551, 196] width 318 height 17
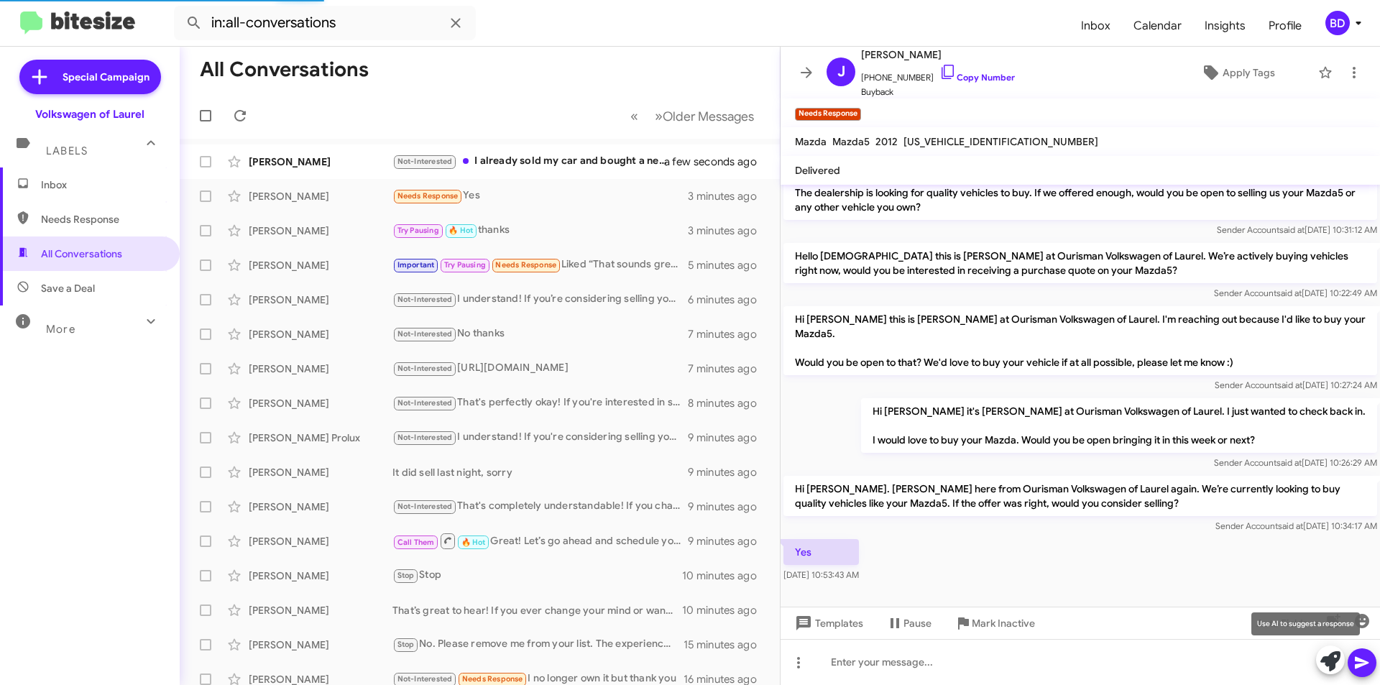
click at [1337, 658] on icon at bounding box center [1330, 661] width 20 height 20
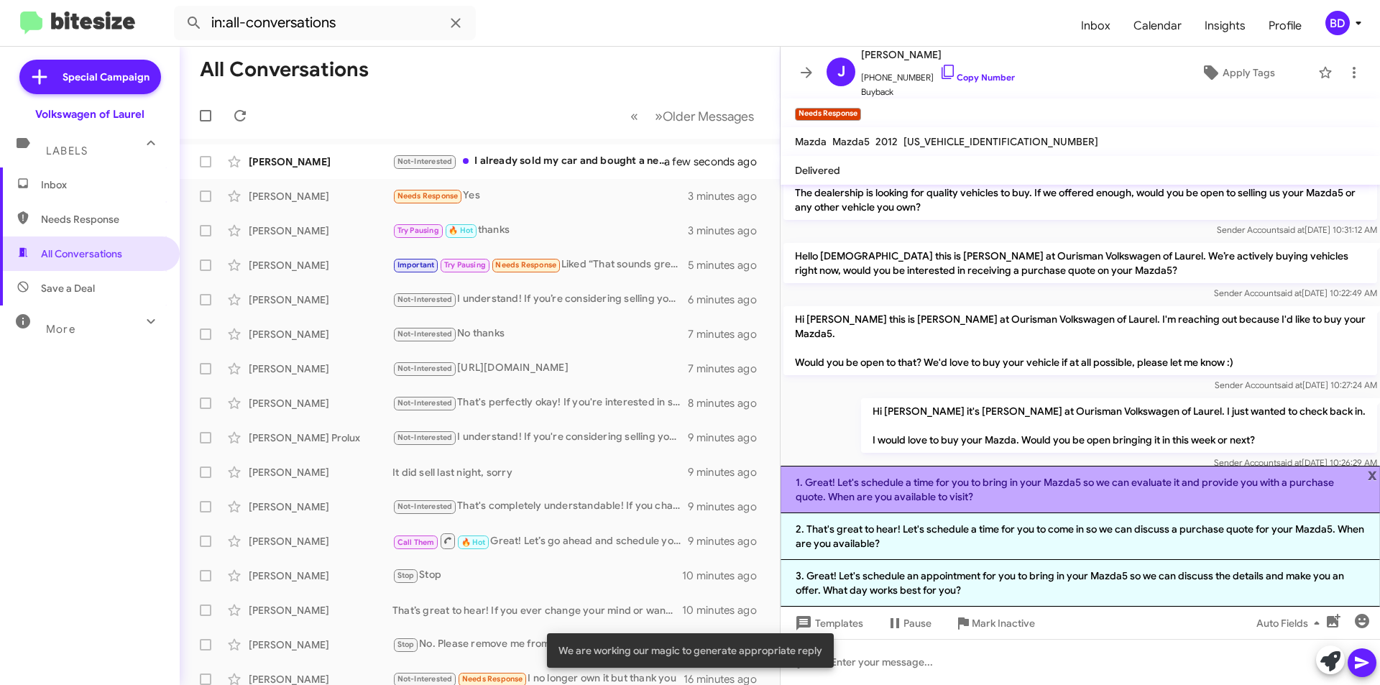
click at [1083, 475] on li "1. Great! Let's schedule a time for you to bring in your Mazda5 so we can evalu…" at bounding box center [1080, 489] width 599 height 47
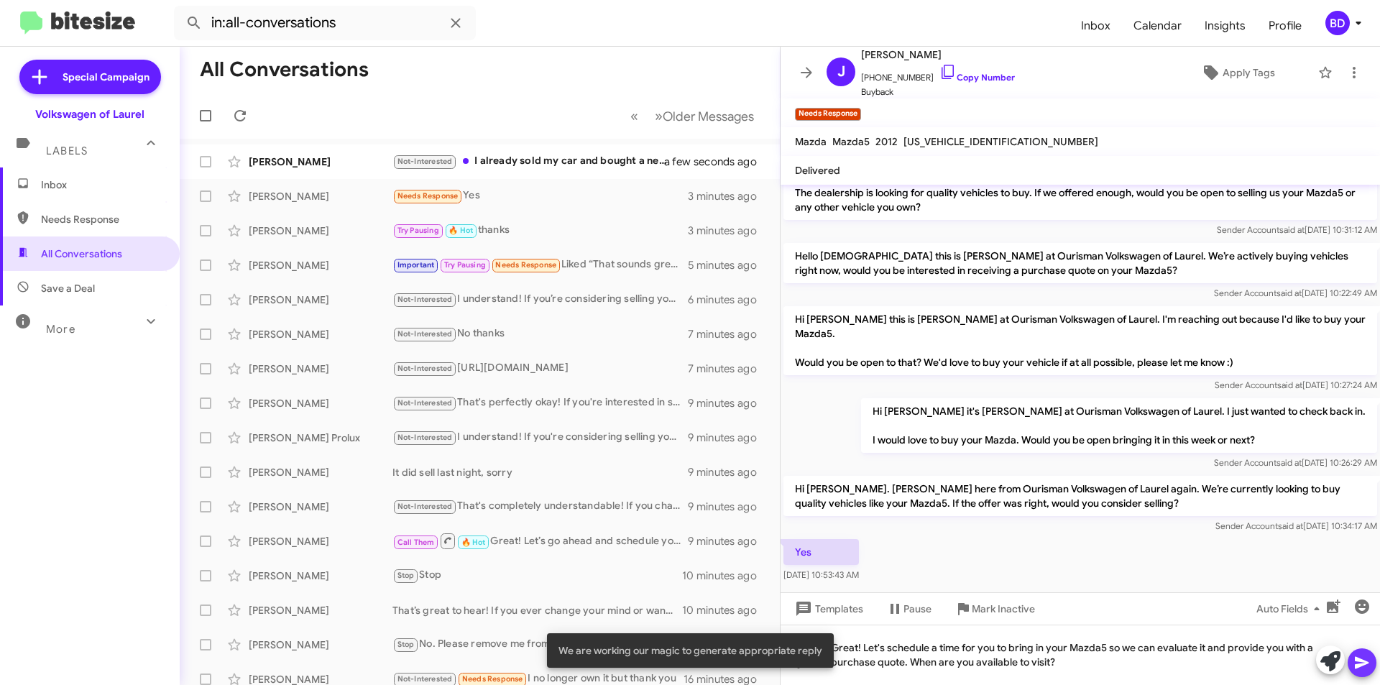
click at [1368, 663] on icon at bounding box center [1362, 663] width 14 height 12
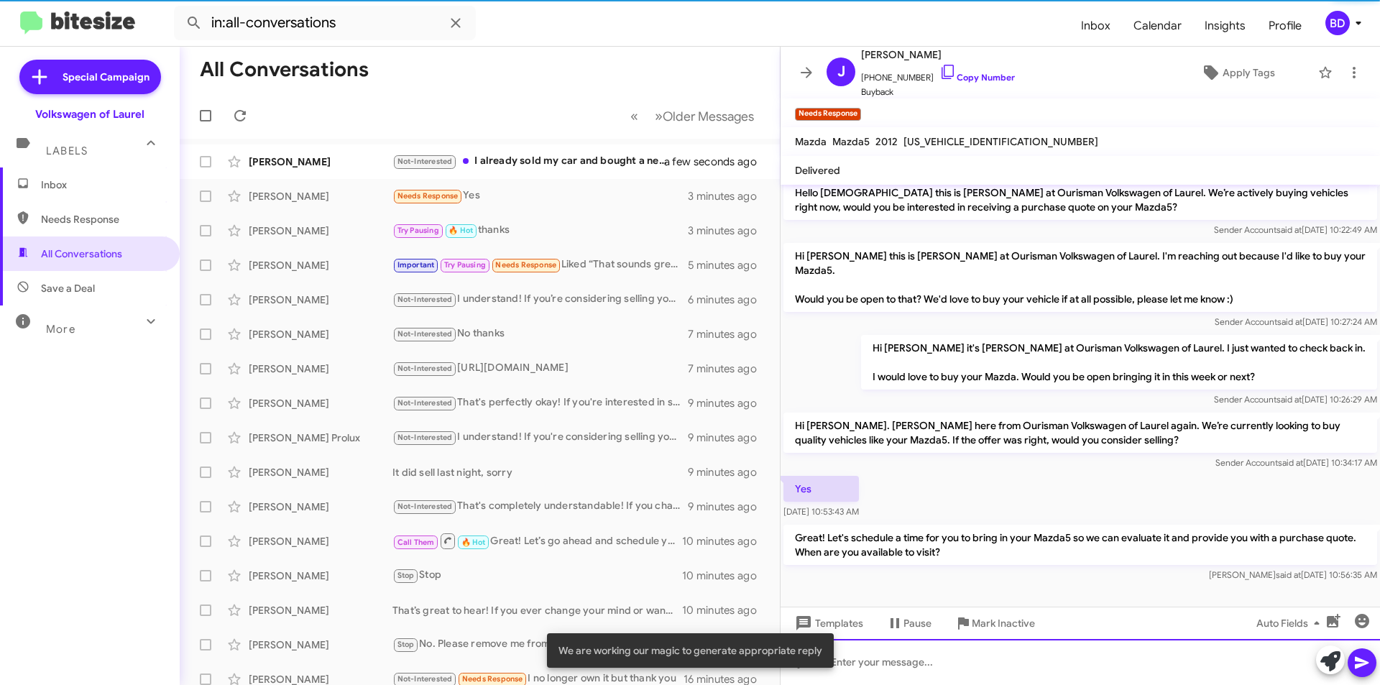
scroll to position [104, 0]
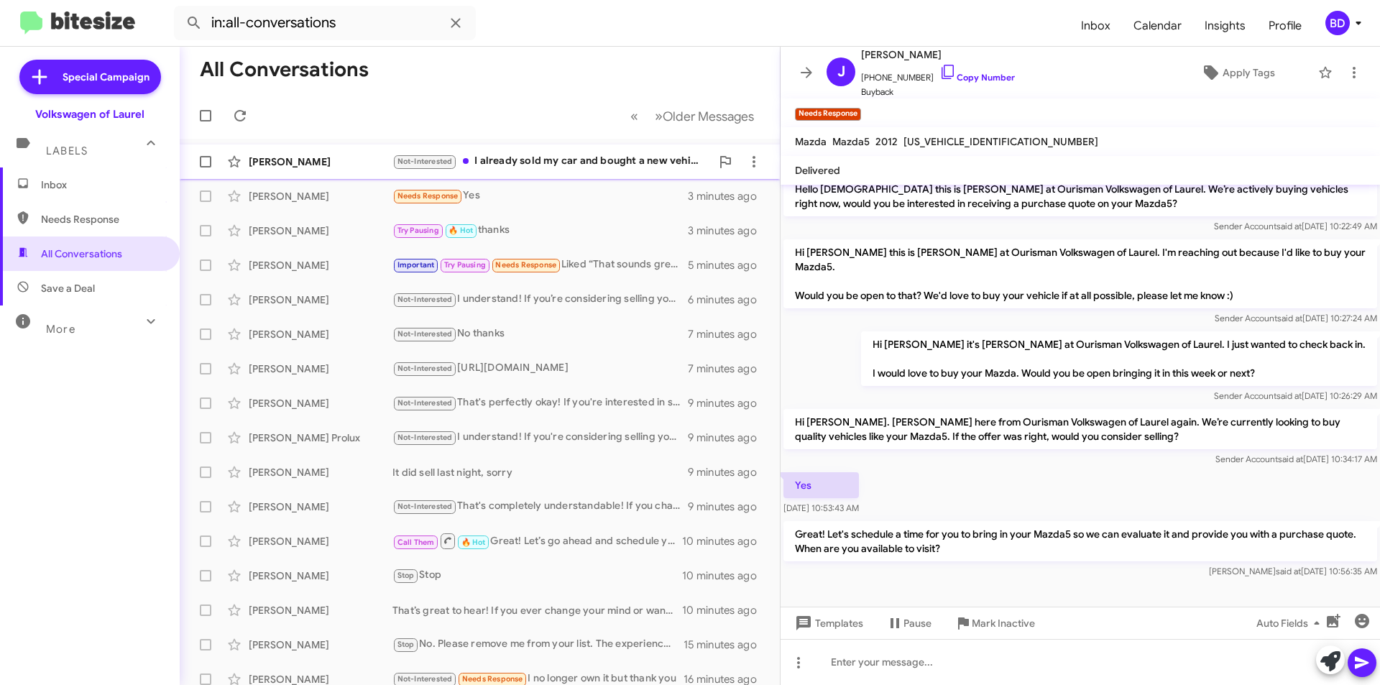
click at [579, 153] on div "Not-Interested I already sold my car and bought a new vehicle." at bounding box center [551, 161] width 318 height 17
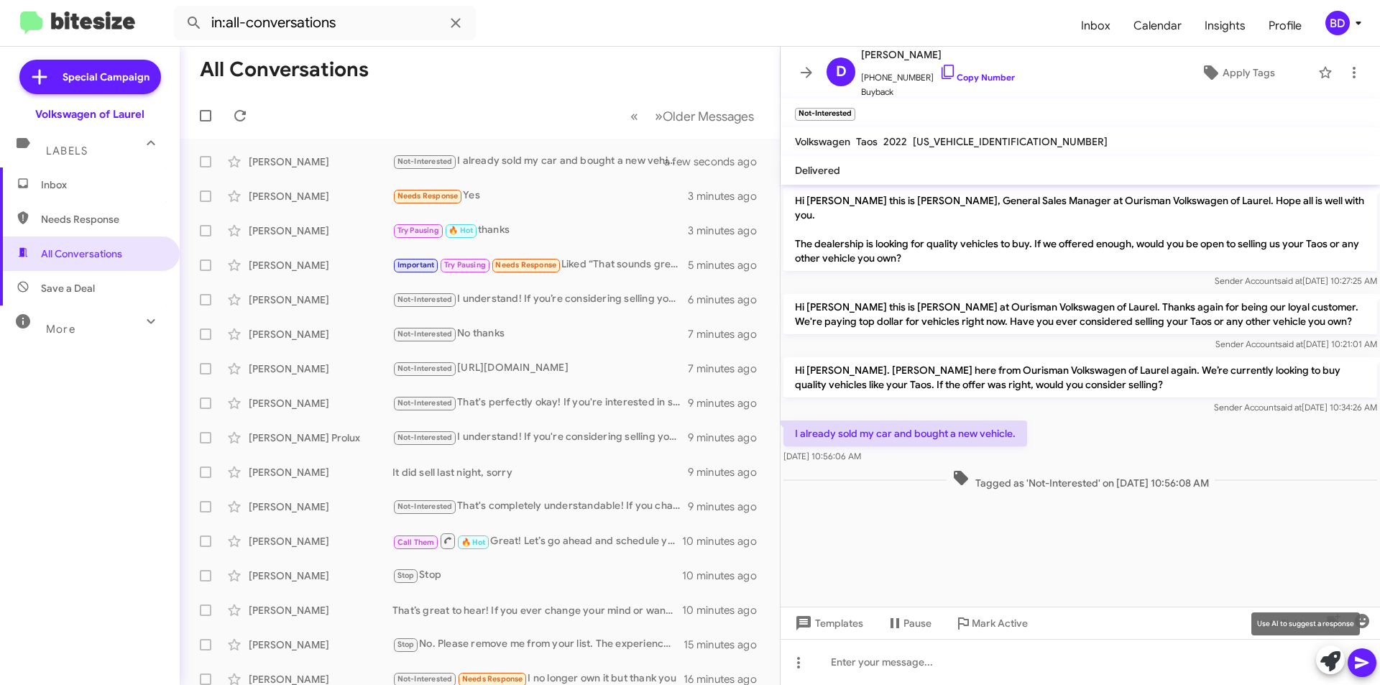
click at [1335, 666] on icon at bounding box center [1330, 661] width 20 height 20
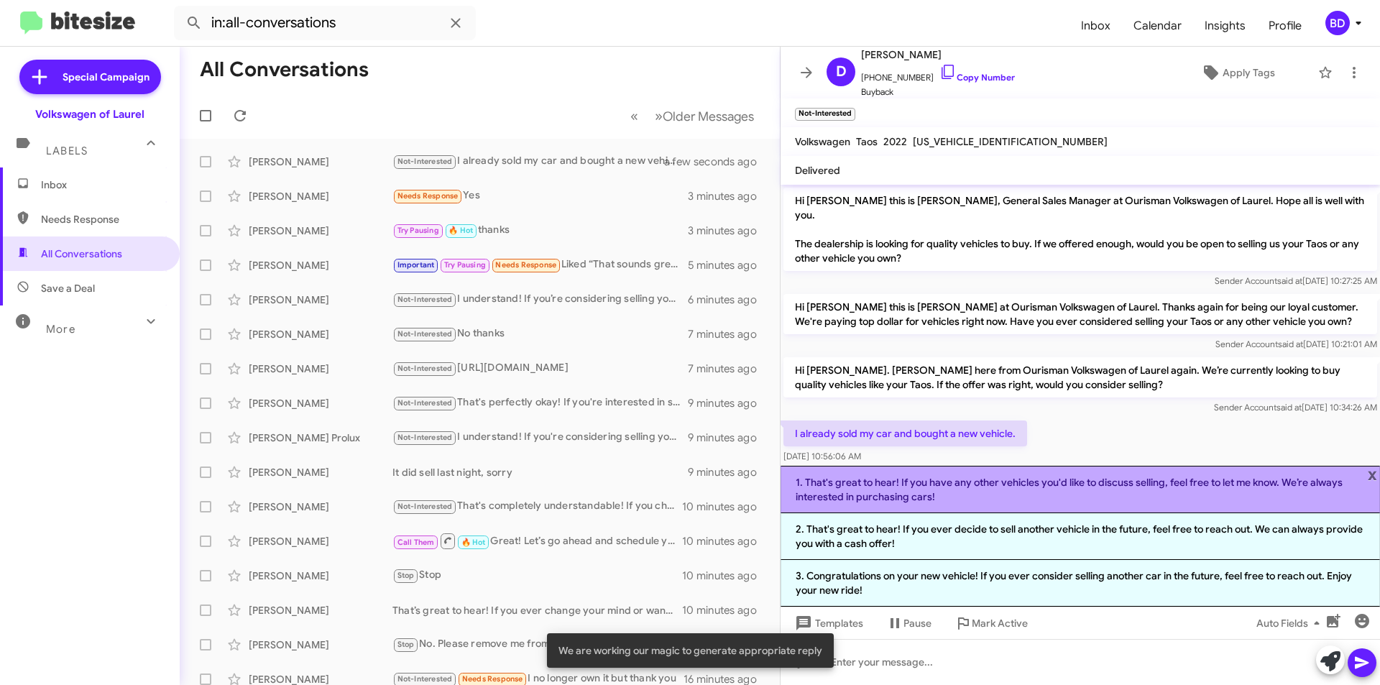
click at [985, 495] on li "1. That's great to hear! If you have any other vehicles you'd like to discuss s…" at bounding box center [1080, 489] width 599 height 47
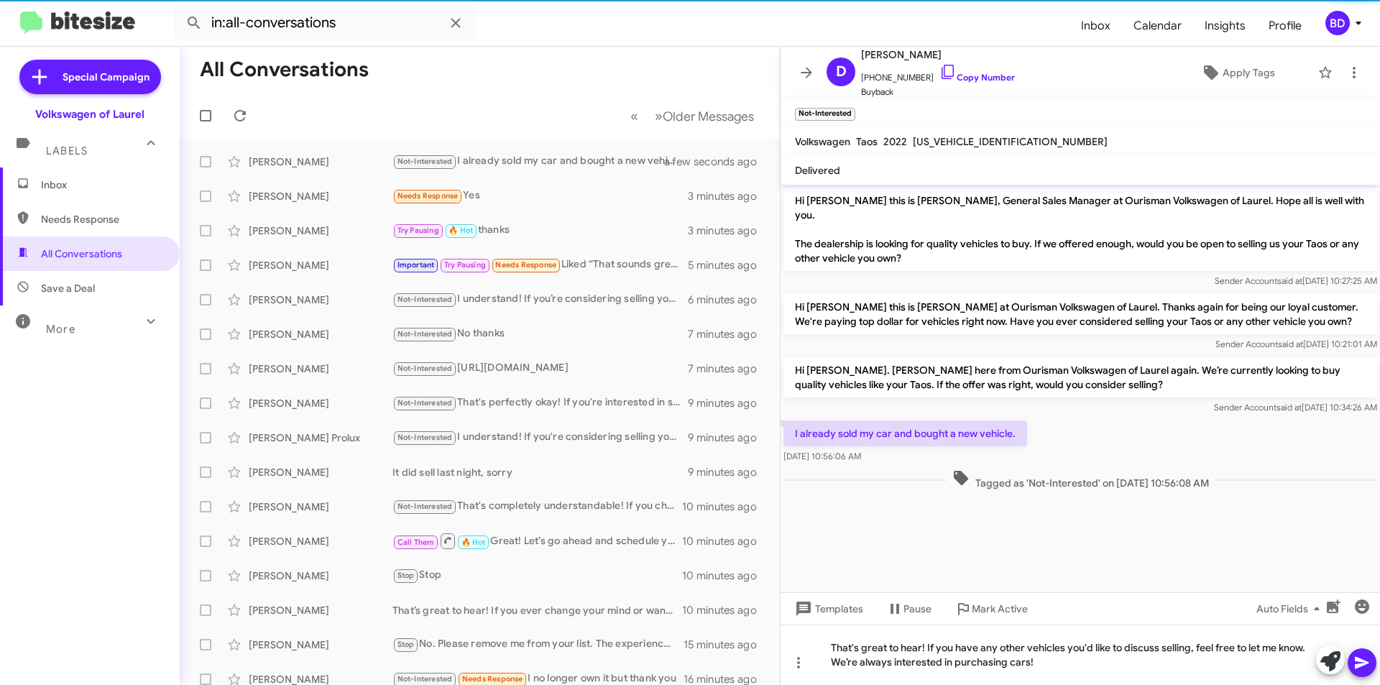
click at [1356, 663] on icon at bounding box center [1361, 662] width 17 height 17
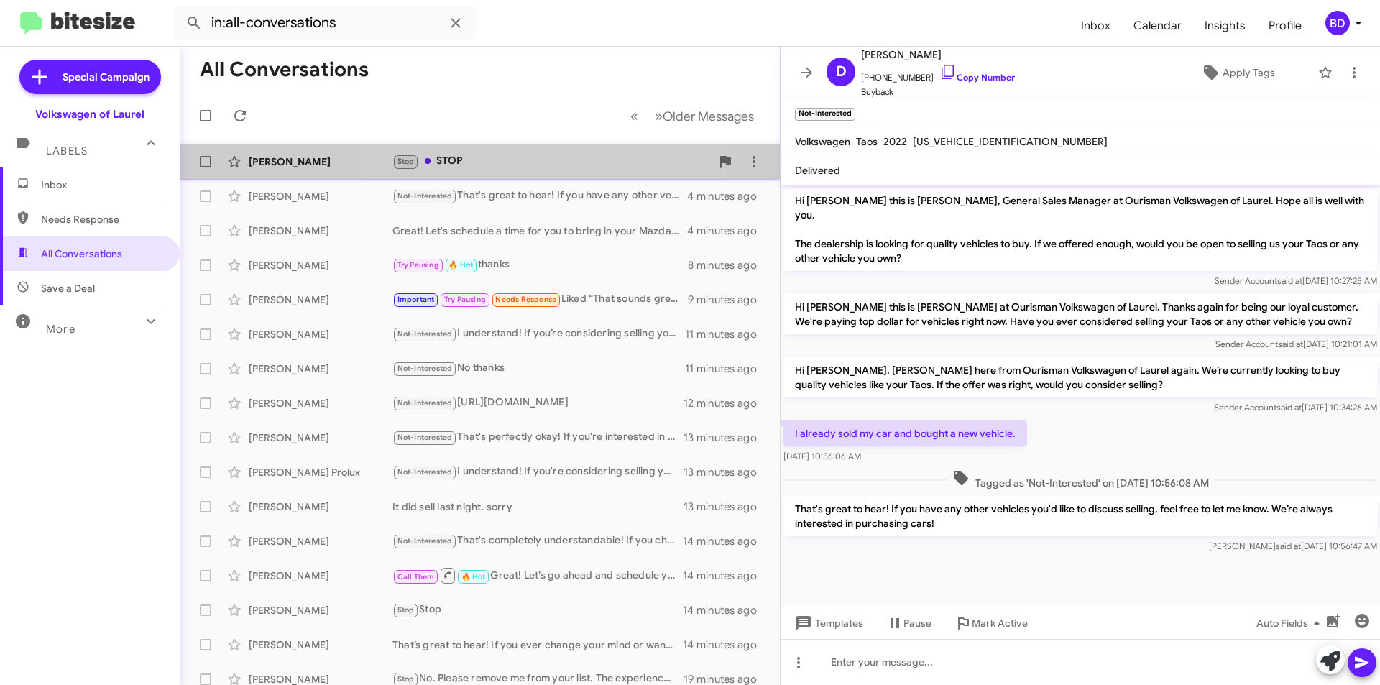
click at [504, 161] on div "Stop STOP" at bounding box center [551, 161] width 318 height 17
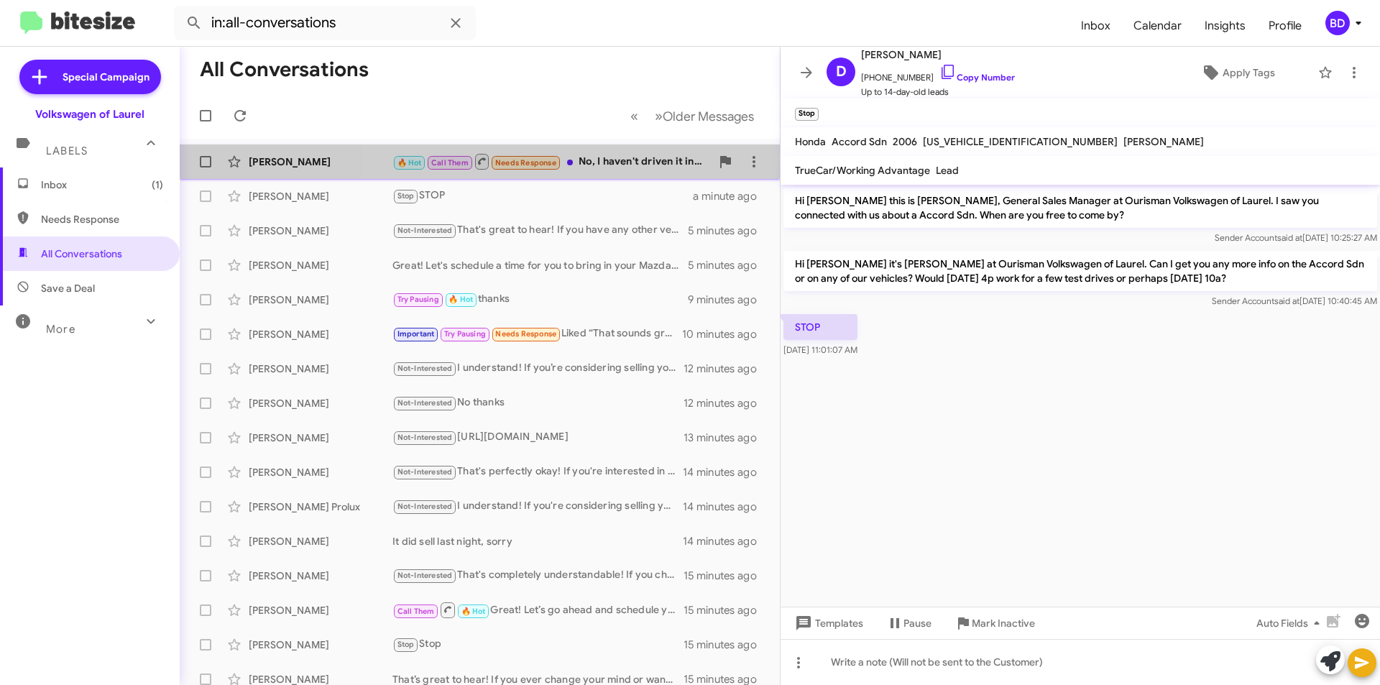
click at [620, 162] on div "🔥 Hot Call Them Needs Response No, I haven't driven it in a while. I have to so…" at bounding box center [551, 161] width 318 height 18
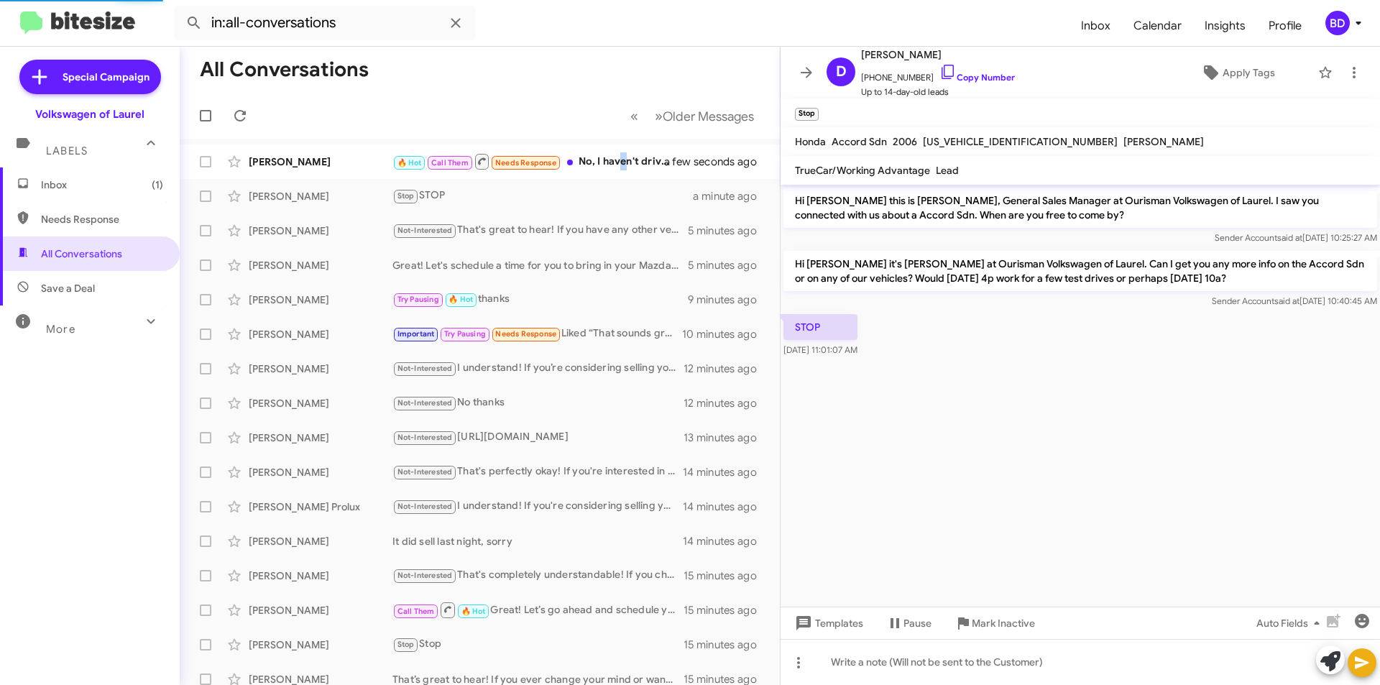
scroll to position [1144, 0]
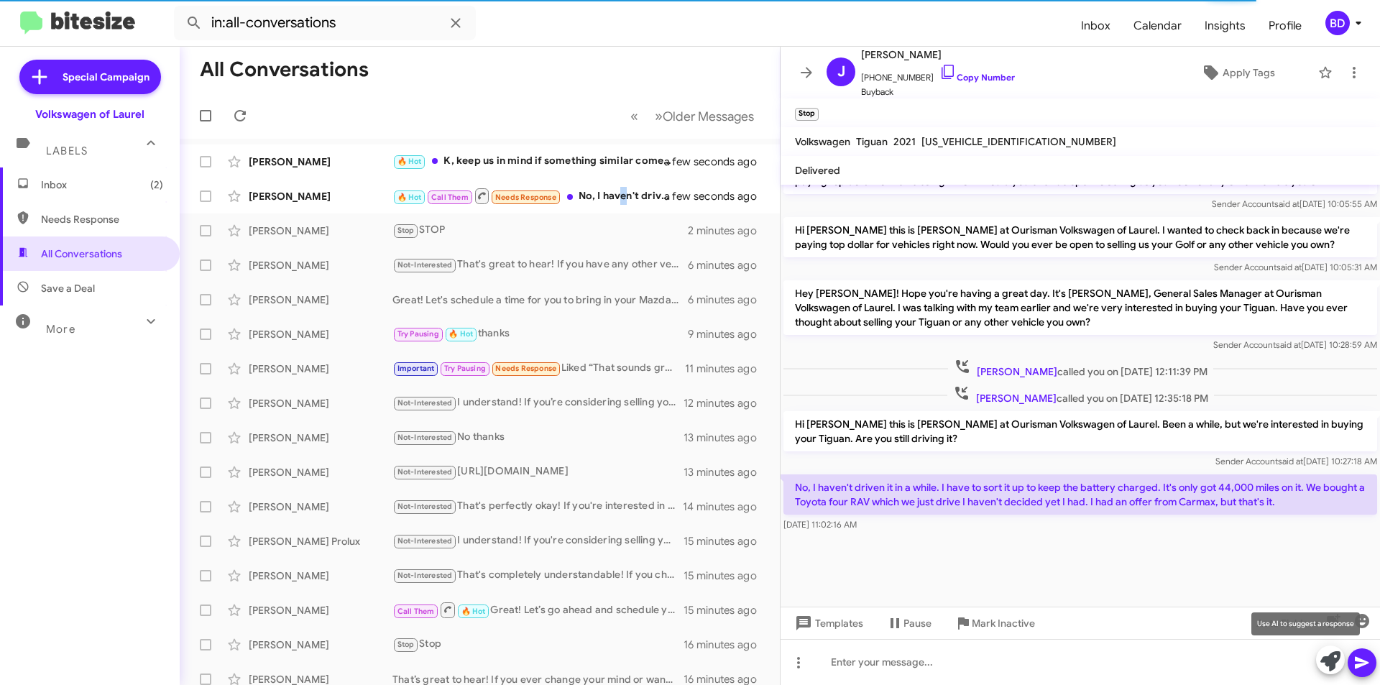
click at [1331, 663] on icon at bounding box center [1330, 661] width 20 height 20
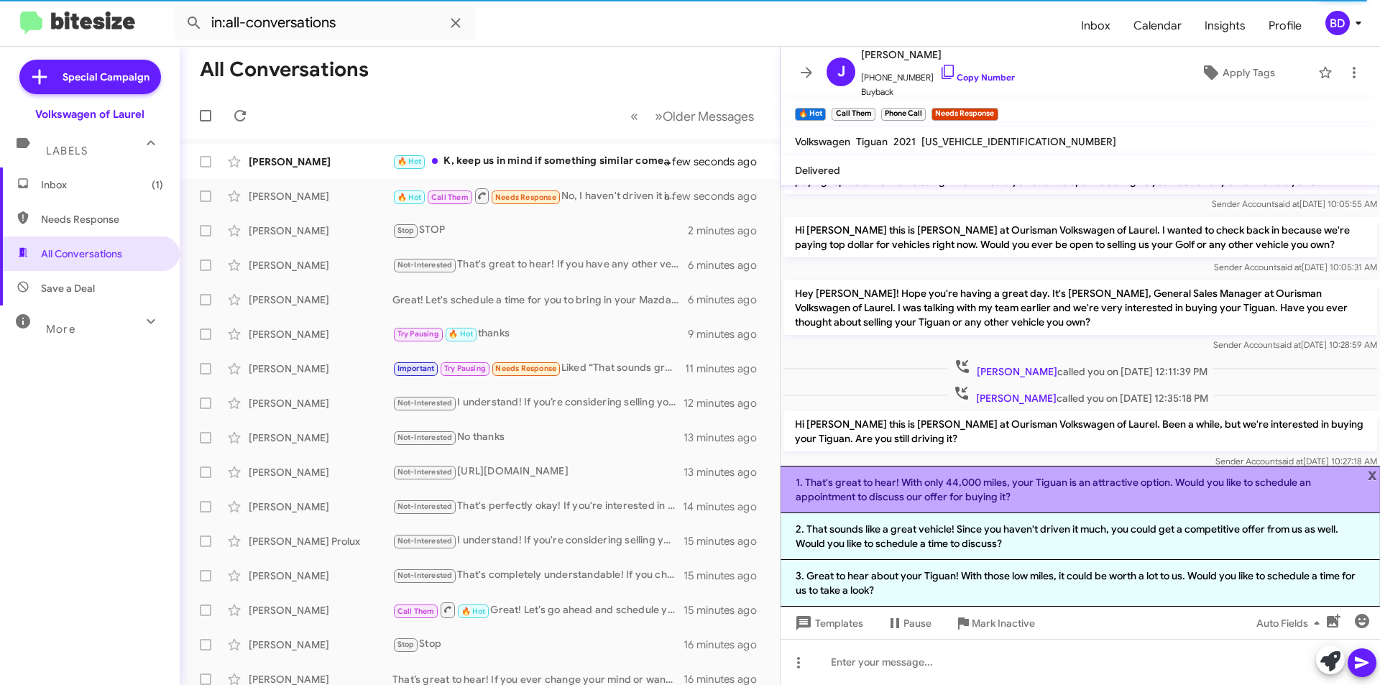
click at [1072, 492] on li "1. That's great to hear! With only 44,000 miles, your Tiguan is an attractive o…" at bounding box center [1080, 489] width 599 height 47
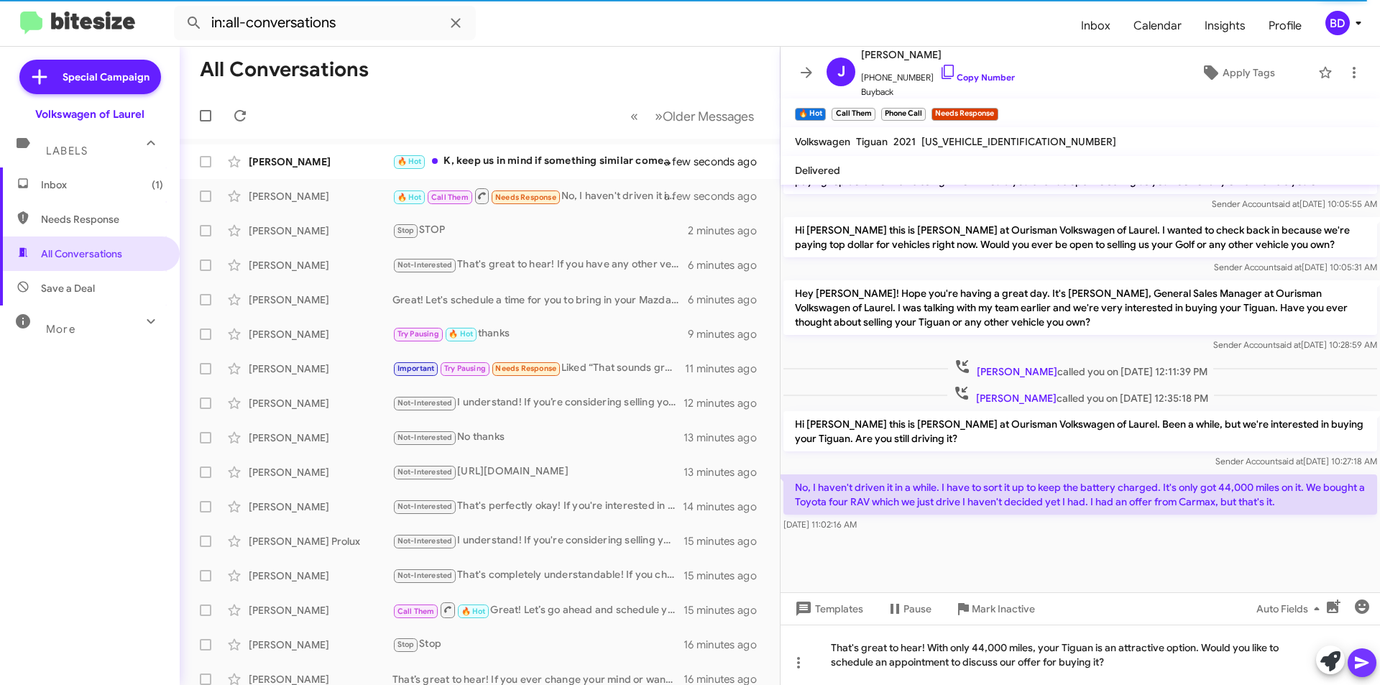
click at [1360, 655] on icon at bounding box center [1361, 662] width 17 height 17
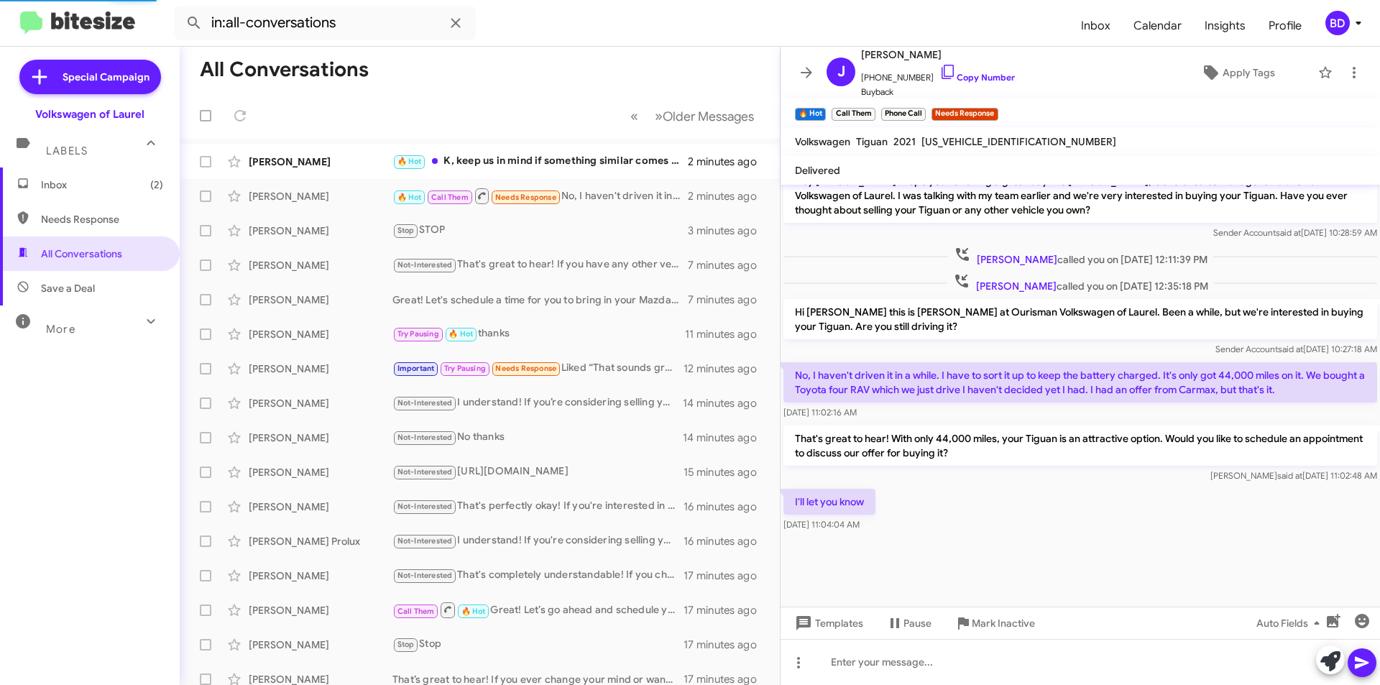
scroll to position [1057, 0]
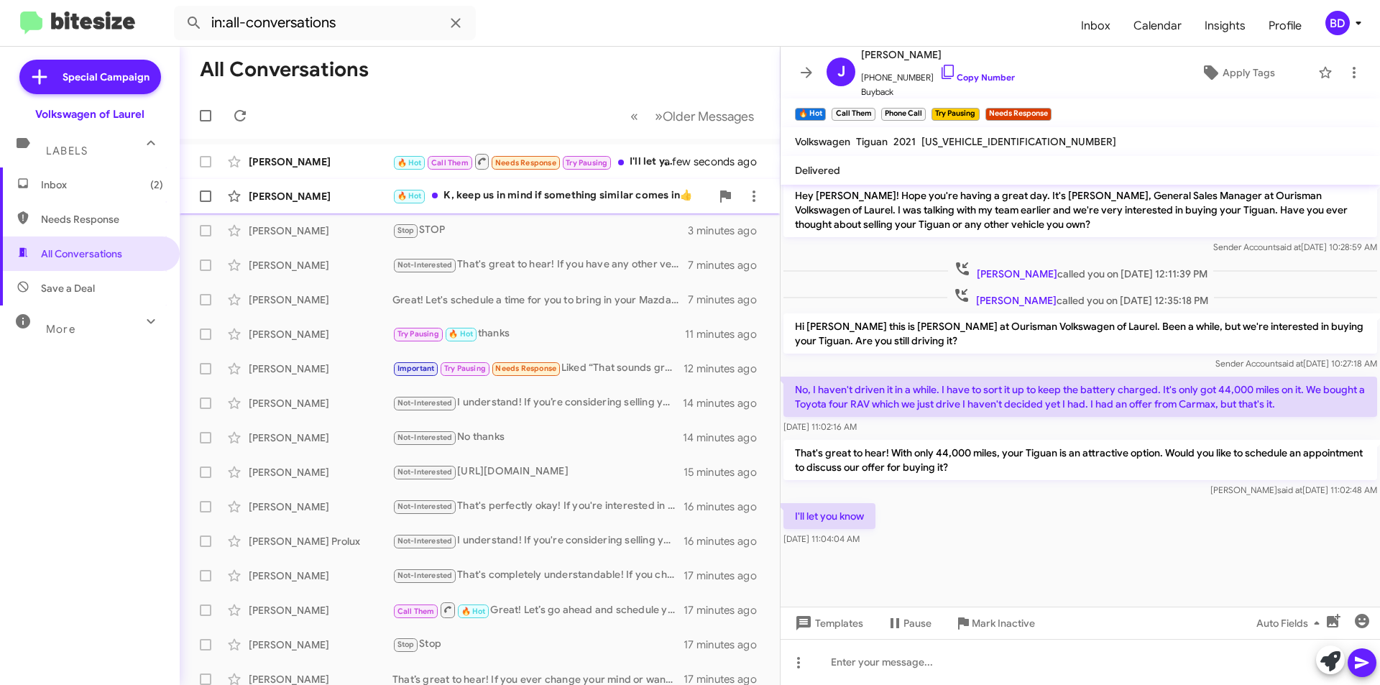
click at [506, 201] on div "🔥 Hot K, keep us in mind if something similar comes in👍" at bounding box center [551, 196] width 318 height 17
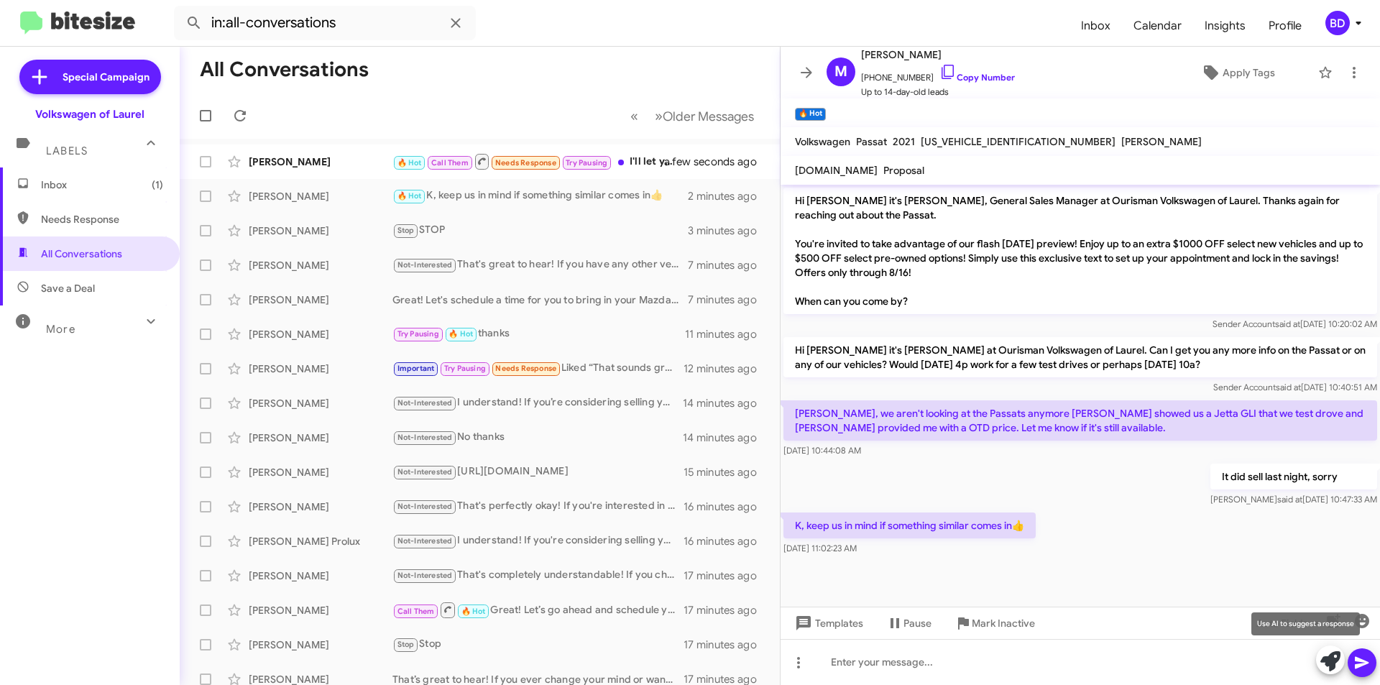
click at [1330, 662] on icon at bounding box center [1330, 661] width 20 height 20
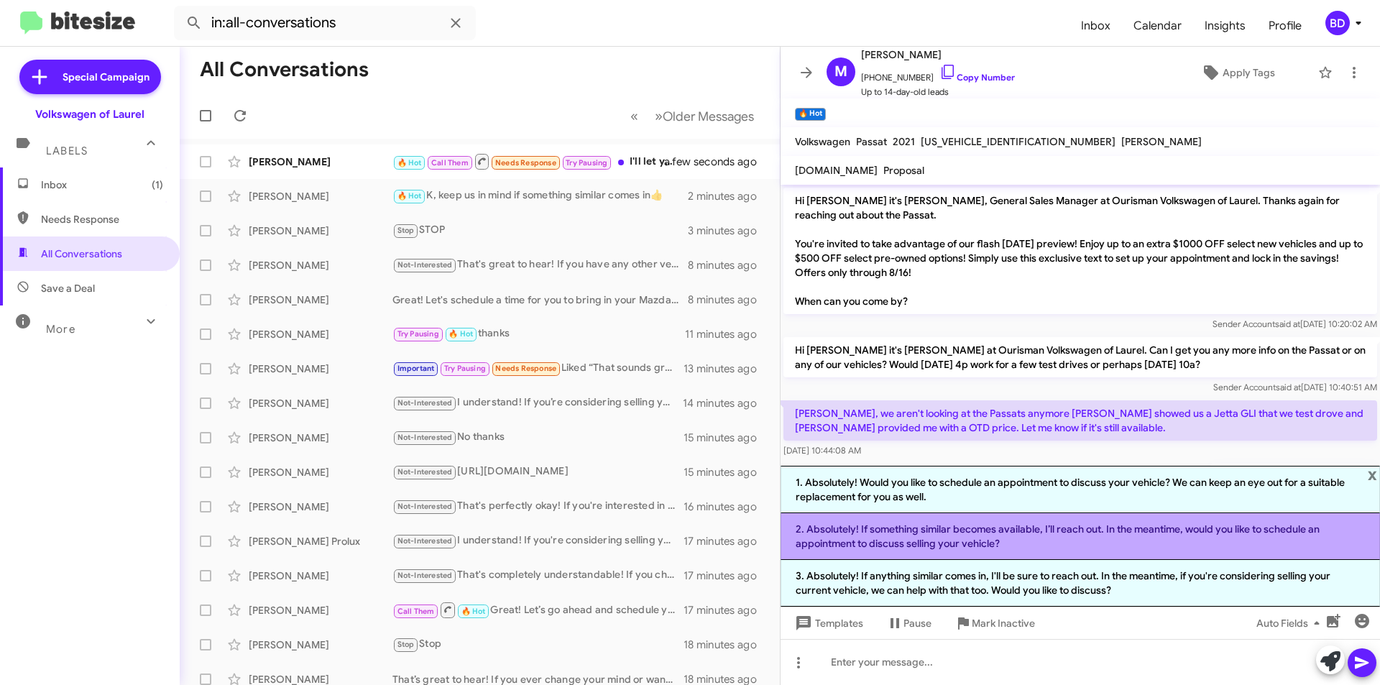
click at [1103, 535] on li "2. Absolutely! If something similar becomes available, I’ll reach out. In the m…" at bounding box center [1080, 536] width 599 height 47
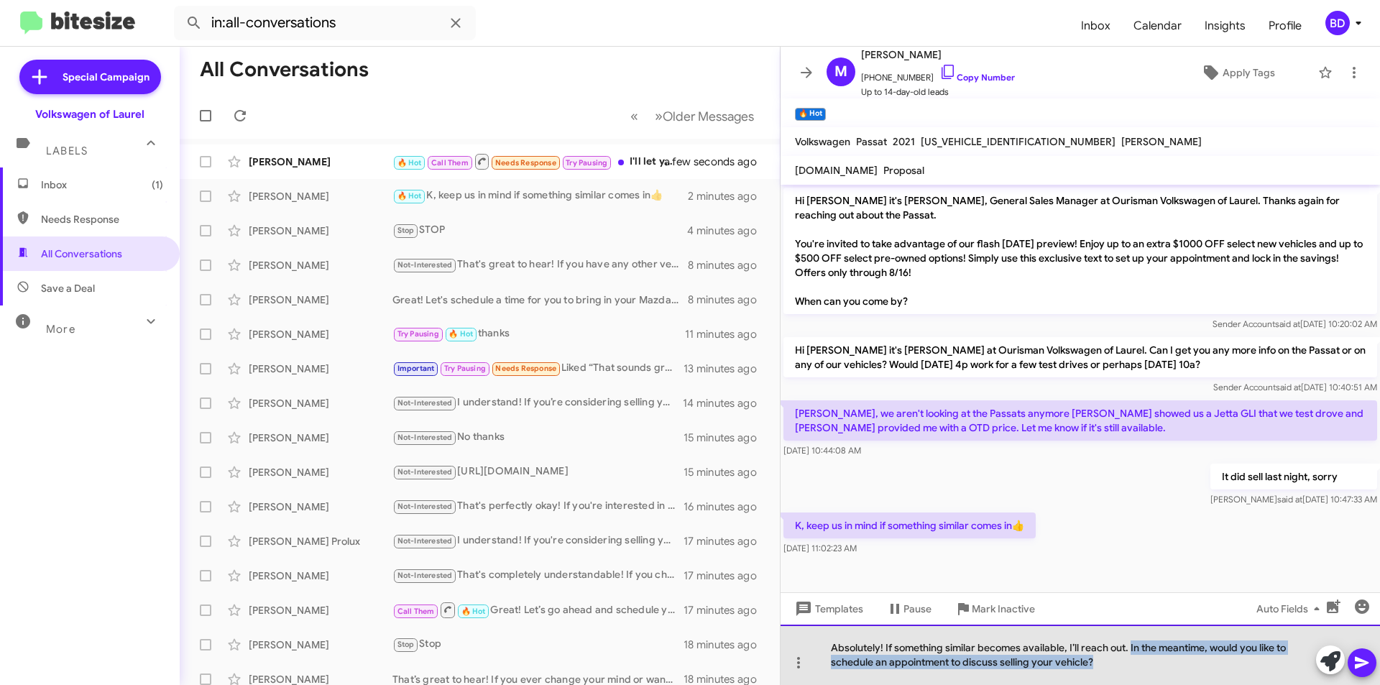
drag, startPoint x: 1133, startPoint y: 646, endPoint x: 1156, endPoint y: 666, distance: 31.1
click at [1156, 666] on div "Absolutely! If something similar becomes available, I’ll reach out. In the mean…" at bounding box center [1080, 655] width 599 height 60
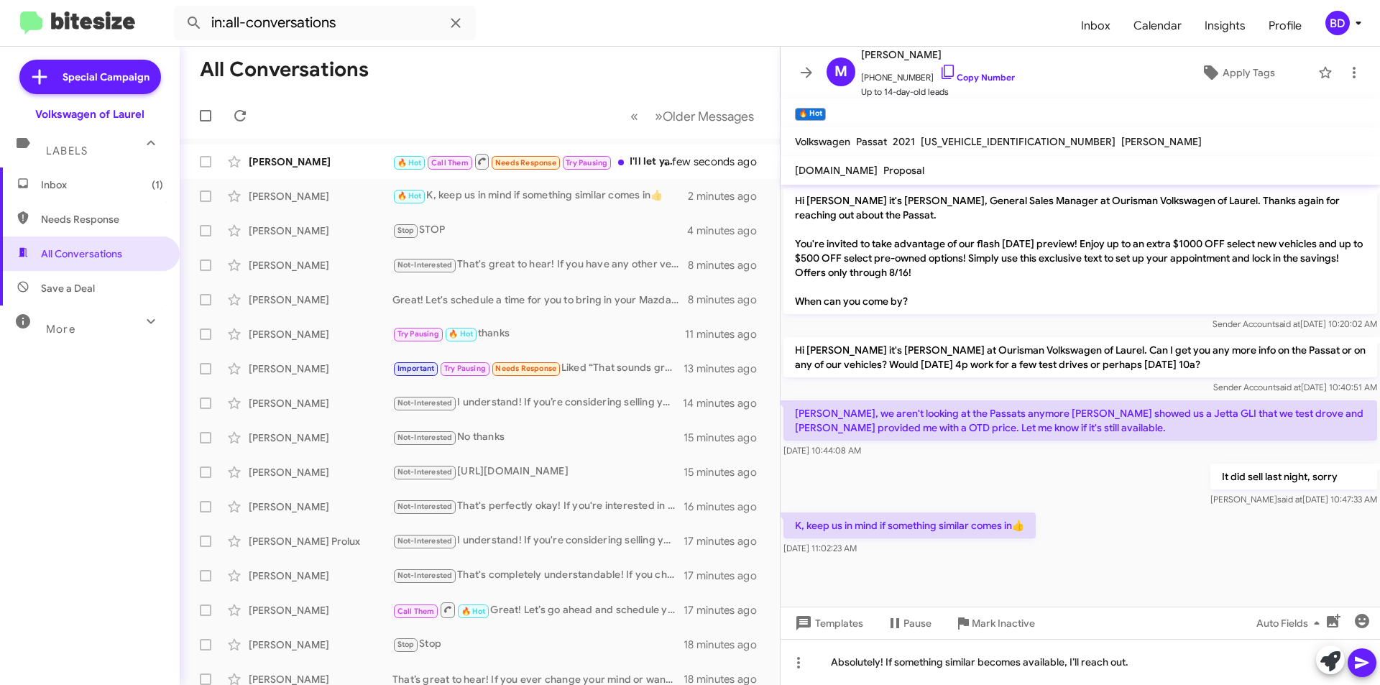
click at [1371, 666] on button at bounding box center [1362, 662] width 29 height 29
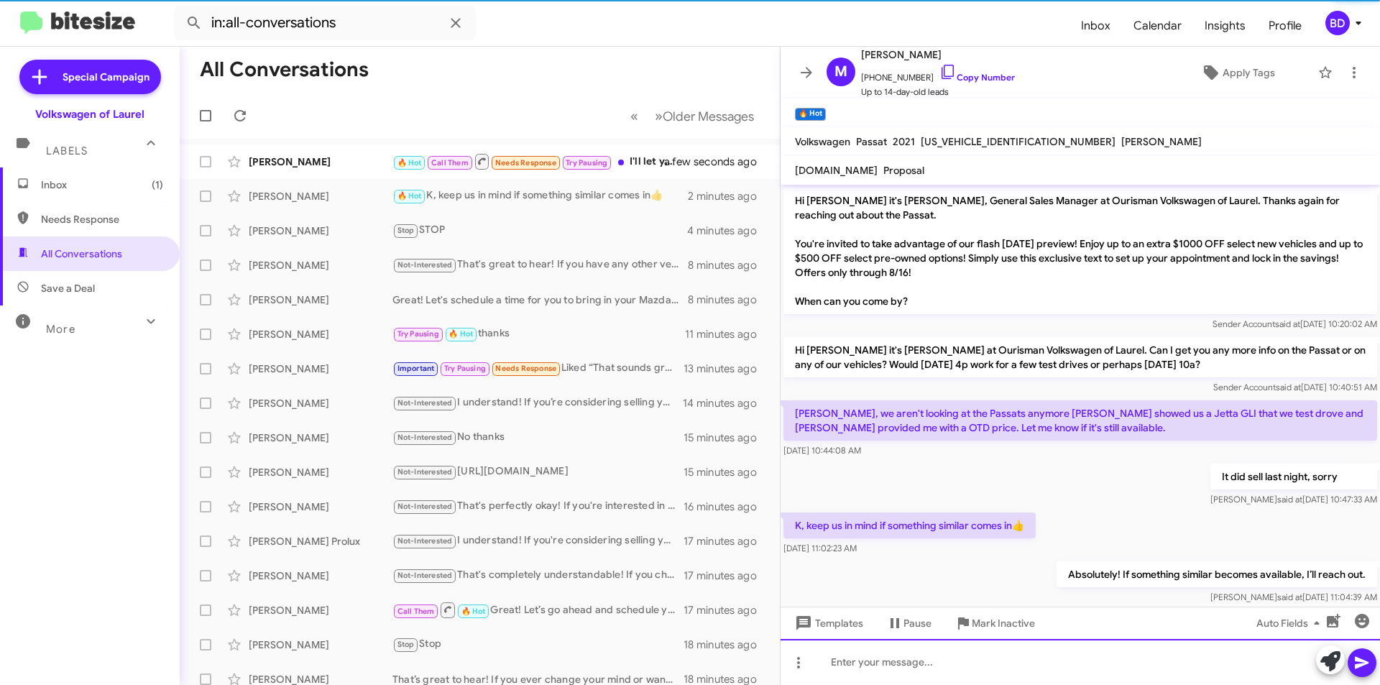
scroll to position [22, 0]
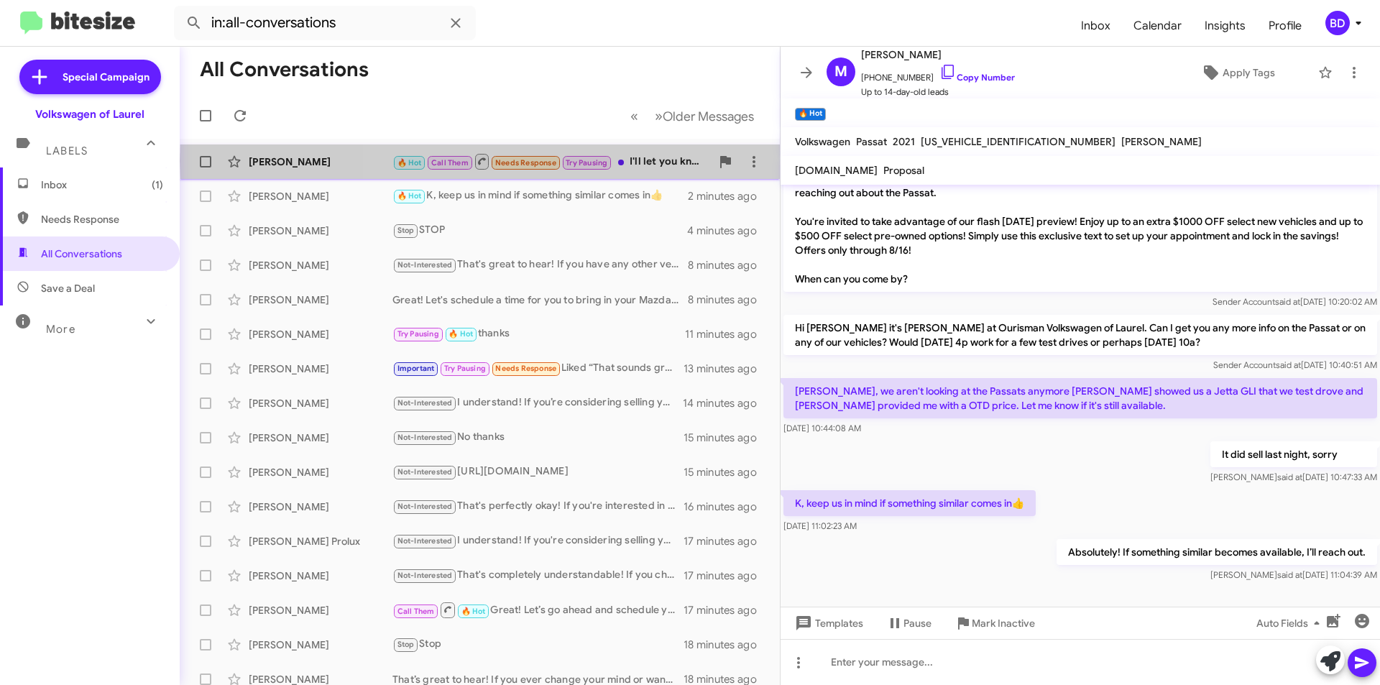
click at [641, 161] on div "🔥 Hot Call Them Needs Response Try Pausing I'll let you know" at bounding box center [551, 161] width 318 height 18
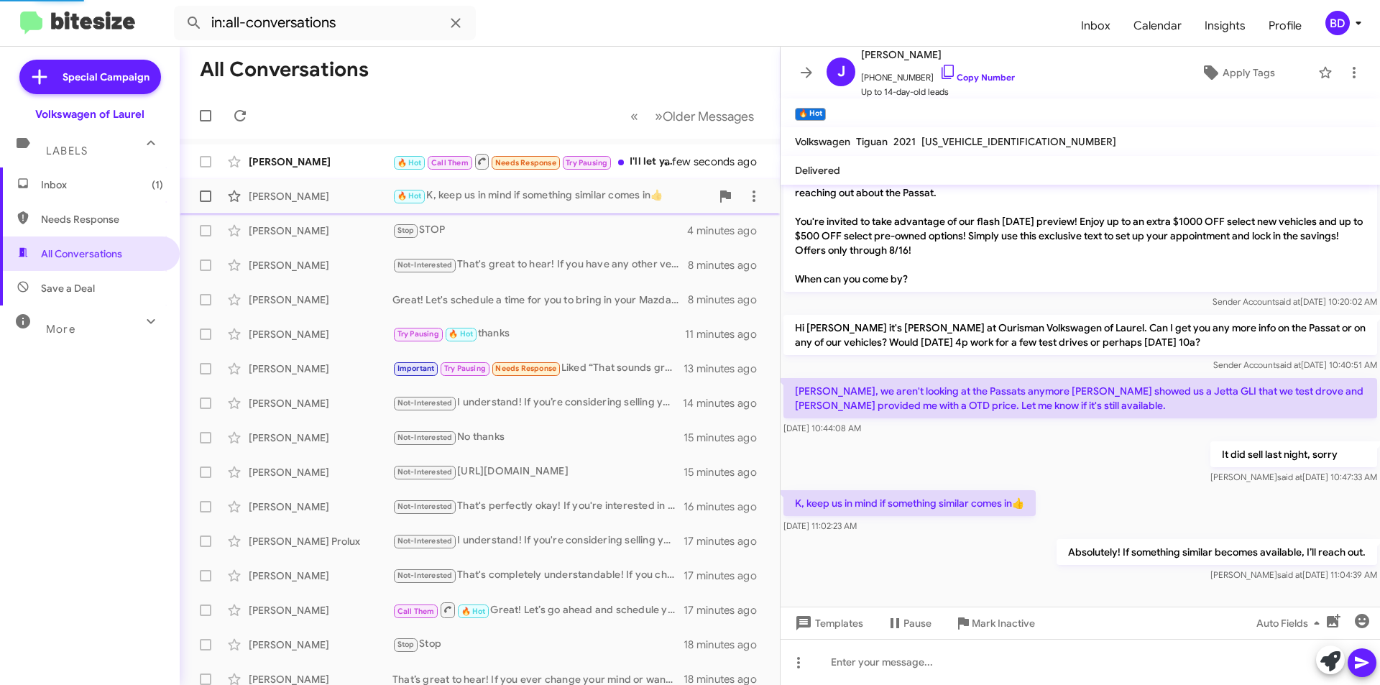
scroll to position [1057, 0]
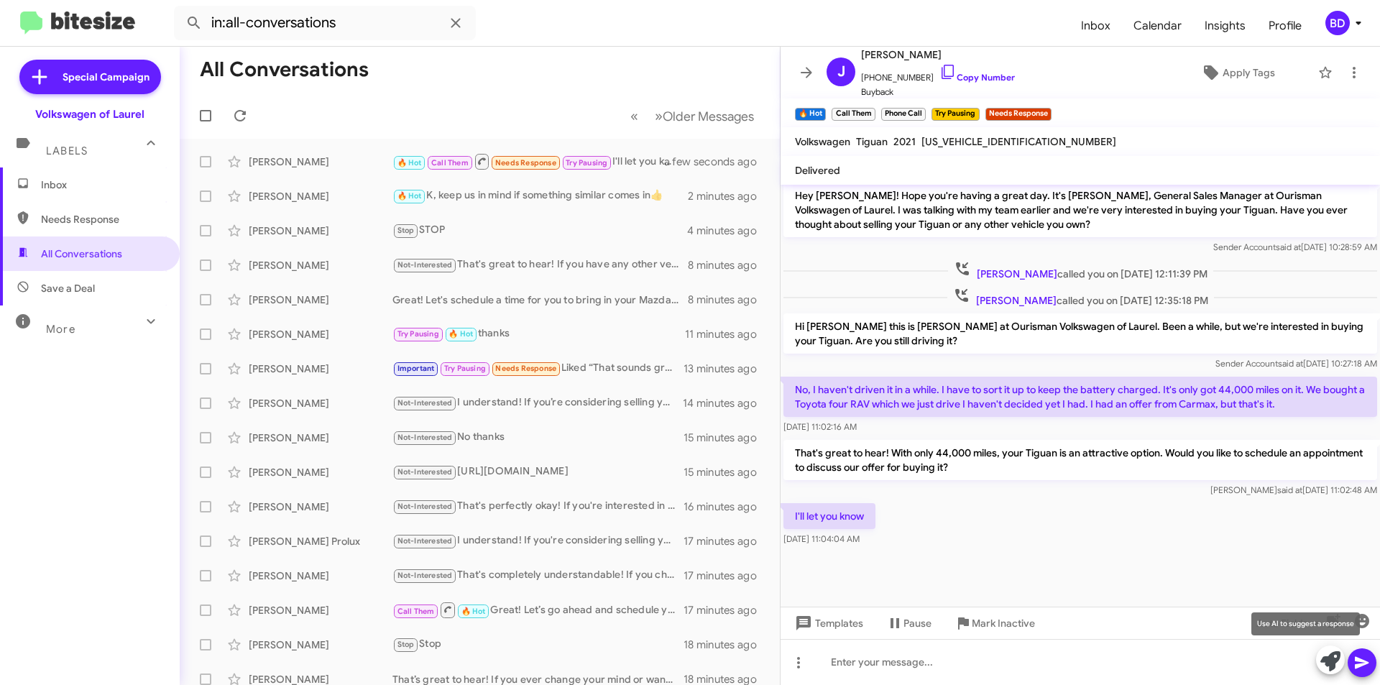
click at [1330, 666] on icon at bounding box center [1330, 661] width 20 height 20
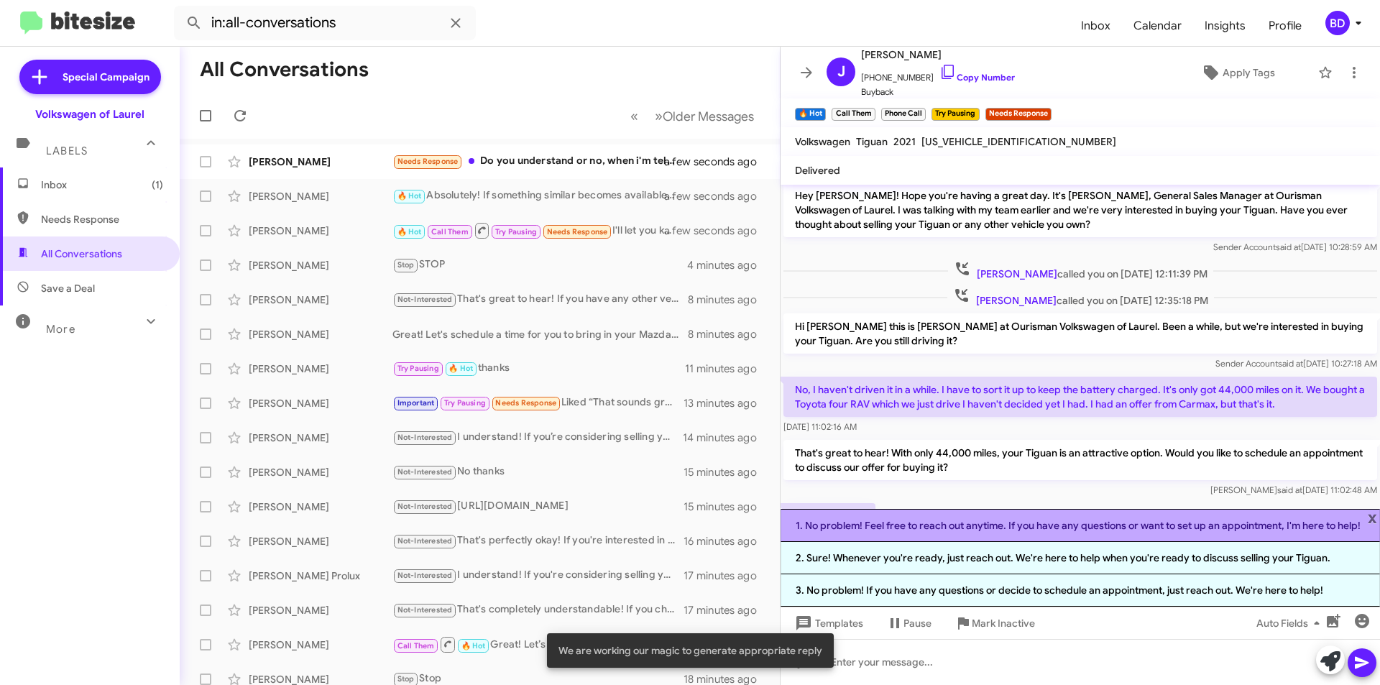
click at [1035, 523] on li "1. No problem! Feel free to reach out anytime. If you have any questions or wan…" at bounding box center [1080, 525] width 599 height 33
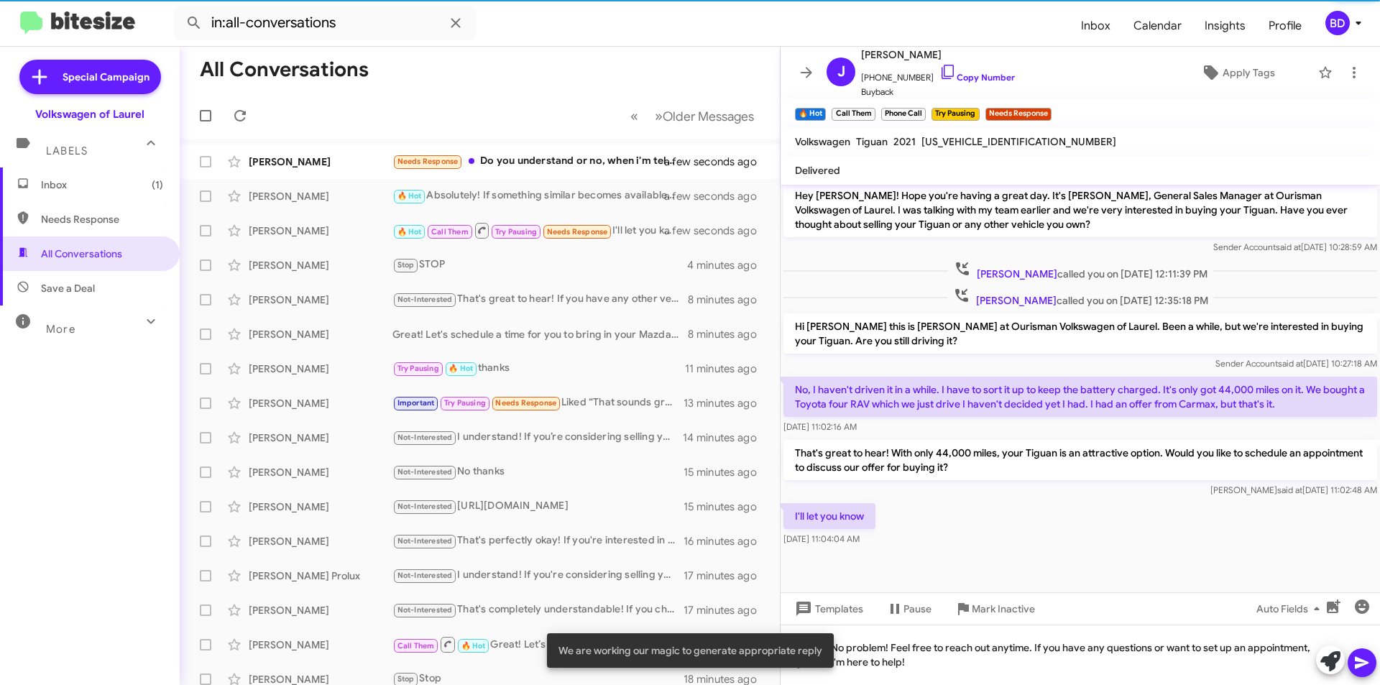
click at [1361, 662] on icon at bounding box center [1362, 663] width 14 height 12
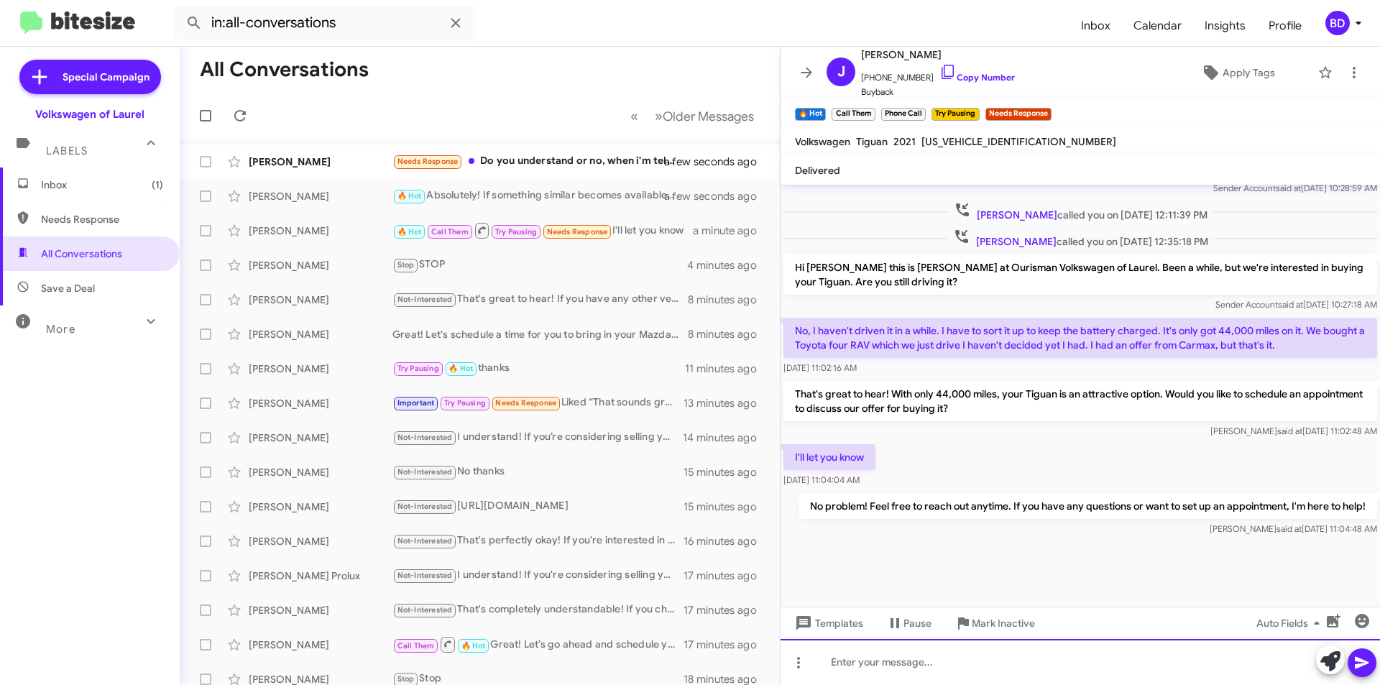
scroll to position [1478, 0]
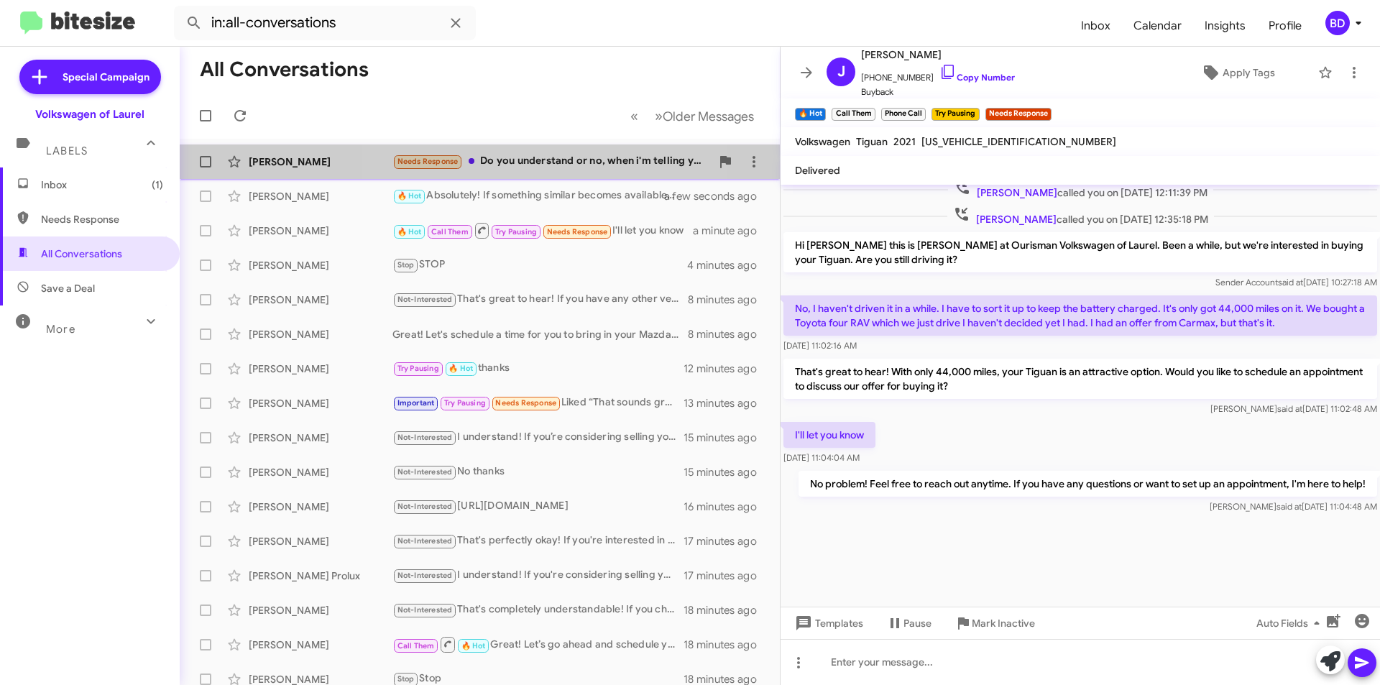
click at [553, 157] on div "Needs Response Do you understand or no, when i'm telling you not to bother me a…" at bounding box center [551, 161] width 318 height 17
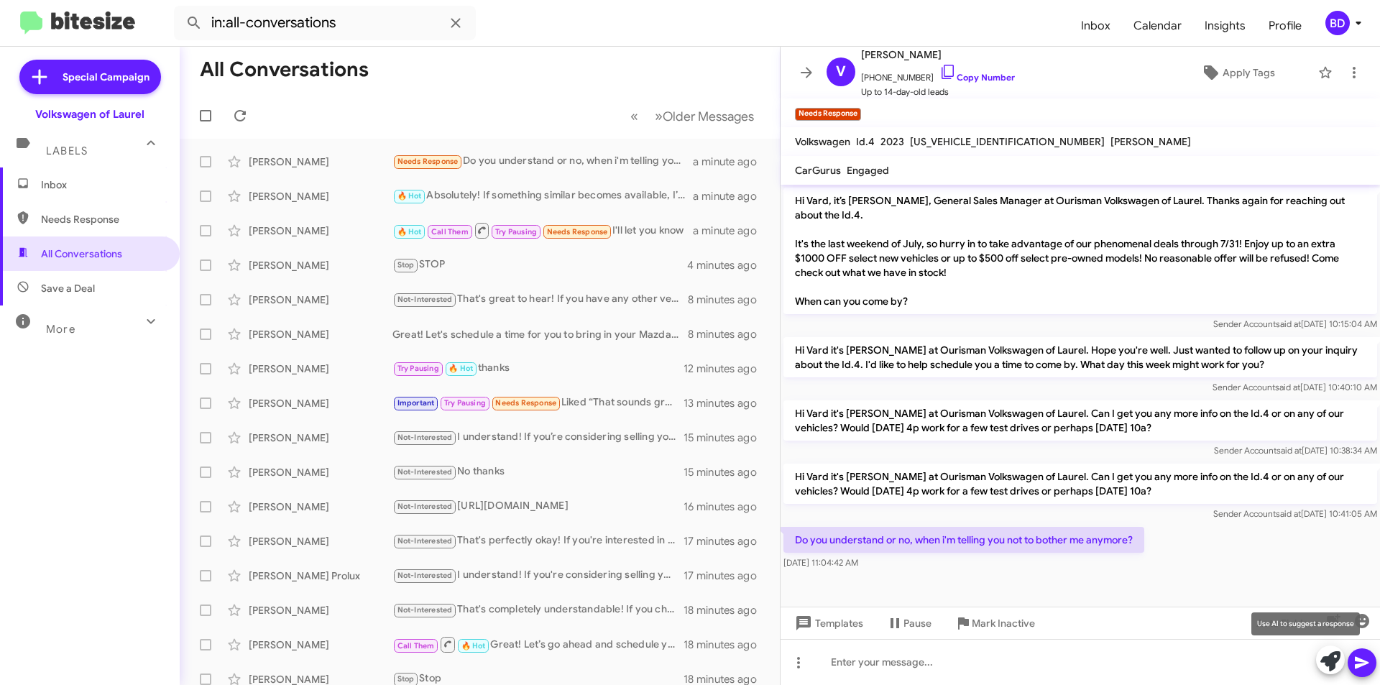
click at [1330, 662] on icon at bounding box center [1330, 661] width 20 height 20
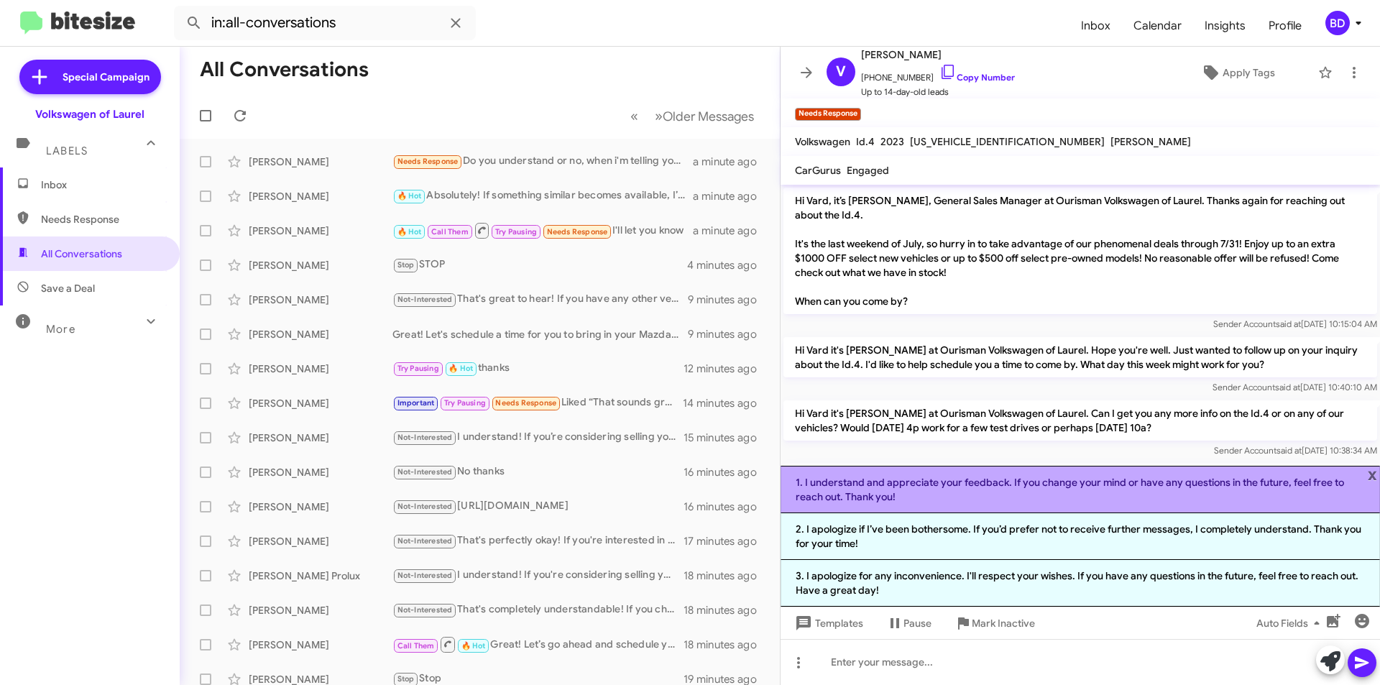
click at [1022, 492] on li "1. I understand and appreciate your feedback. If you change your mind or have a…" at bounding box center [1080, 489] width 599 height 47
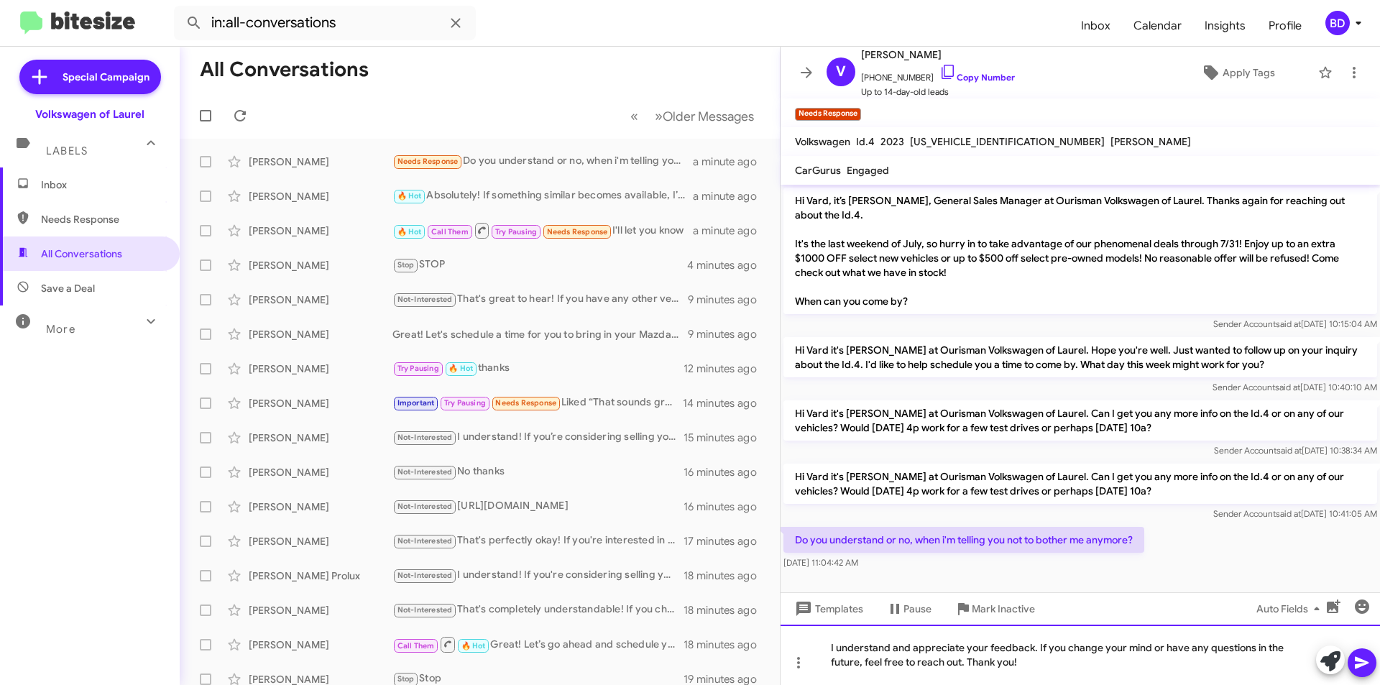
click at [1058, 666] on div "I understand and appreciate your feedback. If you change your mind or have any …" at bounding box center [1080, 655] width 599 height 60
click at [1362, 663] on icon at bounding box center [1361, 662] width 17 height 17
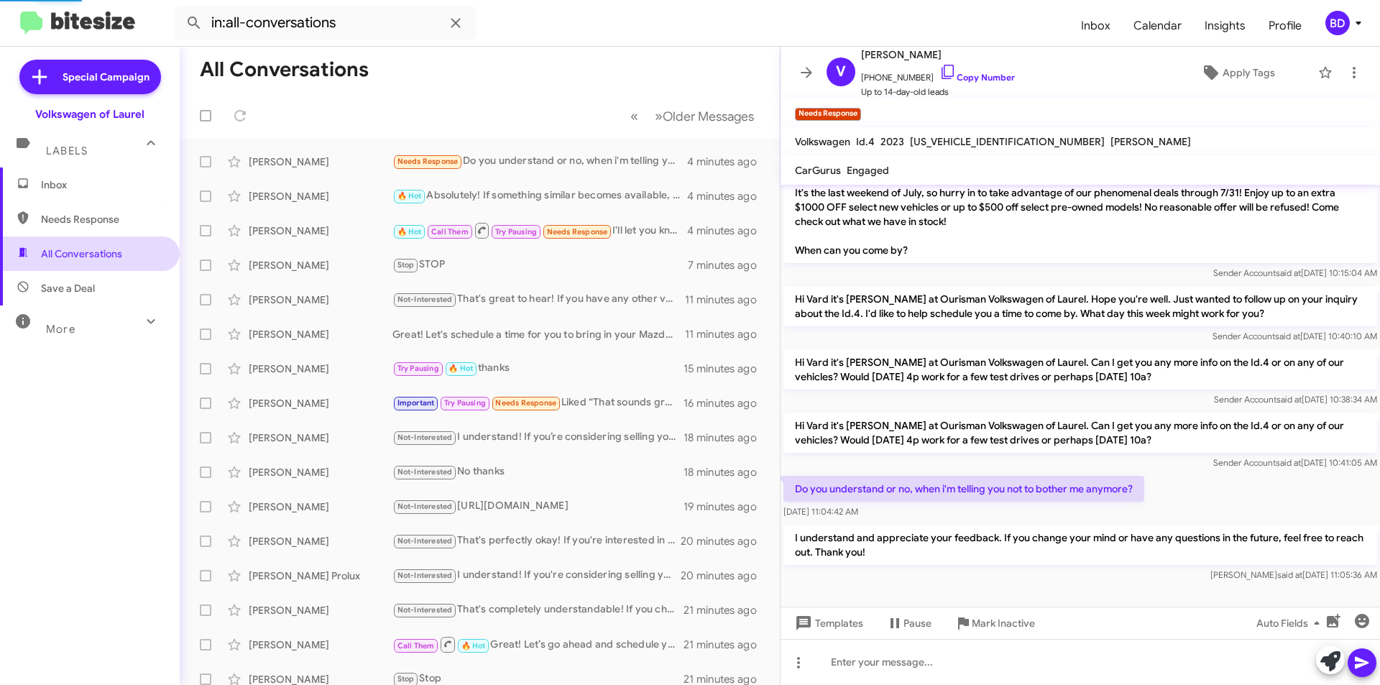
scroll to position [104, 0]
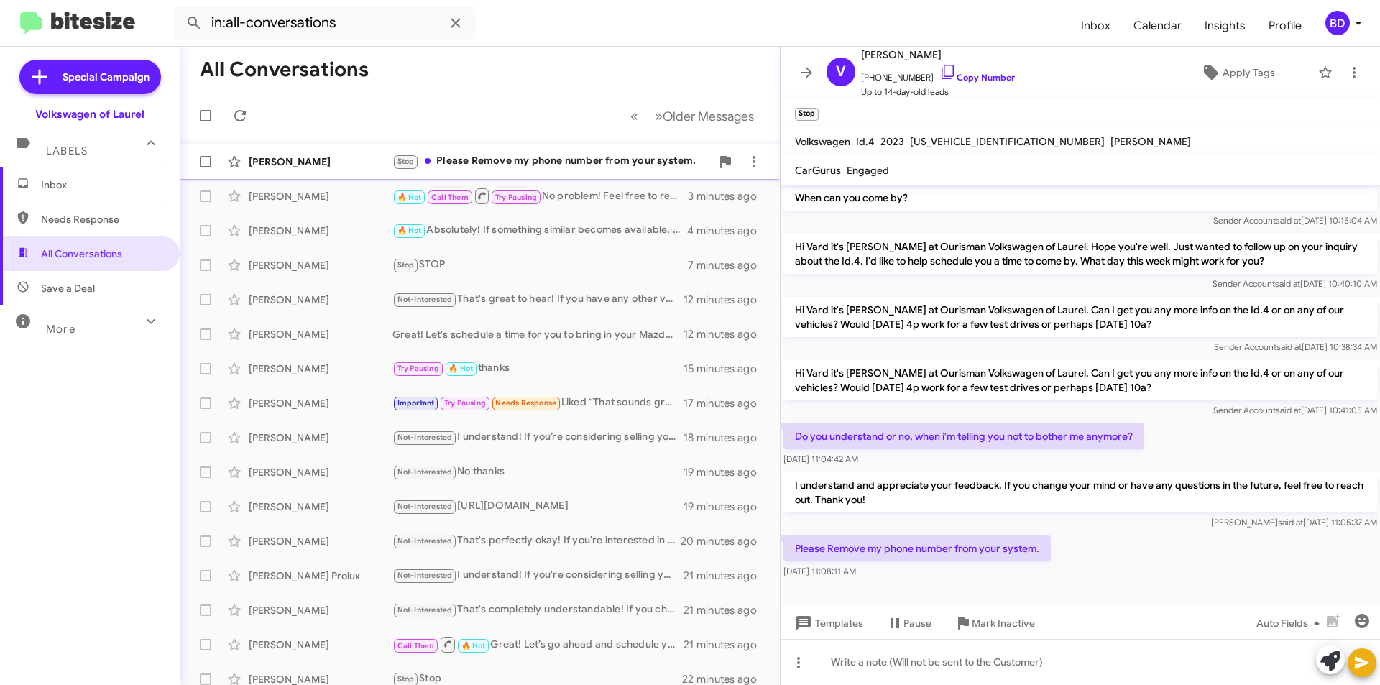
click at [557, 158] on div "Stop Please Remove my phone number from your system." at bounding box center [551, 161] width 318 height 17
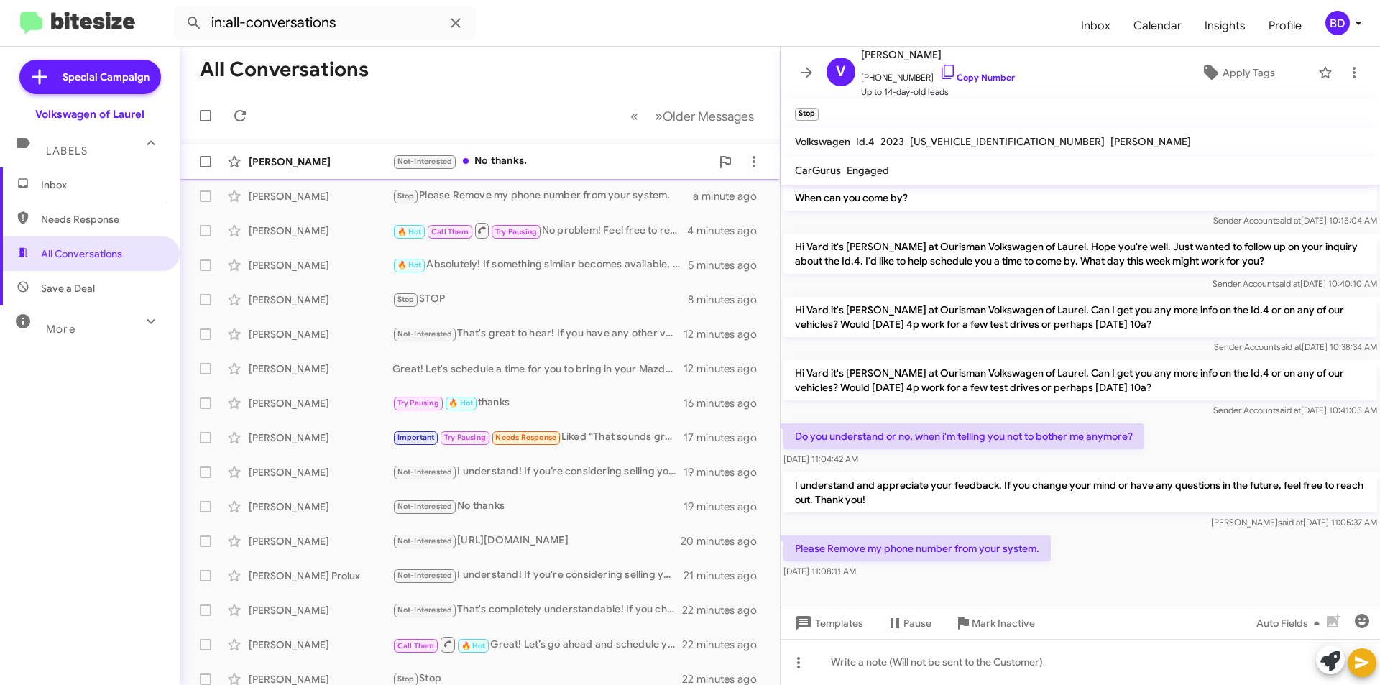
drag, startPoint x: 510, startPoint y: 162, endPoint x: 505, endPoint y: 172, distance: 10.6
click at [510, 162] on div "Not-Interested No thanks." at bounding box center [551, 161] width 318 height 17
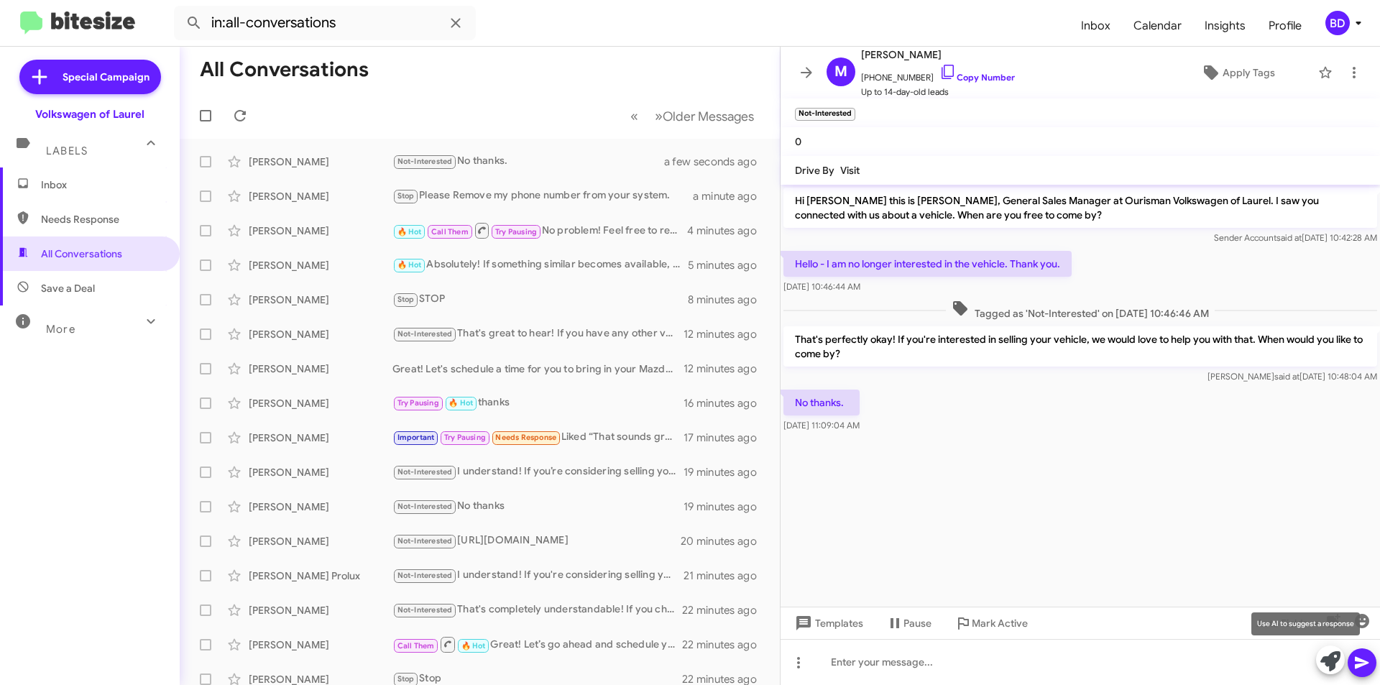
click at [1332, 654] on icon at bounding box center [1330, 661] width 20 height 20
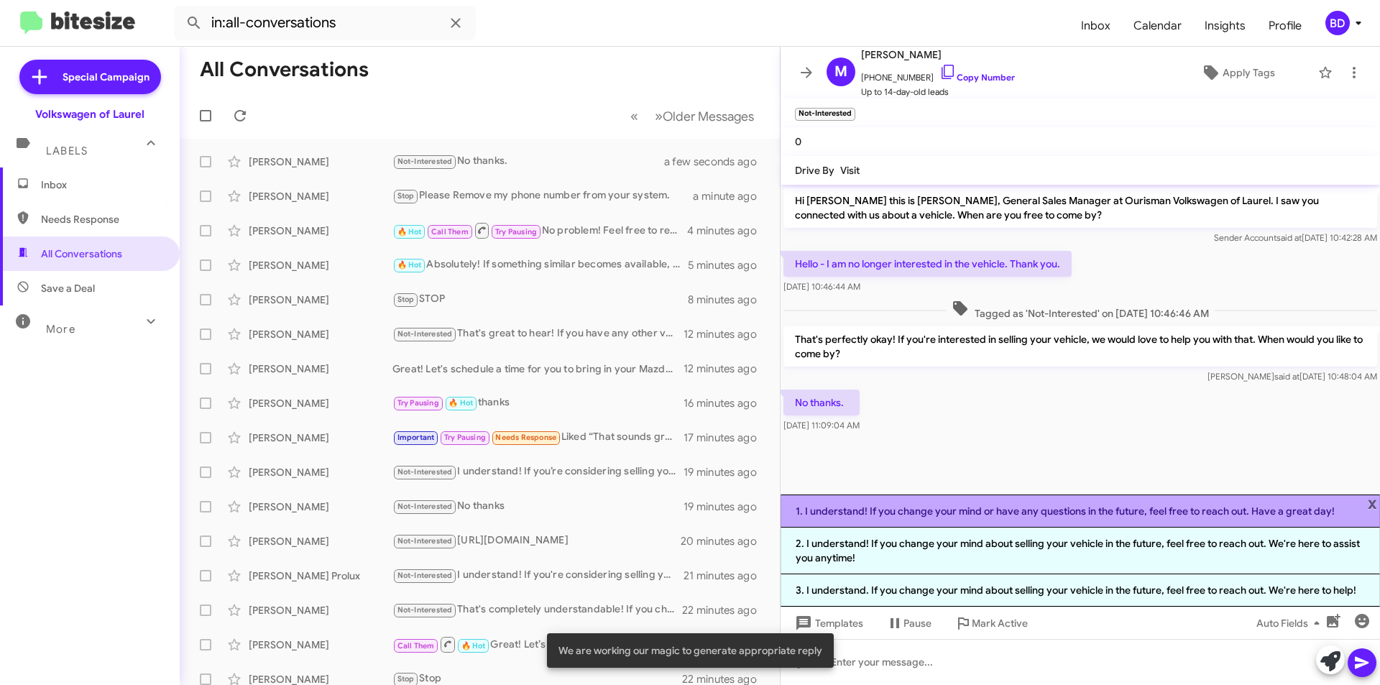
click at [1182, 514] on li "1. I understand! If you change your mind or have any questions in the future, f…" at bounding box center [1080, 511] width 599 height 33
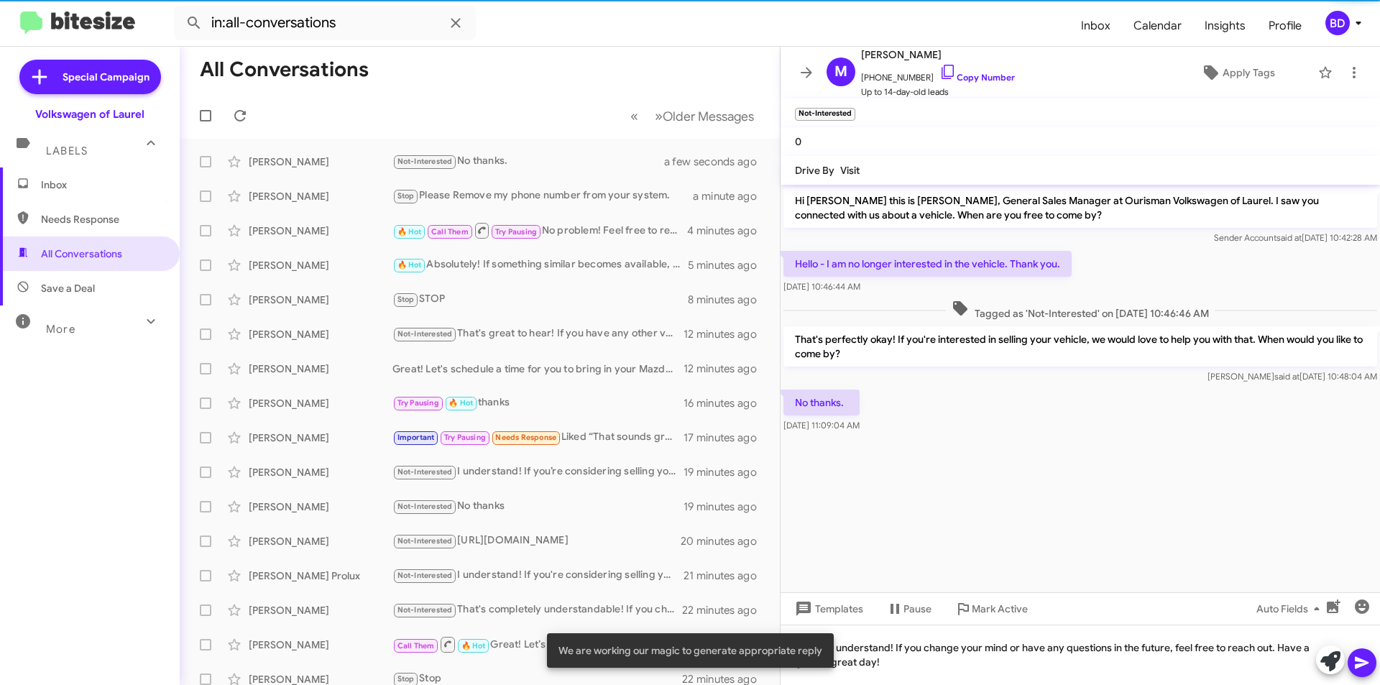
click at [1360, 657] on icon at bounding box center [1361, 662] width 17 height 17
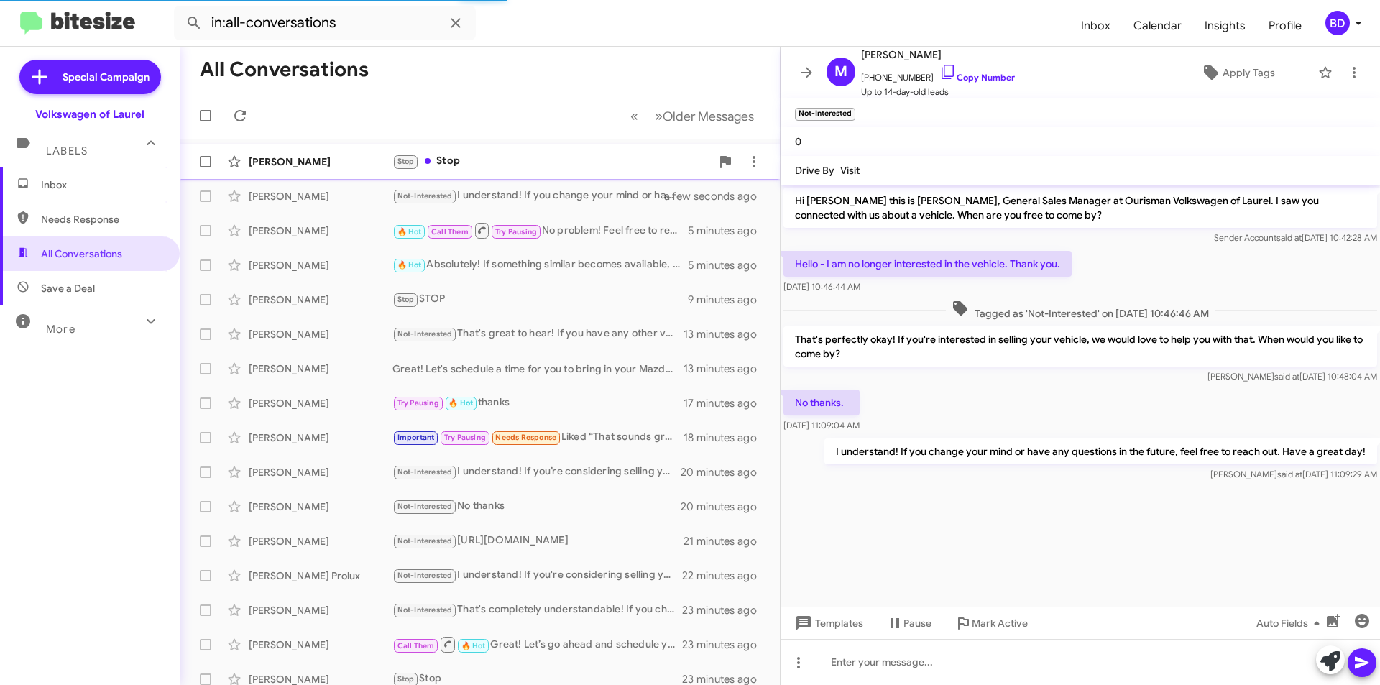
click at [450, 167] on div "Stop Stop" at bounding box center [551, 161] width 318 height 17
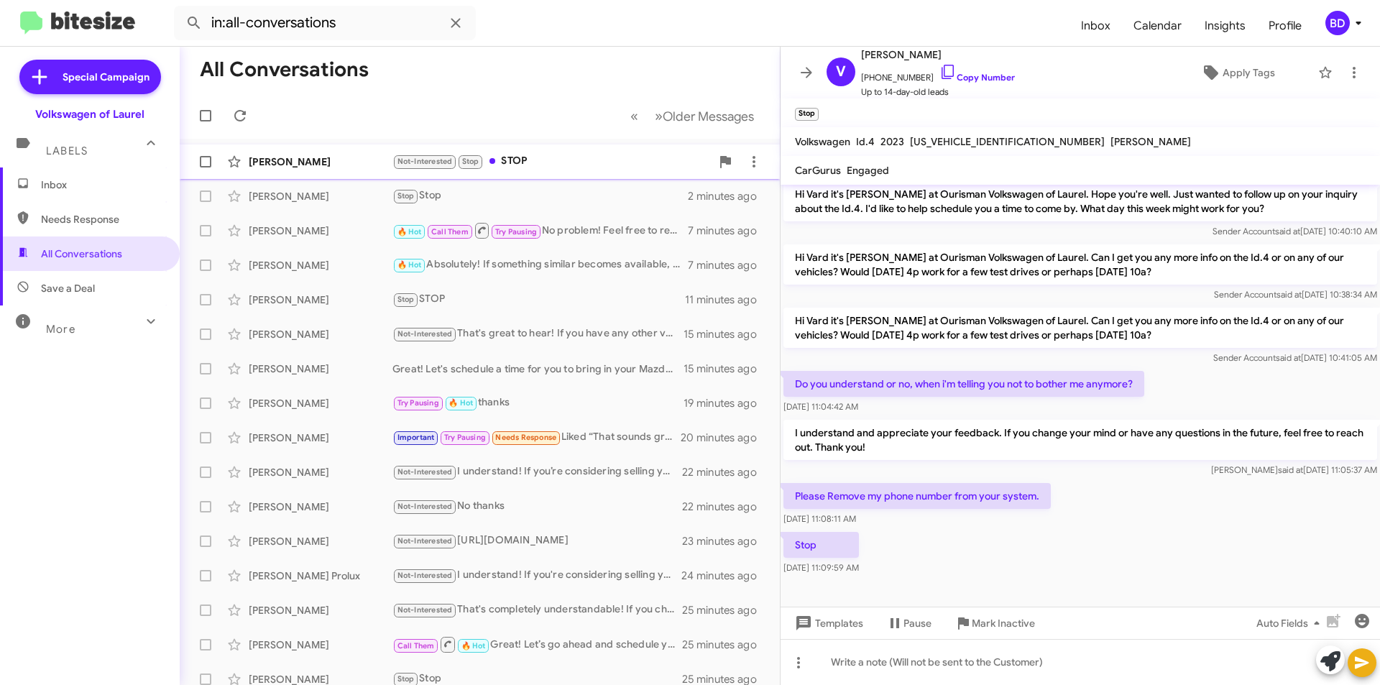
click at [529, 163] on div "Not-Interested Stop STOP" at bounding box center [551, 161] width 318 height 17
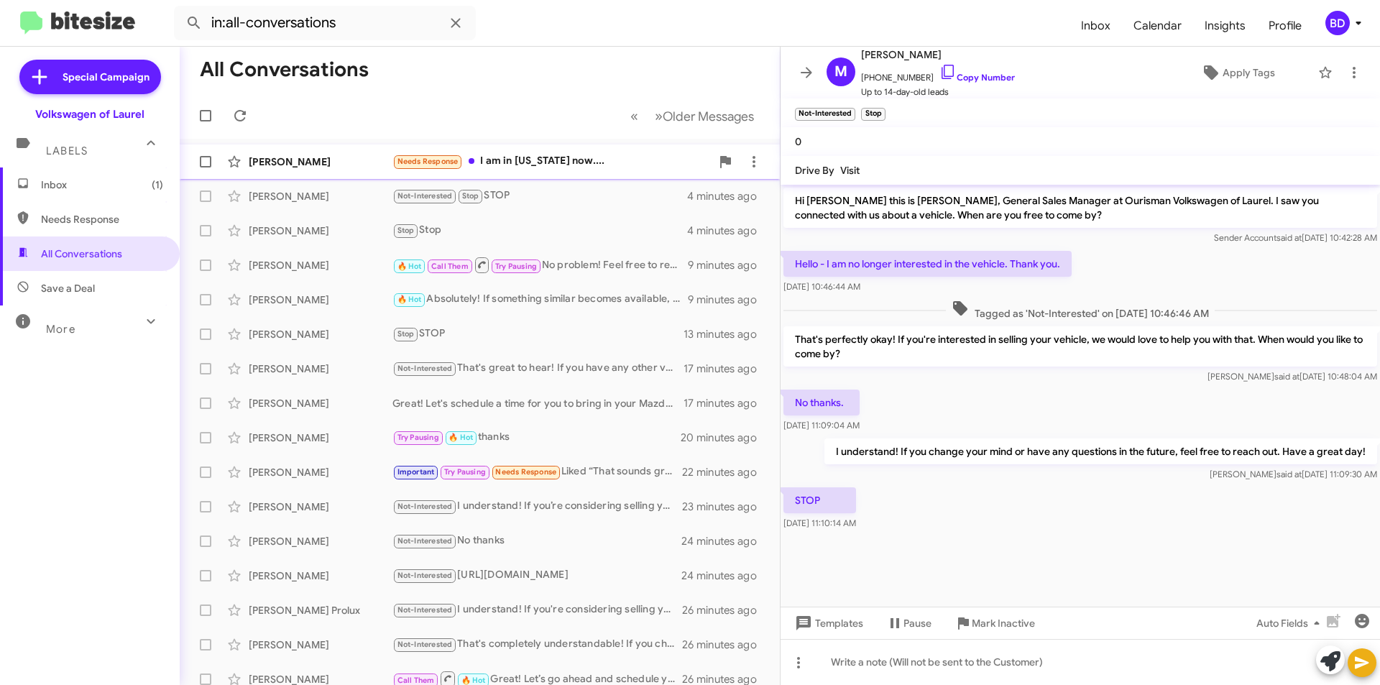
click at [539, 160] on div "Needs Response I am in [US_STATE] now...." at bounding box center [551, 161] width 318 height 17
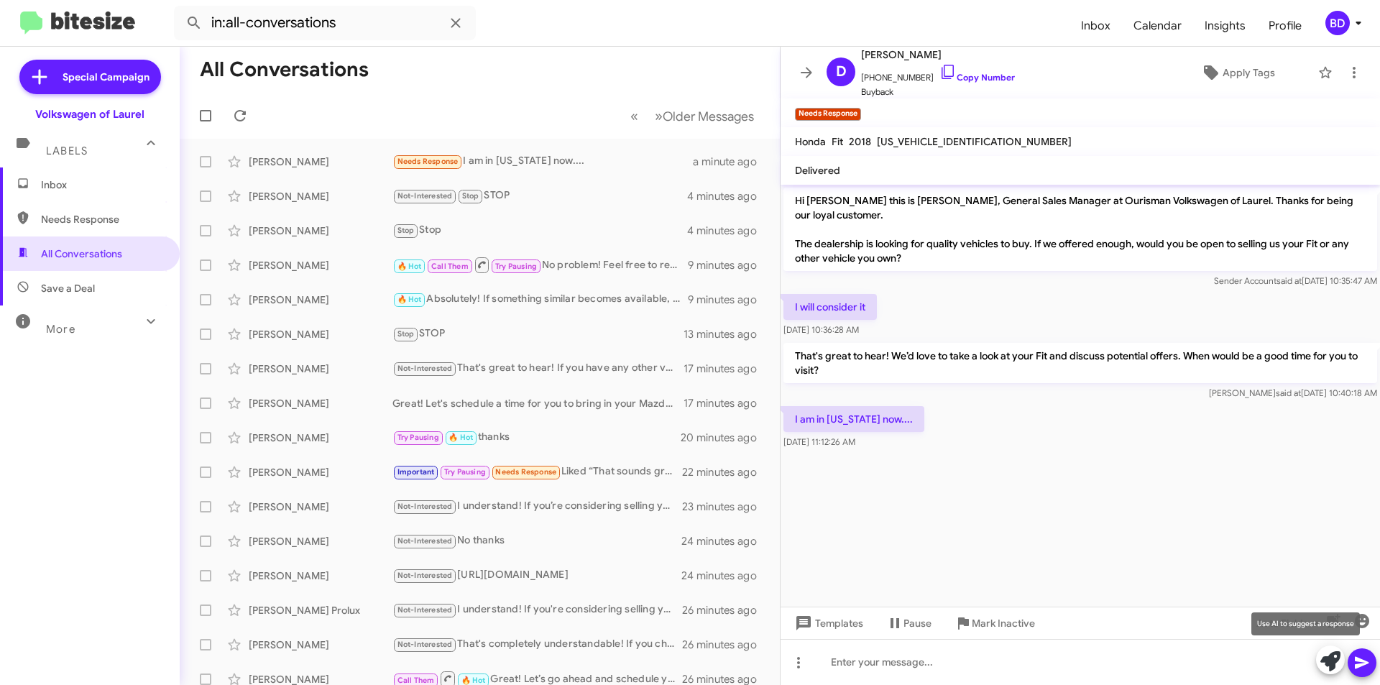
click at [1325, 660] on icon at bounding box center [1330, 661] width 20 height 20
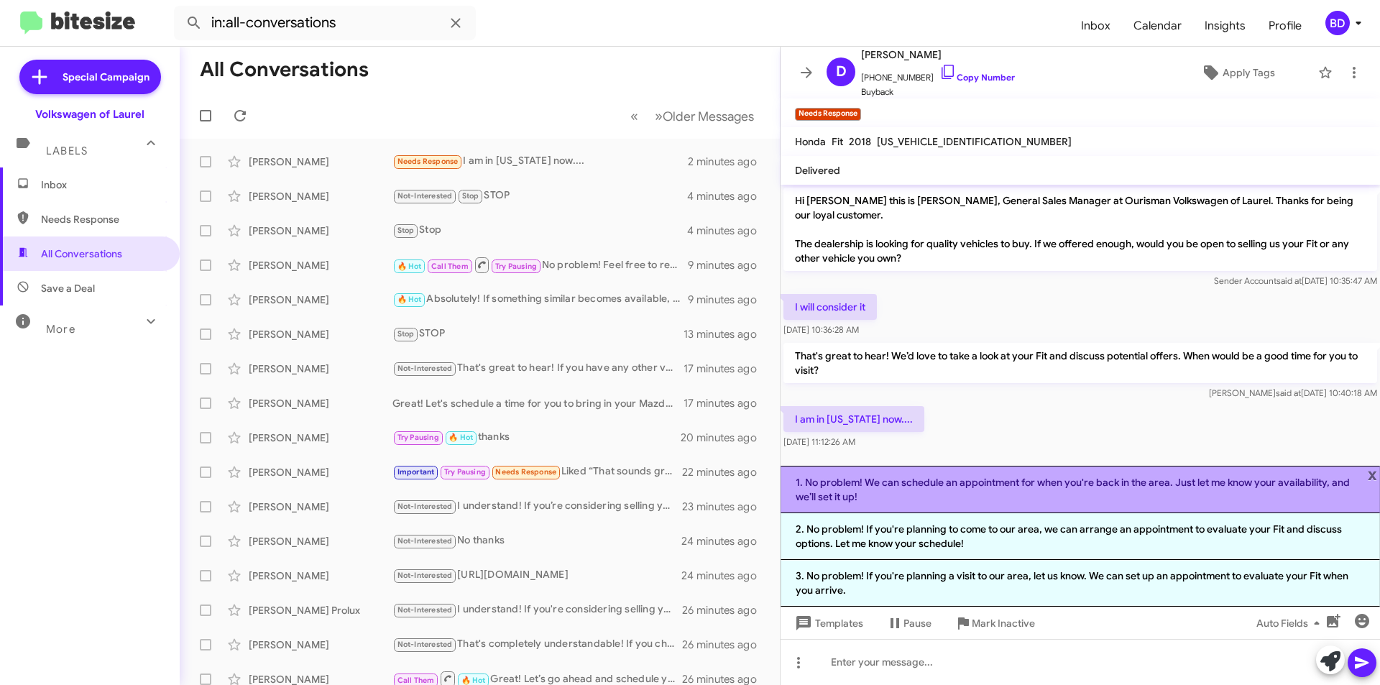
click at [1039, 496] on li "1. No problem! We can schedule an appointment for when you're back in the area.…" at bounding box center [1080, 489] width 599 height 47
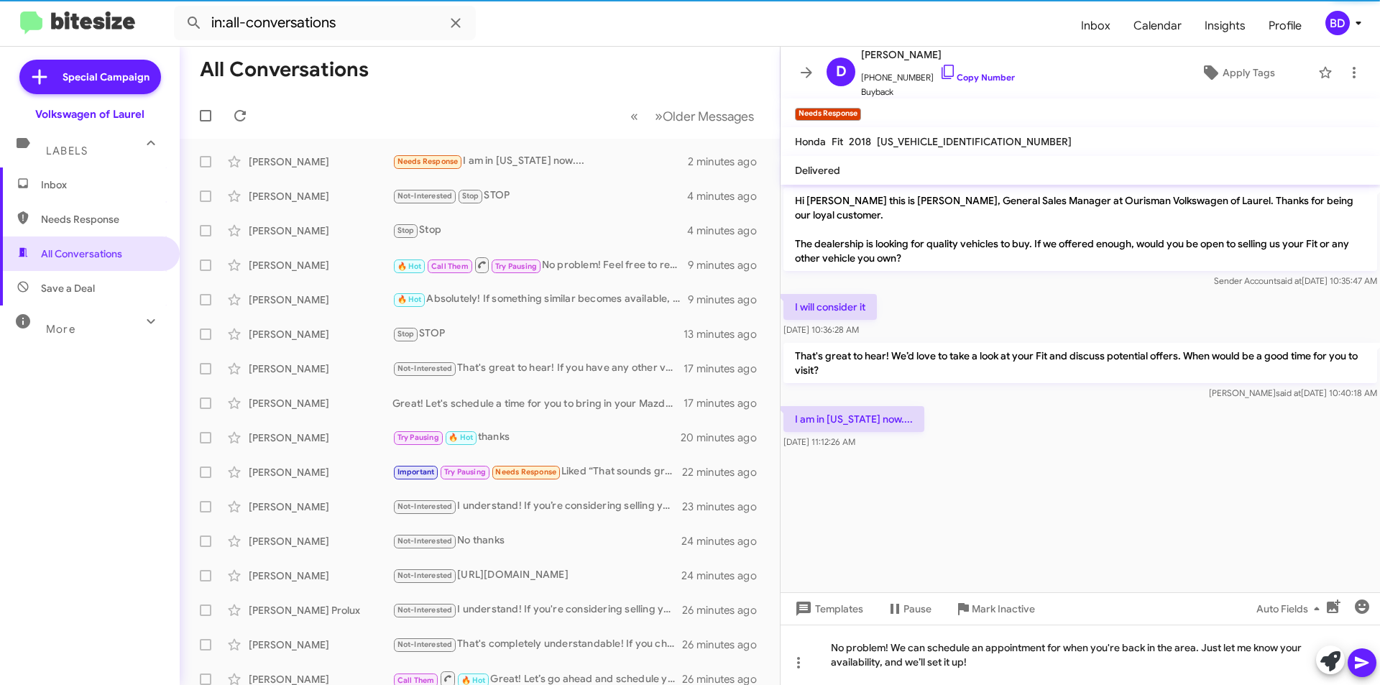
click at [1369, 669] on icon at bounding box center [1361, 662] width 17 height 17
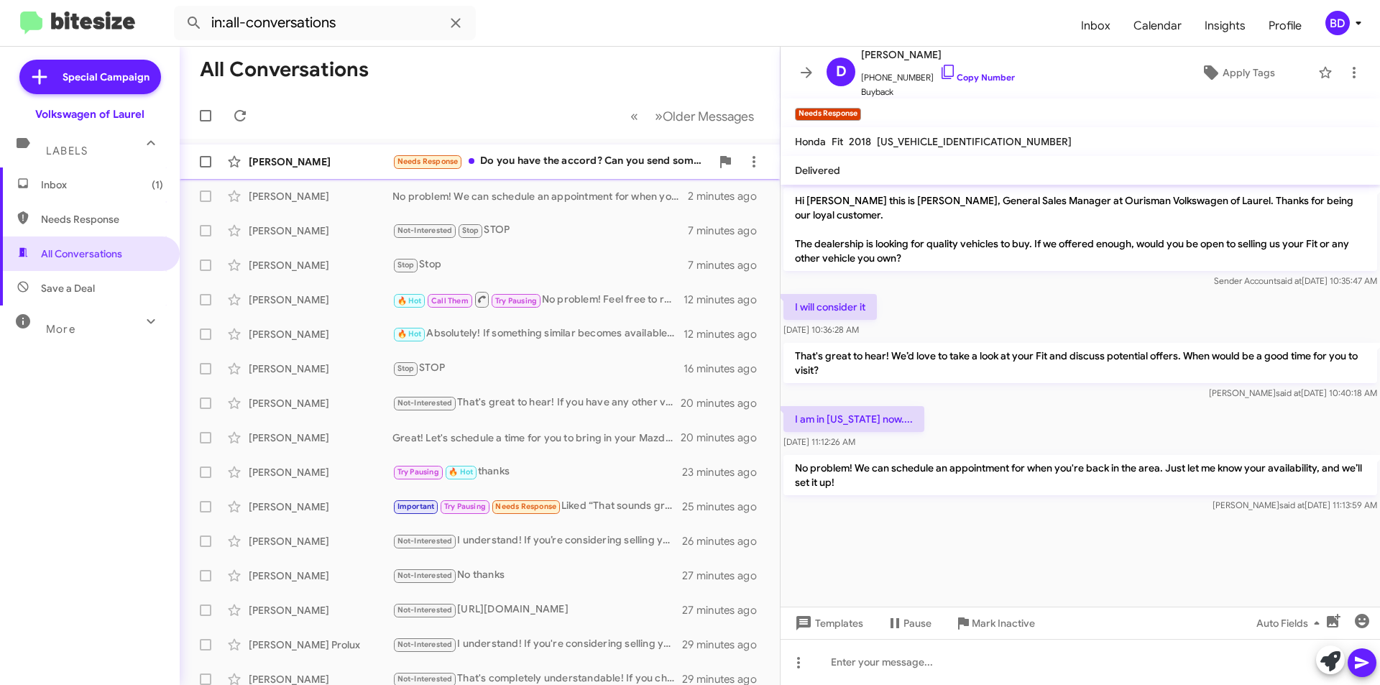
click at [572, 167] on div "Needs Response Do you have the accord? Can you send some pictures?" at bounding box center [551, 161] width 318 height 17
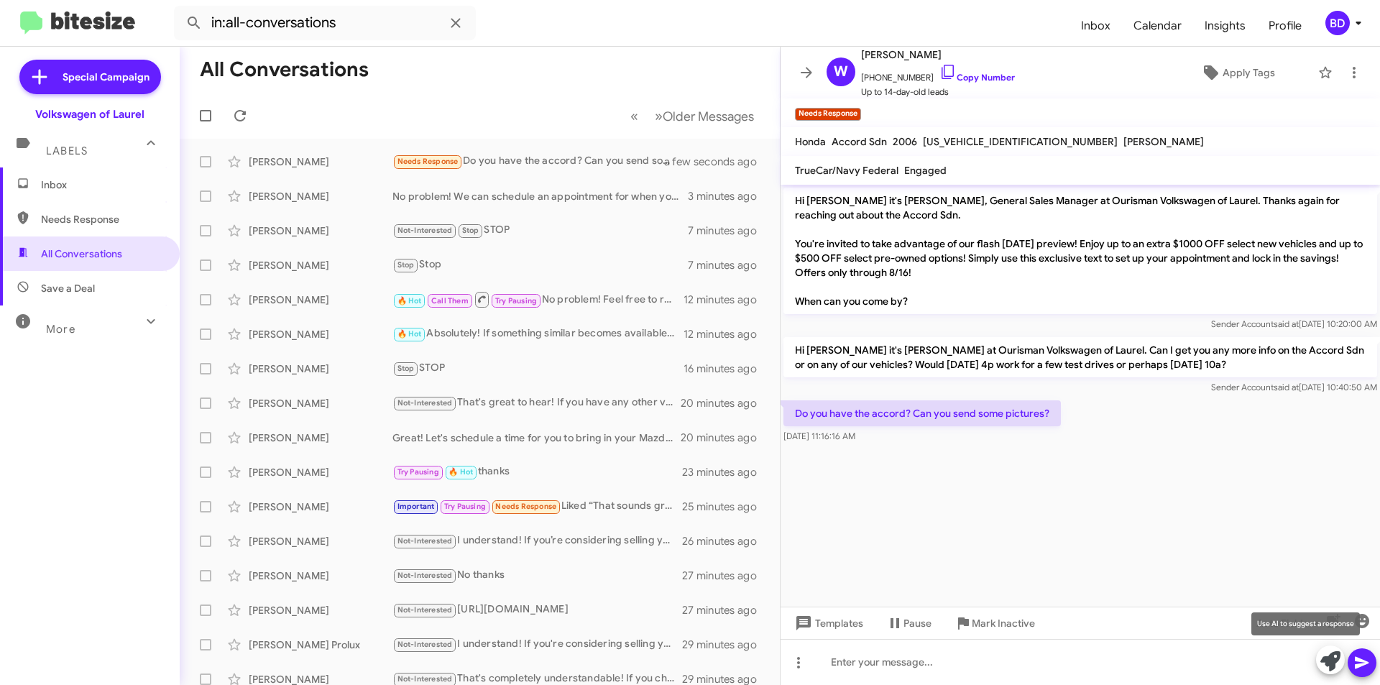
click at [1330, 657] on icon at bounding box center [1330, 661] width 20 height 20
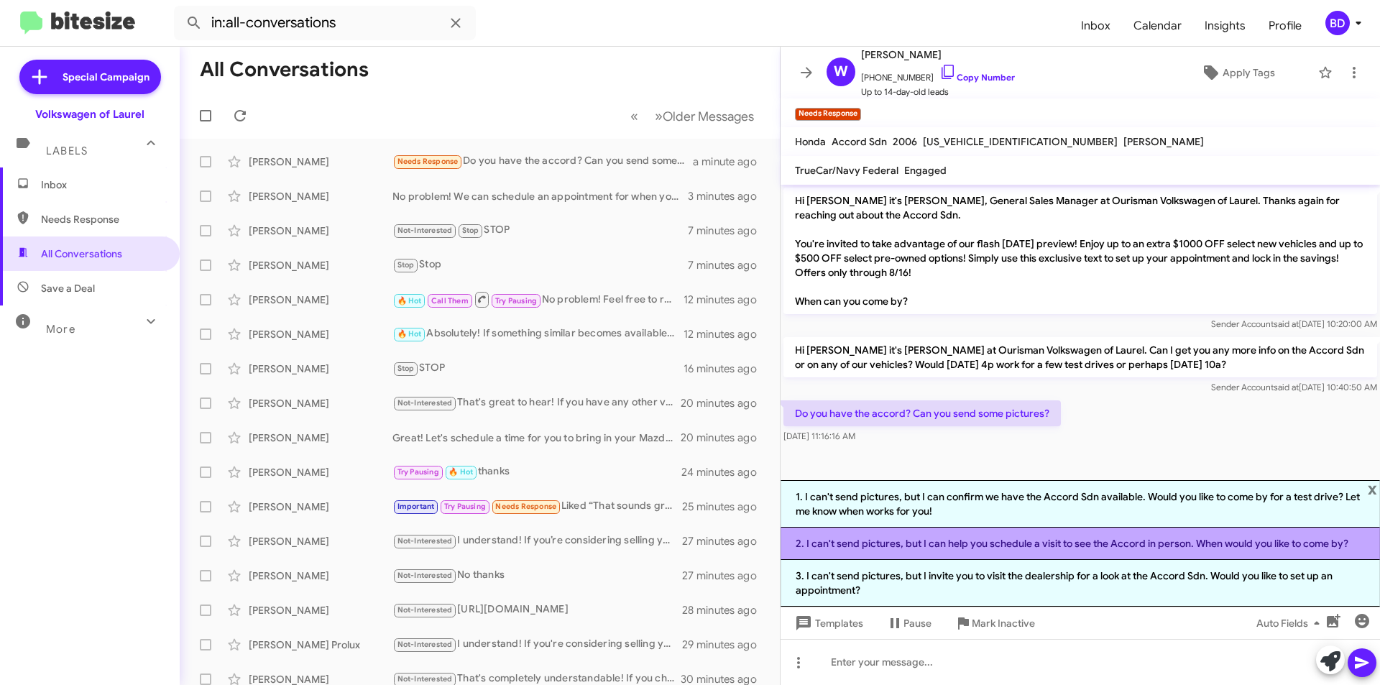
click at [967, 546] on li "2. I can't send pictures, but I can help you schedule a visit to see the Accord…" at bounding box center [1080, 544] width 599 height 32
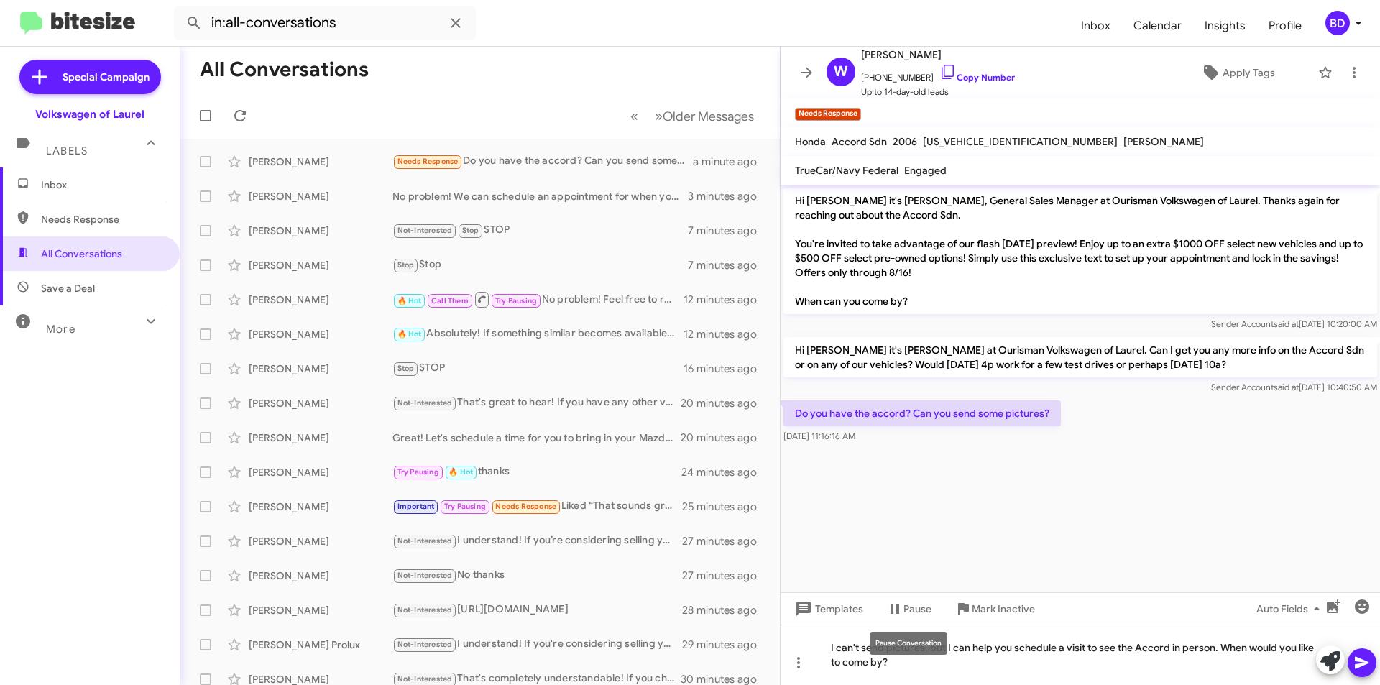
drag, startPoint x: 944, startPoint y: 645, endPoint x: 955, endPoint y: 661, distance: 19.6
click at [944, 646] on div "Pause Conversation" at bounding box center [909, 643] width 78 height 23
drag, startPoint x: 947, startPoint y: 649, endPoint x: 776, endPoint y: 638, distance: 171.4
click at [769, 638] on div "All Conversations « Previous » Next Older Messages [PERSON_NAME] Needs Response…" at bounding box center [780, 366] width 1200 height 638
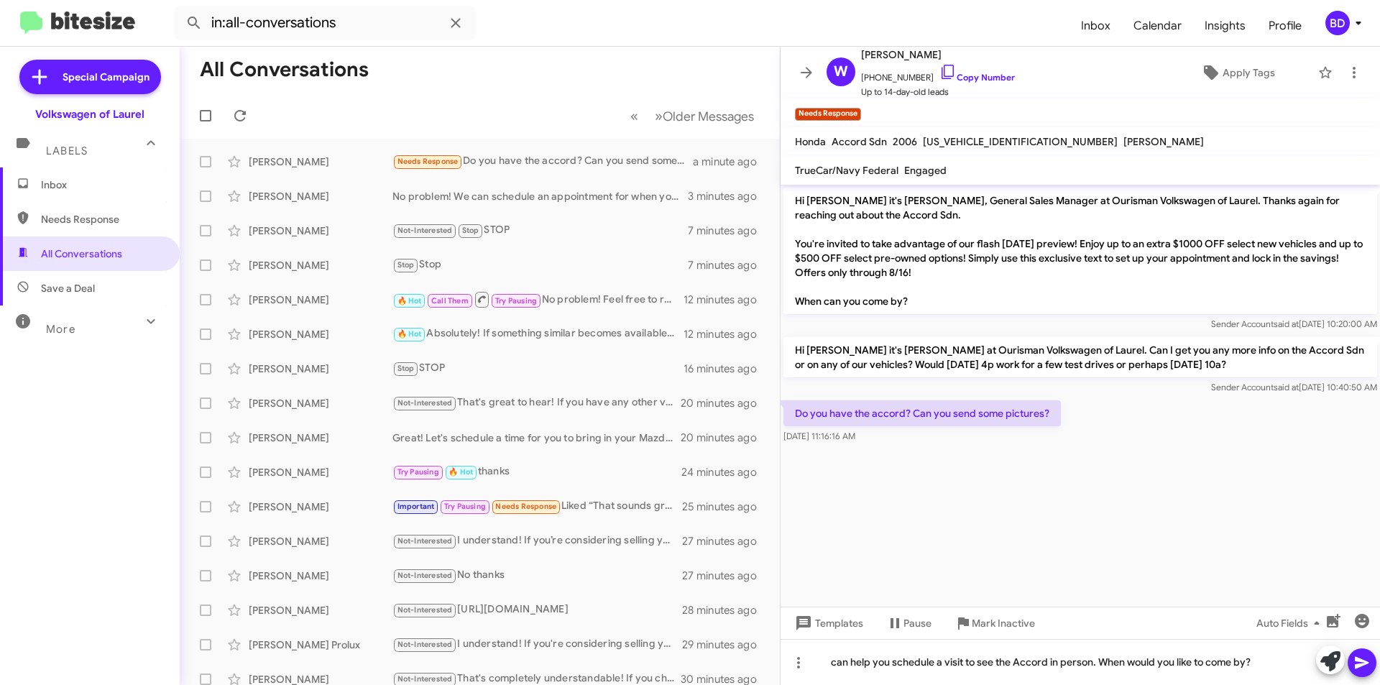
click at [1359, 663] on icon at bounding box center [1361, 662] width 17 height 17
